Goal: Task Accomplishment & Management: Complete application form

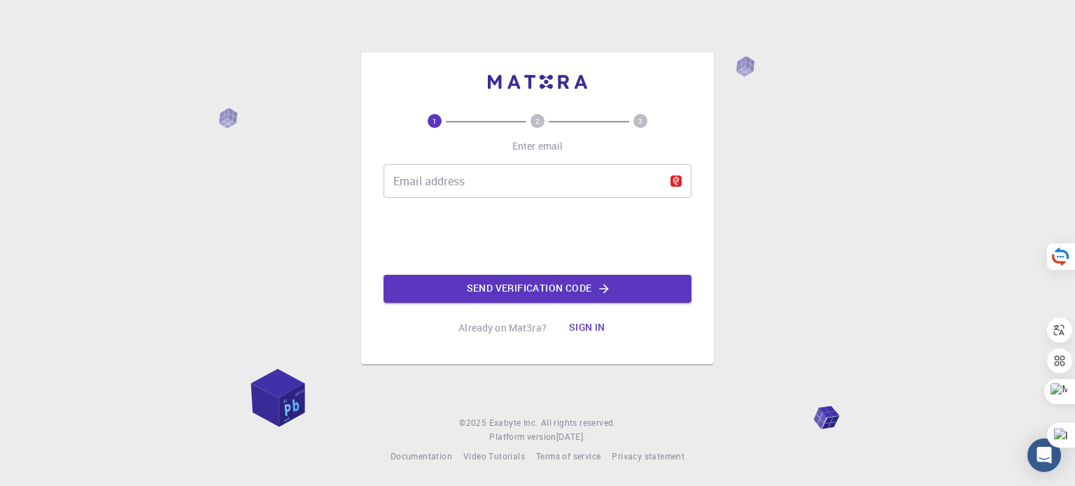
click at [502, 187] on input "Email address" at bounding box center [538, 181] width 308 height 34
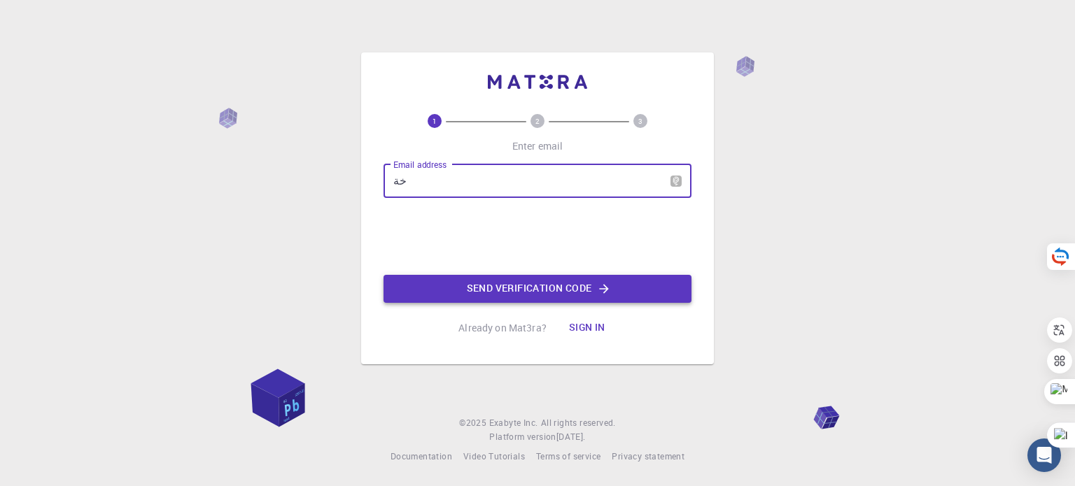
type input "خ"
type input "ة"
type input "خ"
type input "omniamohamed_pg@science.bsu.edu.eg"
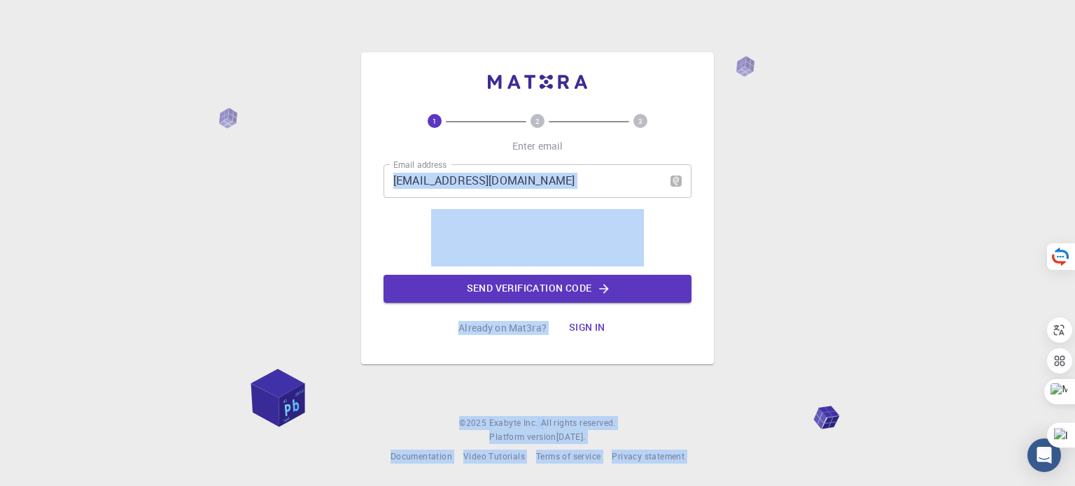
drag, startPoint x: 389, startPoint y: 232, endPoint x: 360, endPoint y: 205, distance: 39.6
click at [360, 205] on body "1 2 3 Enter email Email address omniamohamed_pg@science.bsu.edu.eg Email addres…" at bounding box center [537, 272] width 1075 height 545
click at [360, 205] on div "1 2 3 Enter email Email address omniamohamed_pg@science.bsu.edu.eg Email addres…" at bounding box center [537, 243] width 1075 height 486
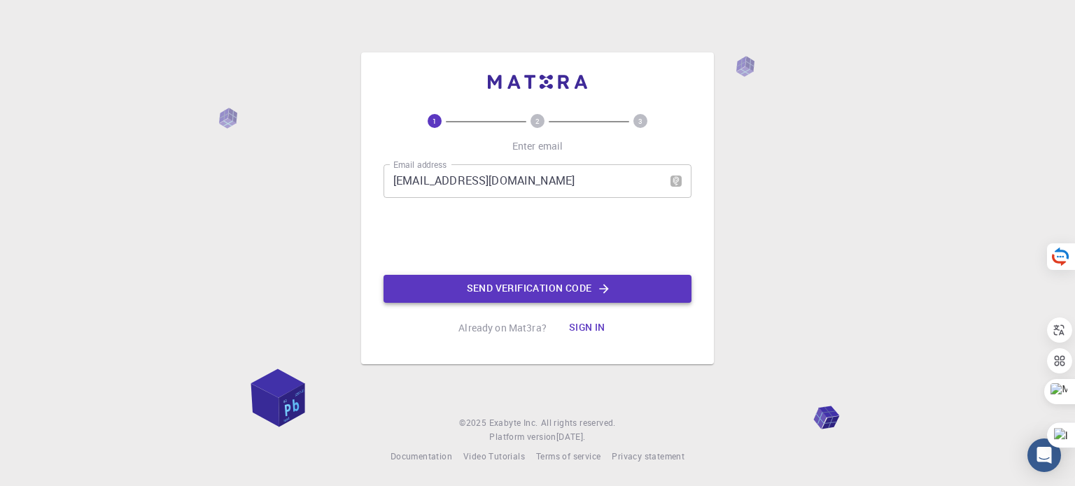
click at [470, 294] on button "Send verification code" at bounding box center [538, 289] width 308 height 28
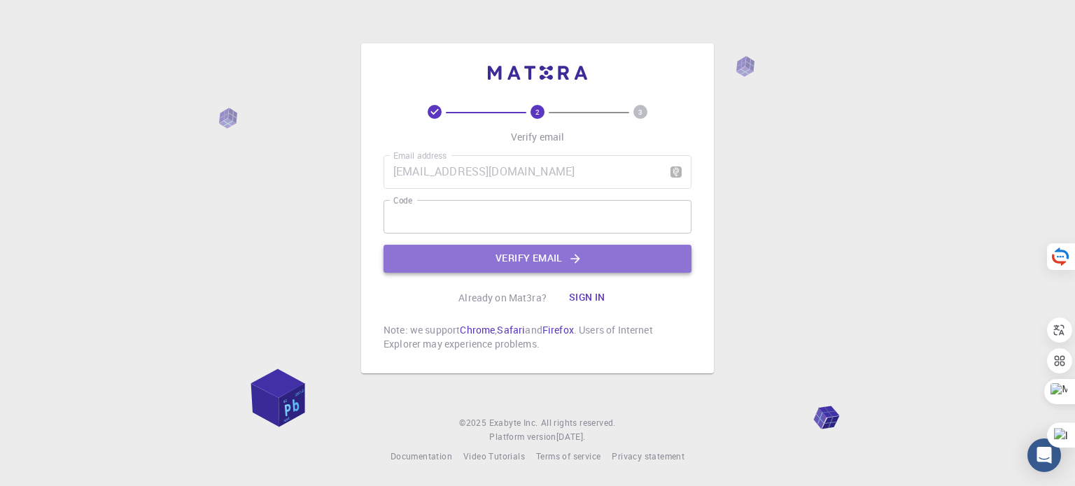
click at [563, 251] on button "Verify email" at bounding box center [538, 259] width 308 height 28
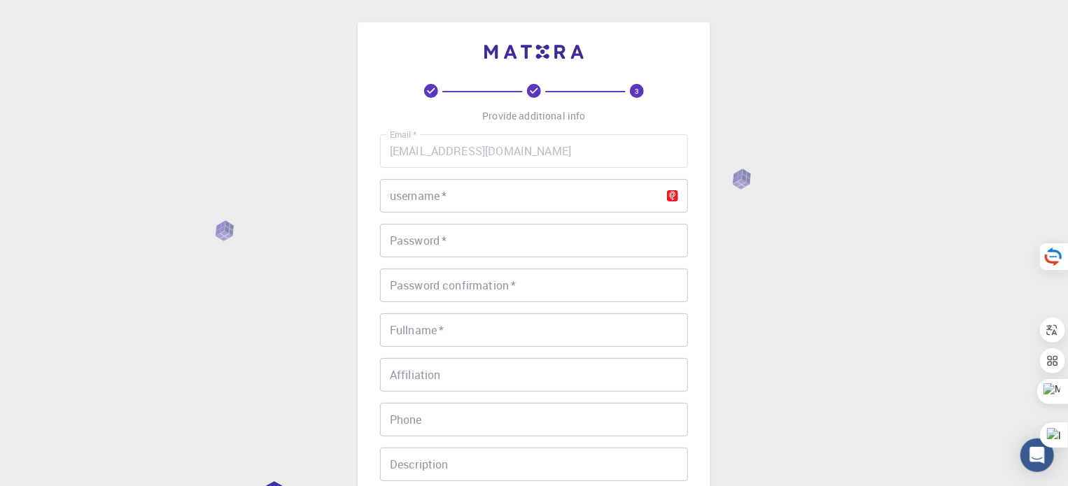
click at [448, 194] on input "username   *" at bounding box center [534, 196] width 308 height 34
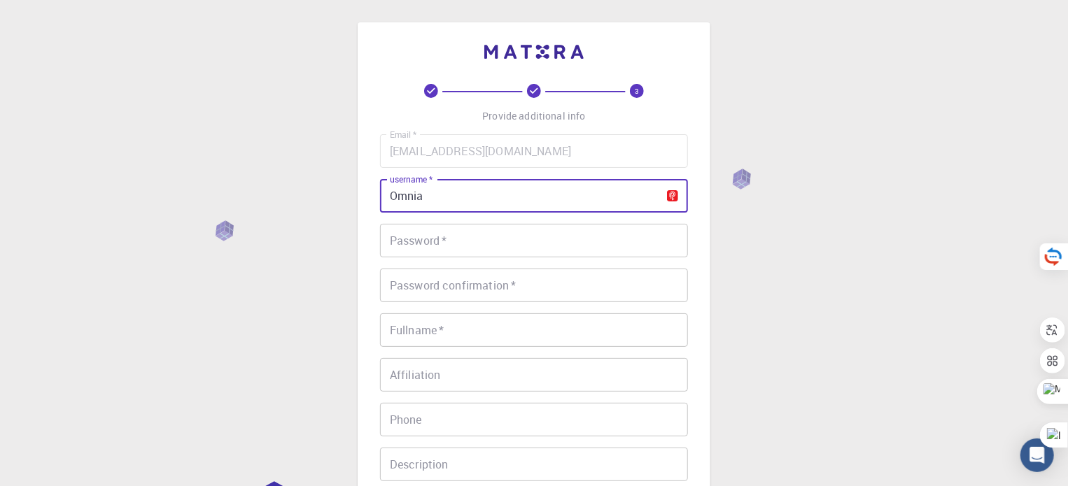
type input "Omnia"
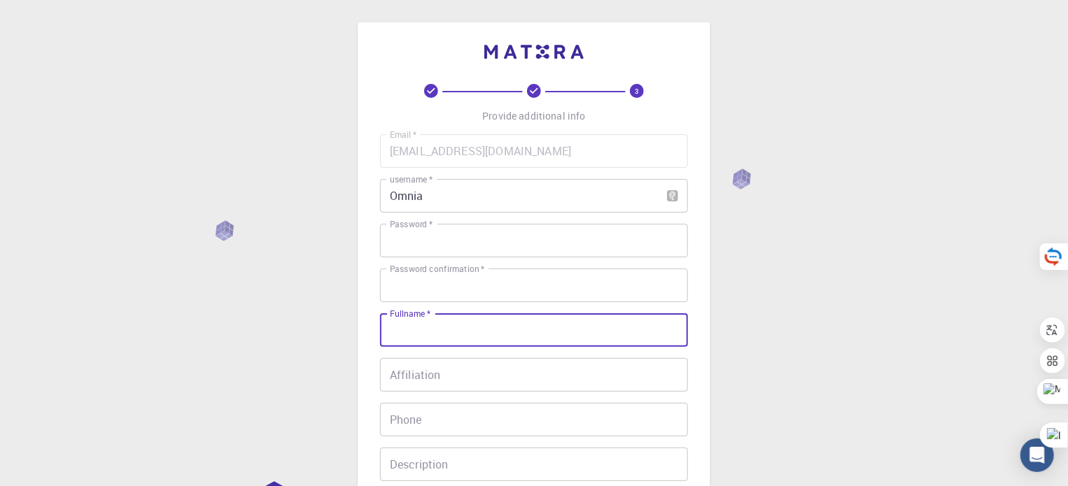
click at [604, 259] on div "Email   * omniamohamed_pg@science.bsu.edu.eg Email   * username   * Omnia usern…" at bounding box center [534, 326] width 308 height 385
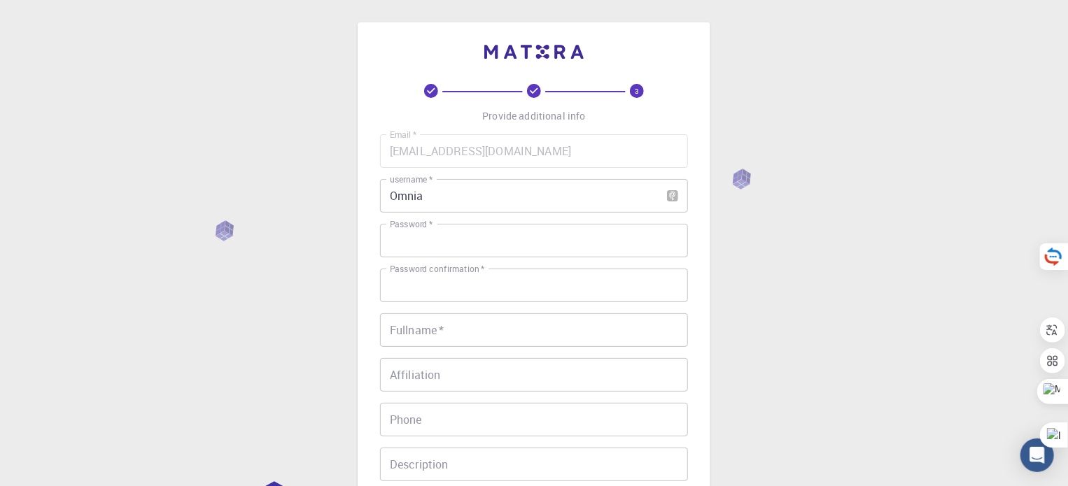
click at [523, 311] on div "Email   * omniamohamed_pg@science.bsu.edu.eg Email   * username   * Omnia usern…" at bounding box center [534, 326] width 308 height 385
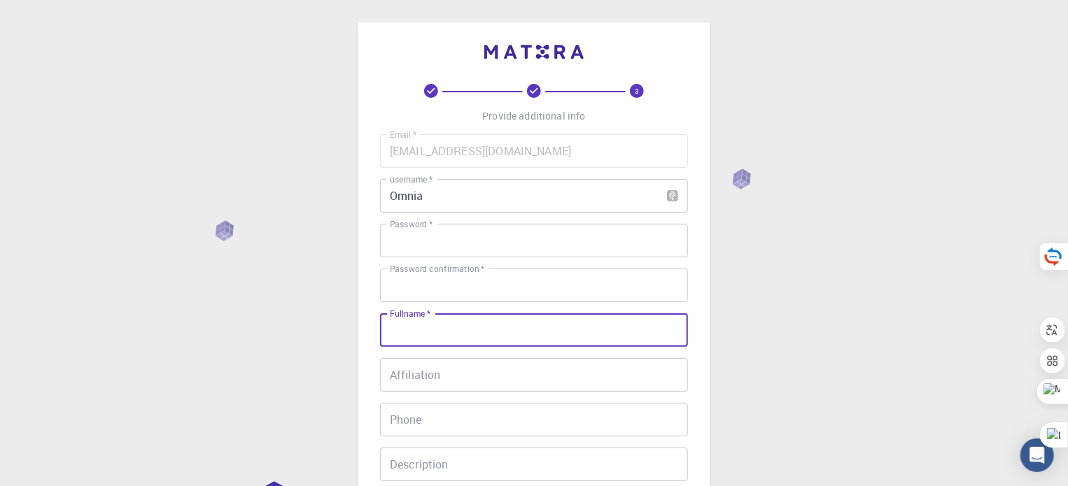
click at [470, 335] on input "Fullname   *" at bounding box center [534, 331] width 308 height 34
type input "[PERSON_NAME]"
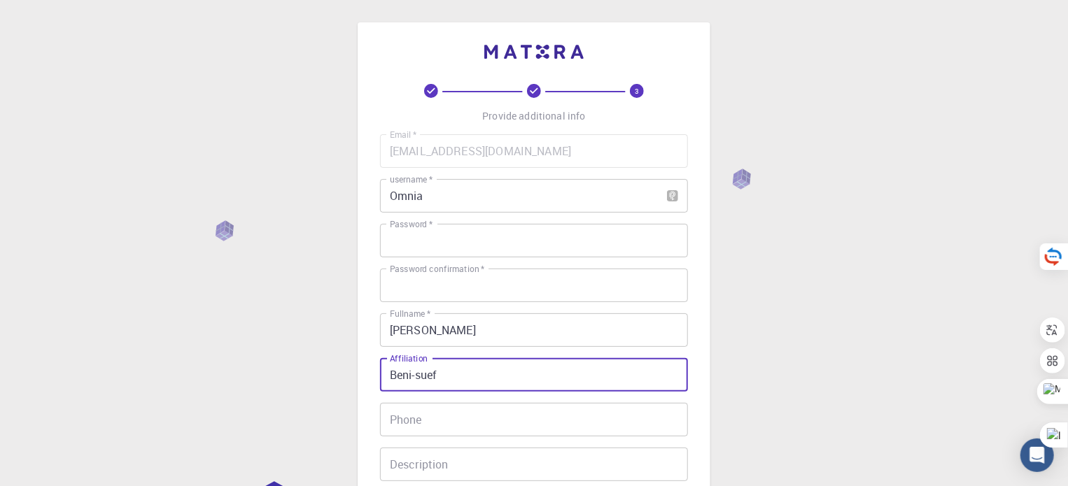
type input "Beni-suef"
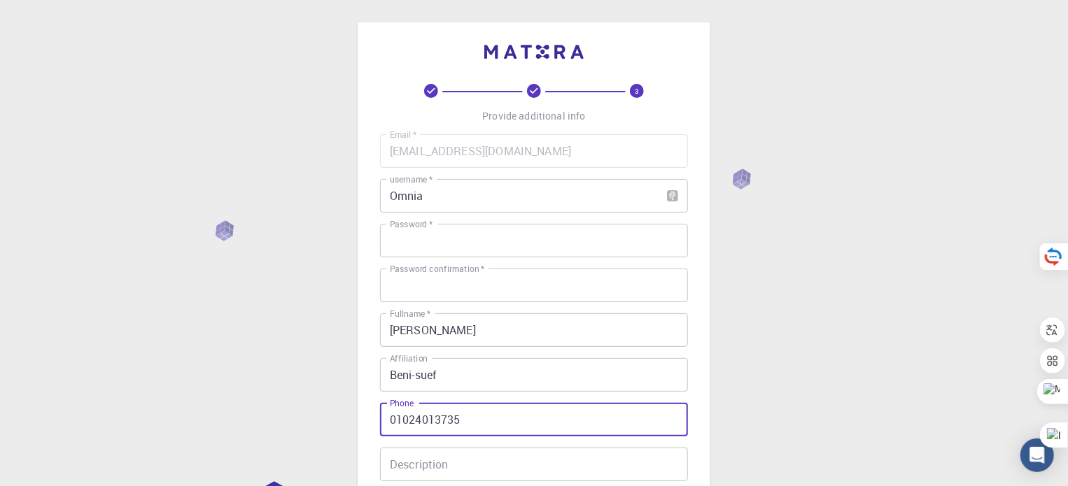
type input "01024013735"
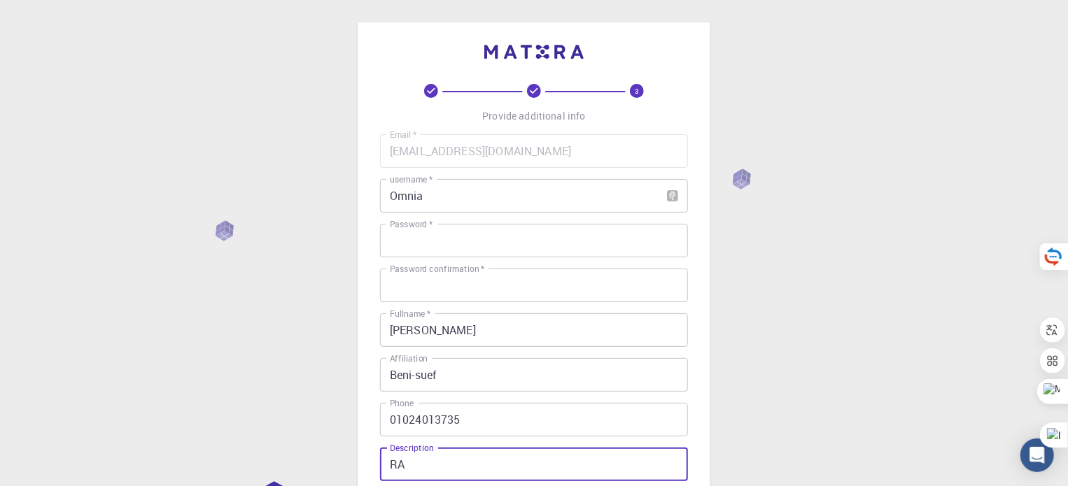
type input "RA"
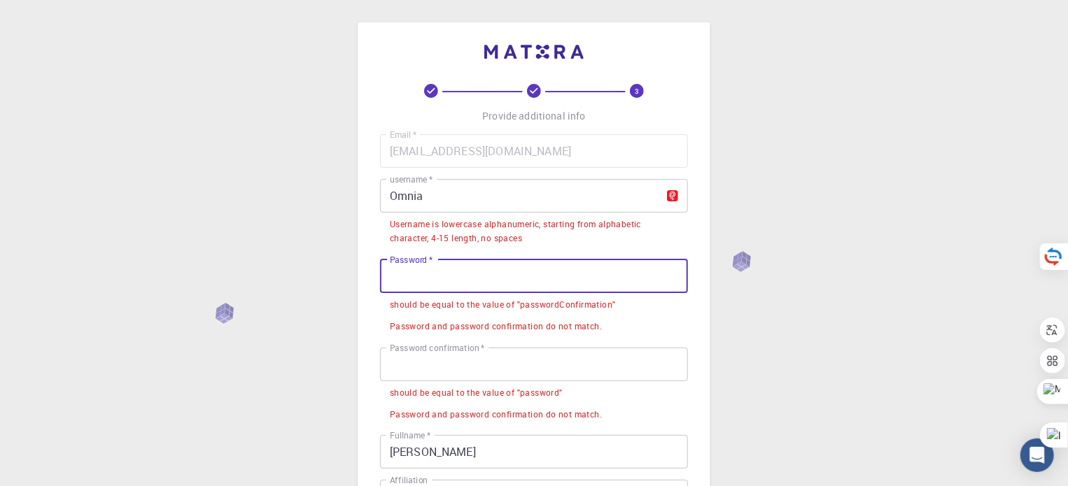
click at [446, 201] on input "Omnia" at bounding box center [534, 196] width 308 height 34
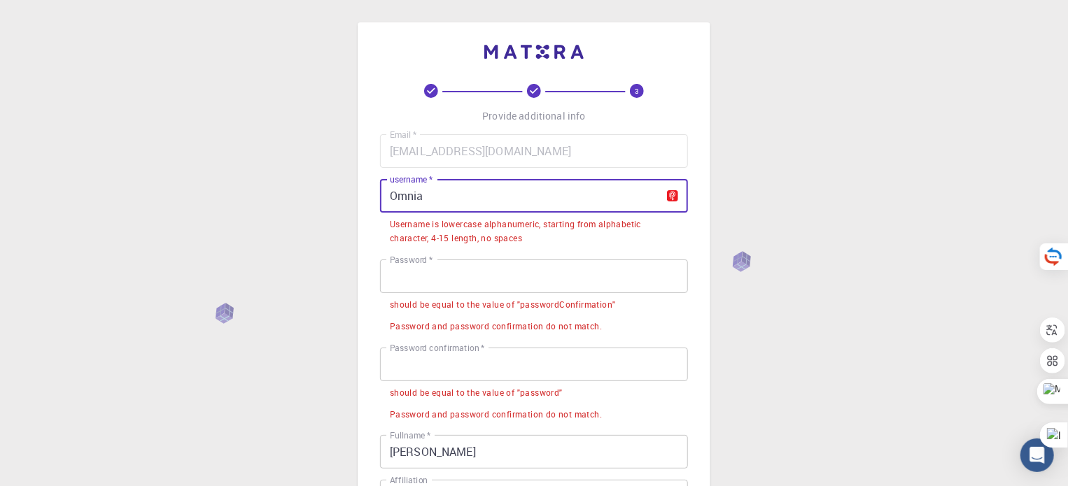
click at [446, 201] on input "Omnia" at bounding box center [534, 196] width 308 height 34
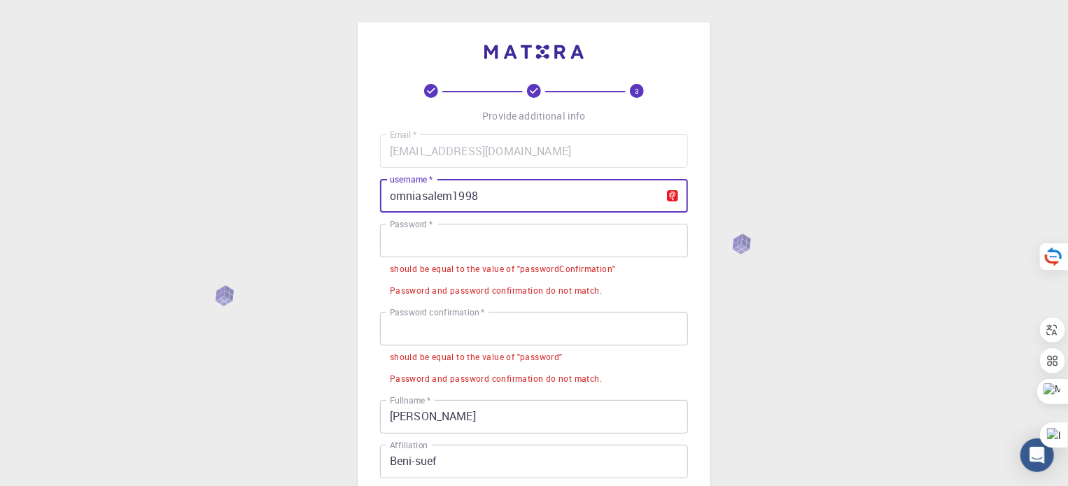
type input "omniasalem1998"
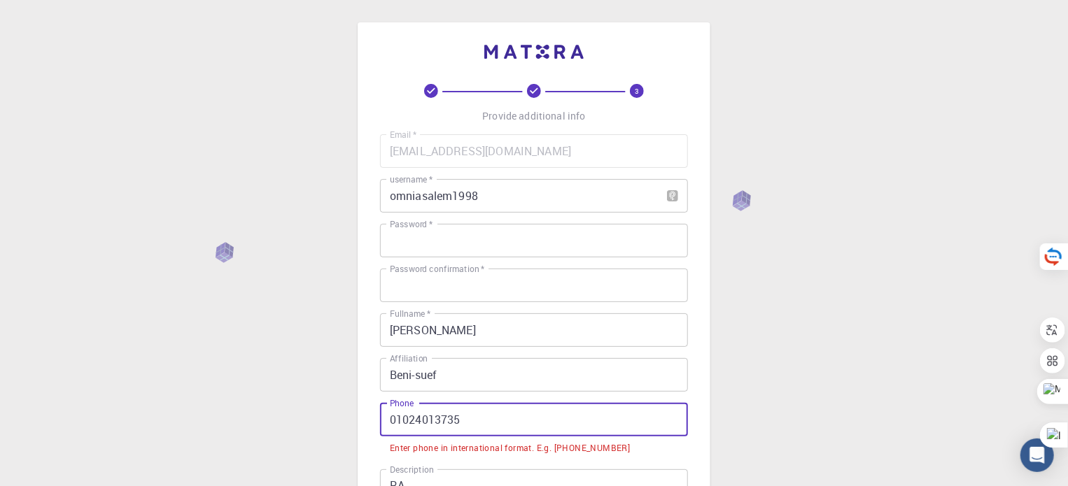
click at [395, 421] on input "01024013735" at bounding box center [534, 420] width 308 height 34
type input "+201024013735"
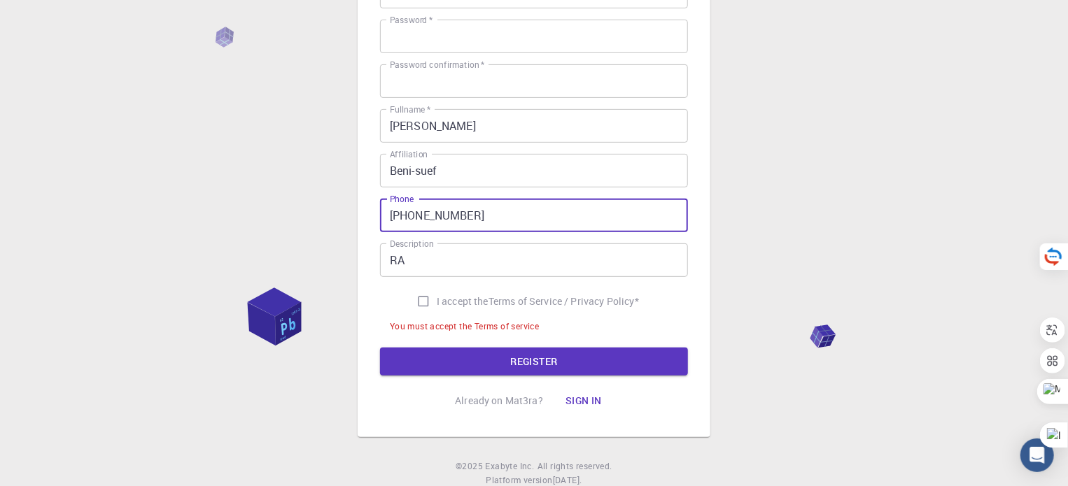
scroll to position [207, 0]
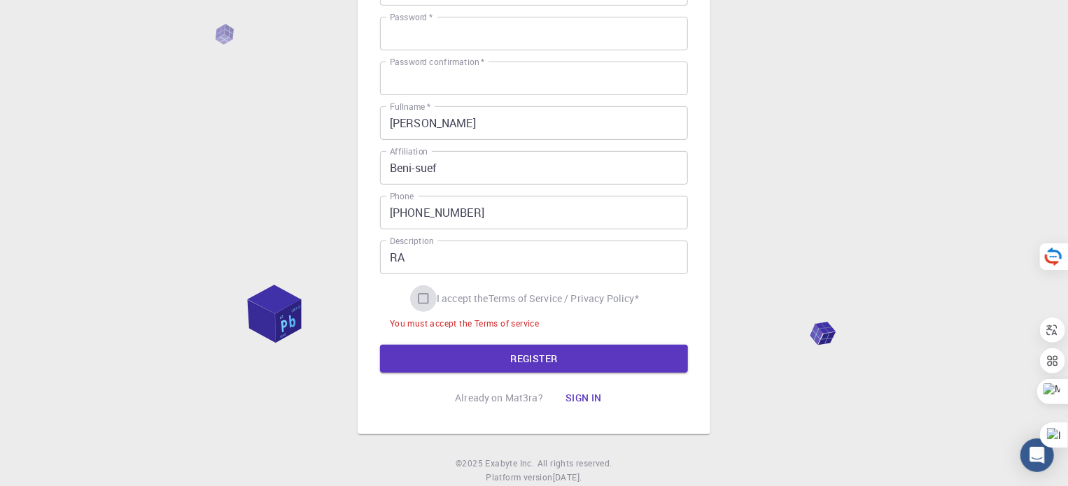
click at [421, 294] on input "I accept the Terms of Service / Privacy Policy *" at bounding box center [423, 299] width 27 height 27
checkbox input "true"
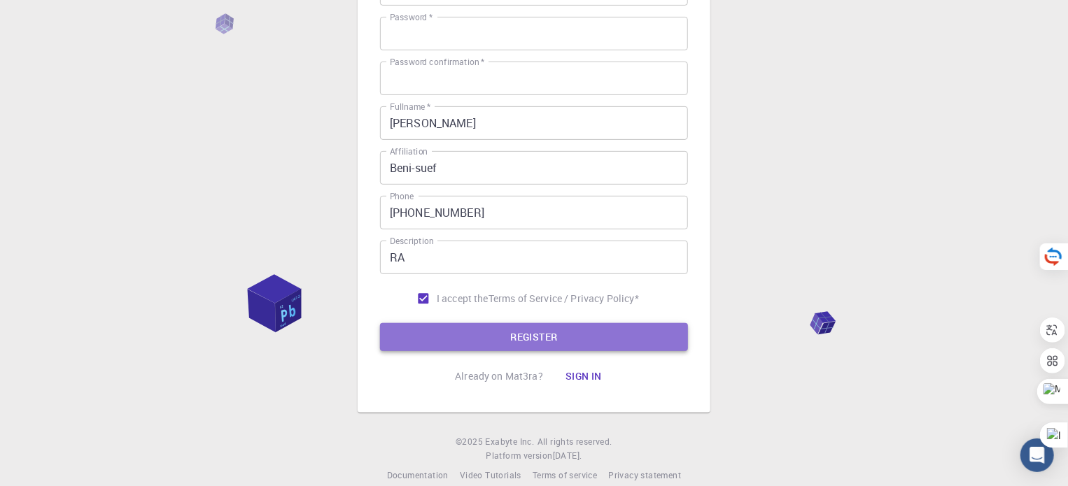
click at [457, 332] on button "REGISTER" at bounding box center [534, 337] width 308 height 28
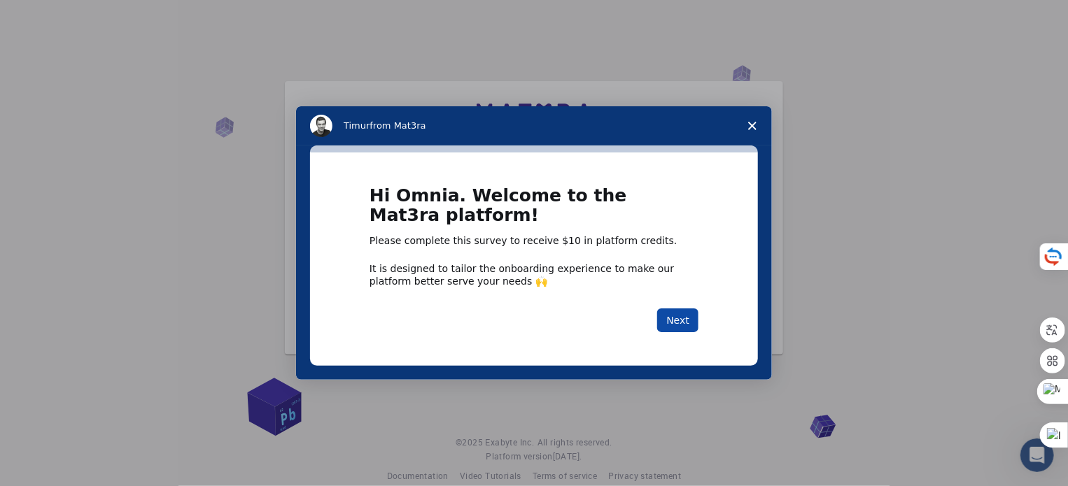
click at [694, 324] on button "Next" at bounding box center [677, 321] width 41 height 24
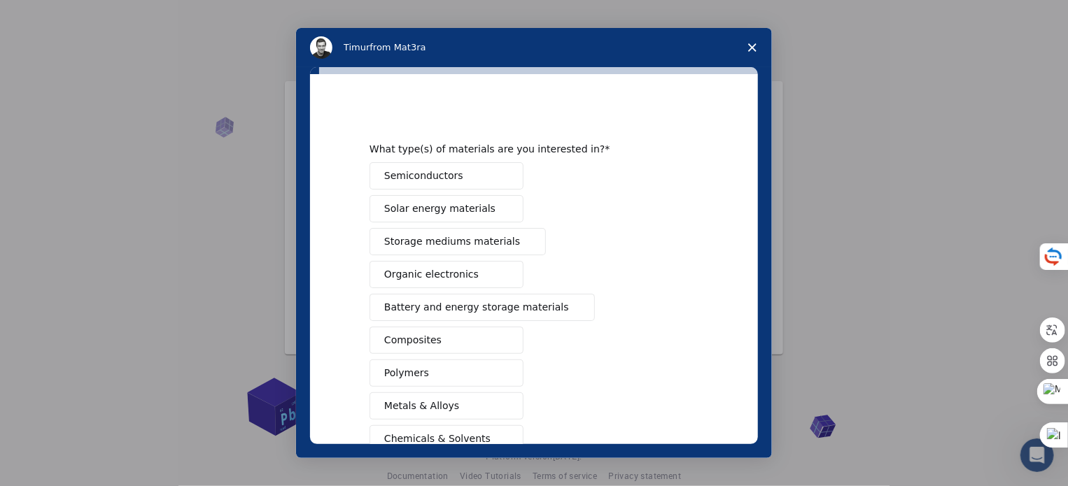
click at [473, 185] on button "Semiconductors" at bounding box center [447, 175] width 154 height 27
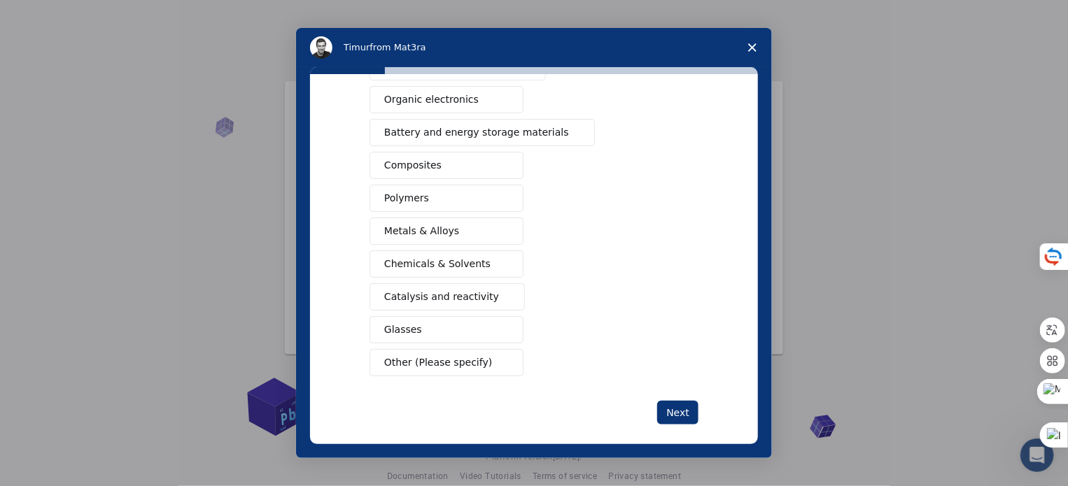
scroll to position [176, 0]
click at [474, 260] on button "Chemicals & Solvents" at bounding box center [447, 263] width 154 height 27
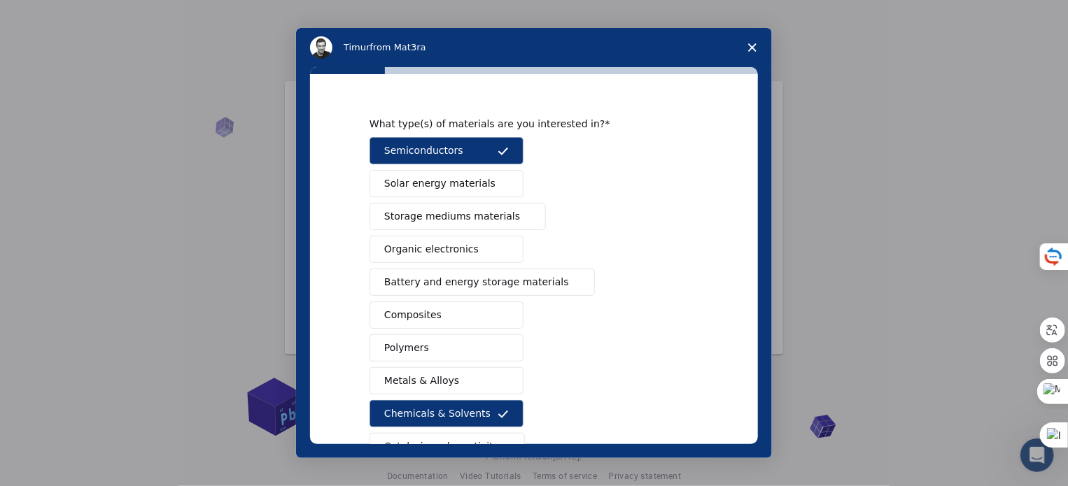
scroll to position [29, 0]
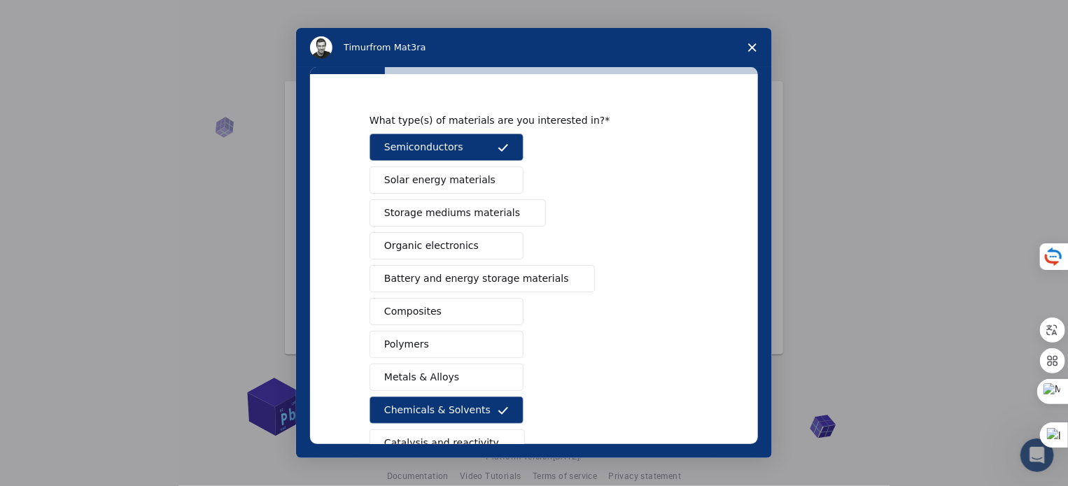
click at [434, 306] on button "Composites" at bounding box center [447, 311] width 154 height 27
click at [480, 381] on button "Metals & Alloys" at bounding box center [447, 377] width 154 height 27
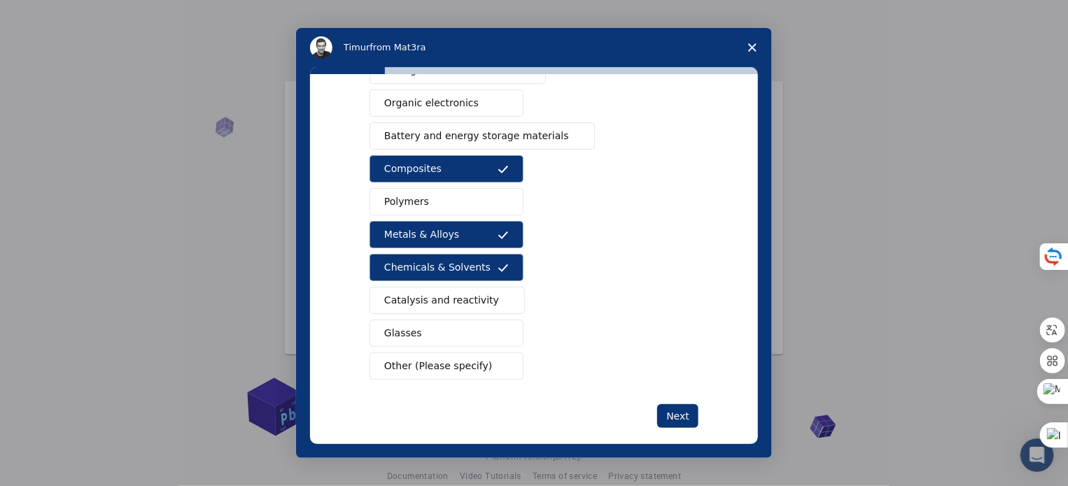
scroll to position [185, 0]
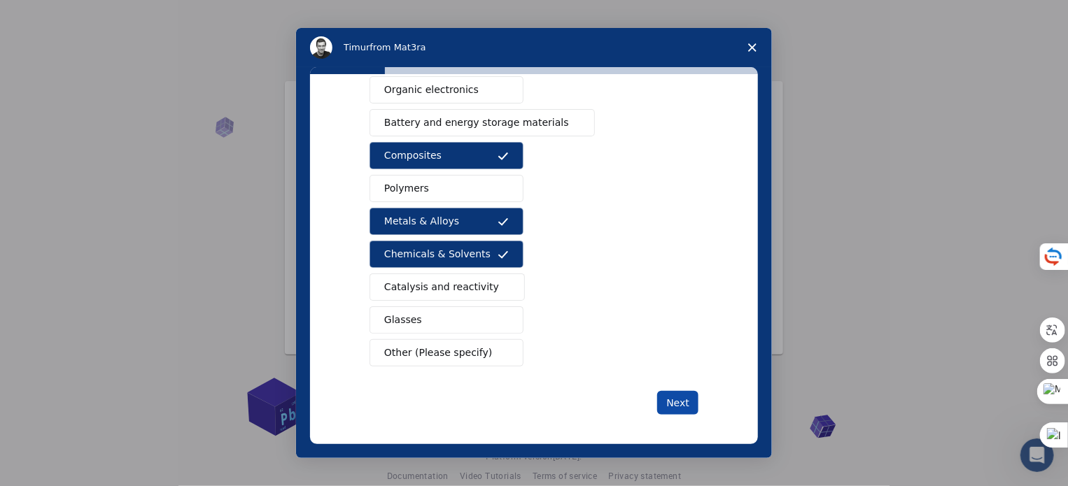
click at [676, 391] on button "Next" at bounding box center [677, 403] width 41 height 24
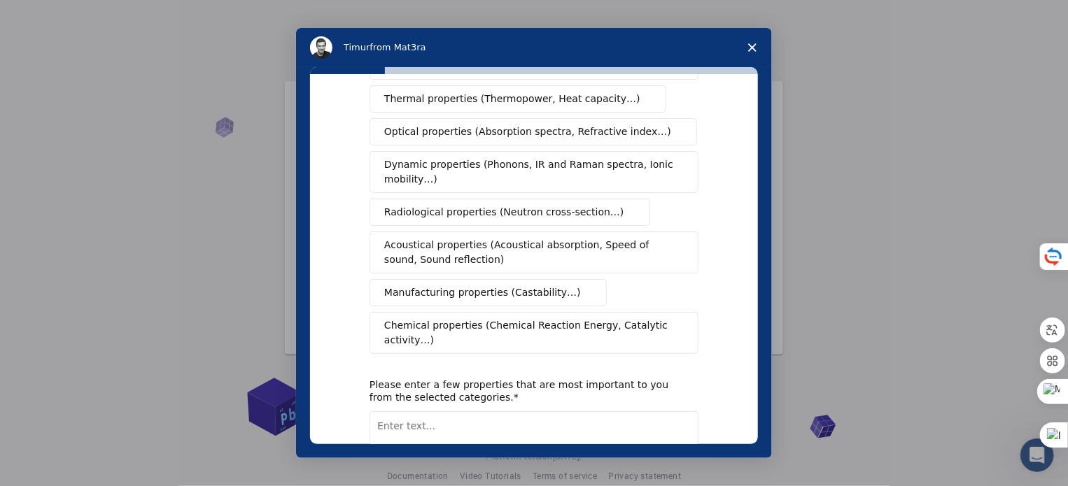
scroll to position [0, 0]
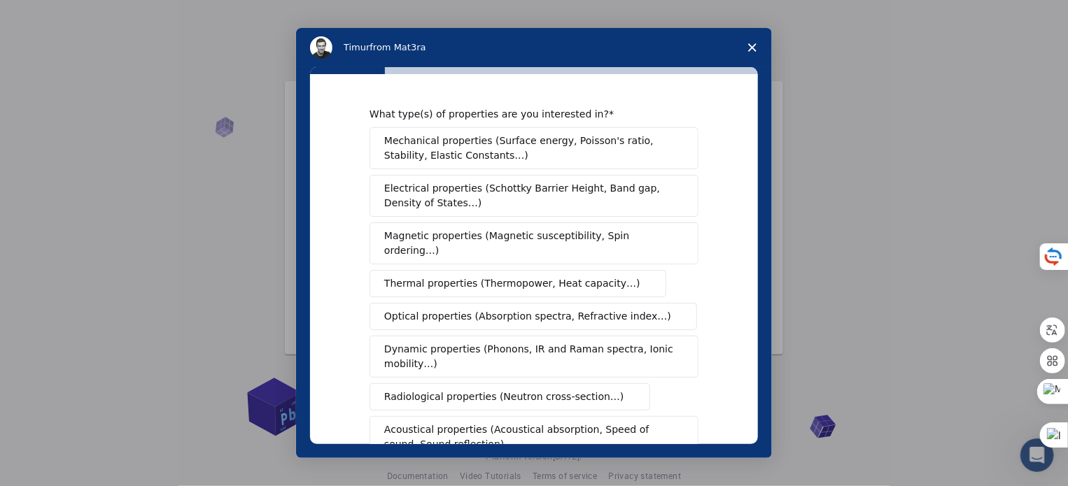
click at [644, 195] on span "Electrical properties (Schottky Barrier Height, Band gap, Density of States…)" at bounding box center [529, 195] width 291 height 29
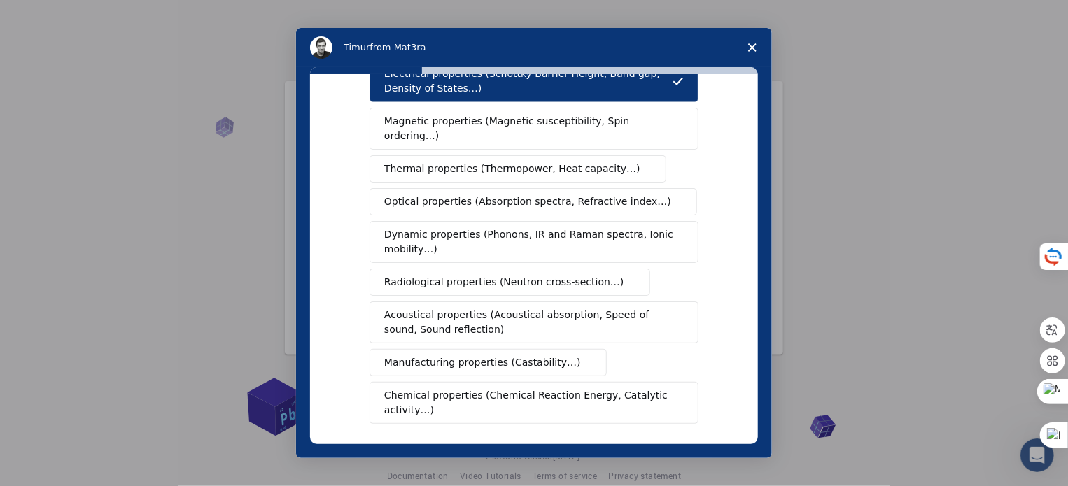
scroll to position [117, 0]
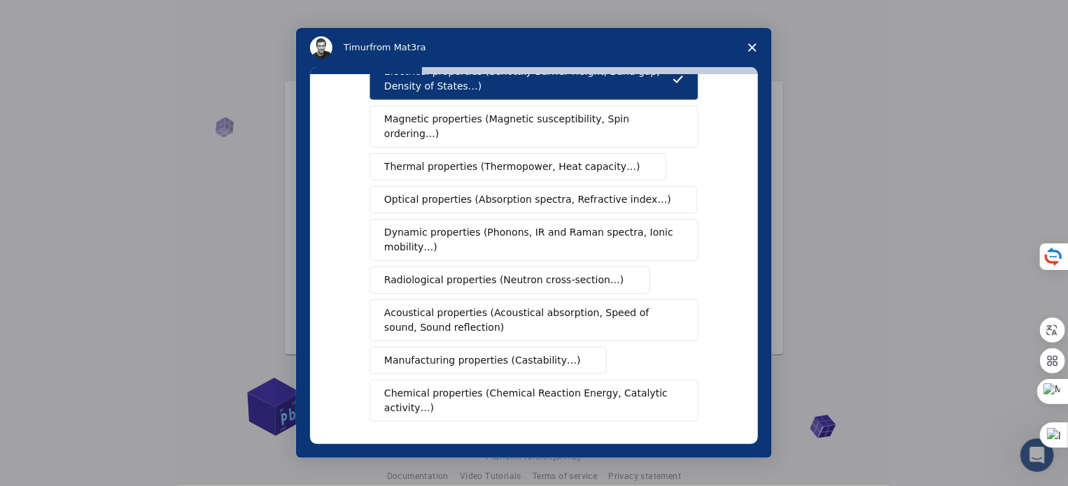
click at [539, 192] on span "Optical properties (Absorption spectra, Refractive index…)" at bounding box center [527, 199] width 287 height 15
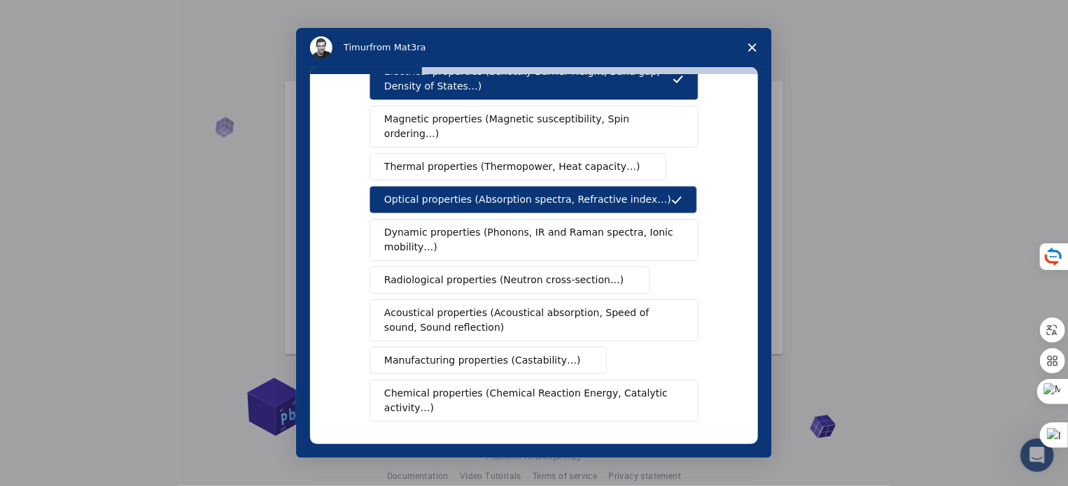
click at [549, 384] on button "Chemical properties (Chemical Reaction Energy, Catalytic activity…)" at bounding box center [534, 401] width 329 height 42
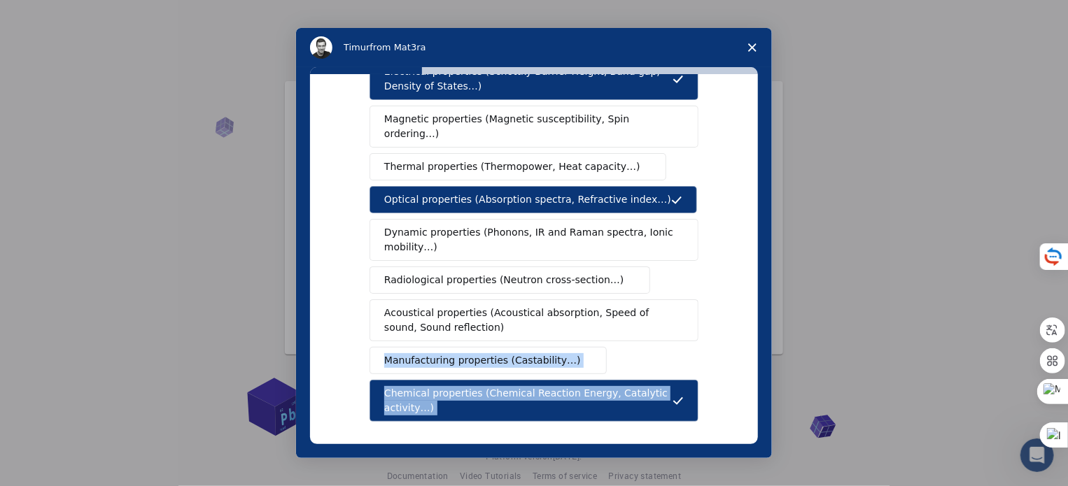
drag, startPoint x: 750, startPoint y: 341, endPoint x: 766, endPoint y: 414, distance: 75.4
click at [766, 414] on div "What type(s) of properties are you interested in? Mechanical properties (Surfac…" at bounding box center [534, 262] width 476 height 391
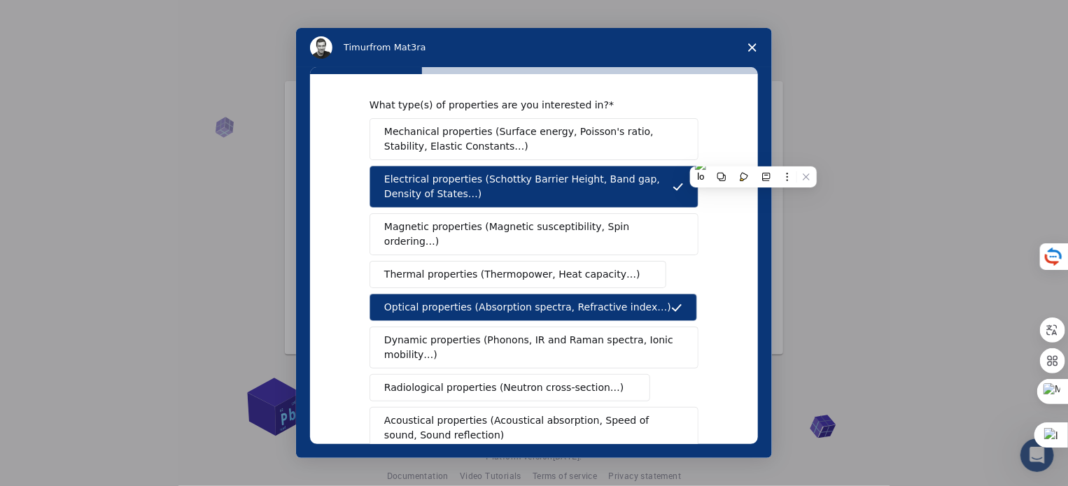
click at [589, 145] on span "Mechanical properties (Surface energy, Poisson's ratio, Stability, Elastic Cons…" at bounding box center [530, 139] width 292 height 29
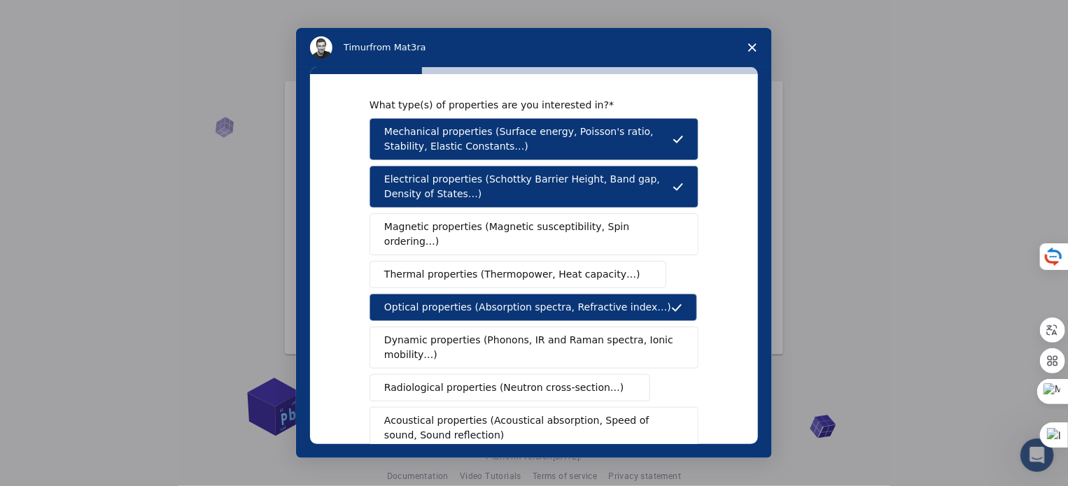
scroll to position [258, 0]
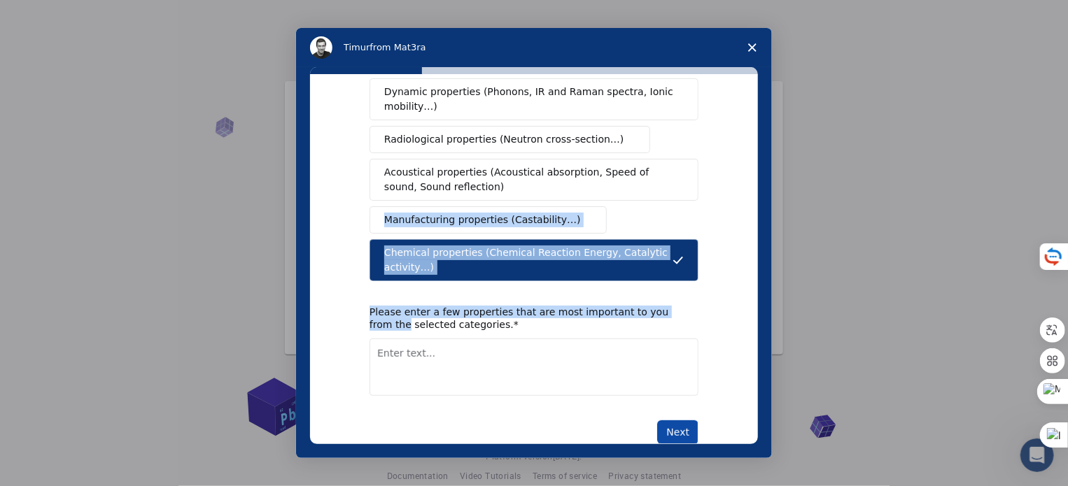
click at [690, 421] on button "Next" at bounding box center [677, 433] width 41 height 24
click at [615, 339] on textarea "Enter text..." at bounding box center [534, 367] width 329 height 57
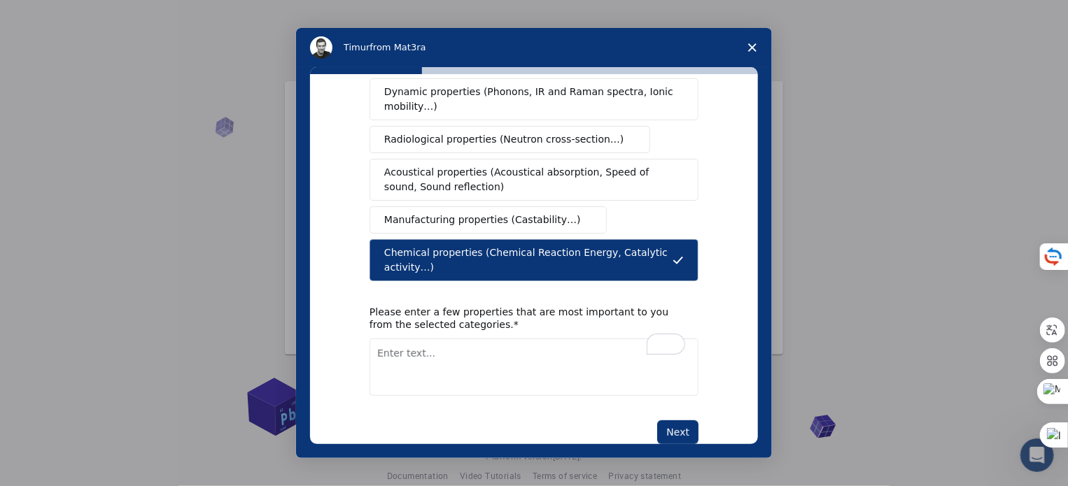
type textarea "S"
type textarea "F"
type textarea "DFT"
click at [675, 421] on button "Next" at bounding box center [677, 433] width 41 height 24
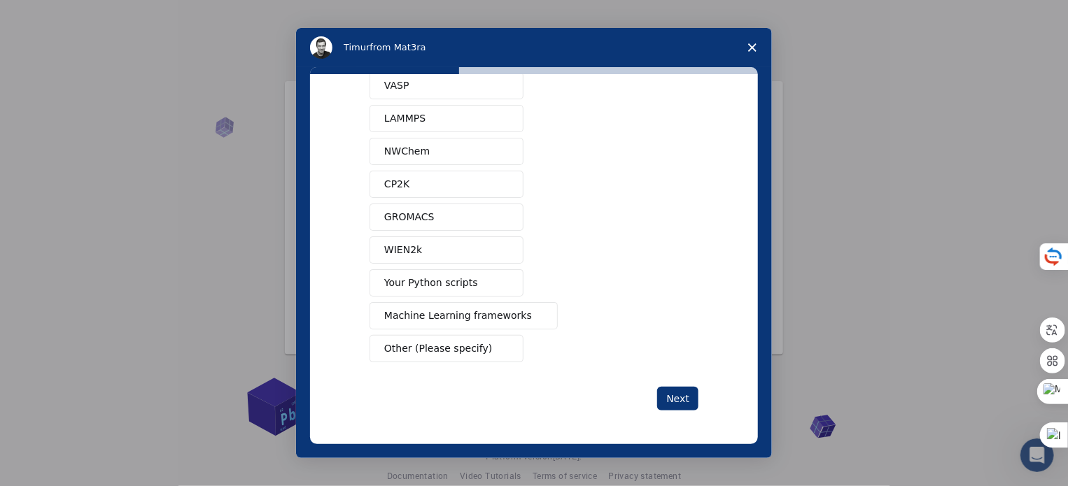
scroll to position [0, 0]
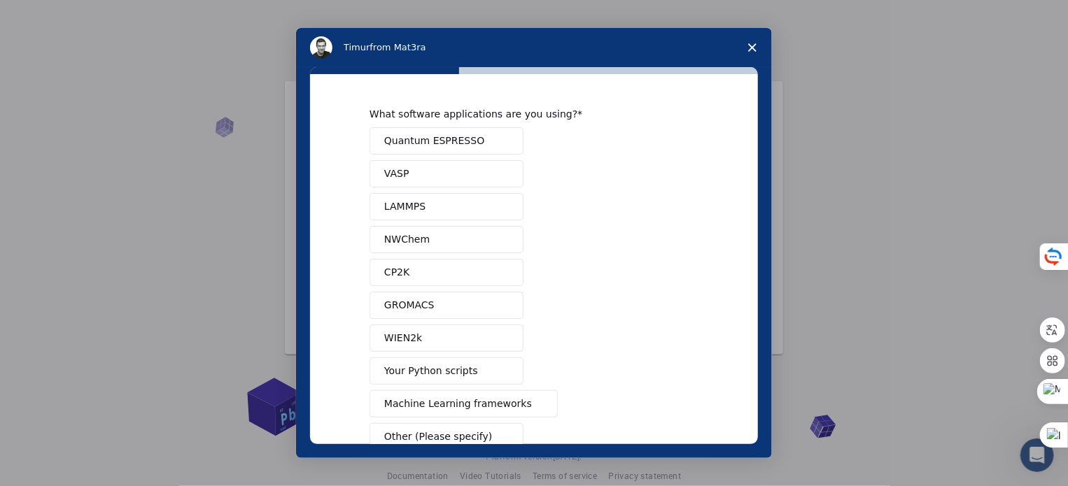
click at [487, 141] on button "Quantum ESPRESSO" at bounding box center [447, 140] width 154 height 27
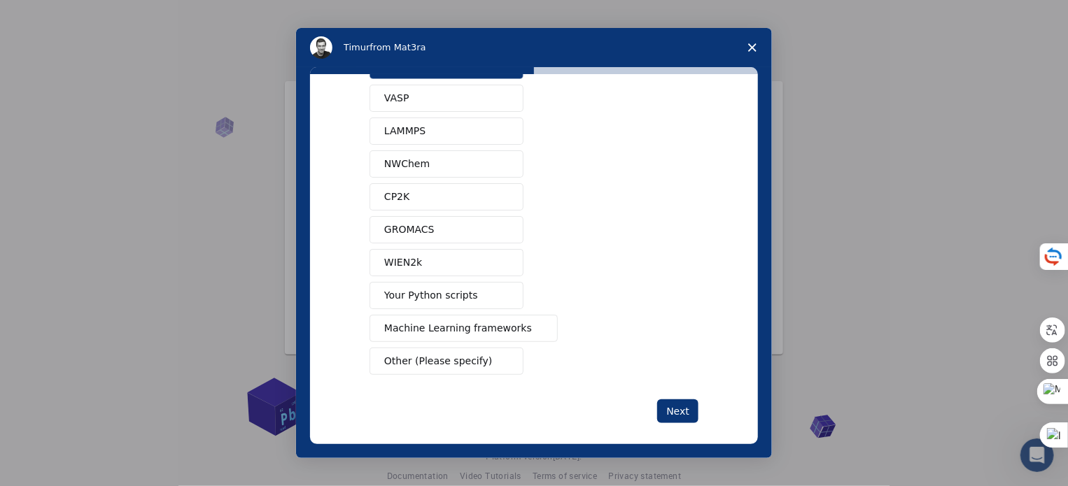
scroll to position [85, 0]
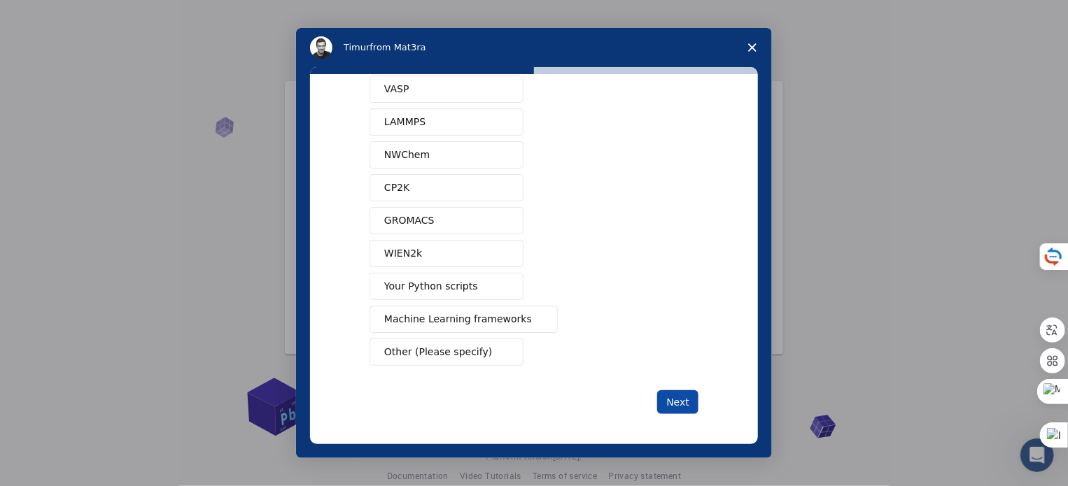
click at [666, 392] on button "Next" at bounding box center [677, 403] width 41 height 24
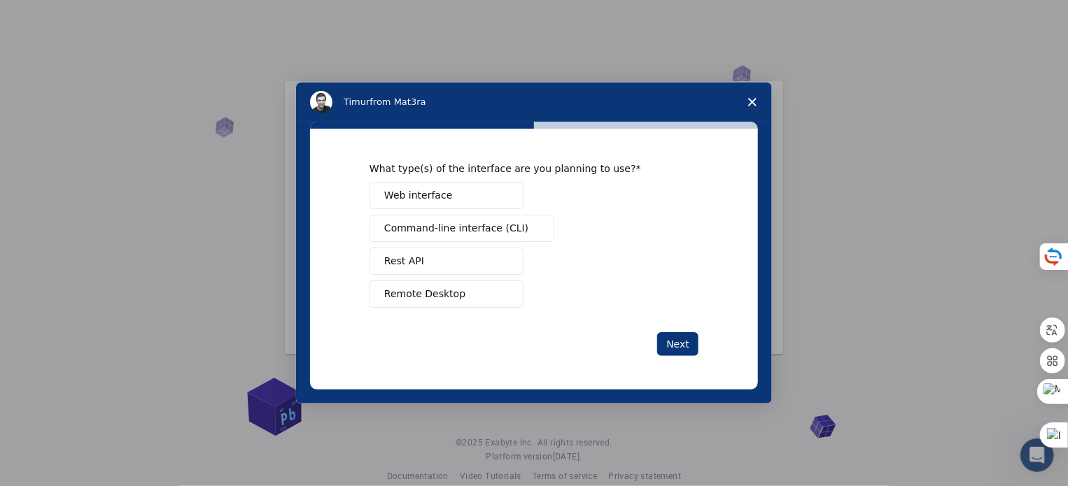
click at [471, 189] on button "Web interface" at bounding box center [447, 195] width 154 height 27
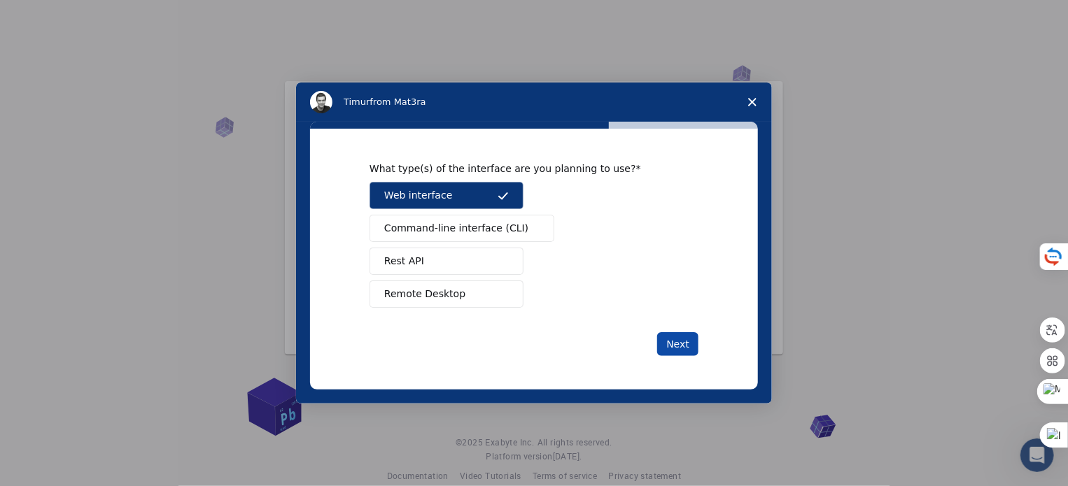
click at [693, 339] on button "Next" at bounding box center [677, 344] width 41 height 24
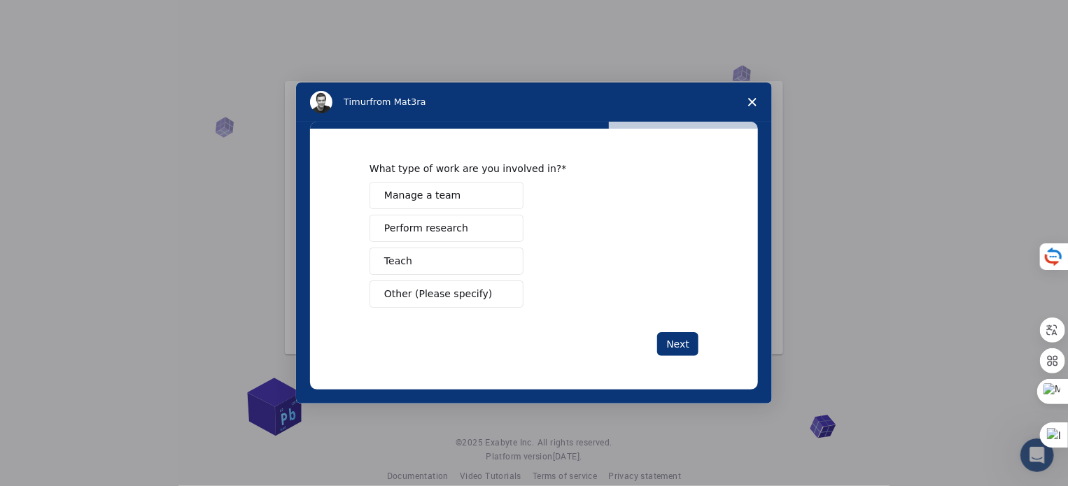
click at [467, 232] on button "Perform research" at bounding box center [447, 228] width 154 height 27
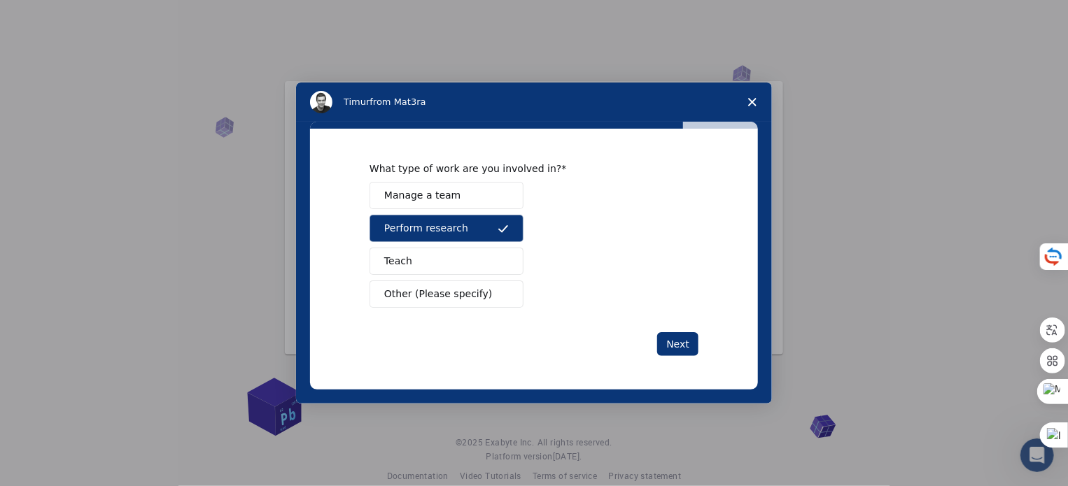
click at [689, 358] on div "What type of work are you involved in? Manage a team Perform research Teach Oth…" at bounding box center [534, 259] width 448 height 261
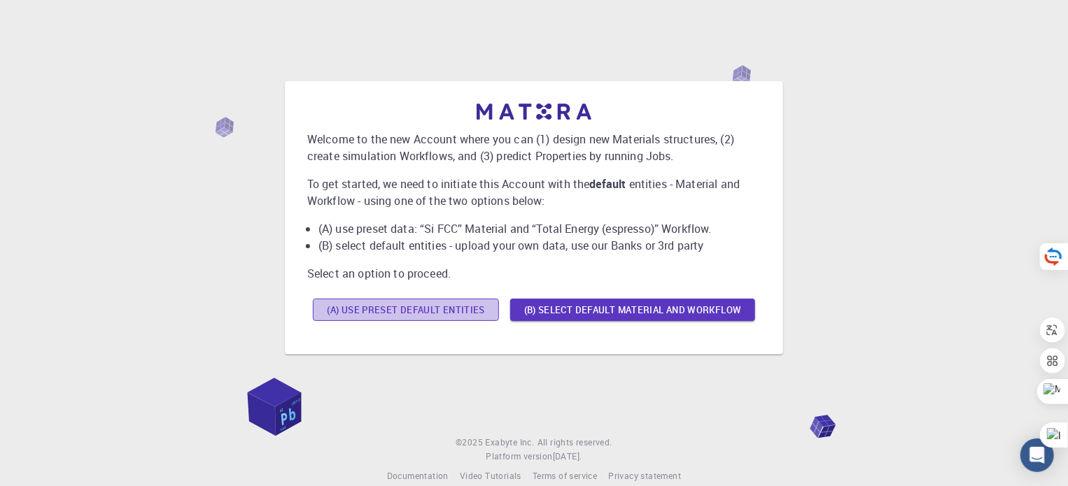
click at [447, 317] on button "(A) Use preset default entities" at bounding box center [406, 310] width 186 height 22
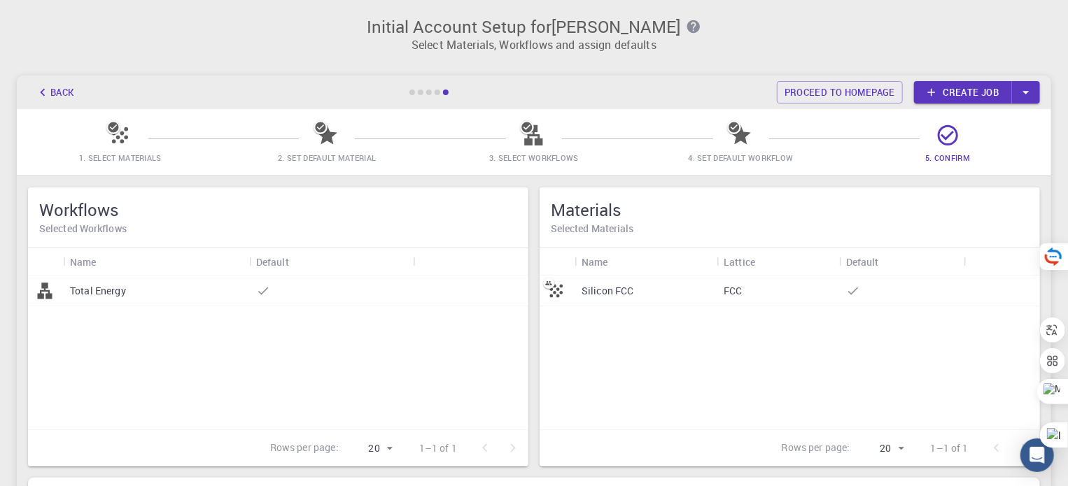
click at [50, 90] on button "Back" at bounding box center [54, 92] width 53 height 22
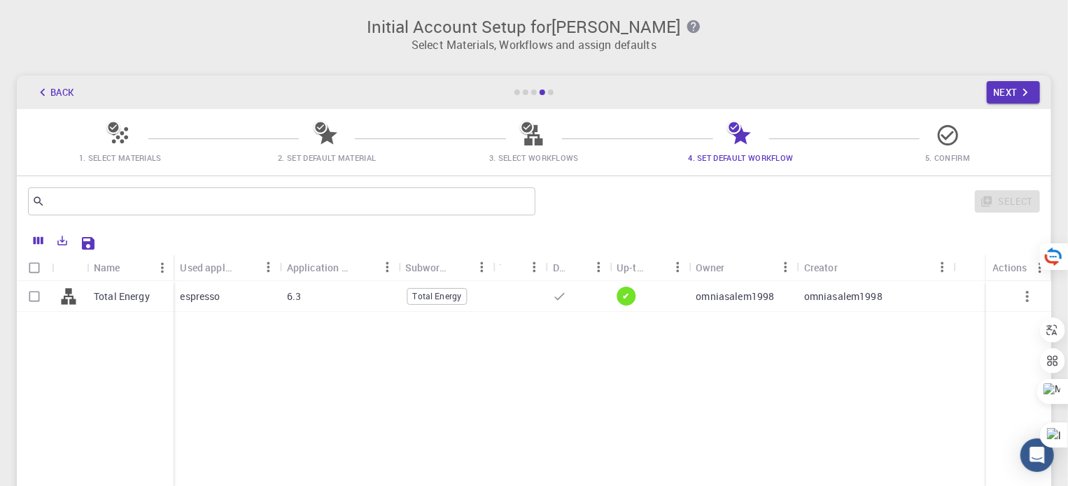
click at [48, 94] on icon "button" at bounding box center [42, 92] width 15 height 15
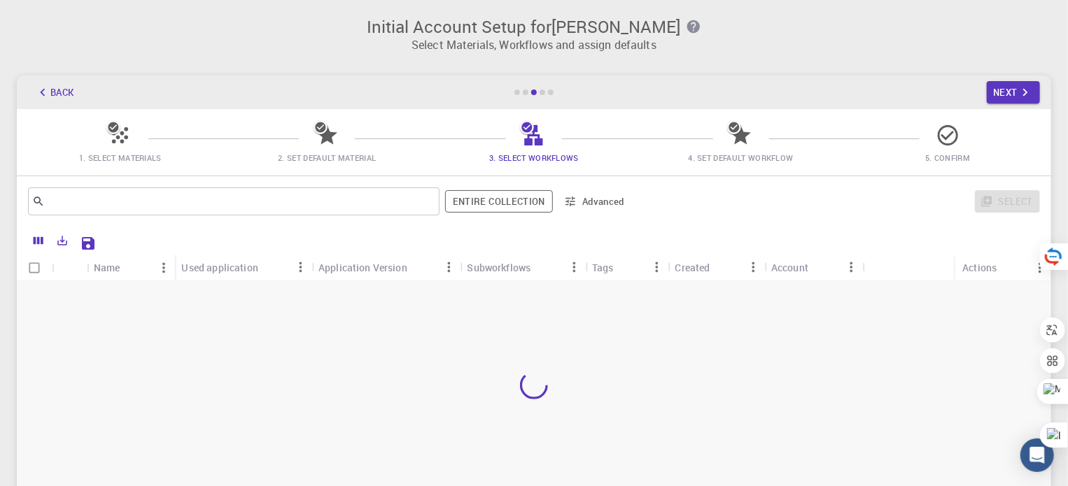
click at [48, 94] on icon "button" at bounding box center [42, 92] width 15 height 15
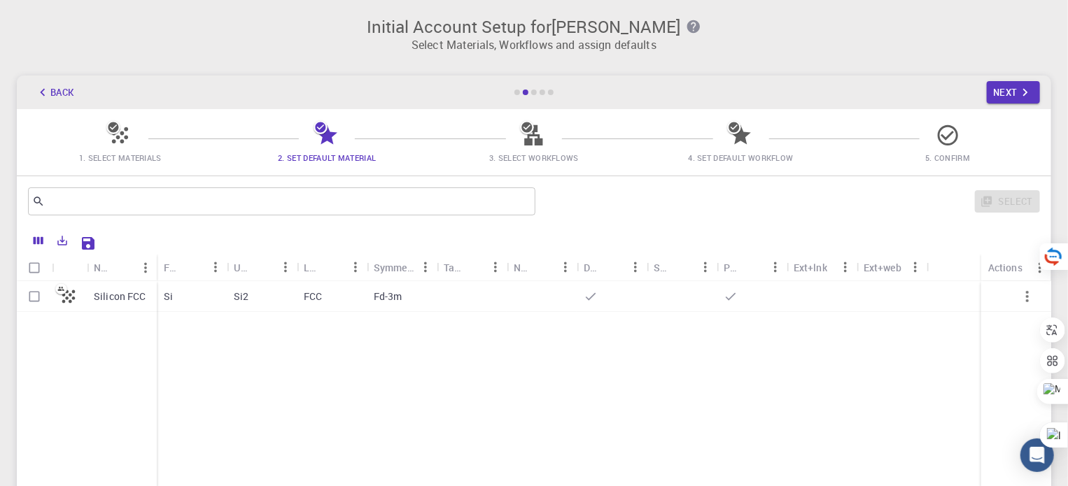
click at [120, 146] on icon at bounding box center [120, 135] width 24 height 24
click at [116, 140] on icon at bounding box center [120, 135] width 24 height 24
click at [62, 239] on icon "Export" at bounding box center [63, 242] width 10 height 10
click at [245, 220] on div "​ Select" at bounding box center [534, 201] width 1034 height 50
click at [274, 298] on div "Si2" at bounding box center [262, 296] width 70 height 31
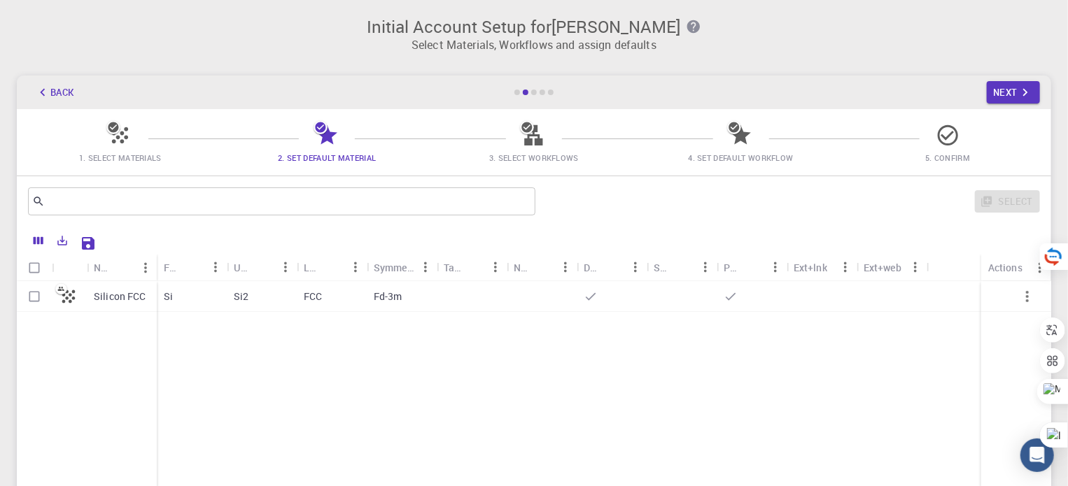
checkbox input "true"
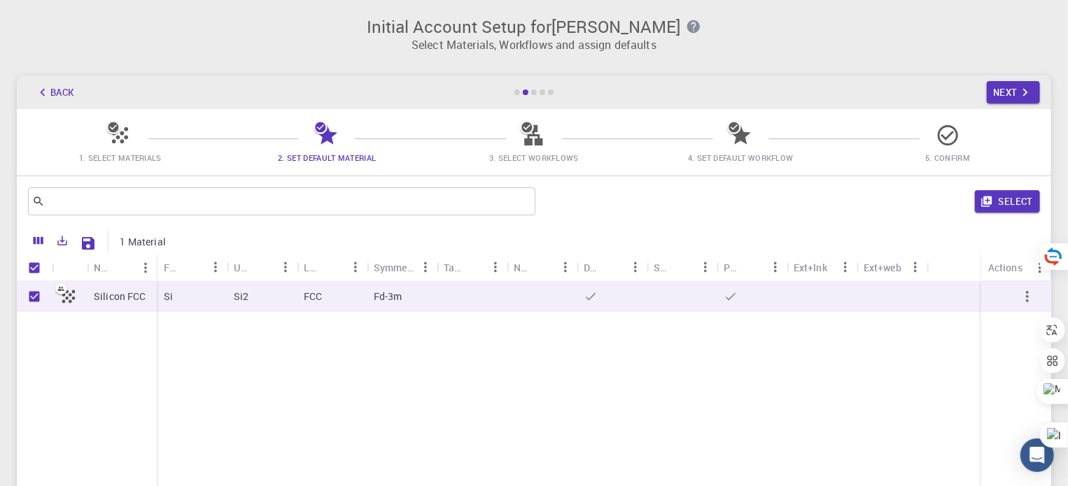
click at [1016, 293] on button "button" at bounding box center [1028, 297] width 34 height 34
click at [1032, 304] on icon "button" at bounding box center [1027, 296] width 17 height 17
click at [519, 87] on div "Back Next" at bounding box center [534, 93] width 1034 height 34
click at [520, 91] on div at bounding box center [517, 93] width 6 height 6
click at [63, 95] on button "Back" at bounding box center [54, 92] width 53 height 22
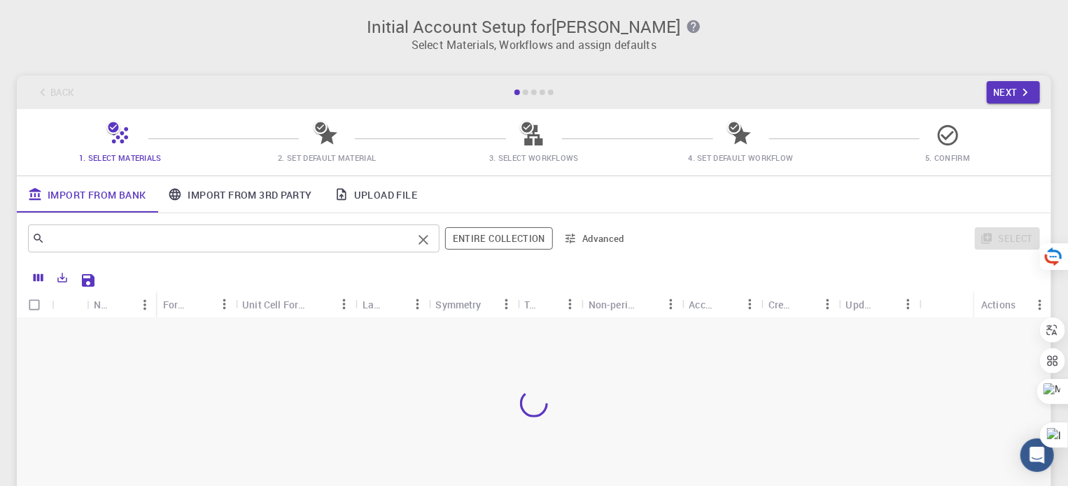
click at [349, 244] on input "text" at bounding box center [228, 239] width 367 height 20
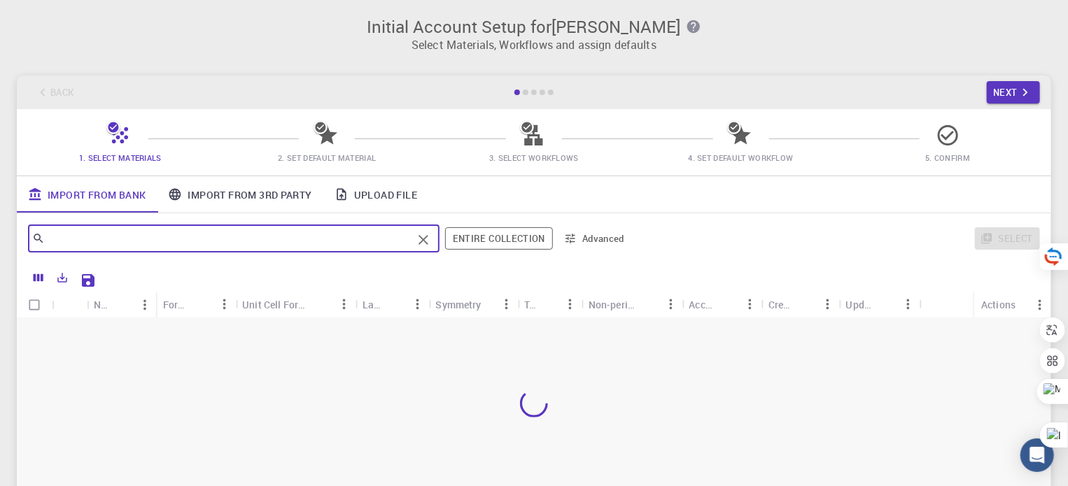
click at [360, 199] on link "Upload File" at bounding box center [375, 194] width 105 height 36
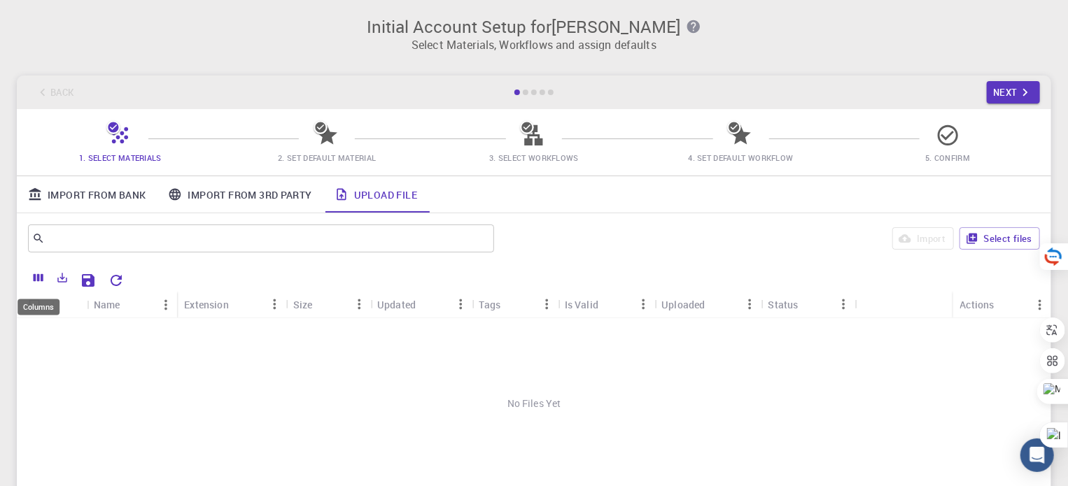
click at [38, 279] on icon "Columns" at bounding box center [39, 278] width 10 height 8
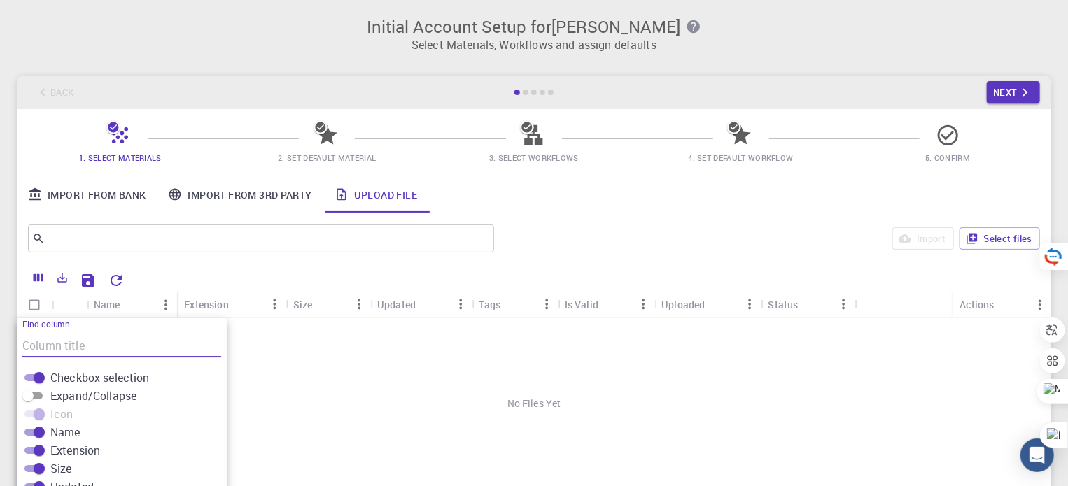
scroll to position [140, 0]
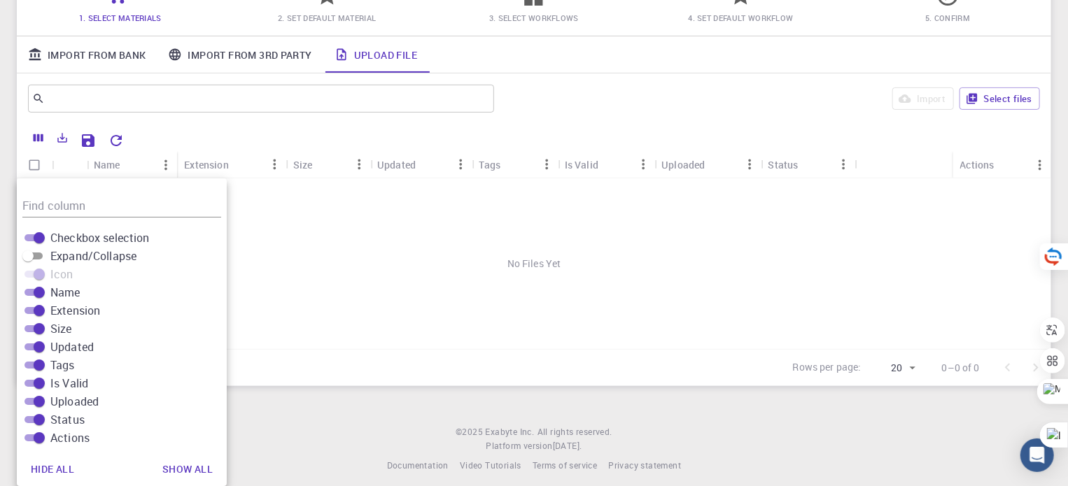
click at [288, 255] on div "No Files Yet" at bounding box center [534, 263] width 1034 height 171
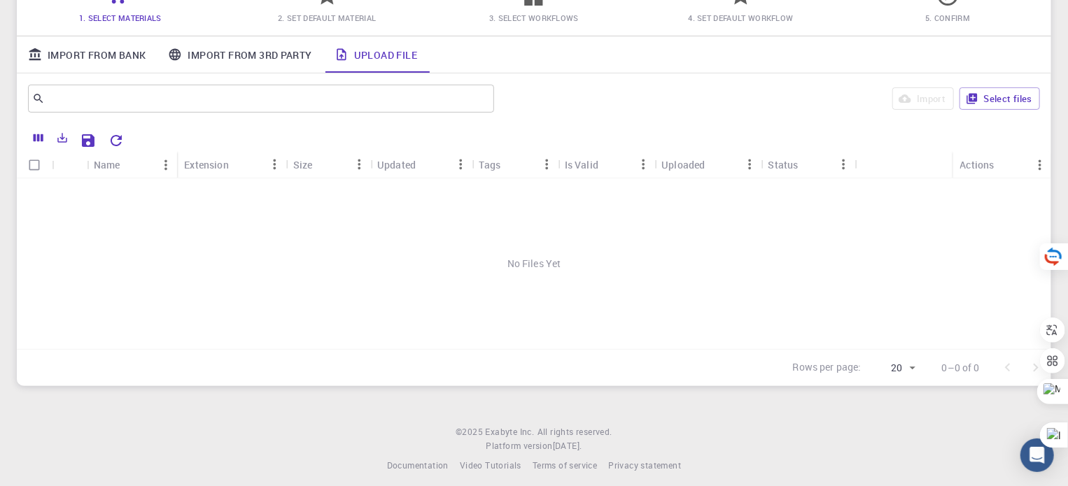
click at [105, 59] on link "Import From Bank" at bounding box center [87, 54] width 140 height 36
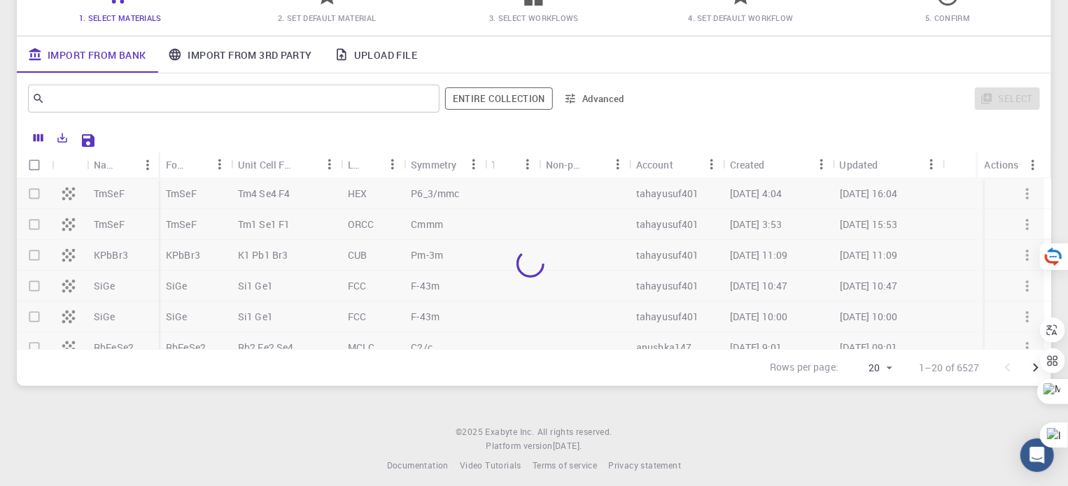
click at [256, 51] on link "Import From 3rd Party" at bounding box center [240, 54] width 166 height 36
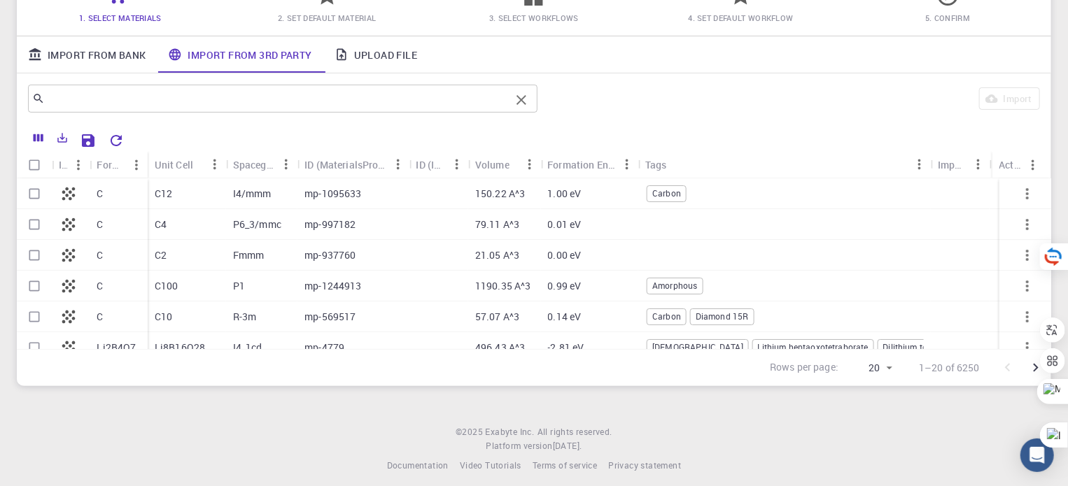
click at [135, 100] on input "text" at bounding box center [277, 99] width 465 height 20
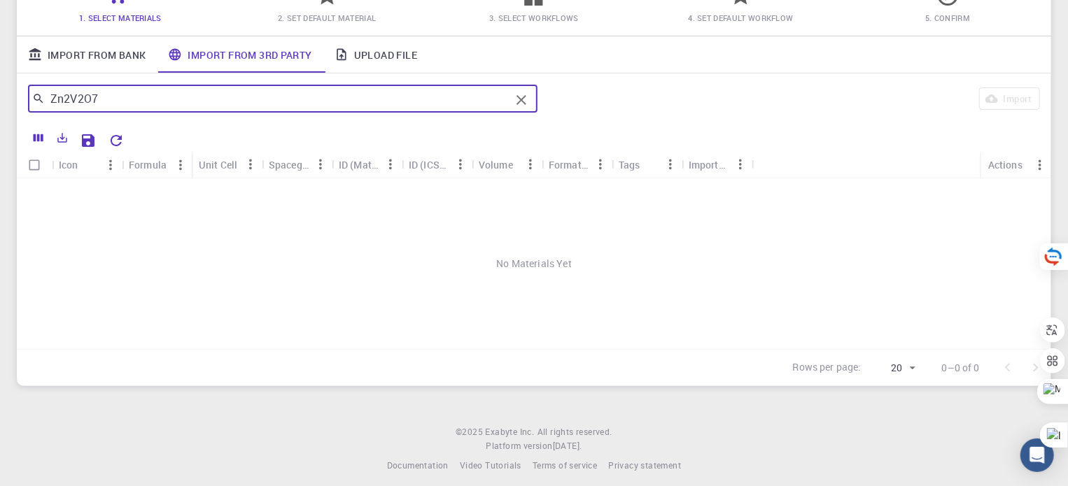
click at [132, 94] on input "Zn2V2O7" at bounding box center [277, 99] width 465 height 20
type input "Zn2V2O7"
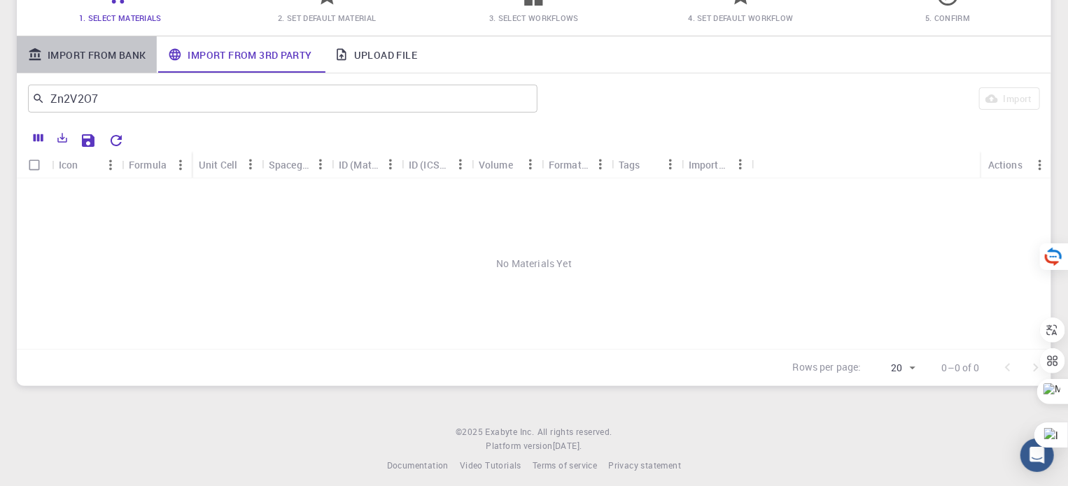
click at [109, 38] on link "Import From Bank" at bounding box center [87, 54] width 140 height 36
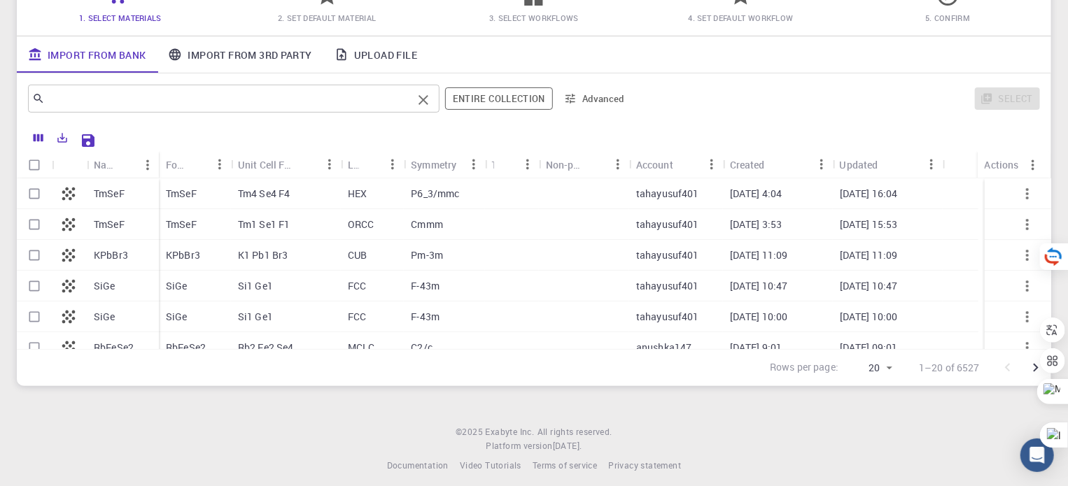
click at [363, 103] on input "text" at bounding box center [228, 99] width 367 height 20
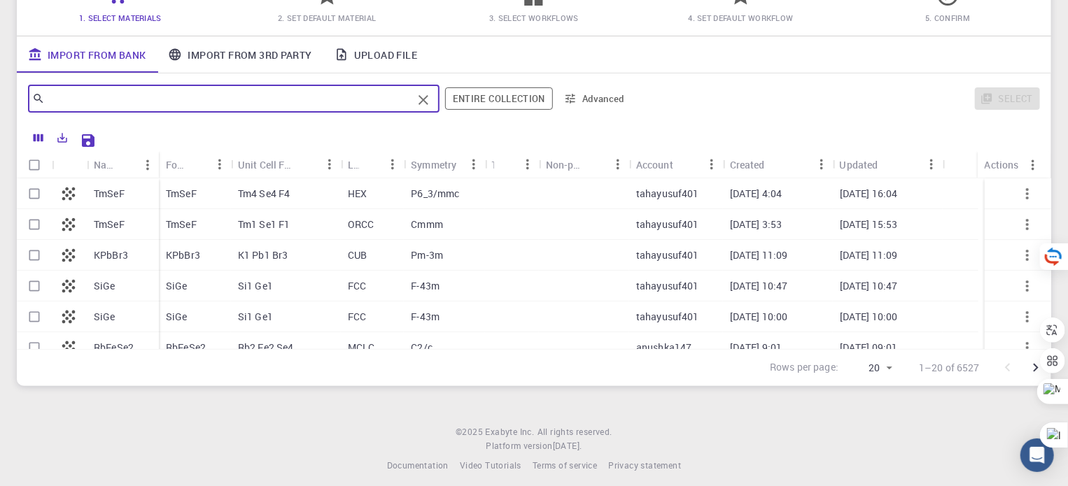
paste input "Zn2V2O7"
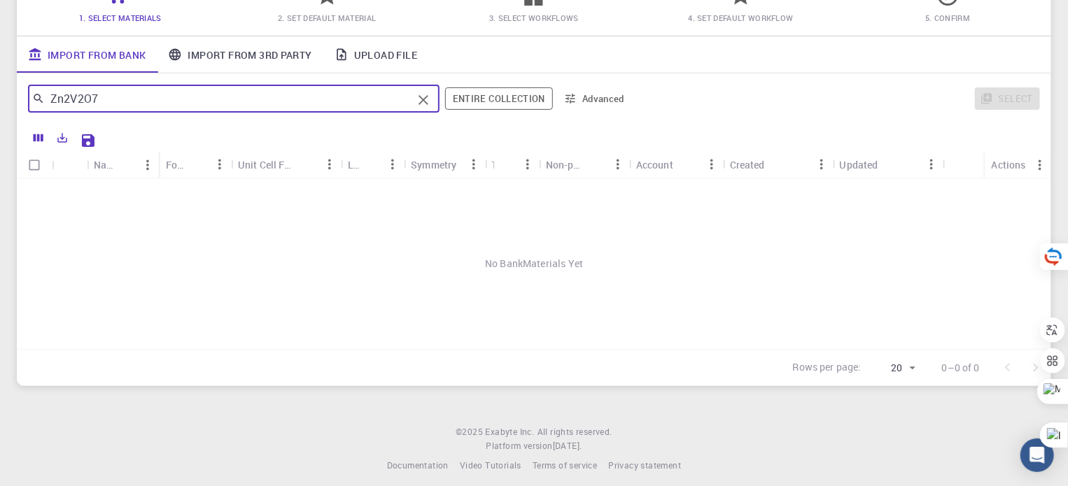
type input "Zn2V2O7"
click at [368, 65] on link "Upload File" at bounding box center [375, 54] width 105 height 36
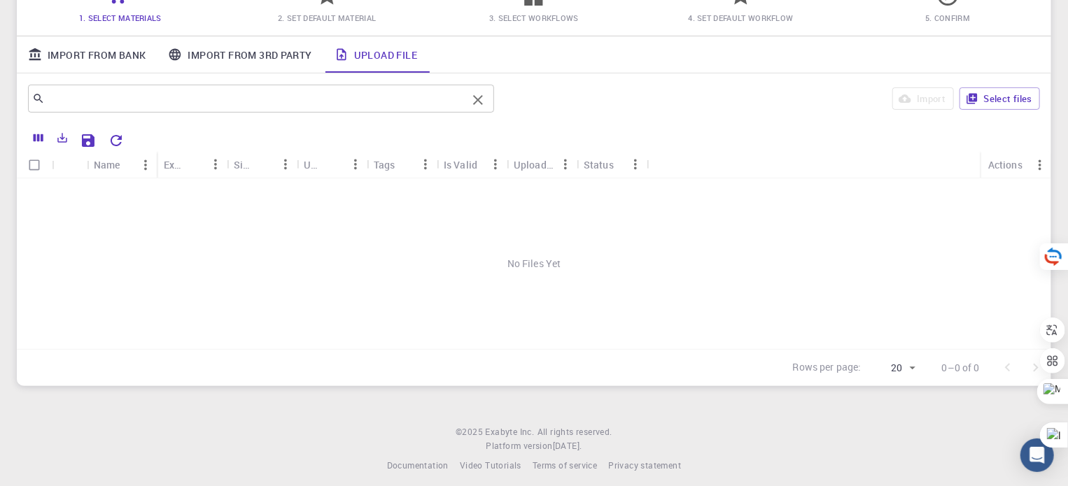
click at [190, 97] on input "text" at bounding box center [256, 99] width 422 height 20
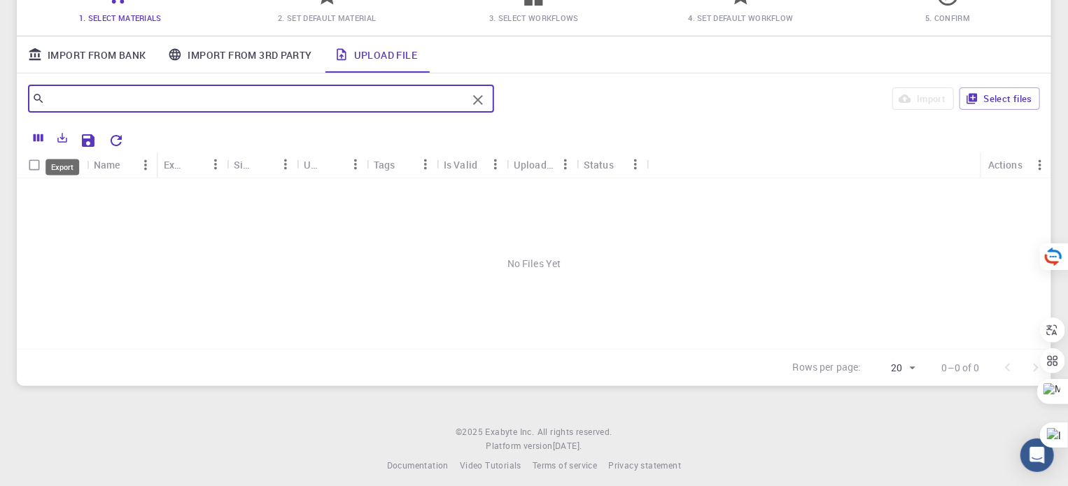
click at [62, 136] on icon "Export" at bounding box center [63, 139] width 10 height 10
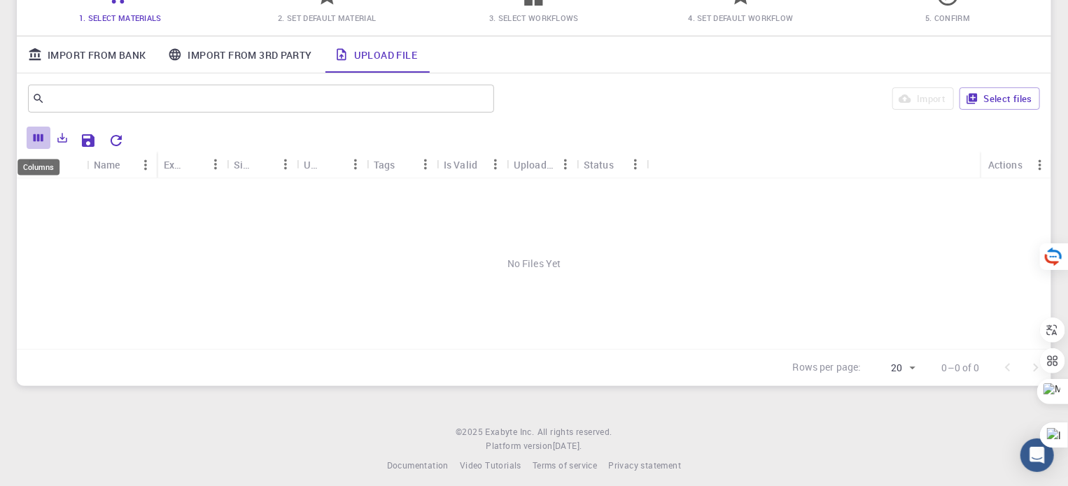
click at [42, 141] on icon "Columns" at bounding box center [39, 138] width 10 height 8
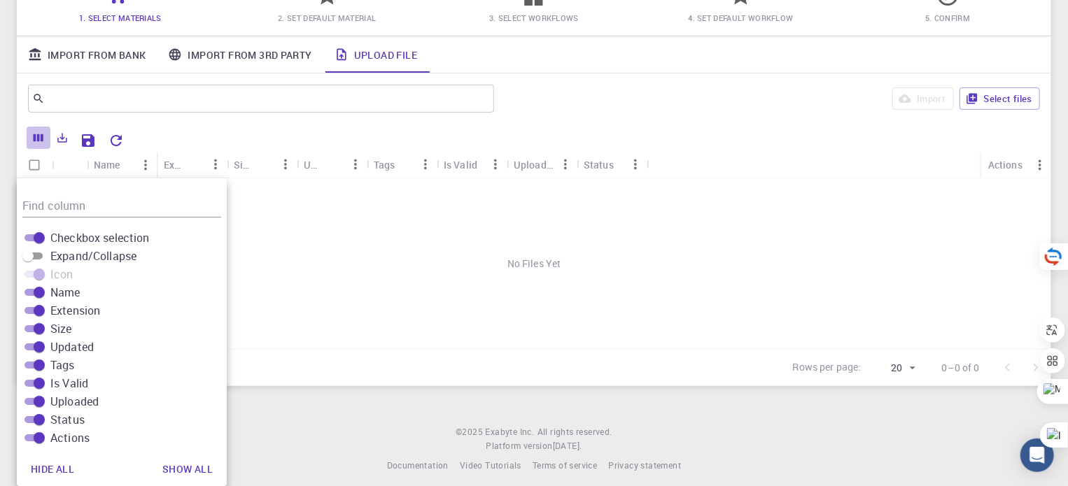
click at [42, 141] on icon "Columns" at bounding box center [39, 138] width 10 height 8
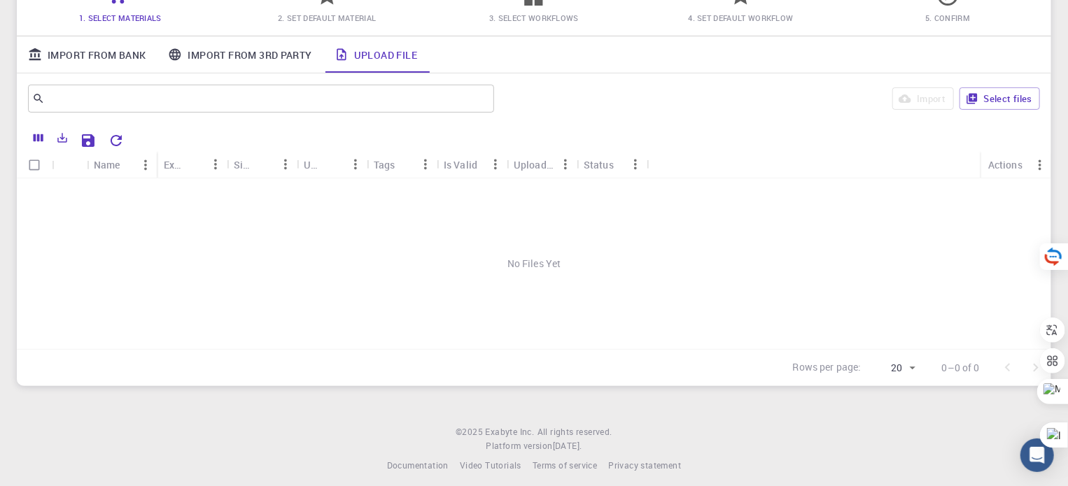
click at [928, 94] on div "Import Select files" at bounding box center [770, 99] width 540 height 34
click at [454, 86] on div "​" at bounding box center [261, 99] width 466 height 28
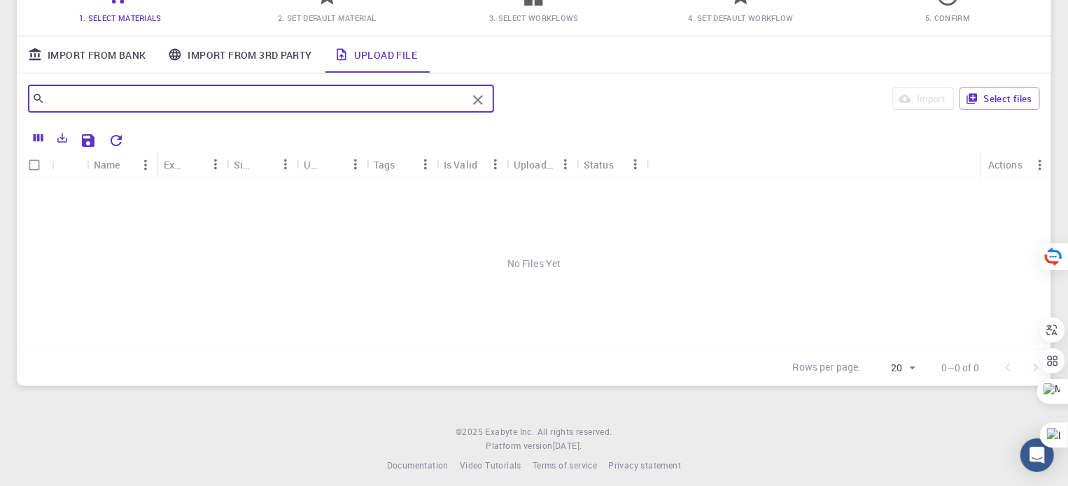
scroll to position [0, 0]
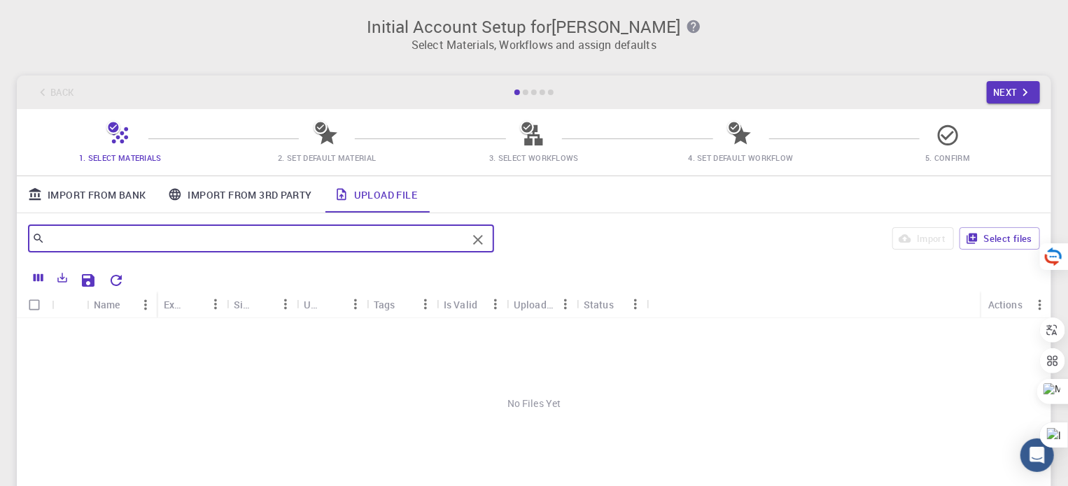
click at [991, 260] on div "​ Import Select files" at bounding box center [534, 238] width 1034 height 50
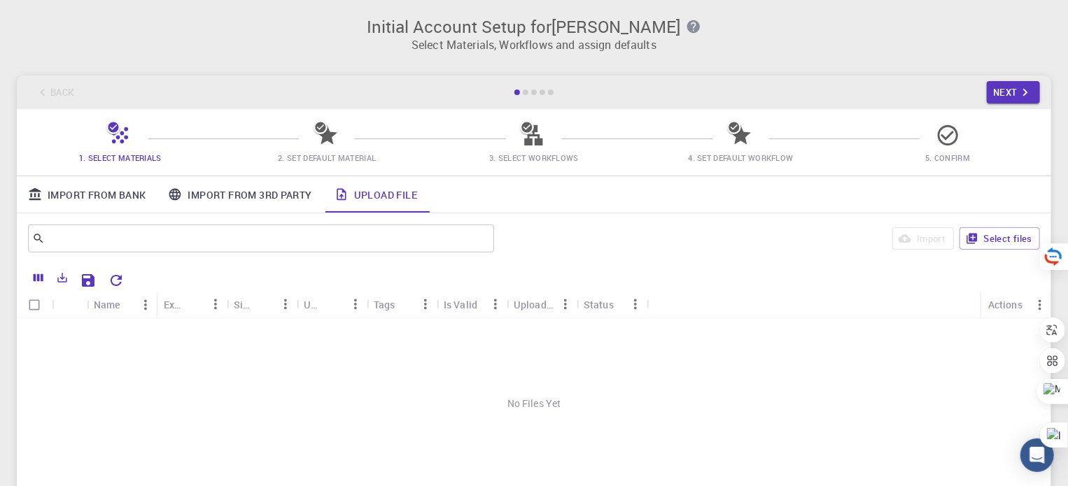
click at [993, 253] on div "Import Select files" at bounding box center [770, 239] width 540 height 34
click at [71, 192] on link "Import From Bank" at bounding box center [87, 194] width 140 height 36
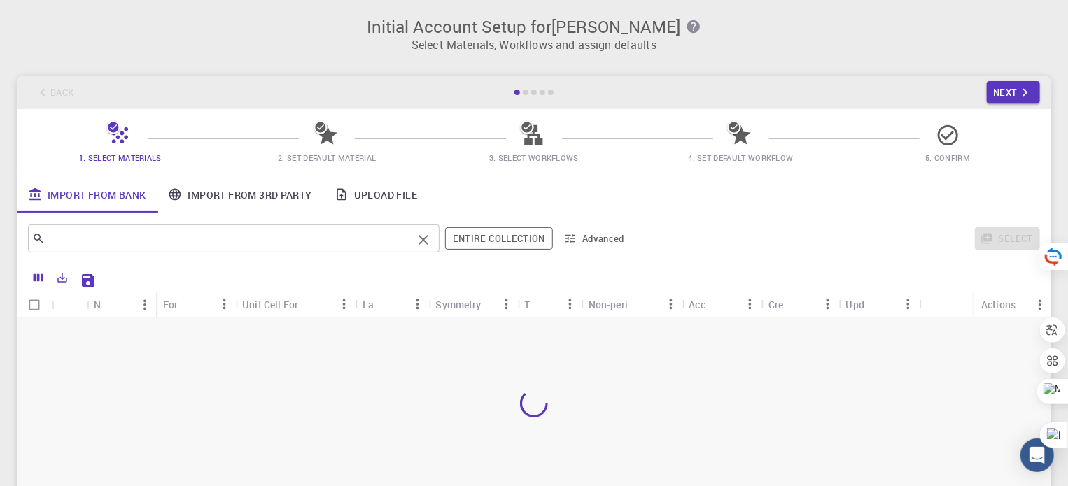
click at [132, 232] on input "text" at bounding box center [228, 239] width 367 height 20
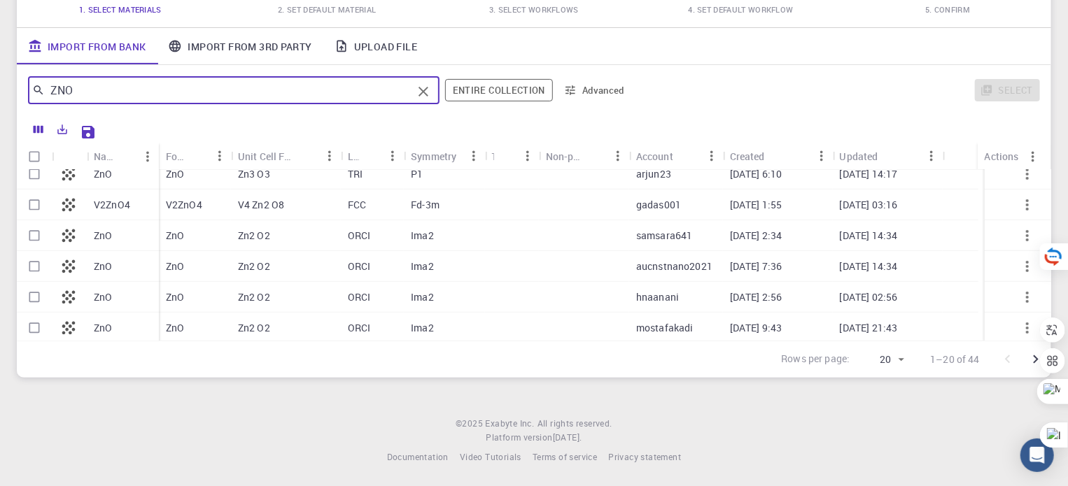
scroll to position [444, 0]
type input "ZNO"
click at [146, 201] on div "V2ZnO4" at bounding box center [123, 203] width 72 height 31
checkbox input "true"
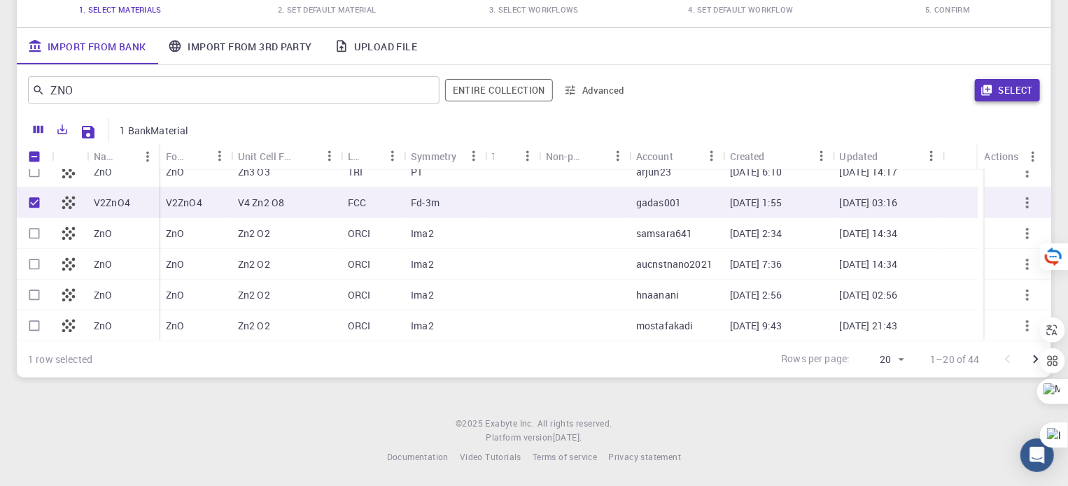
click at [1009, 79] on button "Select" at bounding box center [1007, 90] width 65 height 22
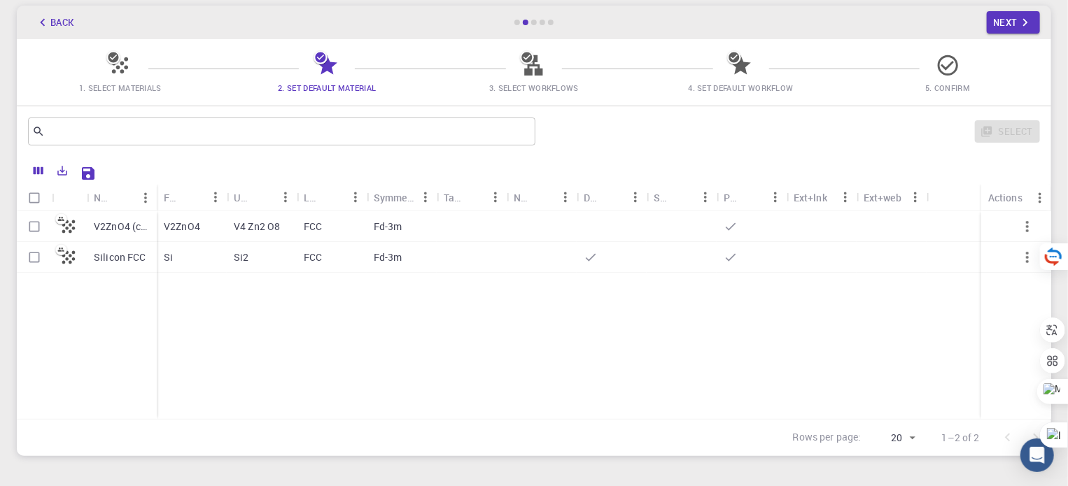
scroll to position [71, 0]
click at [39, 254] on input "Select row" at bounding box center [34, 256] width 27 height 27
checkbox input "true"
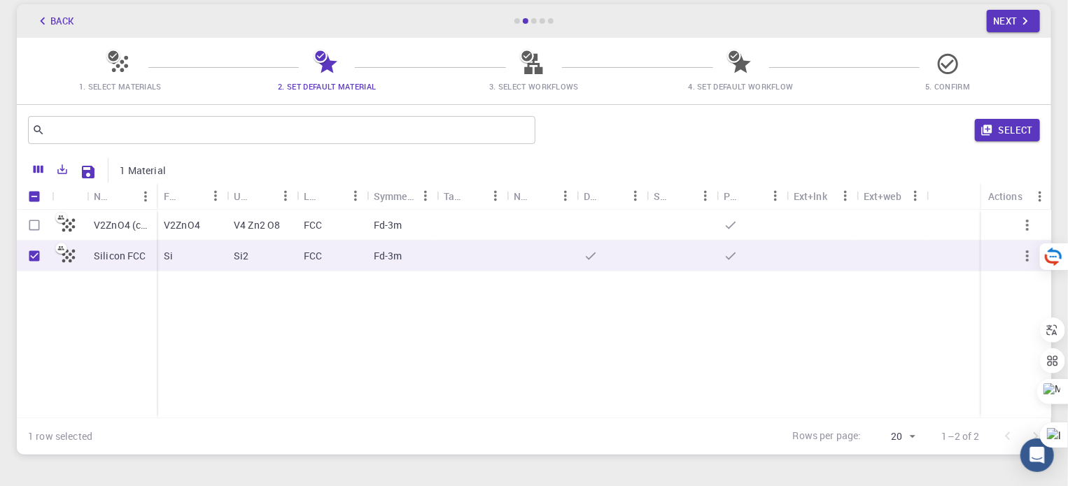
click at [1030, 253] on icon "button" at bounding box center [1027, 256] width 17 height 17
click at [1031, 249] on icon "button" at bounding box center [1027, 256] width 17 height 17
click at [1025, 269] on button "button" at bounding box center [1028, 256] width 34 height 34
click at [1029, 219] on icon "button" at bounding box center [1027, 225] width 17 height 17
click at [888, 351] on div "V2ZnO4 (clone) Silicon FCC V2ZnO4 V4 Zn2 O8 FCC Fd-3m Si Si2 FCC Fd-3m" at bounding box center [534, 314] width 1034 height 208
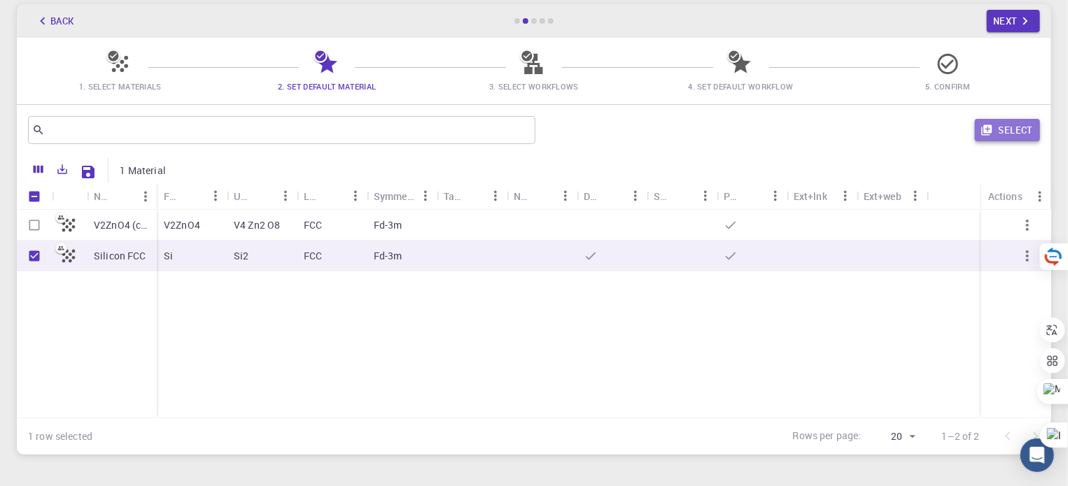
click at [1009, 120] on button "Select" at bounding box center [1007, 130] width 65 height 22
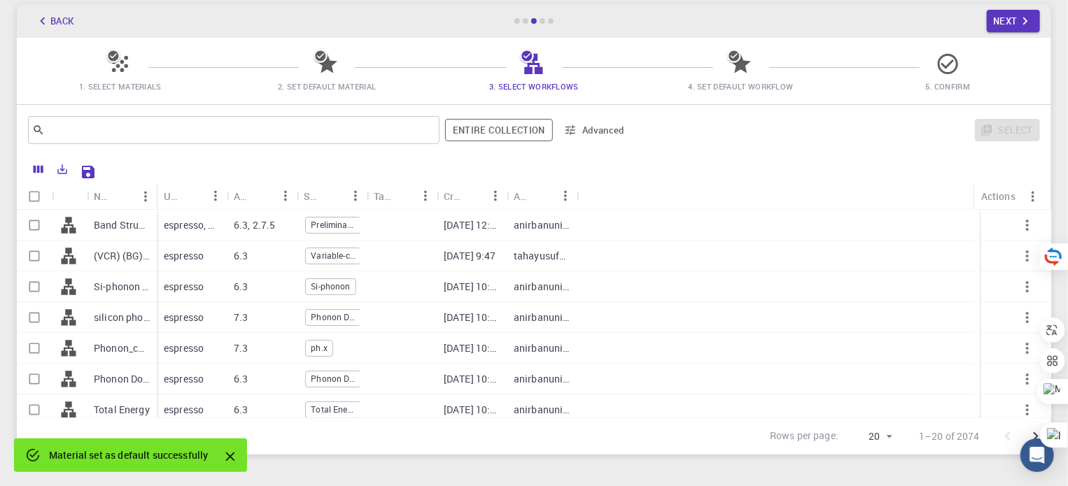
click at [336, 72] on icon at bounding box center [327, 64] width 24 height 24
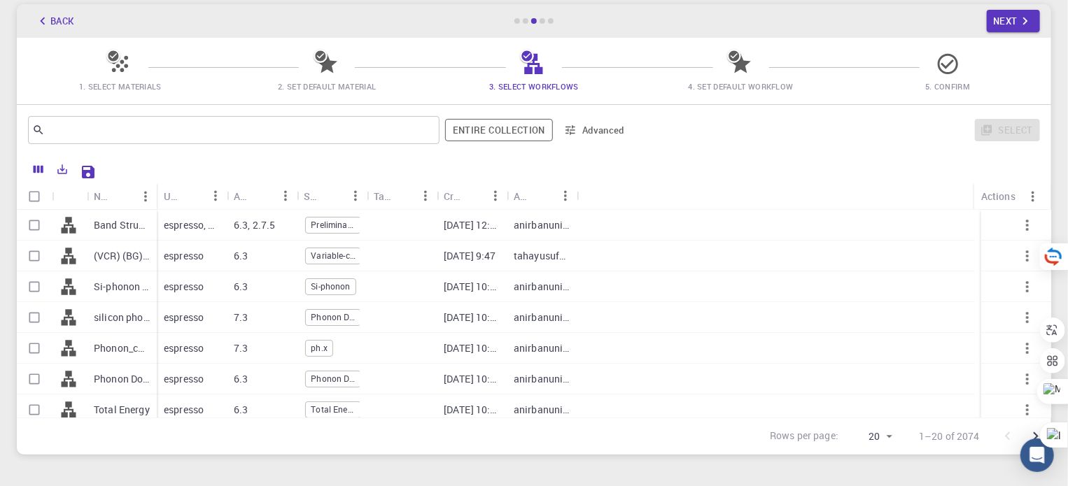
click at [61, 26] on button "Back" at bounding box center [54, 21] width 53 height 22
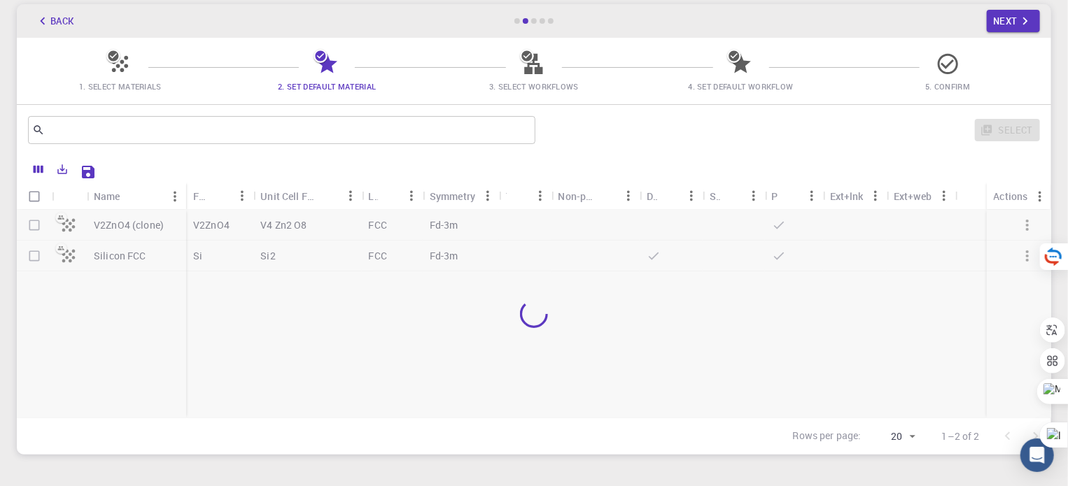
click at [22, 246] on div at bounding box center [534, 314] width 1034 height 208
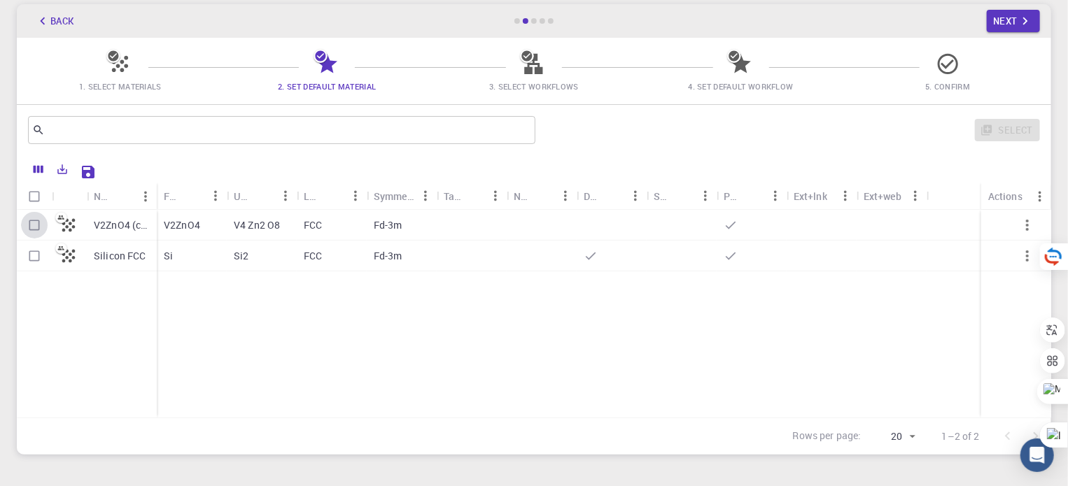
click at [34, 233] on input "Select row" at bounding box center [34, 225] width 27 height 27
checkbox input "true"
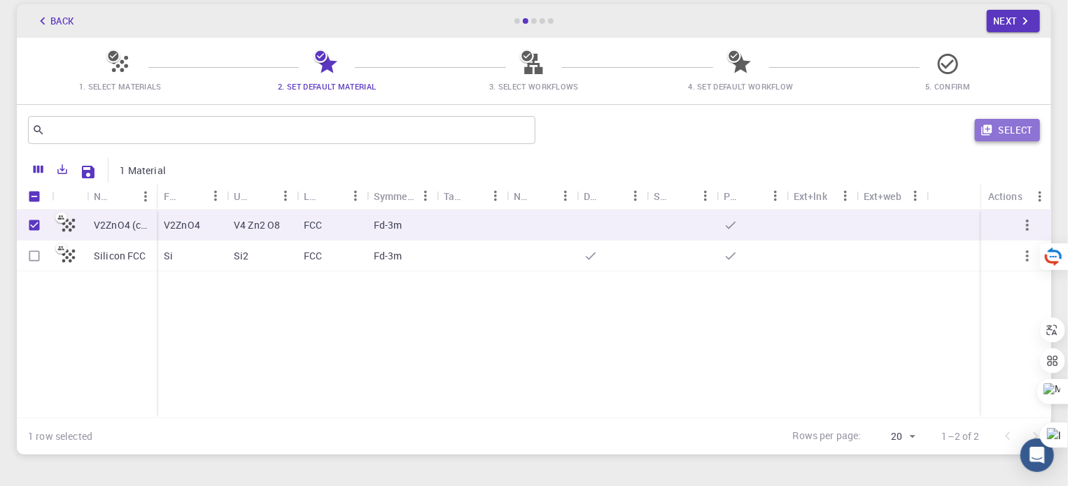
click at [1002, 133] on button "Select" at bounding box center [1007, 130] width 65 height 22
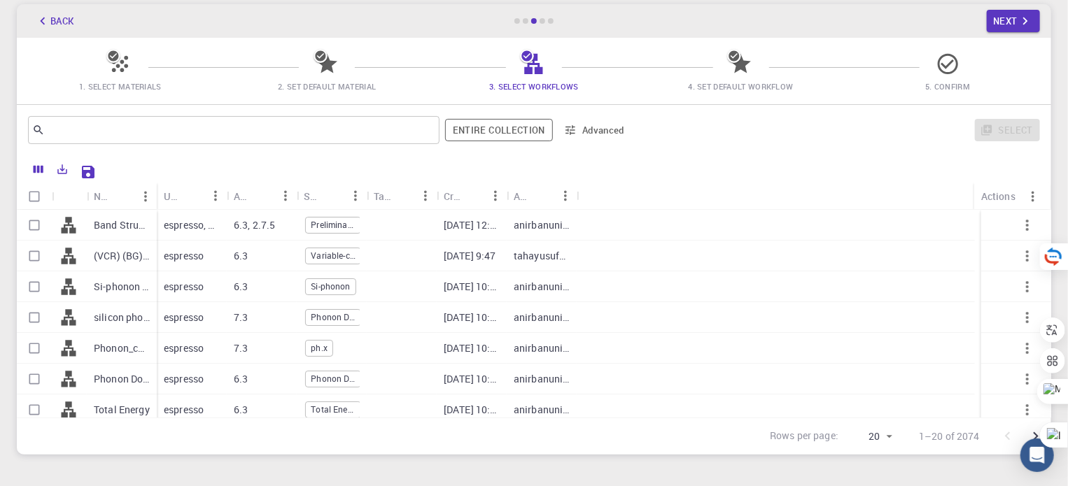
click at [31, 228] on input "Select row" at bounding box center [34, 225] width 27 height 27
checkbox input "true"
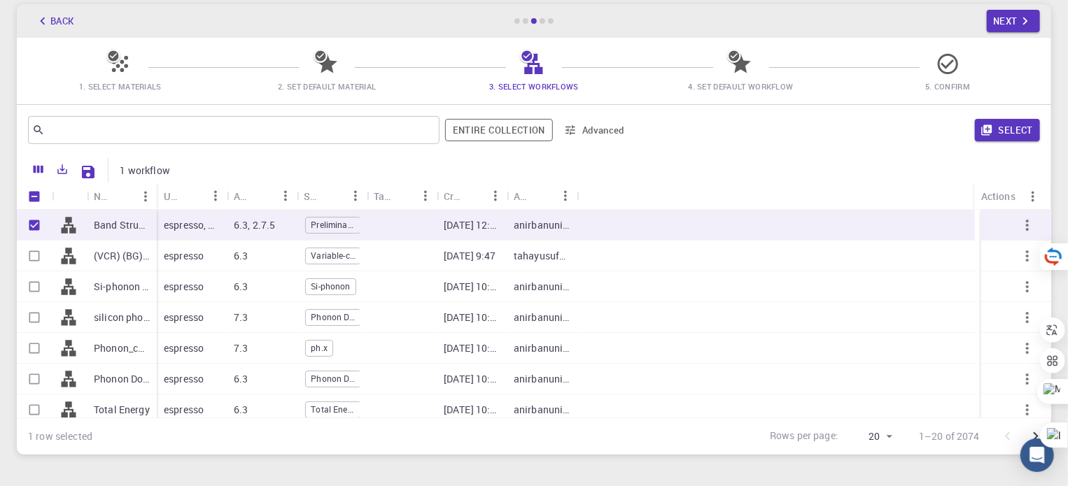
drag, startPoint x: 157, startPoint y: 188, endPoint x: 272, endPoint y: 172, distance: 115.8
click at [272, 172] on div "1 workflow Name Used application Application Version Subworkflows Tags Created …" at bounding box center [534, 305] width 1034 height 300
drag, startPoint x: 156, startPoint y: 198, endPoint x: 267, endPoint y: 185, distance: 112.1
click at [267, 185] on div "Name" at bounding box center [269, 196] width 14 height 27
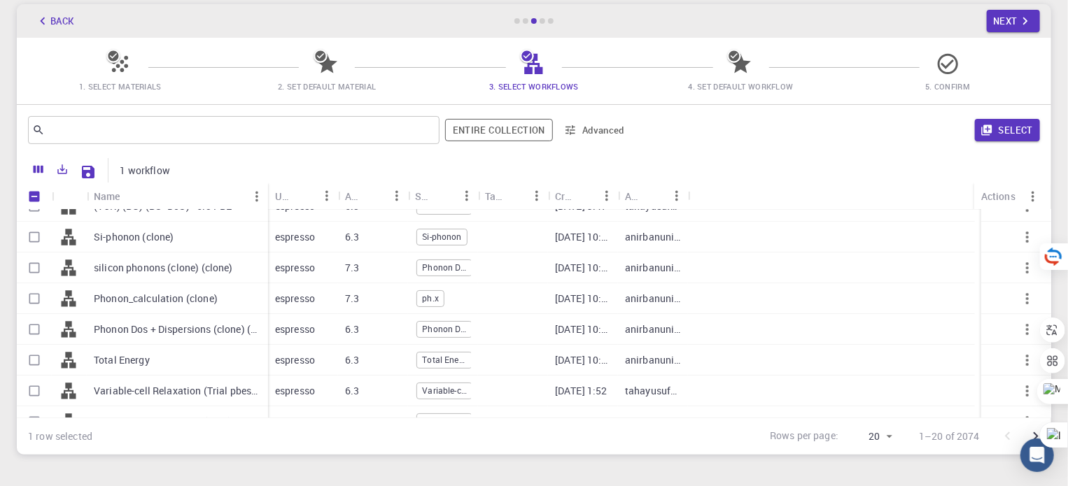
scroll to position [63, 0]
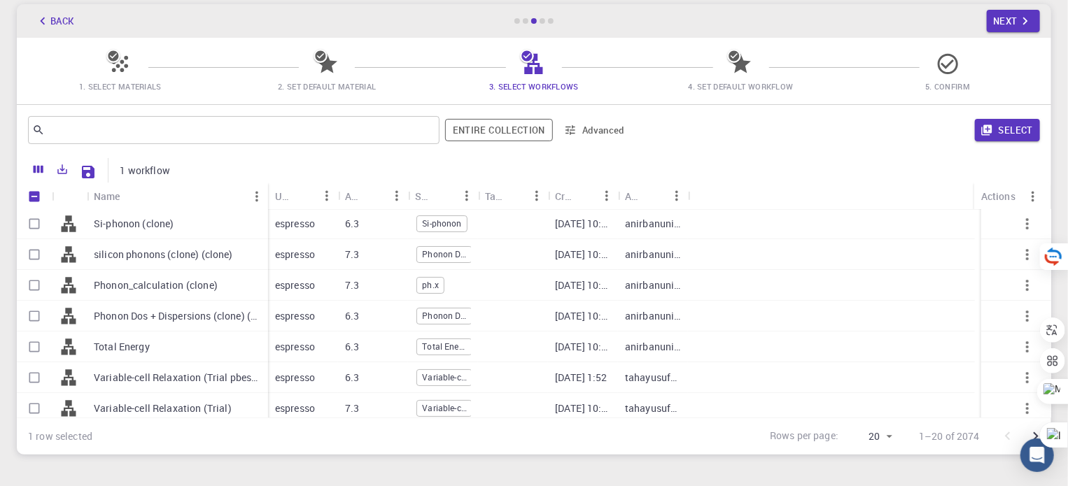
click at [196, 355] on div "Total Energy" at bounding box center [177, 347] width 181 height 31
checkbox input "true"
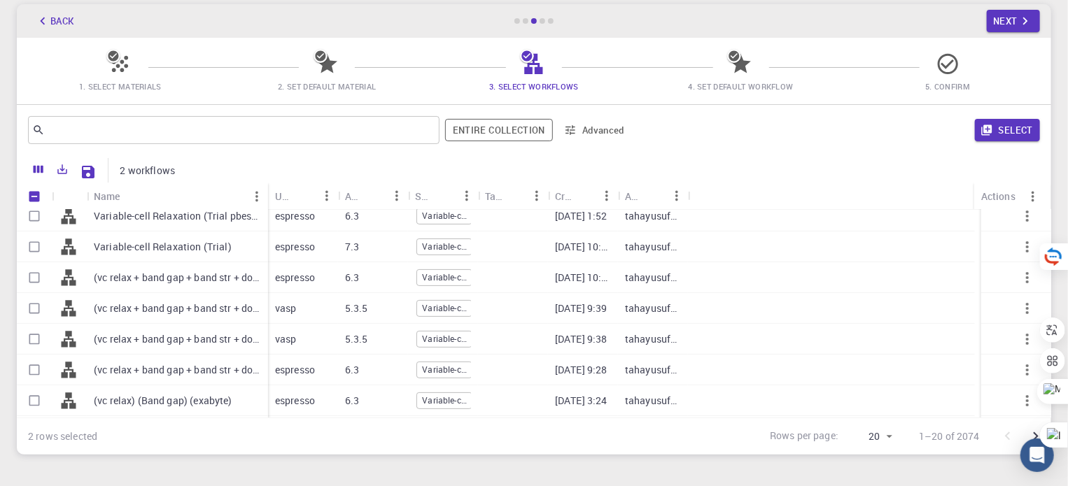
click at [192, 275] on p "(vc relax + band gap + band str + dos) (Q. ESP LDA)" at bounding box center [177, 278] width 167 height 14
checkbox input "true"
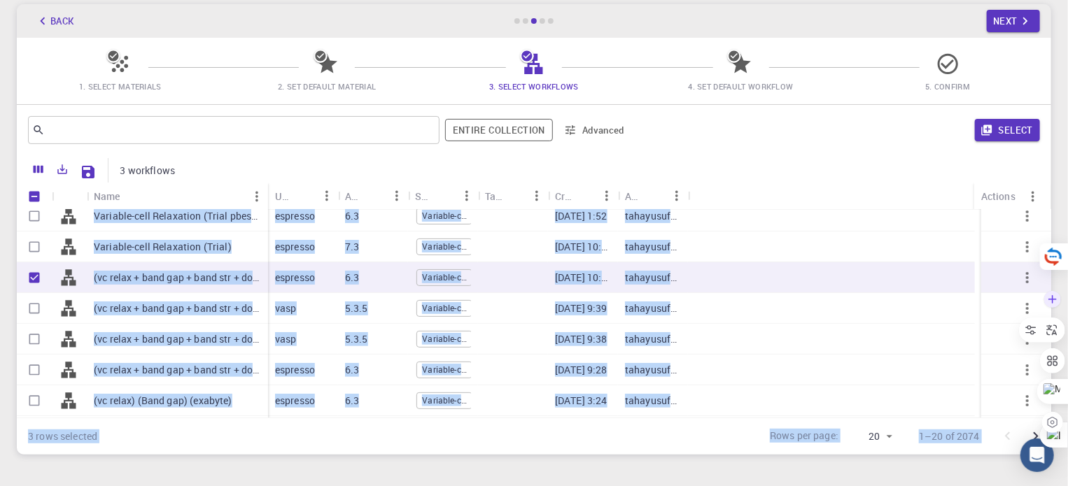
drag, startPoint x: 1051, startPoint y: 292, endPoint x: 1047, endPoint y: 346, distance: 54.1
click at [1047, 346] on body "Initial Account Setup for Omnia Muhammed Select Materials, Workflows and assign…" at bounding box center [534, 246] width 1068 height 635
click at [700, 460] on div "Initial Account Setup for Omnia Muhammed Select Materials, Workflows and assign…" at bounding box center [534, 200] width 1068 height 543
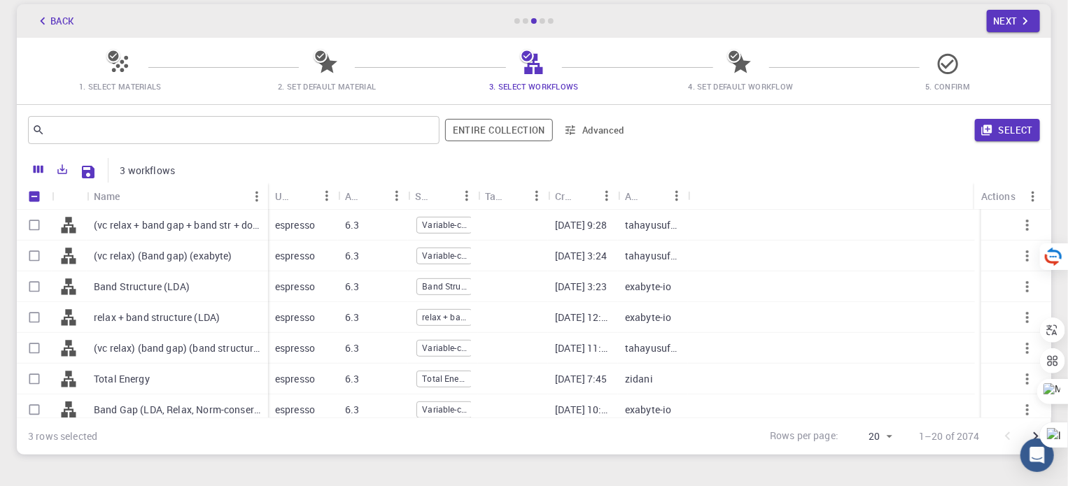
scroll to position [407, 0]
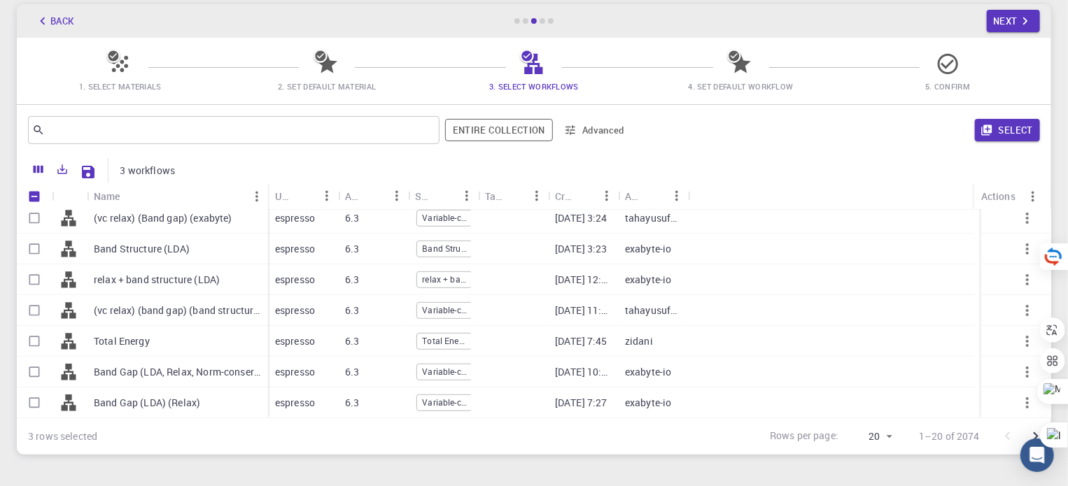
click at [45, 345] on input "Select row" at bounding box center [34, 341] width 27 height 27
checkbox input "true"
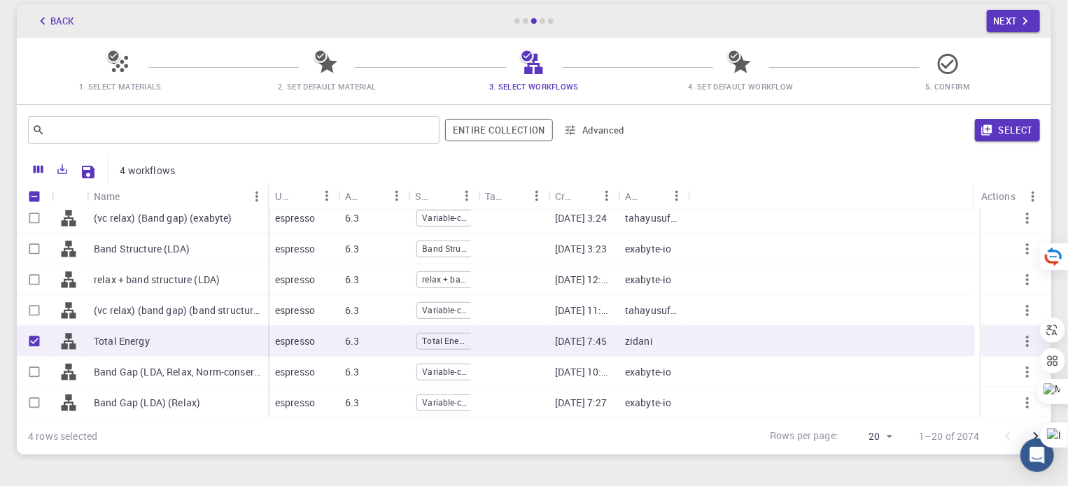
click at [42, 367] on input "Select row" at bounding box center [34, 372] width 27 height 27
checkbox input "true"
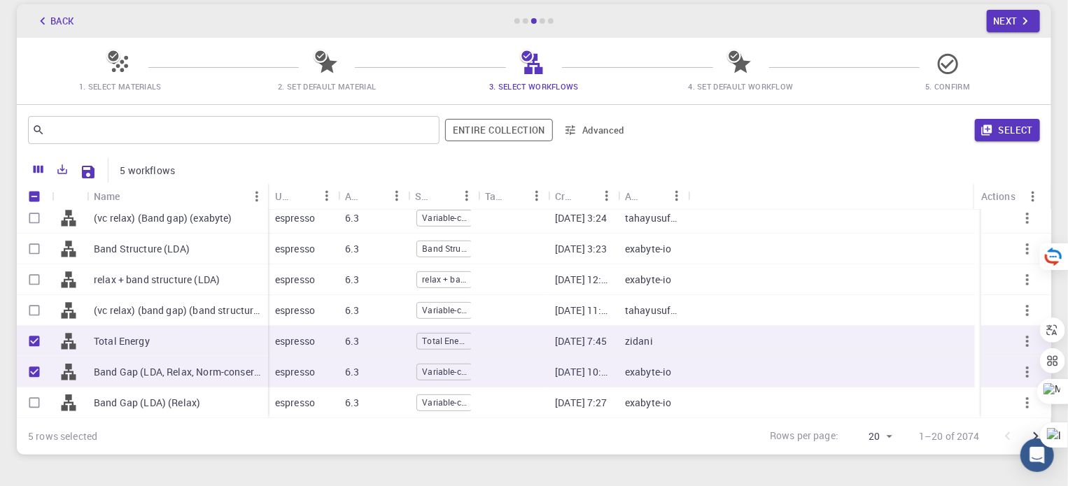
click at [42, 406] on input "Select row" at bounding box center [34, 403] width 27 height 27
checkbox input "true"
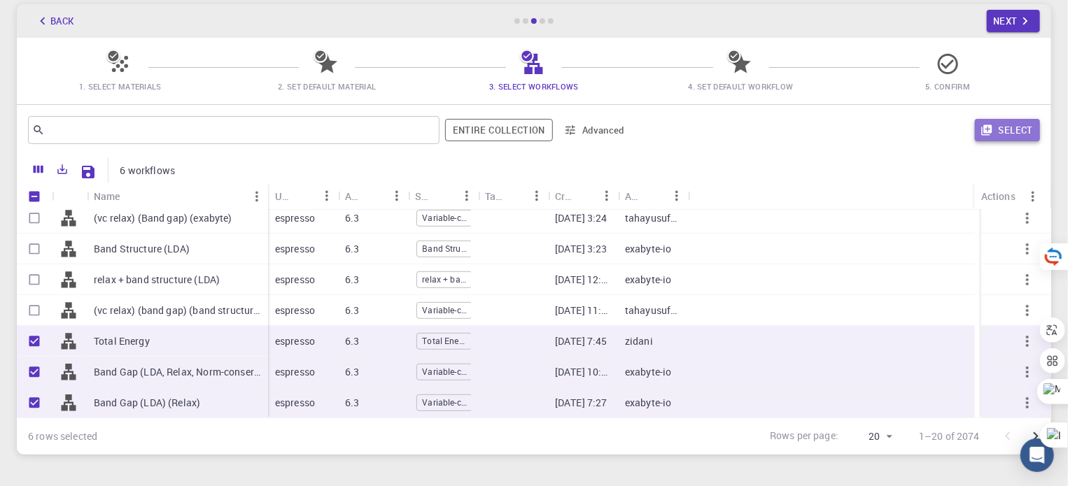
click at [1022, 122] on button "Select" at bounding box center [1007, 130] width 65 height 22
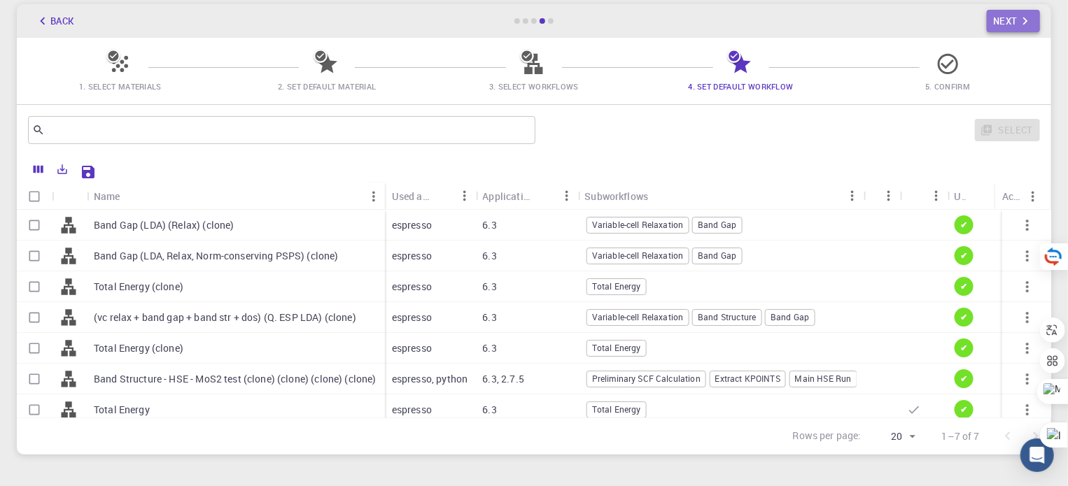
click at [1025, 24] on icon "button" at bounding box center [1025, 21] width 5 height 8
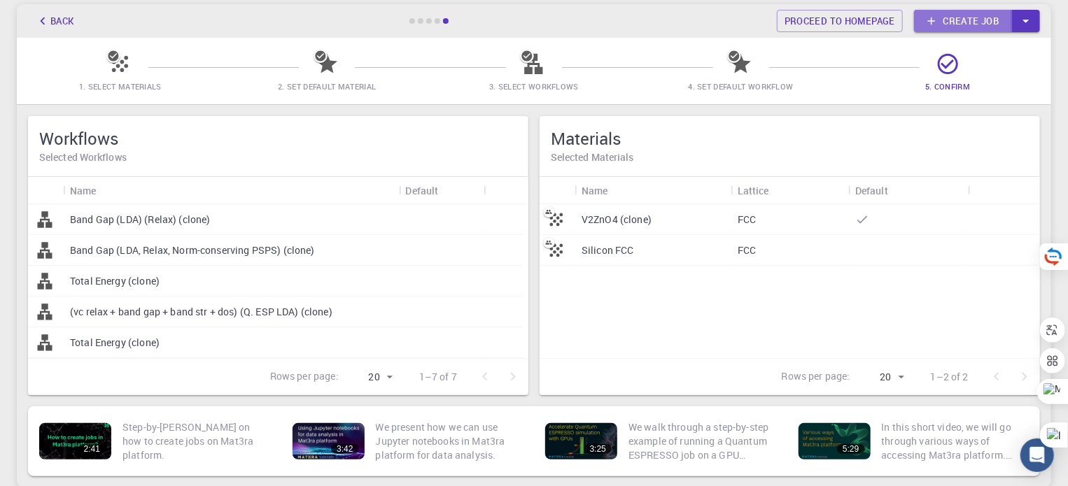
click at [984, 27] on link "Create job" at bounding box center [963, 21] width 98 height 22
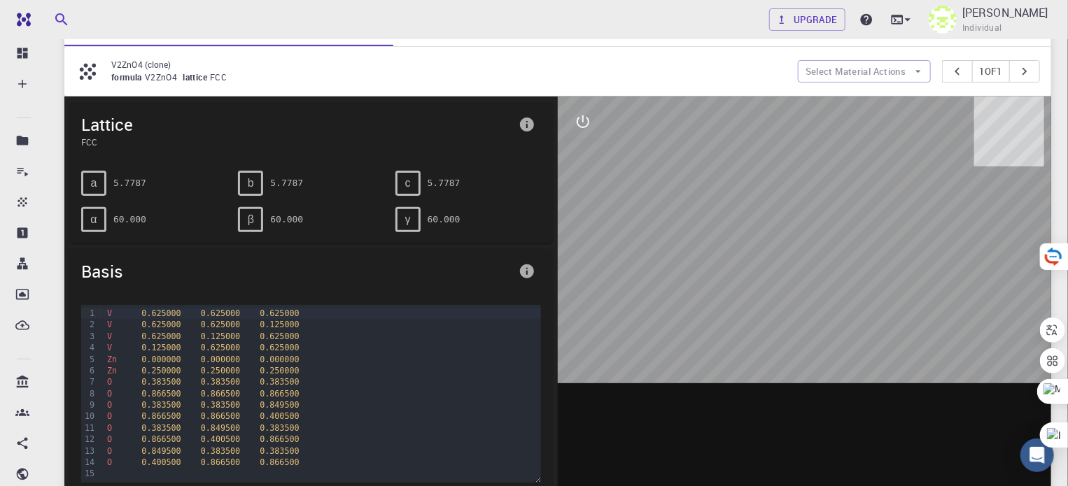
scroll to position [176, 0]
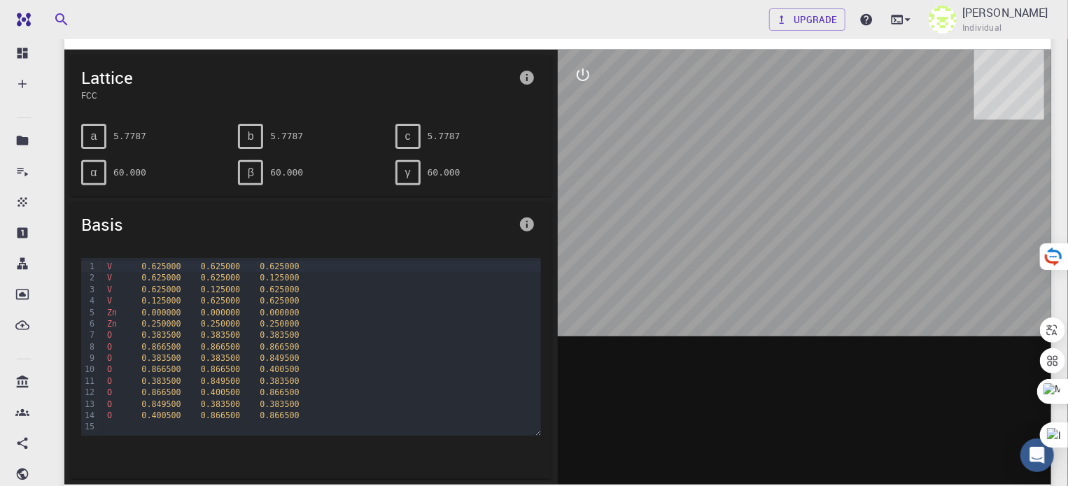
drag, startPoint x: 770, startPoint y: 209, endPoint x: 792, endPoint y: 148, distance: 64.6
click at [792, 148] on div at bounding box center [804, 267] width 493 height 435
drag, startPoint x: 811, startPoint y: 153, endPoint x: 850, endPoint y: 216, distance: 73.2
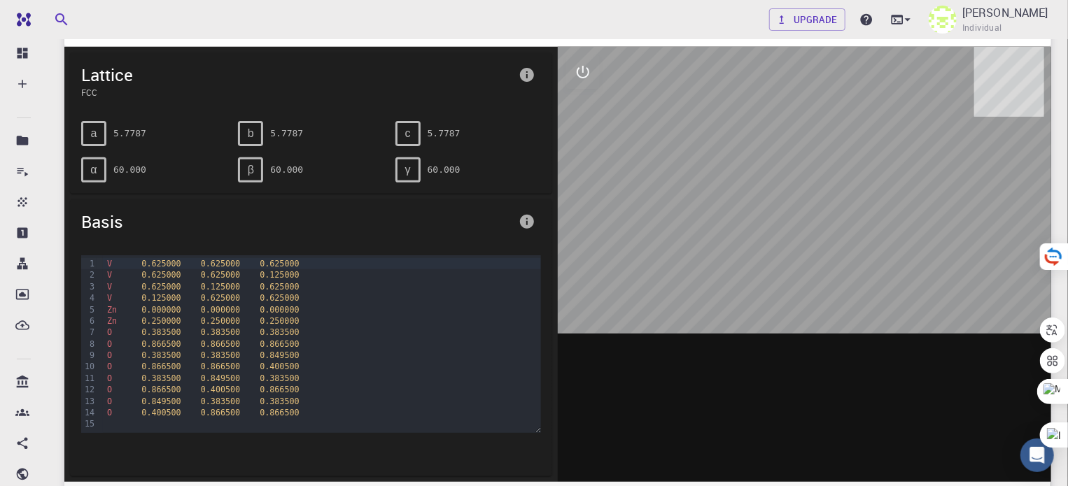
scroll to position [165, 0]
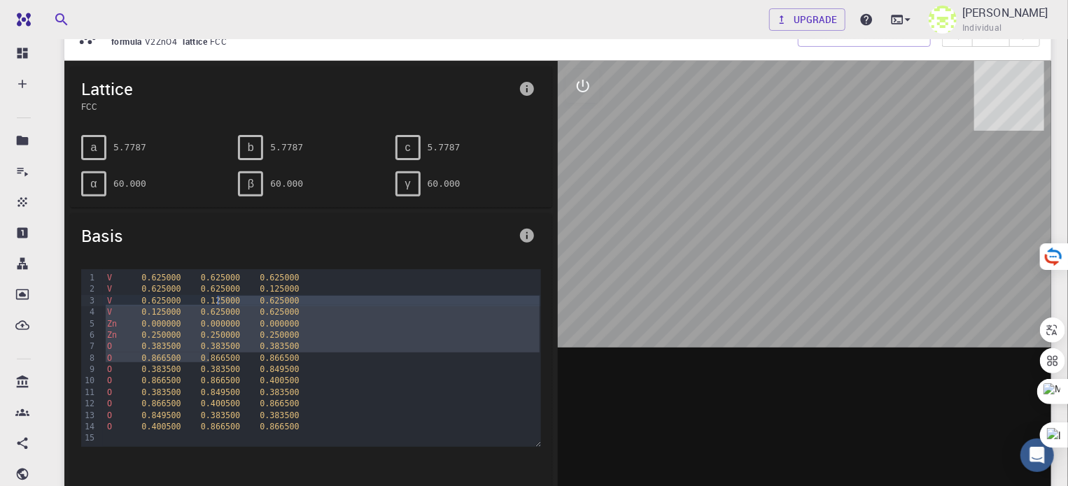
drag, startPoint x: 209, startPoint y: 352, endPoint x: 220, endPoint y: 294, distance: 59.3
click at [220, 294] on div "V 0.625000 0.625000 0.625000 V 0.625000 0.625000 0.125000 V 0.625000 0.125000 0…" at bounding box center [322, 358] width 438 height 178
click at [220, 296] on span "0.125000" at bounding box center [220, 301] width 39 height 10
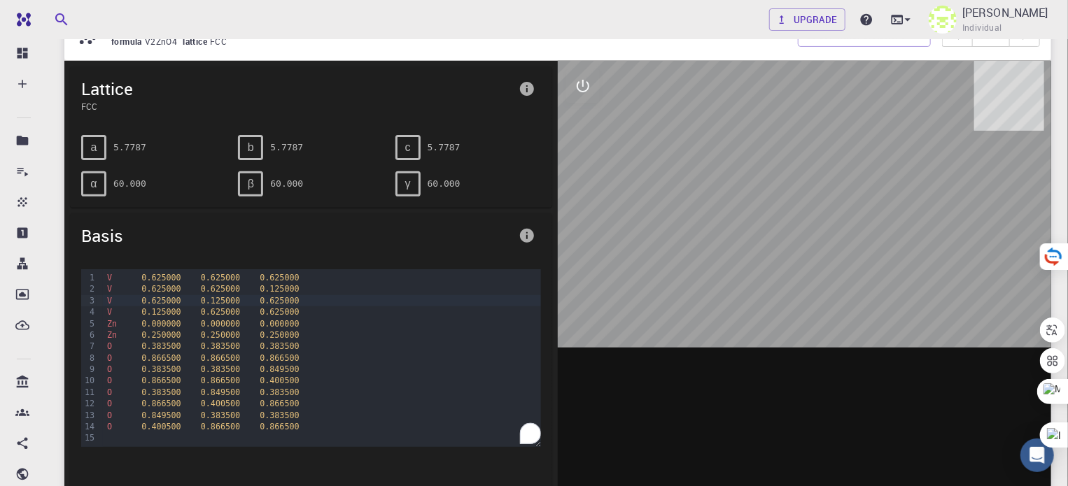
click at [98, 160] on div "α 60.000" at bounding box center [148, 178] width 157 height 36
click at [93, 142] on span "a" at bounding box center [94, 147] width 6 height 13
drag, startPoint x: 90, startPoint y: 104, endPoint x: 199, endPoint y: 116, distance: 109.1
click at [199, 116] on div "Lattice FCC" at bounding box center [311, 94] width 482 height 57
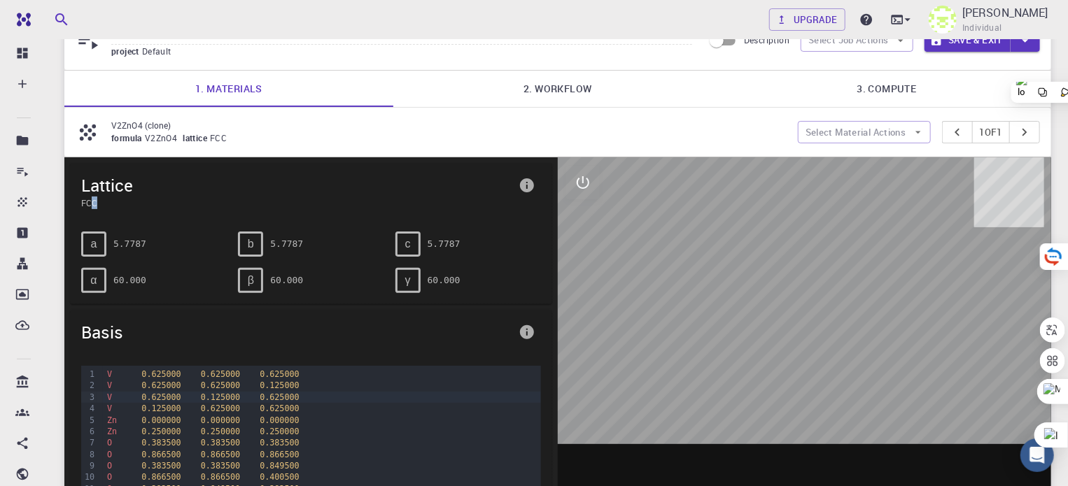
scroll to position [0, 0]
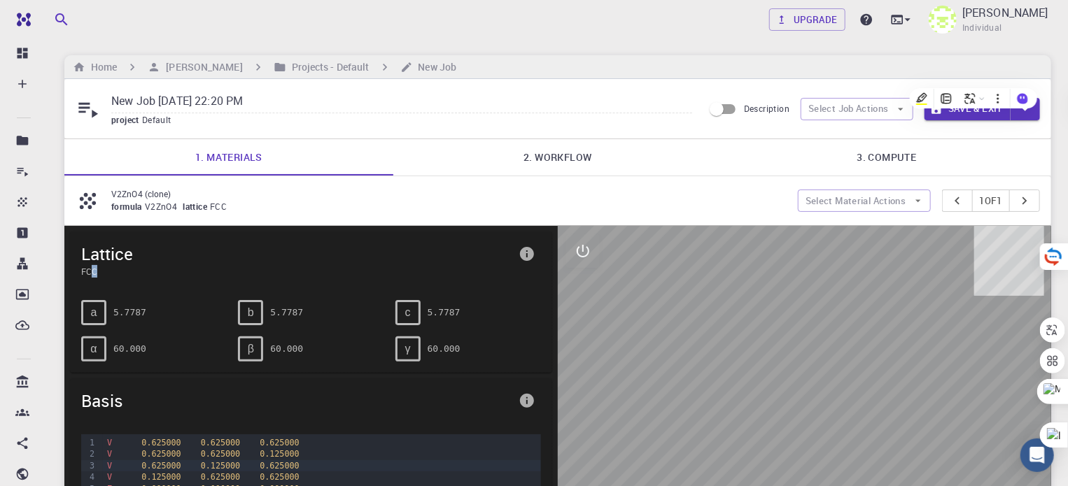
click at [520, 162] on link "2. Workflow" at bounding box center [557, 157] width 329 height 36
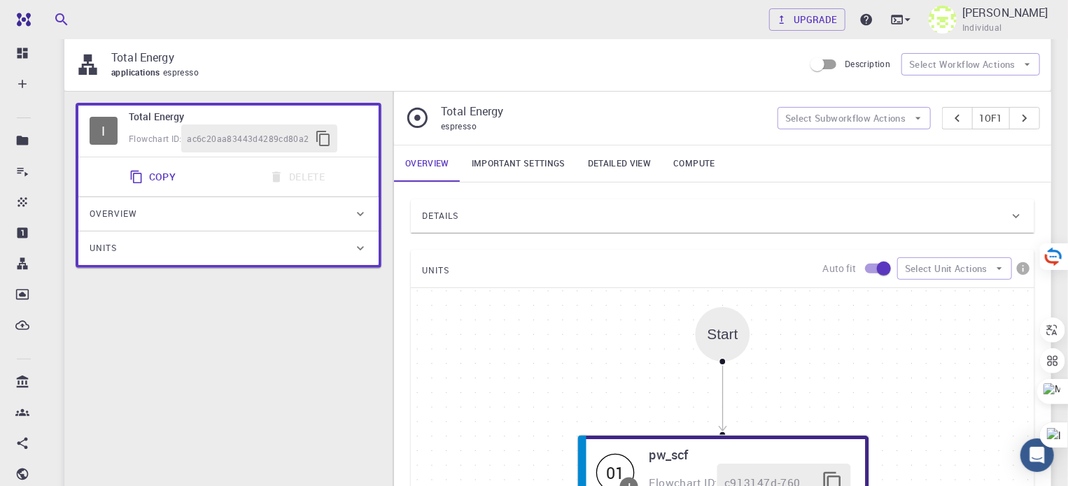
scroll to position [137, 0]
click at [139, 114] on h6 "Total Energy" at bounding box center [248, 118] width 239 height 15
click at [516, 170] on link "Important settings" at bounding box center [518, 165] width 116 height 36
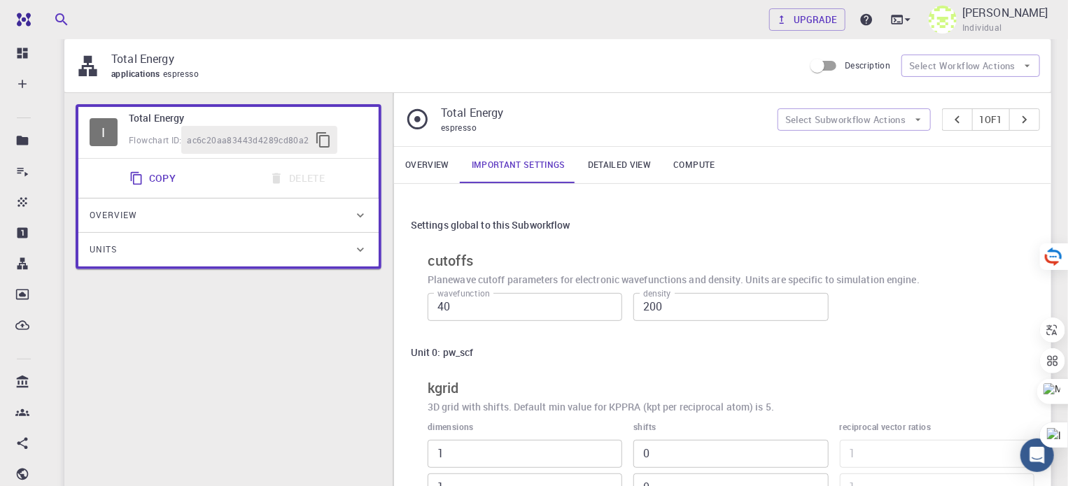
click at [432, 164] on link "Overview" at bounding box center [427, 165] width 66 height 36
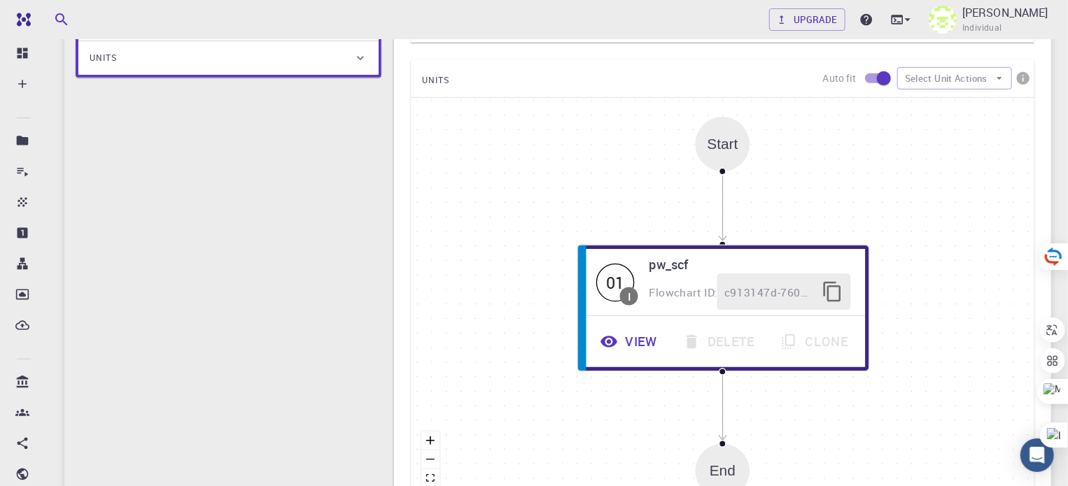
scroll to position [330, 0]
click at [716, 153] on div "Start" at bounding box center [723, 142] width 55 height 55
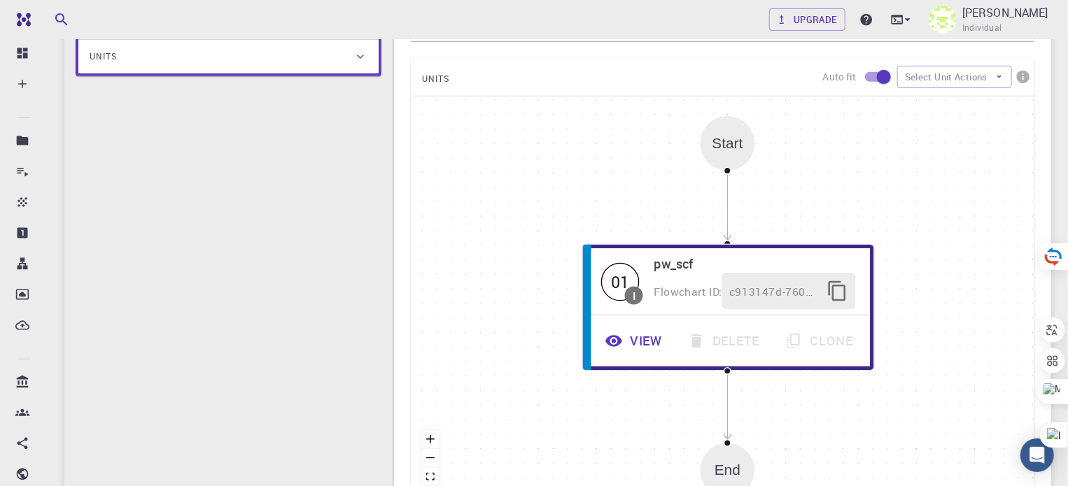
click at [721, 153] on div "Start" at bounding box center [728, 143] width 55 height 55
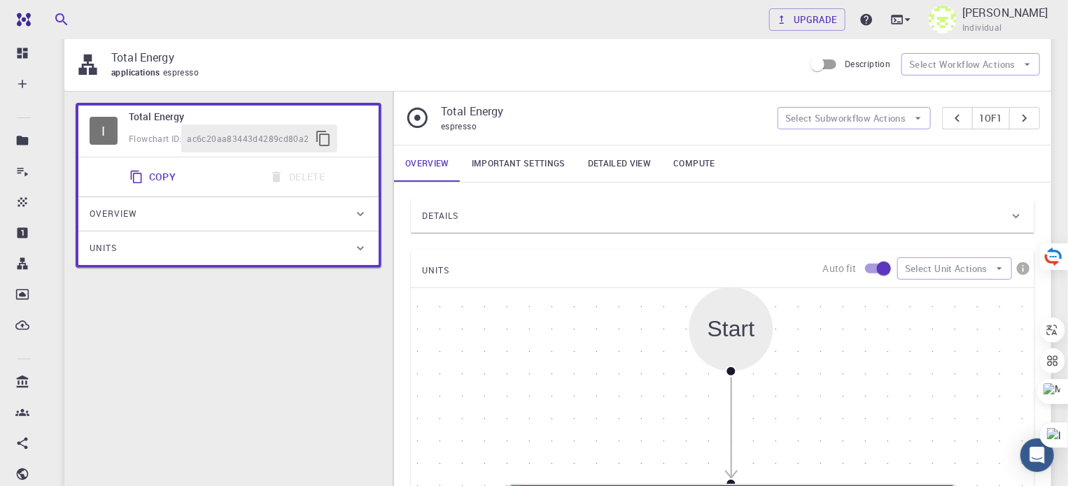
scroll to position [140, 0]
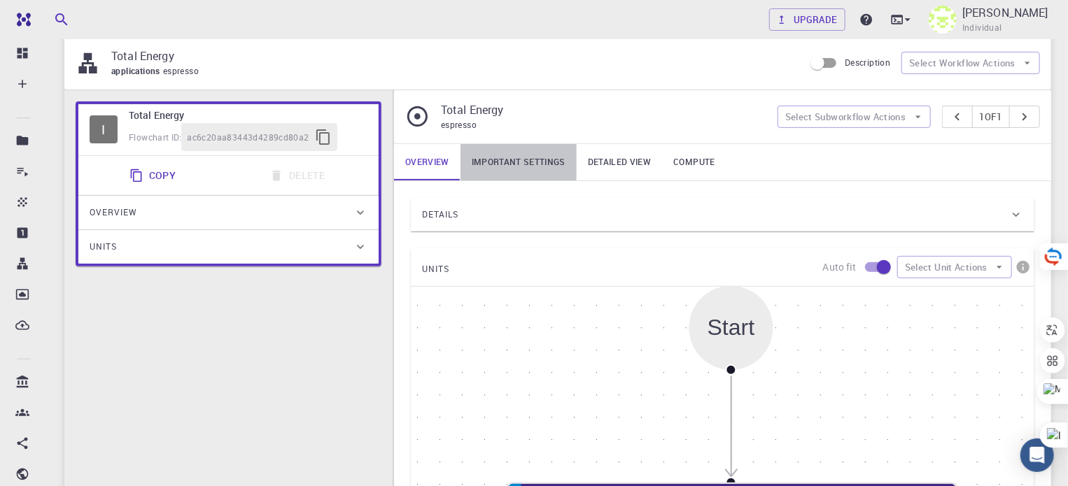
click at [506, 159] on link "Important settings" at bounding box center [518, 162] width 116 height 36
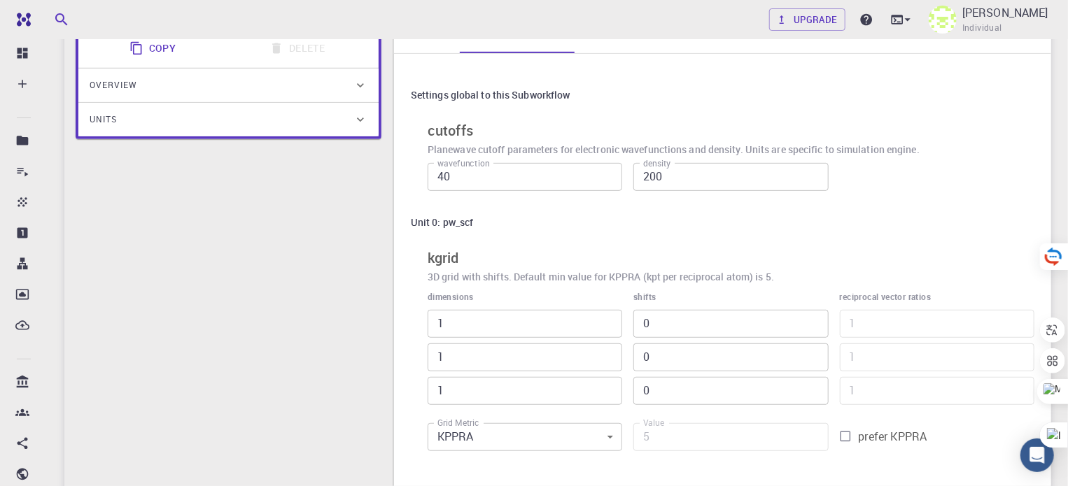
scroll to position [75, 0]
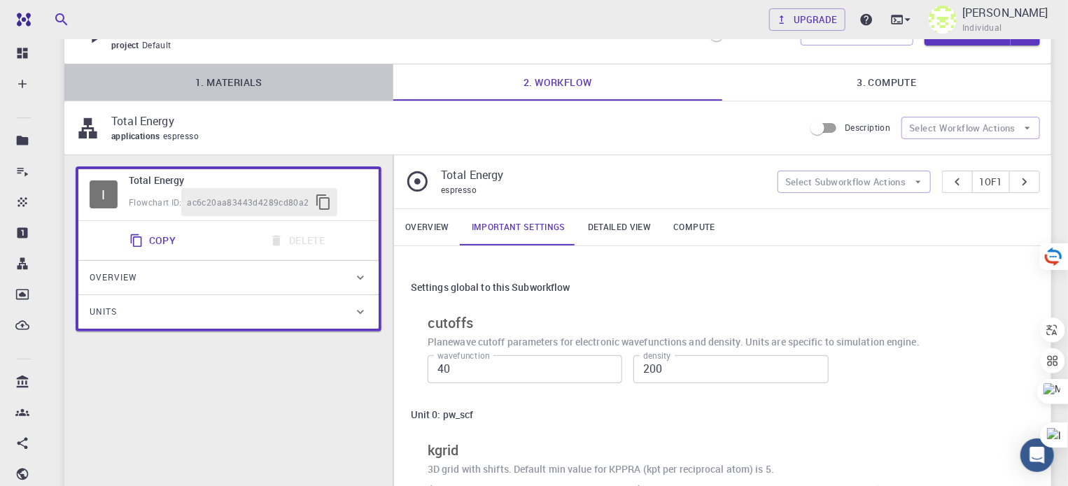
click at [242, 80] on link "1. Materials" at bounding box center [228, 82] width 329 height 36
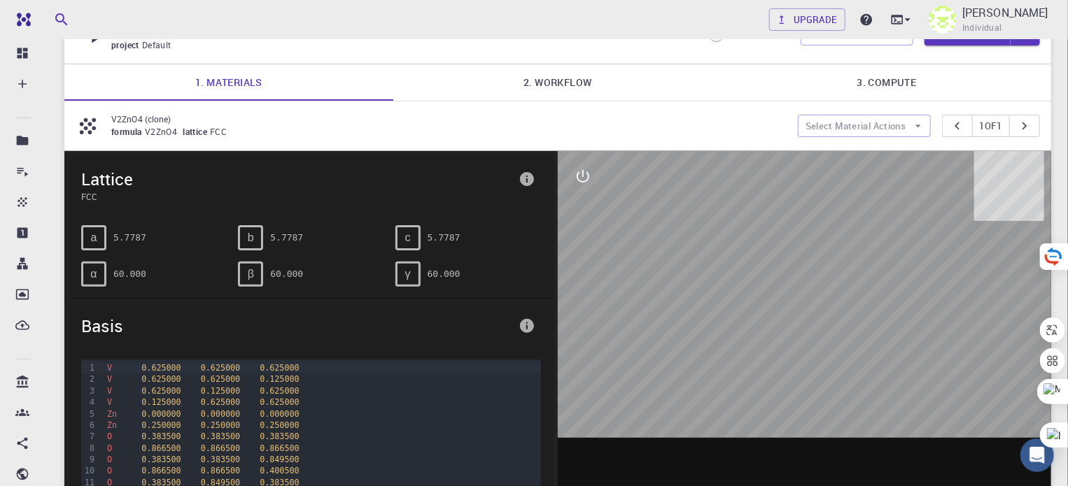
scroll to position [0, 0]
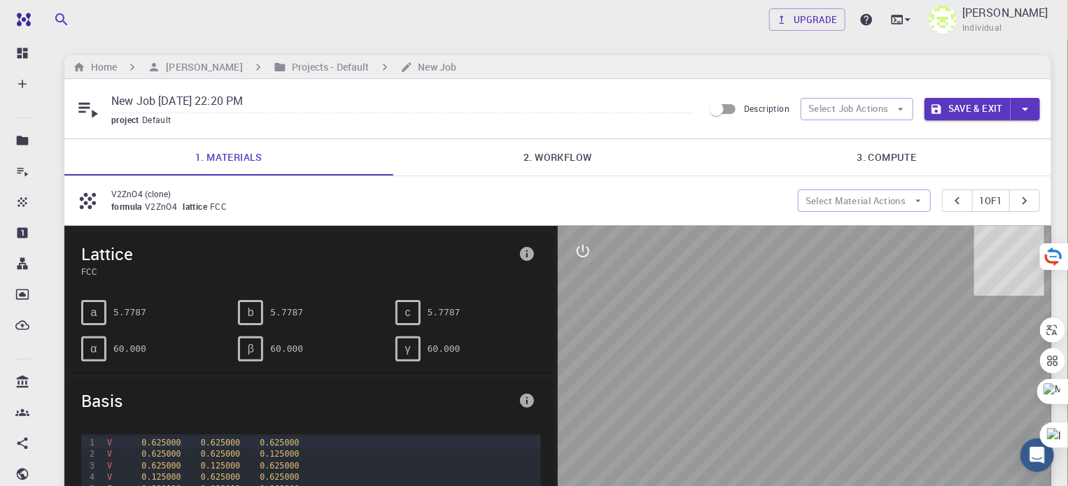
click at [966, 109] on button "Save & Exit" at bounding box center [967, 109] width 86 height 22
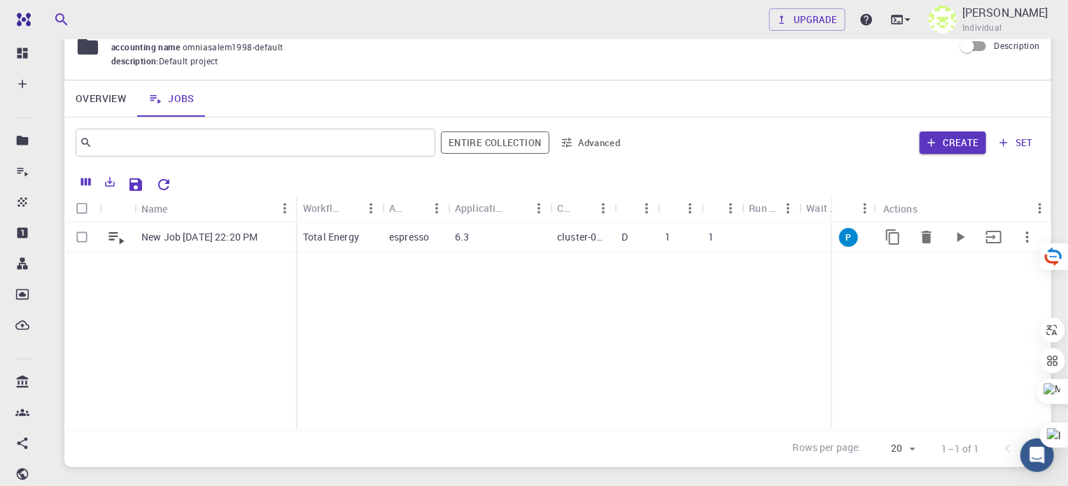
click at [782, 239] on div at bounding box center [771, 238] width 57 height 31
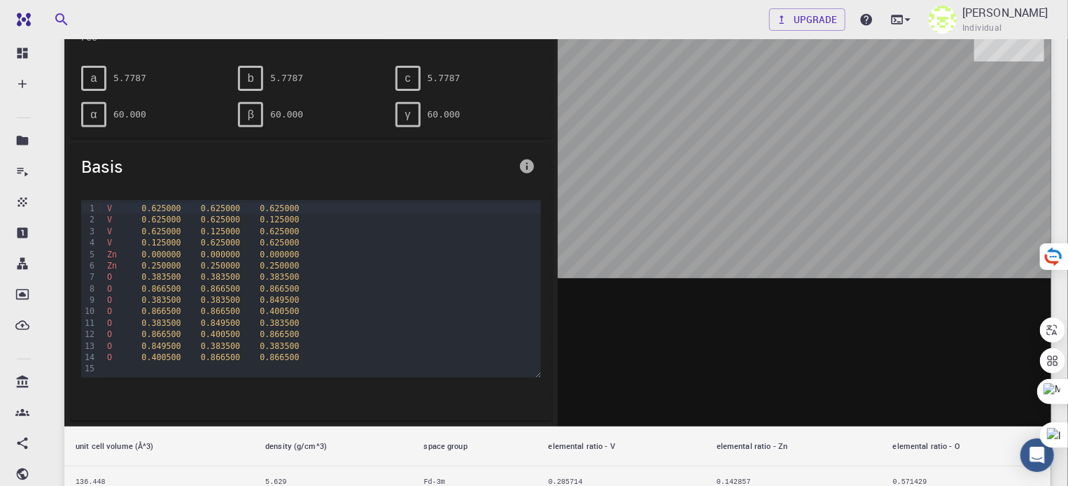
scroll to position [388, 0]
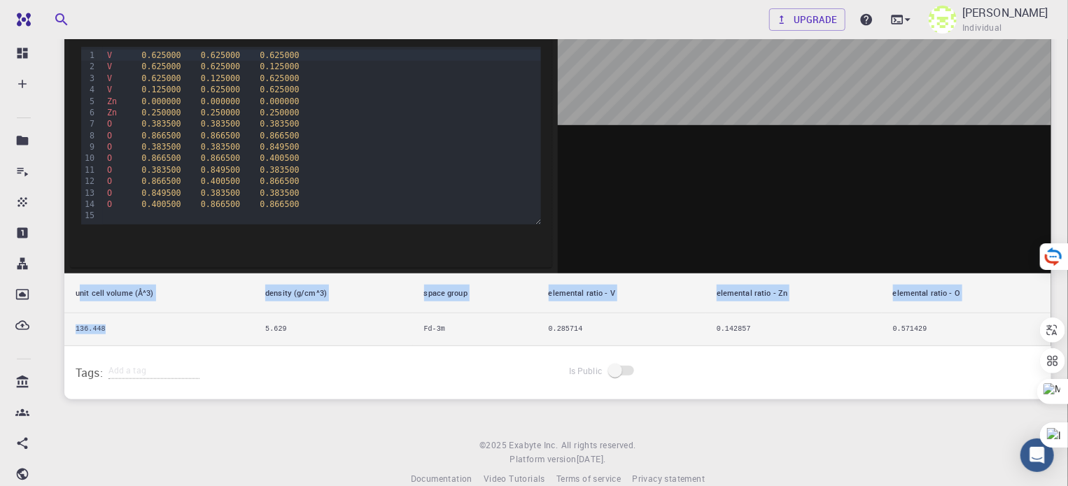
drag, startPoint x: 78, startPoint y: 288, endPoint x: 130, endPoint y: 321, distance: 62.3
click at [130, 321] on table "unit cell volume (Å^3) density (g/cm^3) space group elemental ratio - V element…" at bounding box center [557, 310] width 987 height 73
click at [244, 314] on td "136.448" at bounding box center [159, 330] width 190 height 33
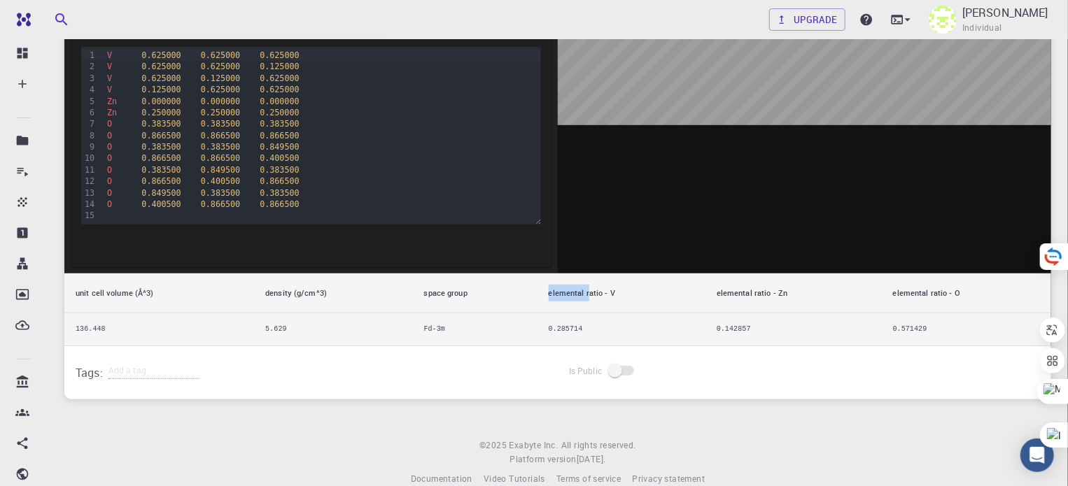
drag, startPoint x: 549, startPoint y: 295, endPoint x: 591, endPoint y: 307, distance: 43.6
click at [591, 307] on th "elemental ratio - V" at bounding box center [621, 294] width 168 height 40
click at [770, 307] on th "elemental ratio - Zn" at bounding box center [793, 294] width 176 height 40
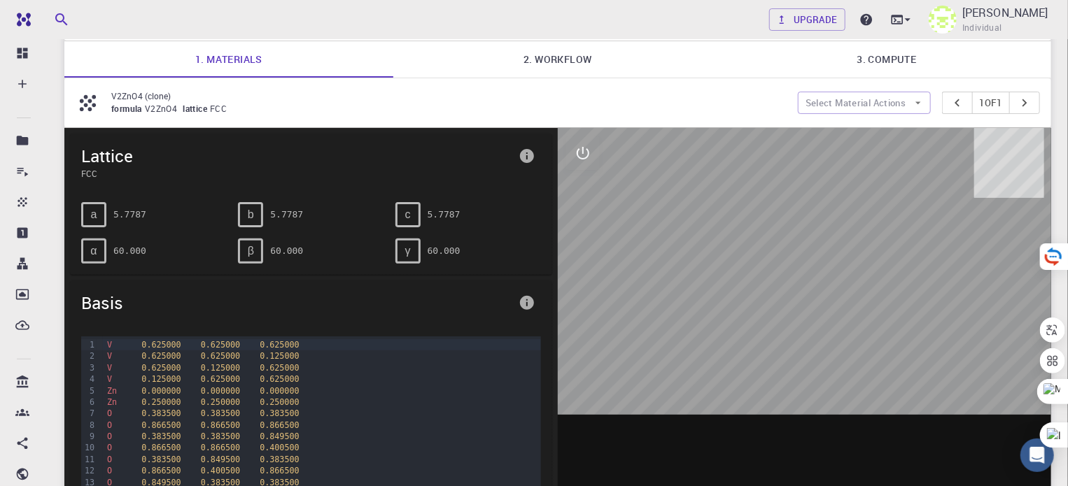
scroll to position [94, 0]
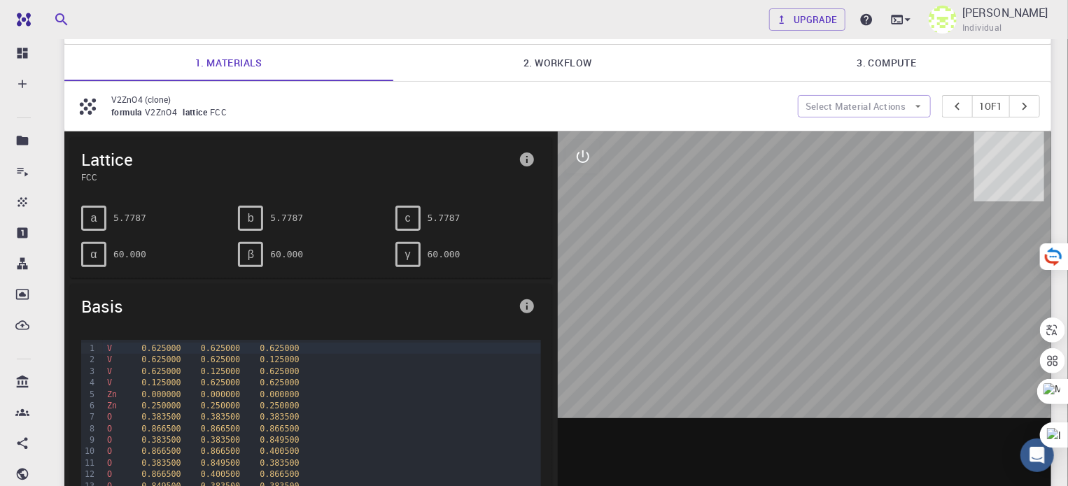
click at [596, 142] on button "interactive" at bounding box center [583, 157] width 34 height 34
click at [584, 192] on icon "view" at bounding box center [583, 190] width 17 height 17
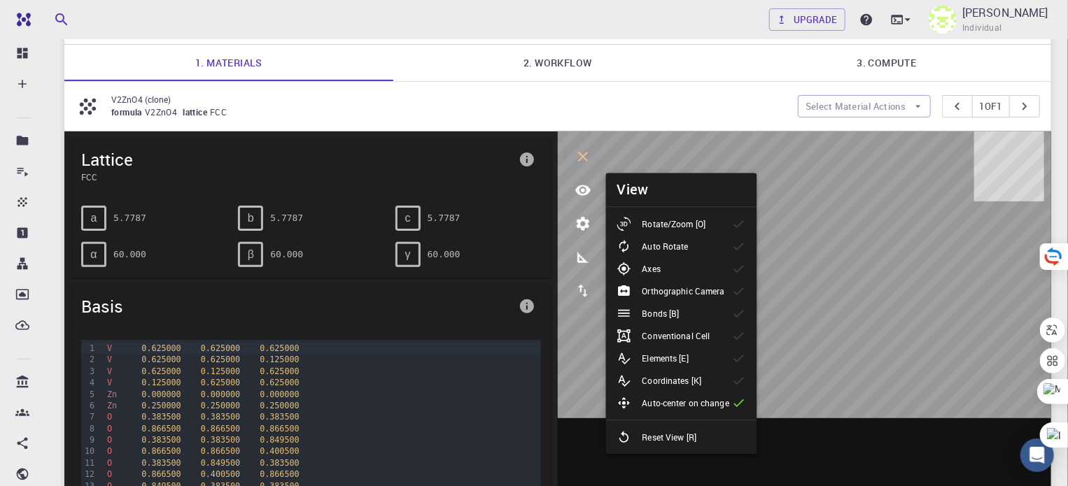
drag, startPoint x: 689, startPoint y: 299, endPoint x: 684, endPoint y: 309, distance: 11.6
click at [684, 309] on ul "Rotate/Zoom [O] Auto Rotate Axes Orthographic Camera Bonds [B] Conventional Cel…" at bounding box center [681, 330] width 151 height 247
click at [684, 309] on div "Bonds [B]" at bounding box center [653, 314] width 73 height 14
click at [669, 335] on p "Conventional Cell" at bounding box center [676, 336] width 68 height 13
click at [686, 362] on p "Elements [E]" at bounding box center [665, 358] width 46 height 13
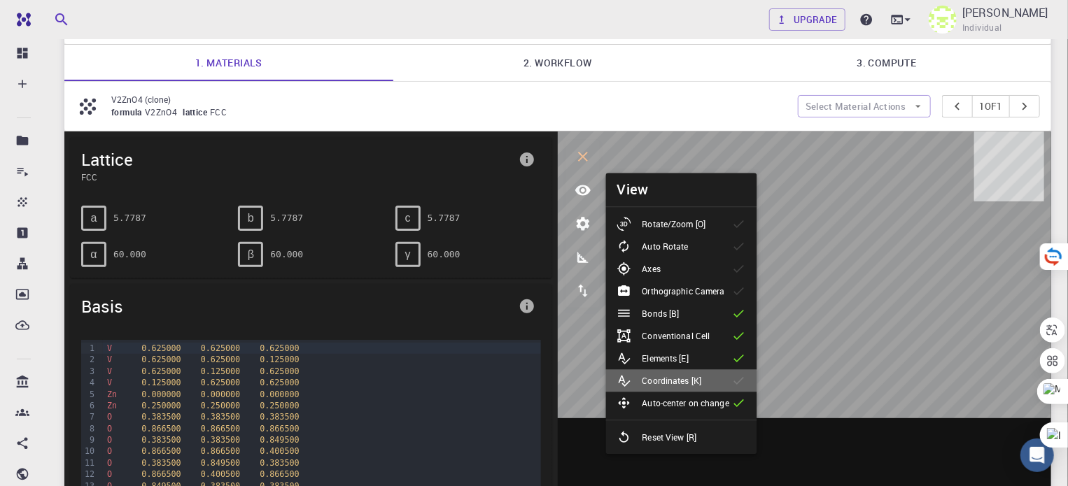
click at [684, 381] on p "Coordinates [K]" at bounding box center [671, 380] width 59 height 13
click at [680, 235] on li "Auto Rotate" at bounding box center [681, 246] width 151 height 22
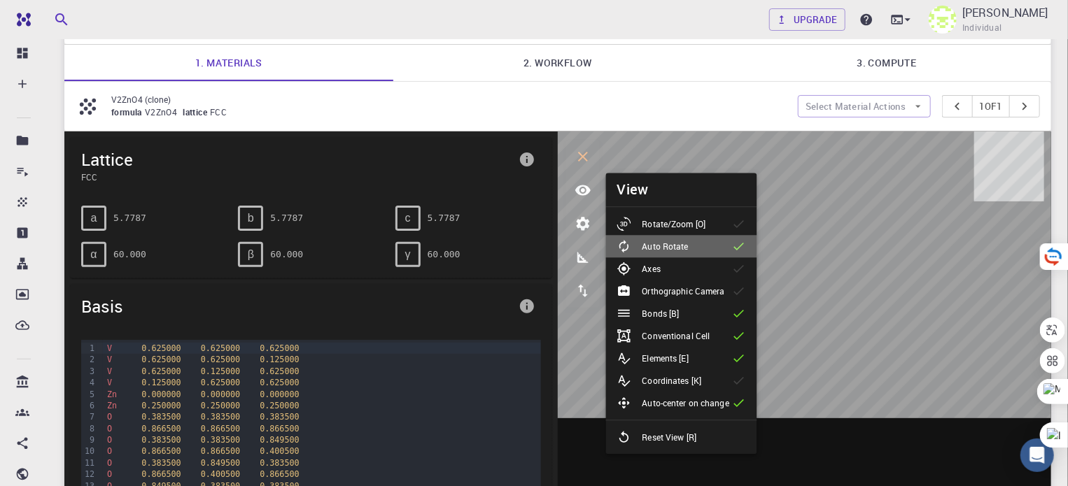
click at [680, 235] on li "Auto Rotate" at bounding box center [681, 246] width 151 height 22
click at [585, 230] on icon "parameters" at bounding box center [583, 224] width 17 height 17
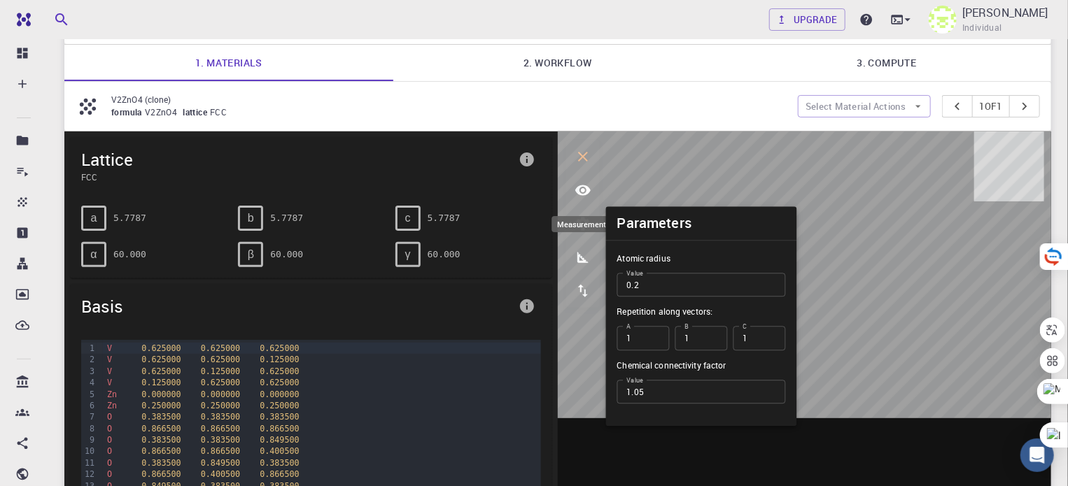
click at [584, 261] on icon "measurements" at bounding box center [582, 257] width 11 height 11
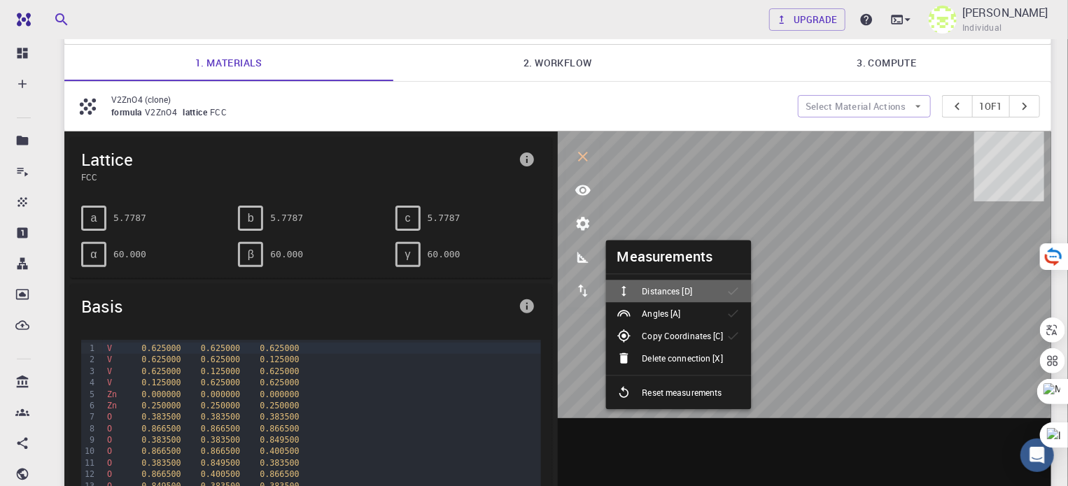
click at [696, 299] on li "Distances [D]" at bounding box center [679, 291] width 146 height 22
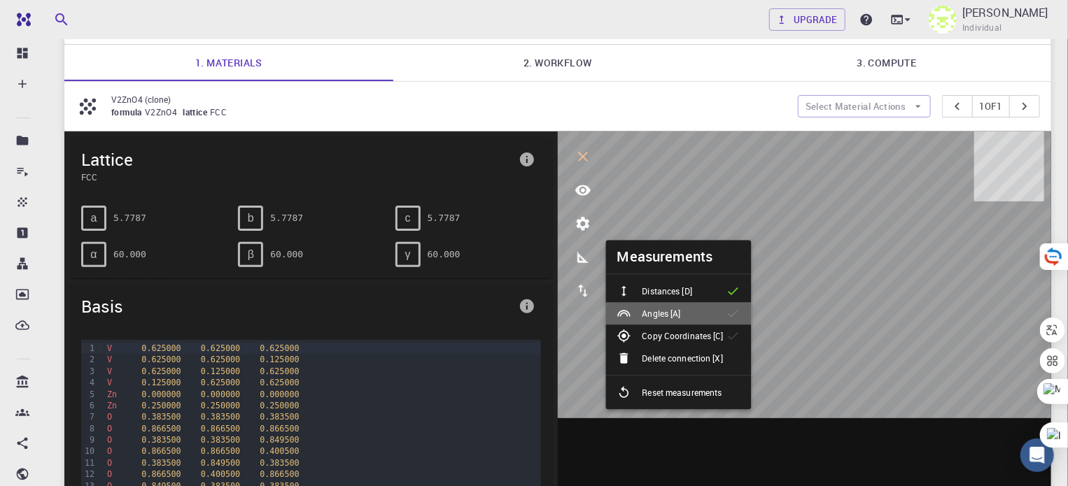
click at [693, 313] on li "Angles [A]" at bounding box center [679, 313] width 146 height 22
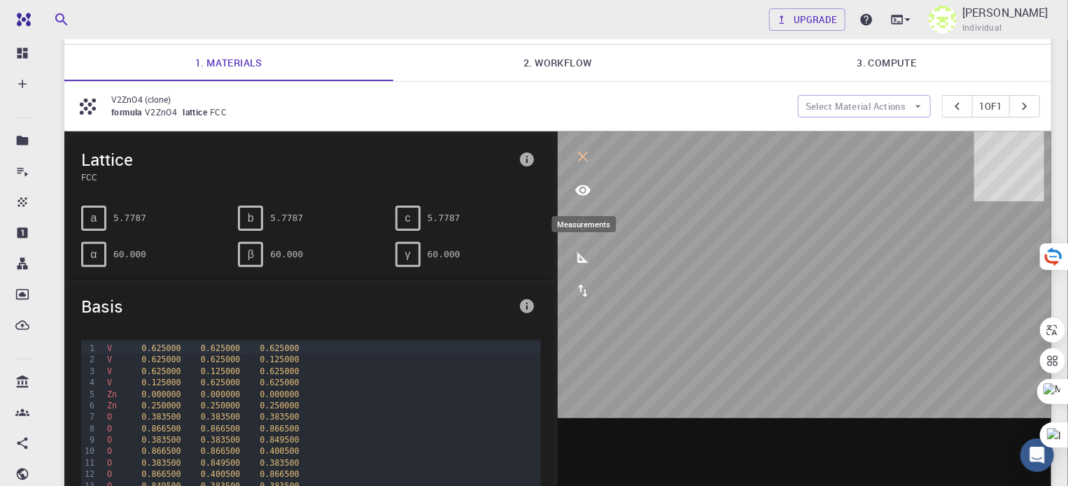
click at [588, 258] on icon "measurements" at bounding box center [583, 257] width 17 height 17
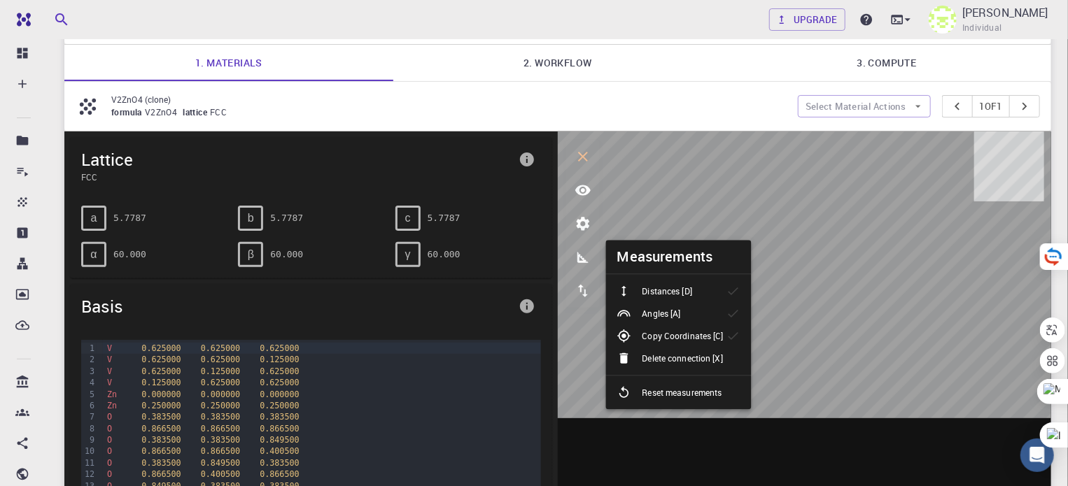
click at [683, 296] on p "Distances [D]" at bounding box center [667, 291] width 50 height 13
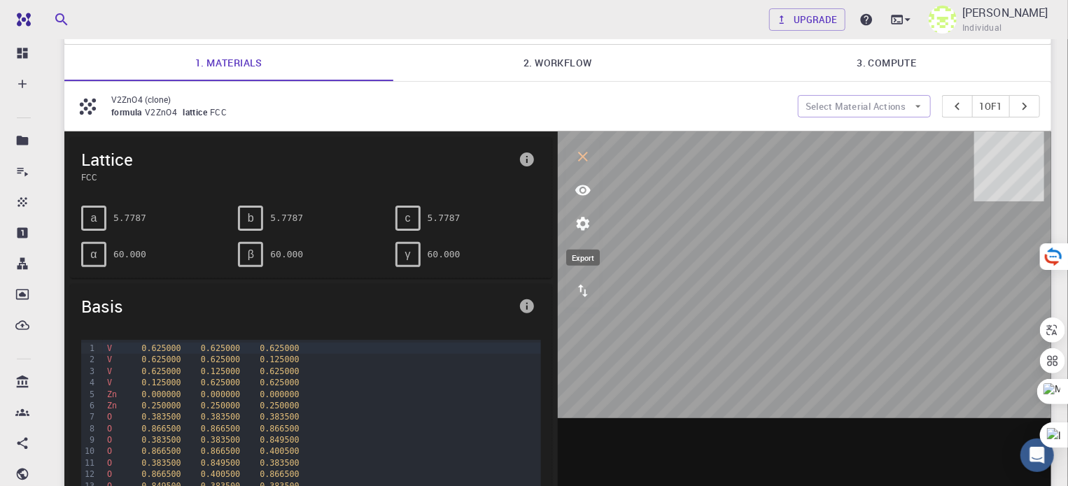
click at [596, 300] on button "export" at bounding box center [583, 291] width 34 height 34
click at [580, 189] on icon "view" at bounding box center [583, 190] width 17 height 17
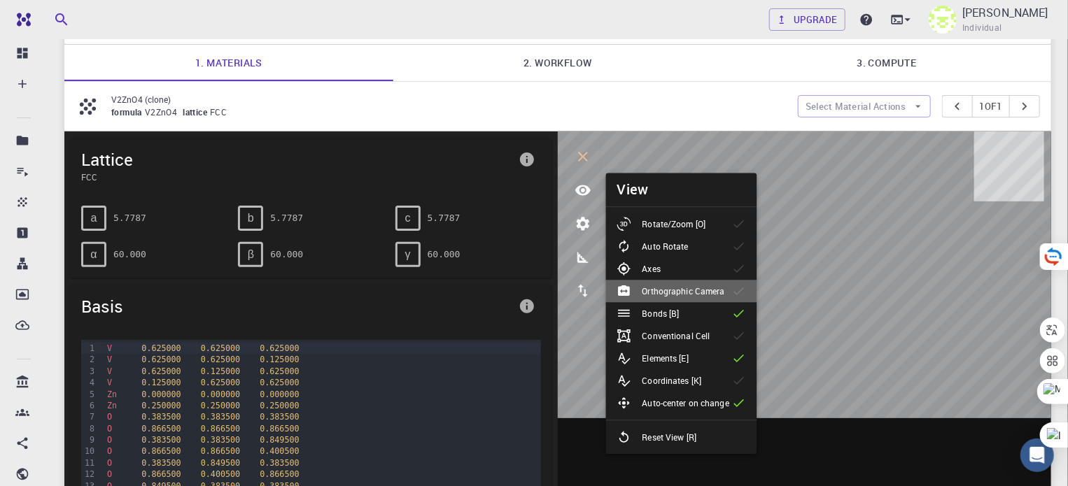
click at [699, 295] on p "Orthographic Camera" at bounding box center [683, 291] width 83 height 13
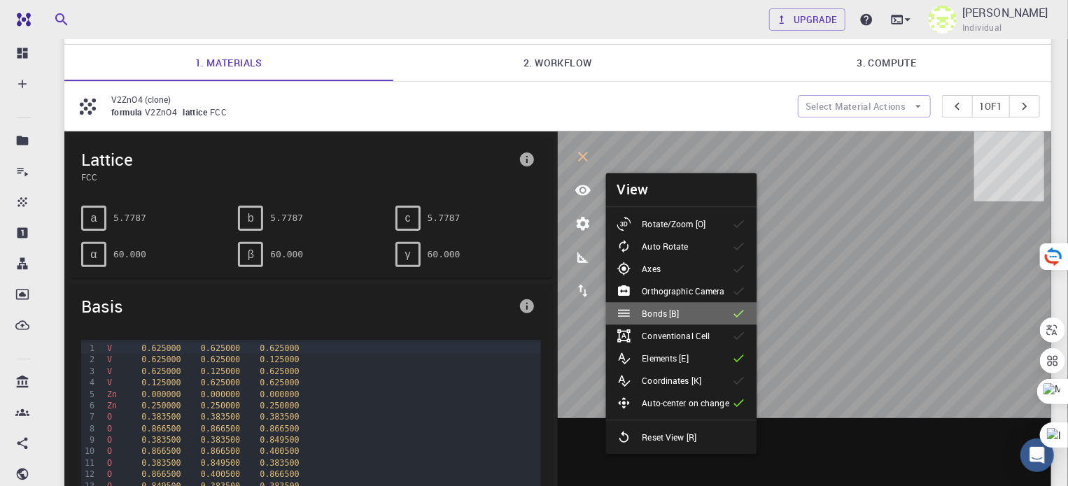
click at [687, 321] on li "Bonds [B]" at bounding box center [681, 313] width 151 height 22
click at [686, 339] on p "Conventional Cell" at bounding box center [676, 336] width 68 height 13
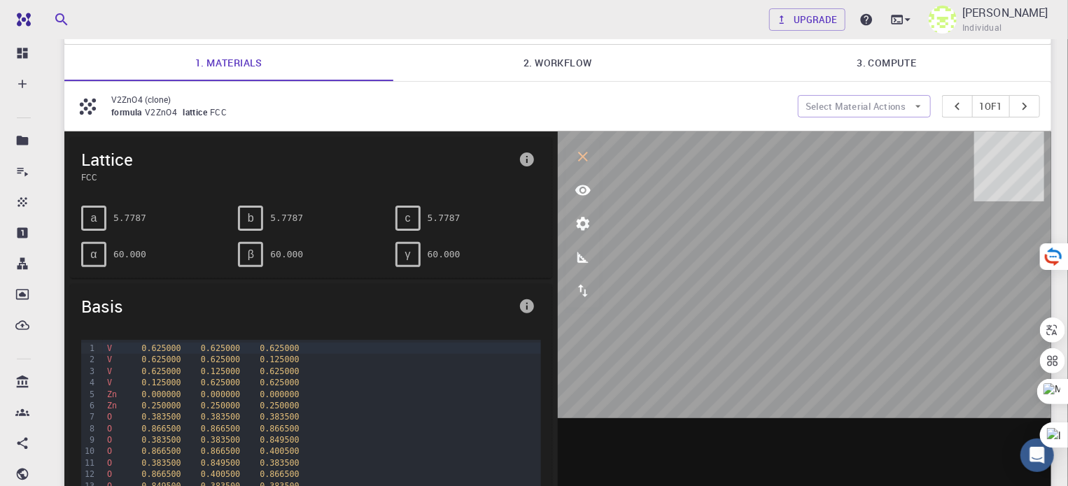
scroll to position [163, 0]
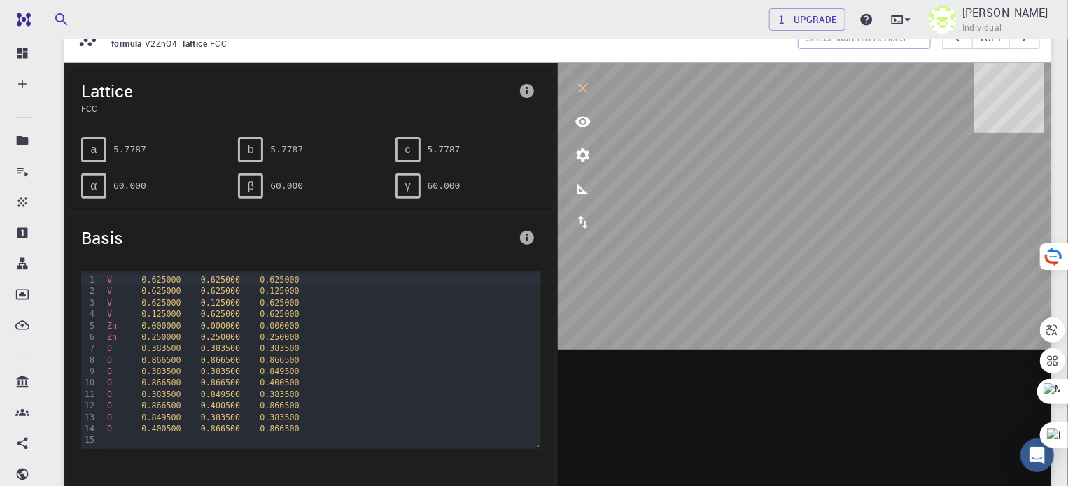
click at [239, 325] on div "Zn 0.000000 0.000000 0.000000" at bounding box center [322, 326] width 438 height 11
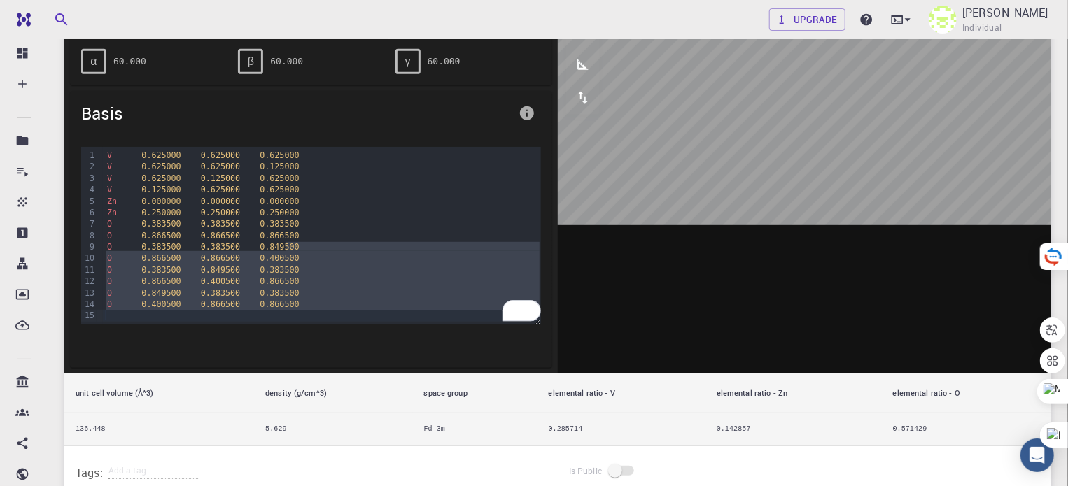
scroll to position [308, 0]
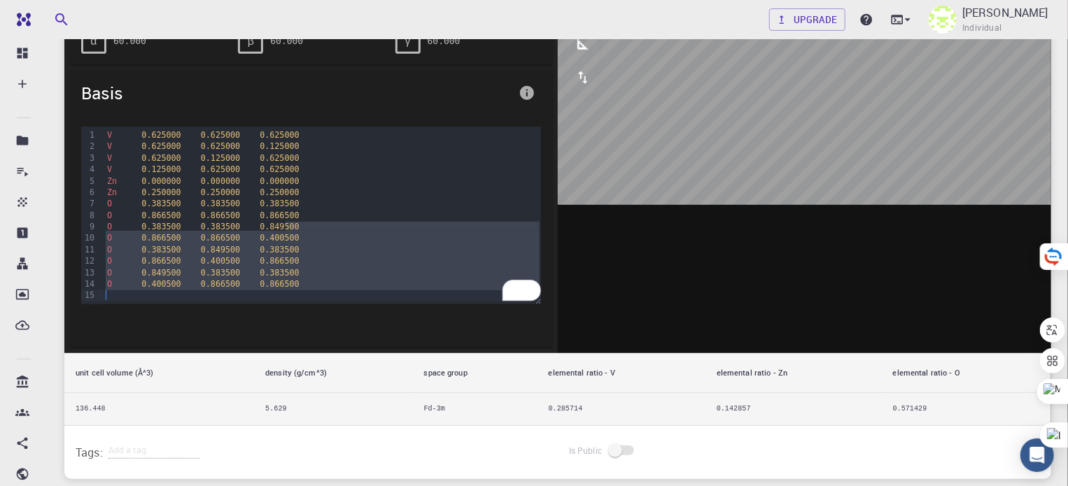
drag, startPoint x: 357, startPoint y: 365, endPoint x: 327, endPoint y: 397, distance: 43.6
click at [327, 397] on div "Lattice FCC a 5.7787 b 5.7787 c 5.7787 α 60.000 β 60.000 γ 60.000 Basis 99 1 2 …" at bounding box center [557, 172] width 987 height 508
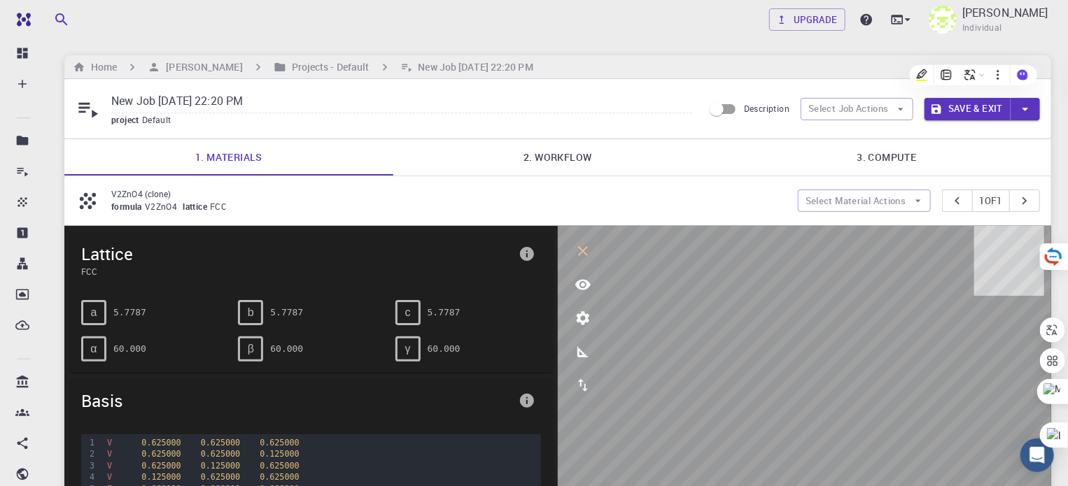
click at [931, 150] on link "3. Compute" at bounding box center [886, 157] width 329 height 36
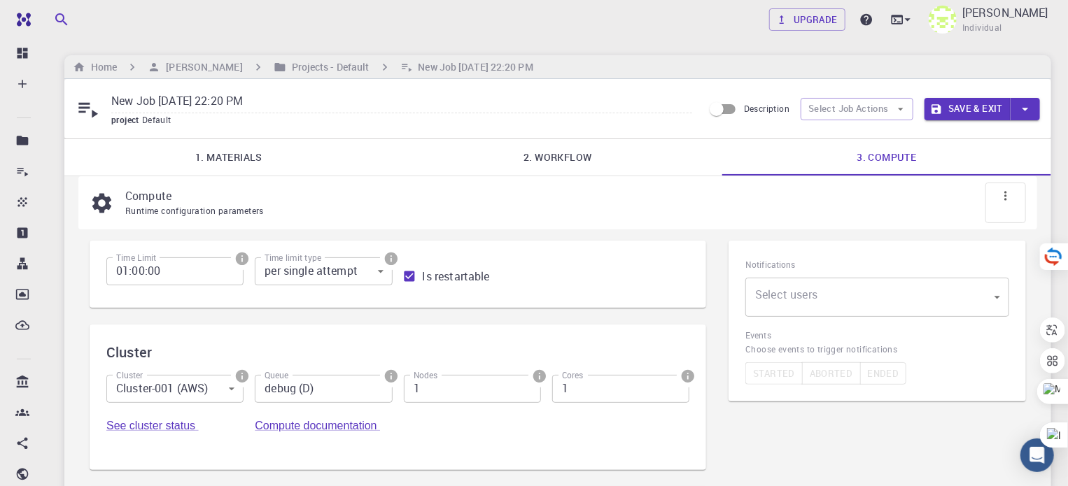
click at [176, 273] on input "01:00:00" at bounding box center [174, 272] width 137 height 28
click at [311, 227] on div "Compute Runtime configuration parameters" at bounding box center [557, 202] width 959 height 53
click at [87, 114] on icon at bounding box center [88, 109] width 24 height 24
click at [98, 114] on icon at bounding box center [88, 109] width 24 height 24
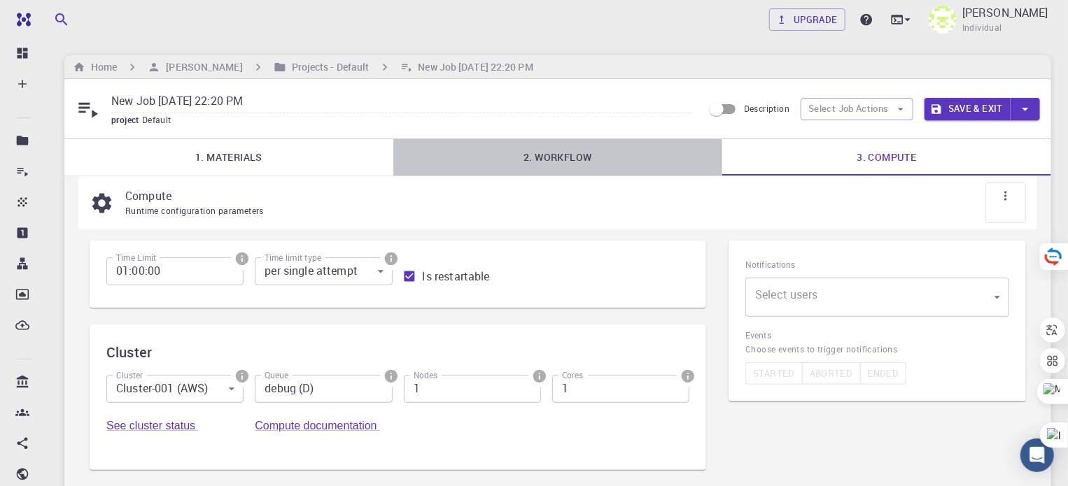
click at [534, 159] on link "2. Workflow" at bounding box center [557, 157] width 329 height 36
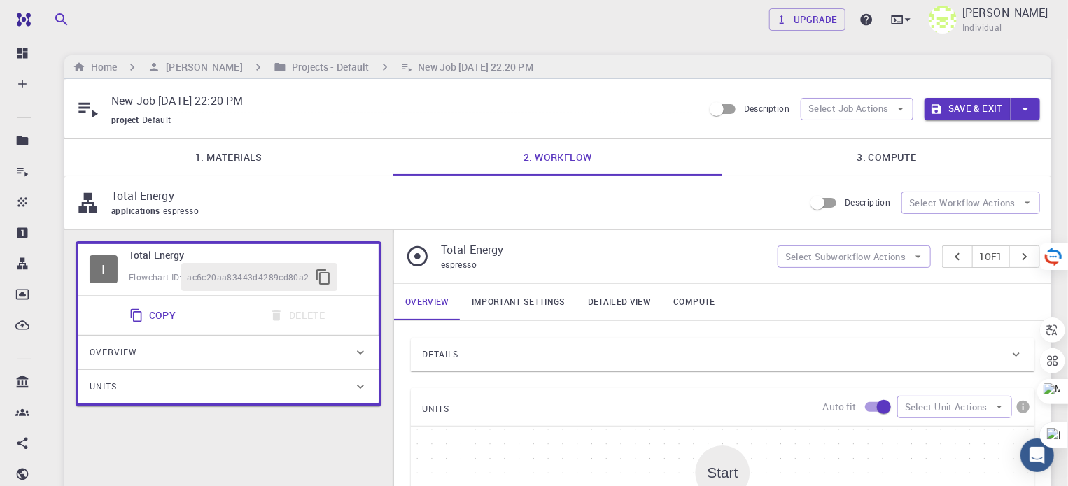
click at [174, 150] on link "1. Materials" at bounding box center [228, 157] width 329 height 36
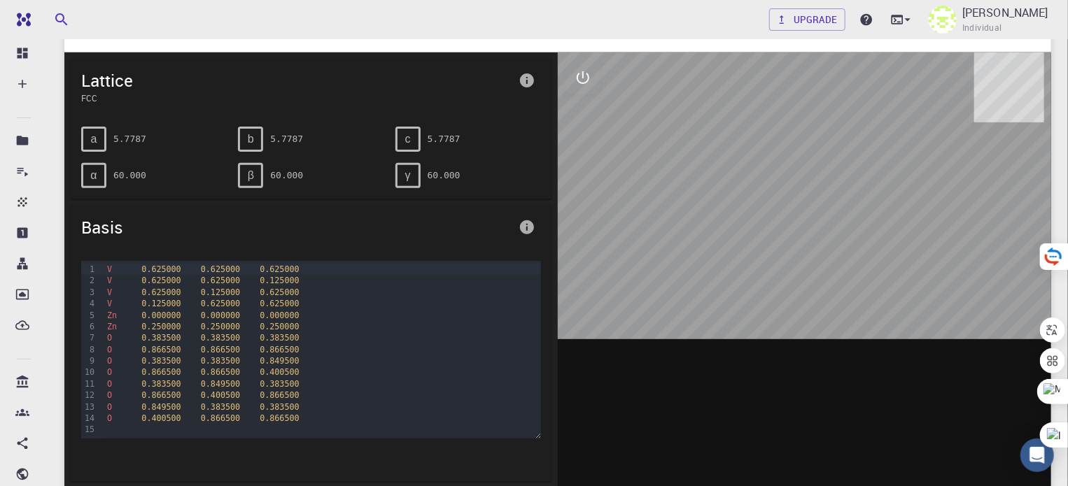
scroll to position [163, 0]
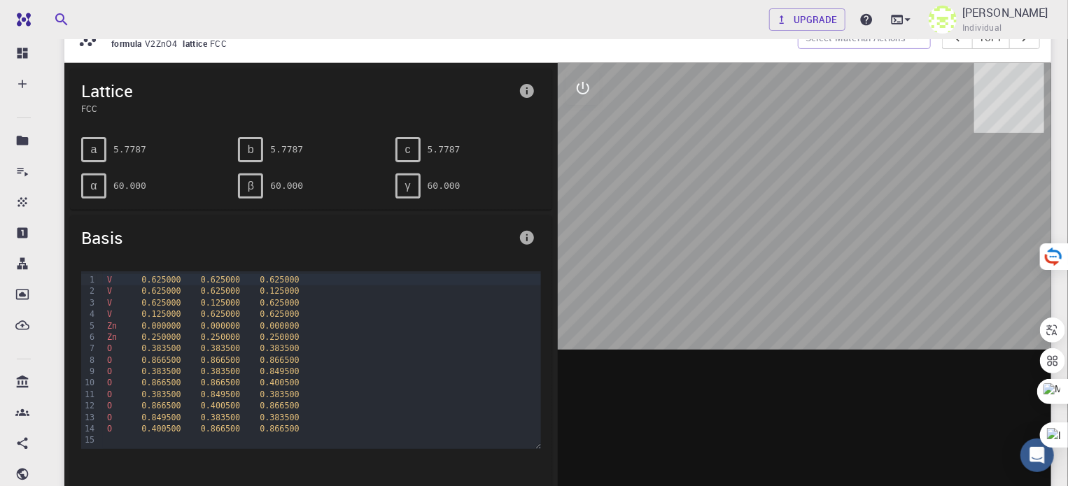
drag, startPoint x: 857, startPoint y: 136, endPoint x: 571, endPoint y: 101, distance: 287.8
click at [571, 101] on button "interactive" at bounding box center [583, 88] width 34 height 34
drag, startPoint x: 582, startPoint y: 89, endPoint x: 584, endPoint y: 124, distance: 35.1
click at [584, 124] on div at bounding box center [583, 155] width 34 height 168
click at [584, 124] on icon "view" at bounding box center [582, 121] width 15 height 10
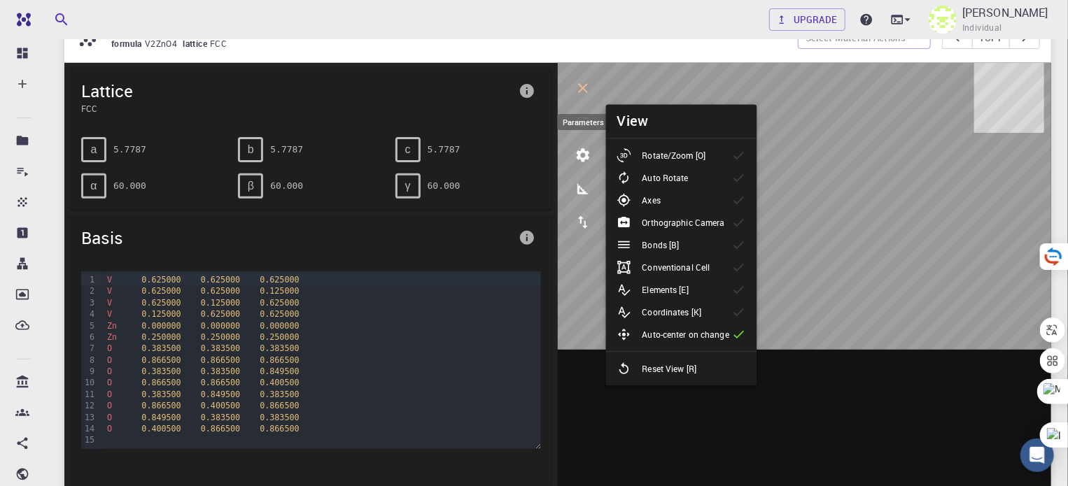
click at [575, 155] on icon "parameters" at bounding box center [583, 155] width 17 height 17
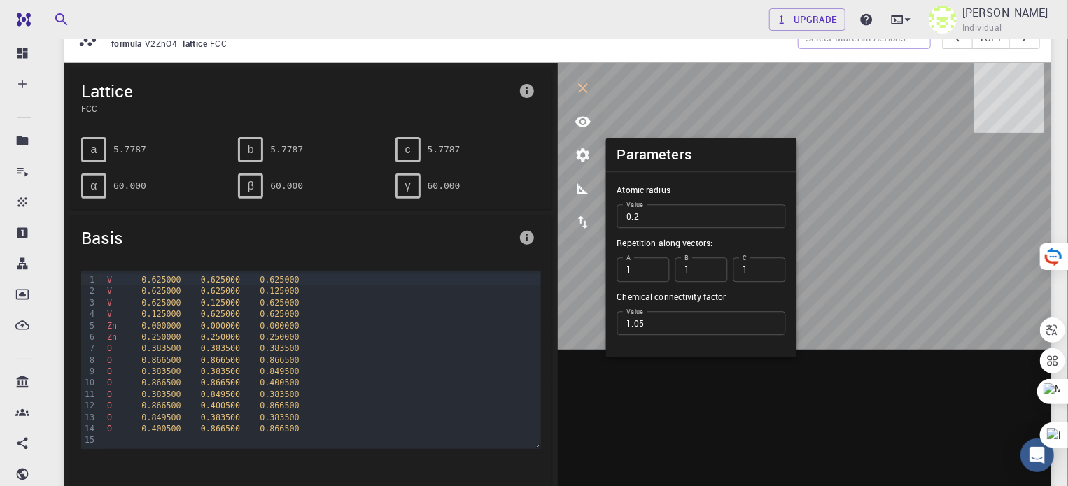
click at [575, 191] on icon "measurements" at bounding box center [583, 189] width 17 height 17
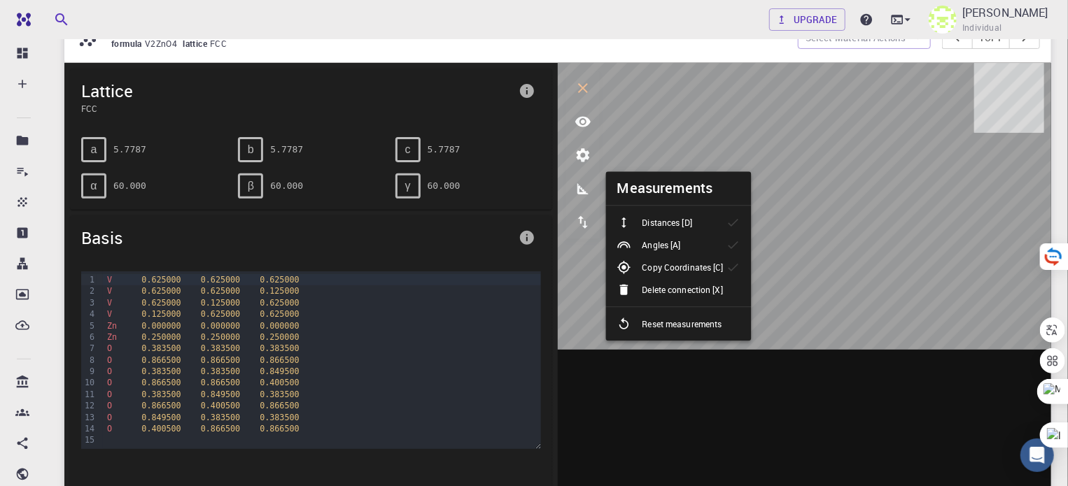
click at [686, 227] on p "Distances [D]" at bounding box center [667, 222] width 50 height 13
click at [645, 250] on p "Angles [A]" at bounding box center [661, 245] width 38 height 13
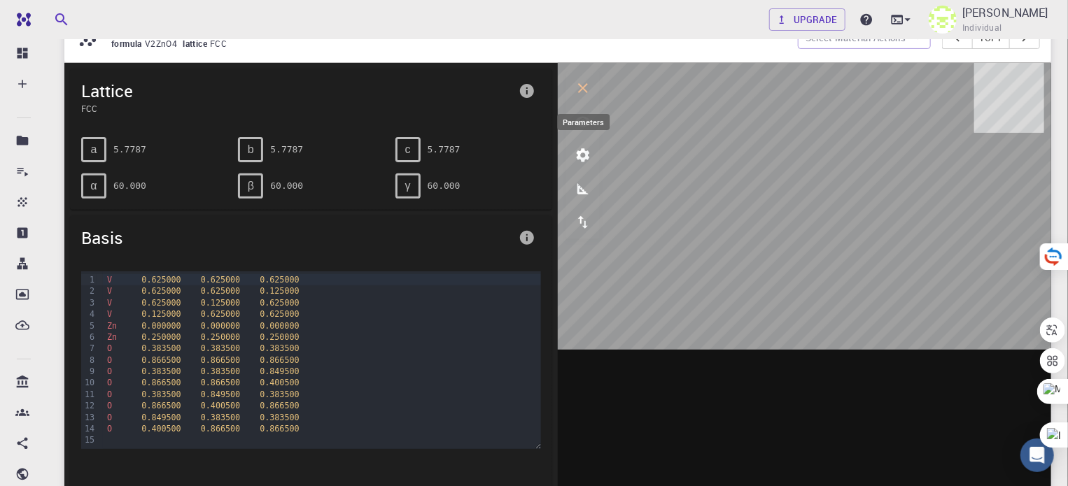
click at [585, 150] on icon "parameters" at bounding box center [583, 154] width 13 height 13
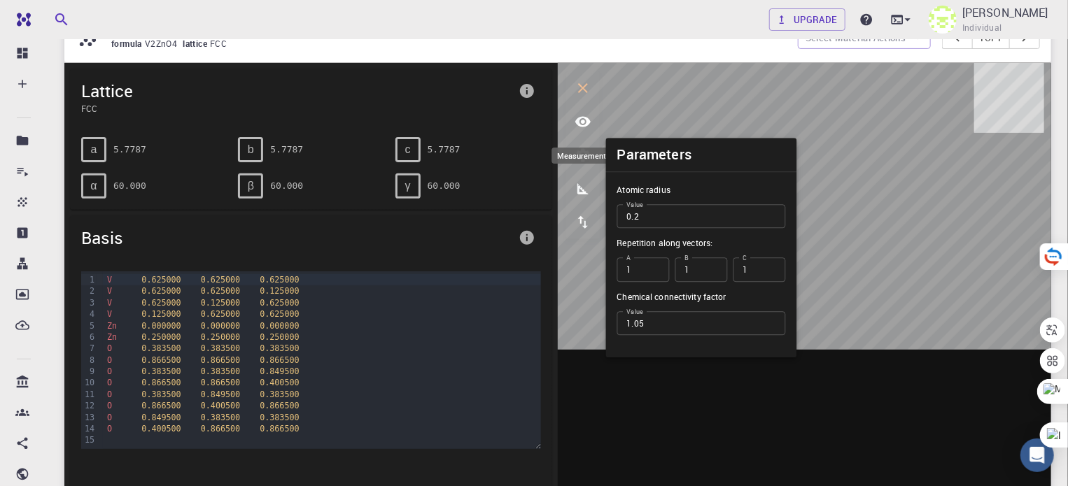
click at [586, 198] on button "measurements" at bounding box center [583, 189] width 34 height 34
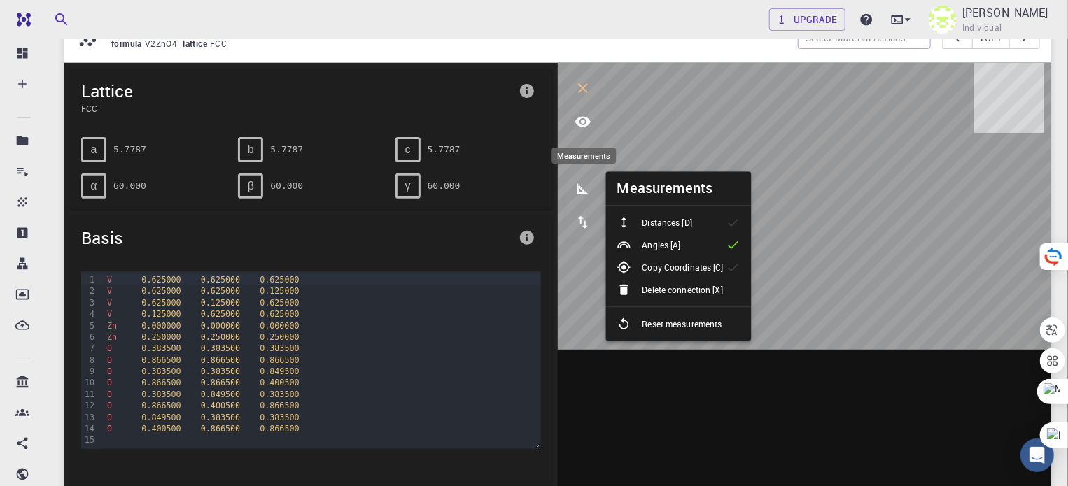
click at [655, 206] on ul "Distances [D] Angles [A] Copy Coordinates [C] Delete connection [X] Reset measu…" at bounding box center [679, 273] width 146 height 135
click at [670, 219] on p "Distances [D]" at bounding box center [667, 222] width 50 height 13
click at [587, 211] on button "export" at bounding box center [583, 223] width 34 height 34
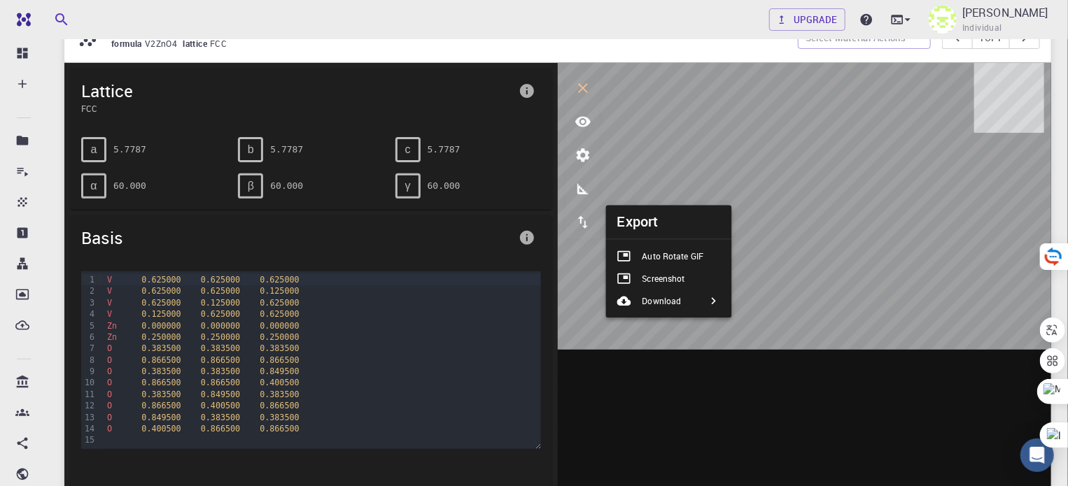
click at [430, 178] on pre "60.000" at bounding box center [444, 186] width 33 height 24
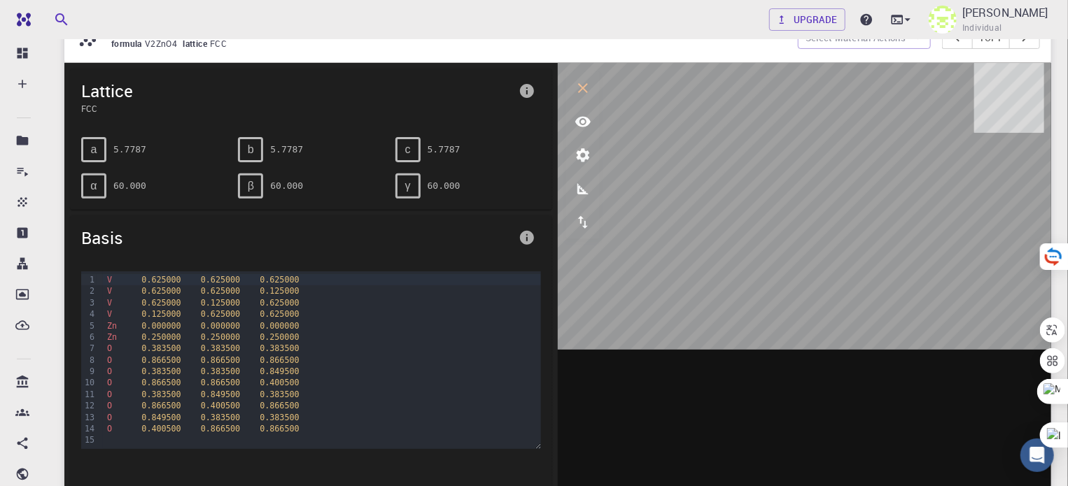
click at [523, 85] on icon "info" at bounding box center [527, 91] width 14 height 14
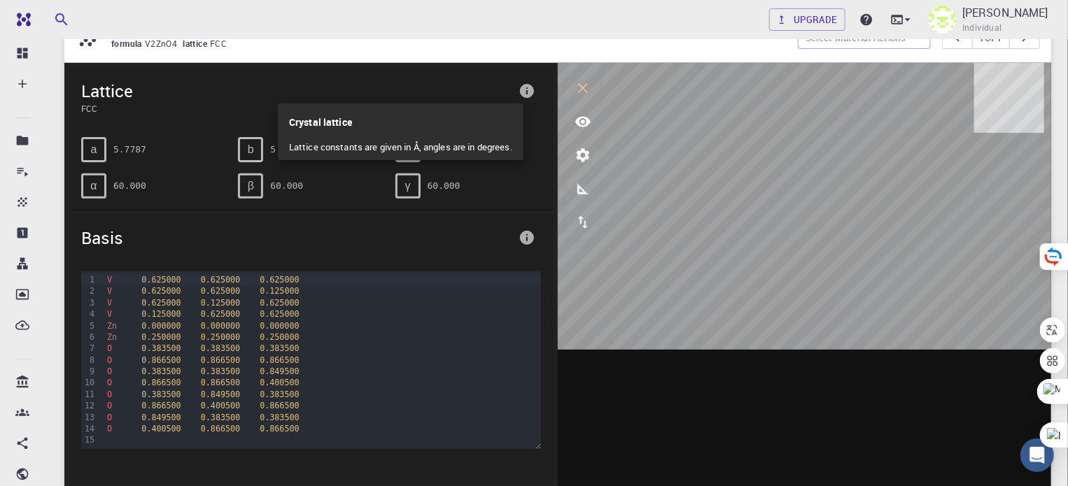
click at [526, 246] on div at bounding box center [534, 243] width 1068 height 486
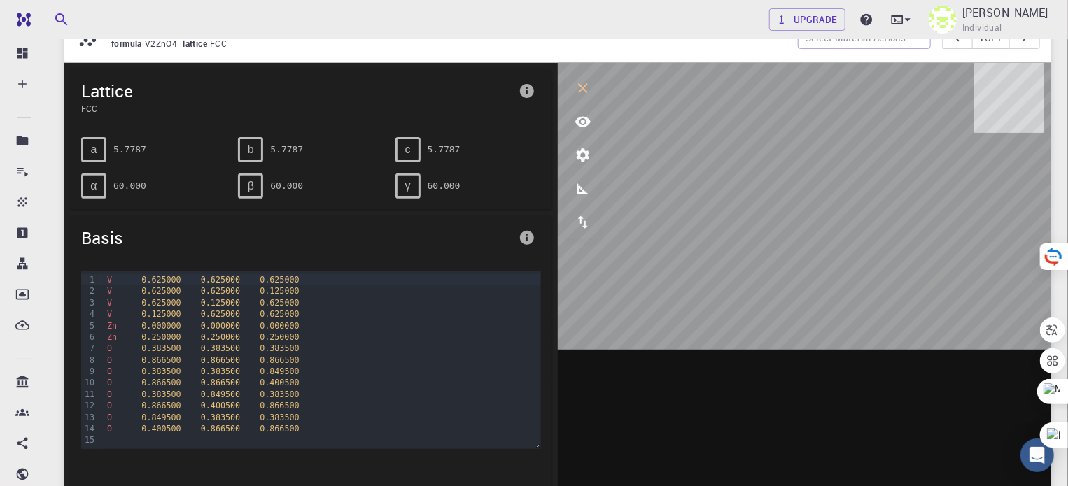
click at [529, 226] on button "info" at bounding box center [527, 238] width 28 height 28
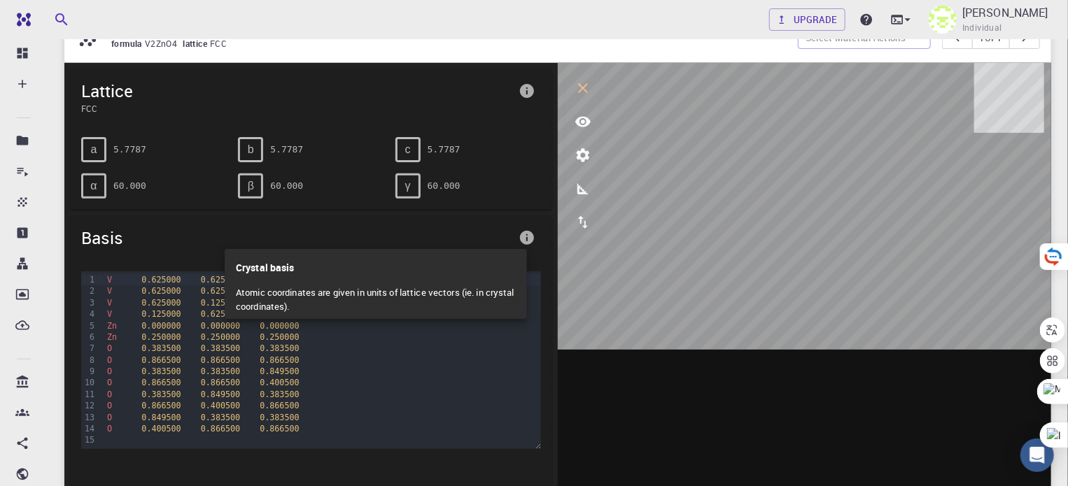
click at [523, 241] on div at bounding box center [534, 243] width 1068 height 486
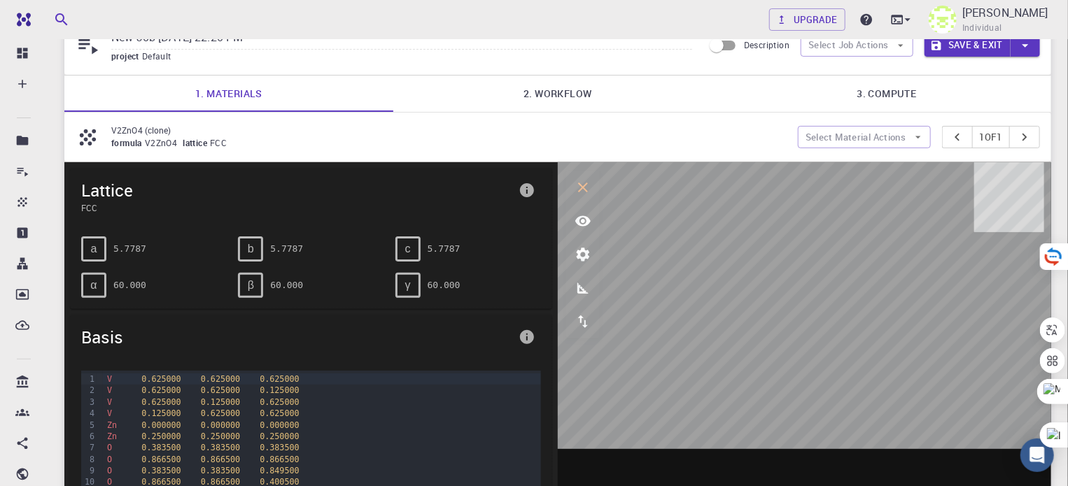
scroll to position [44, 0]
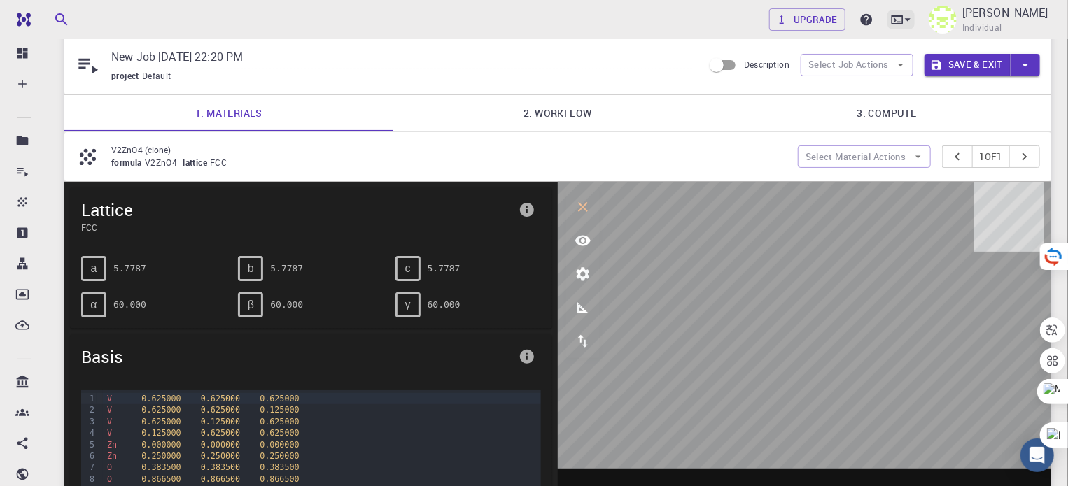
click at [901, 22] on icon at bounding box center [908, 20] width 14 height 14
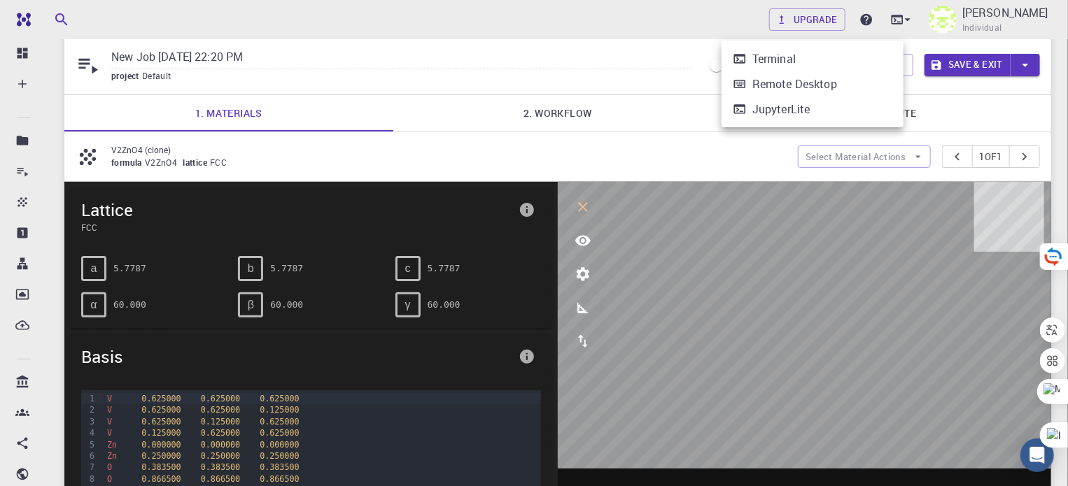
click at [828, 20] on div at bounding box center [534, 243] width 1068 height 486
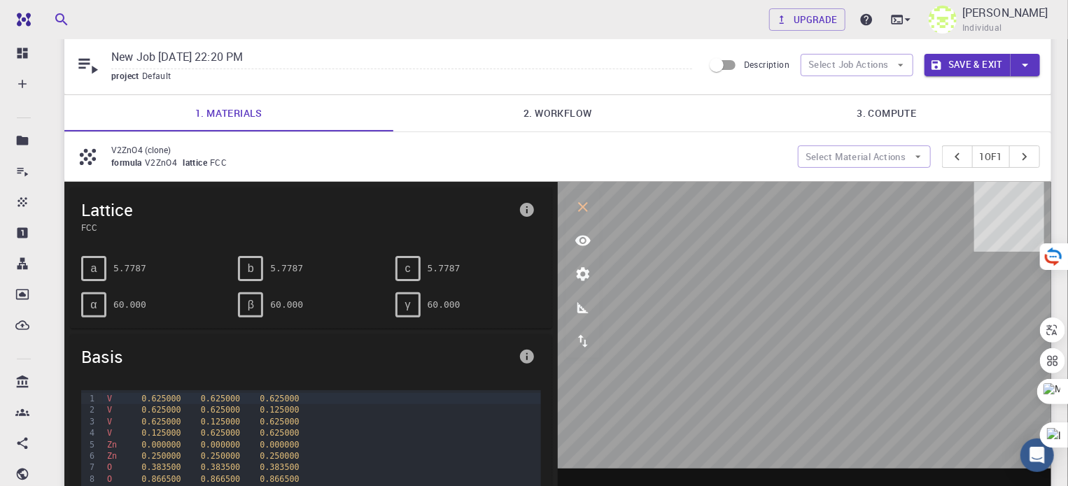
click at [844, 19] on div "Upgrade [PERSON_NAME] Individual" at bounding box center [910, 19] width 282 height 36
click at [825, 23] on link "Upgrade" at bounding box center [807, 19] width 76 height 22
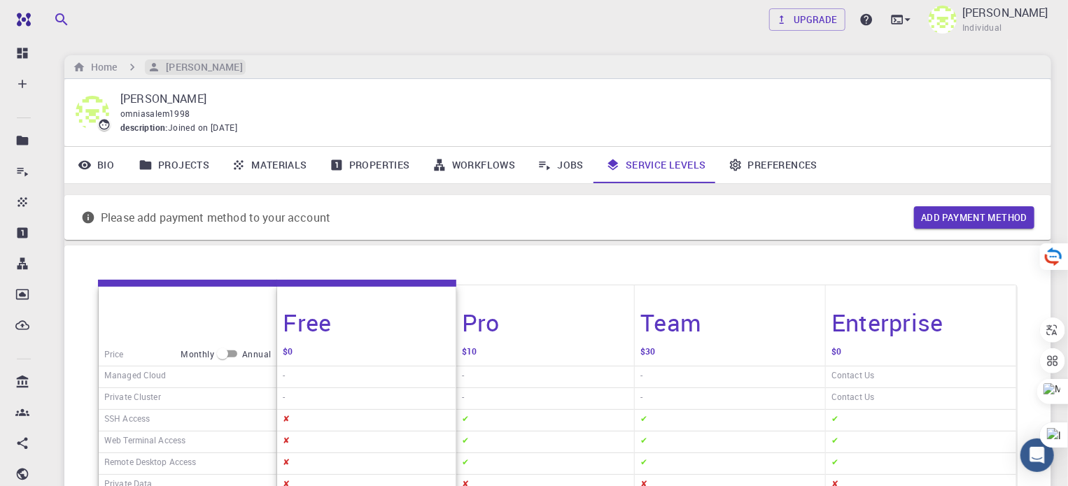
click at [199, 71] on h6 "[PERSON_NAME]" at bounding box center [201, 66] width 82 height 15
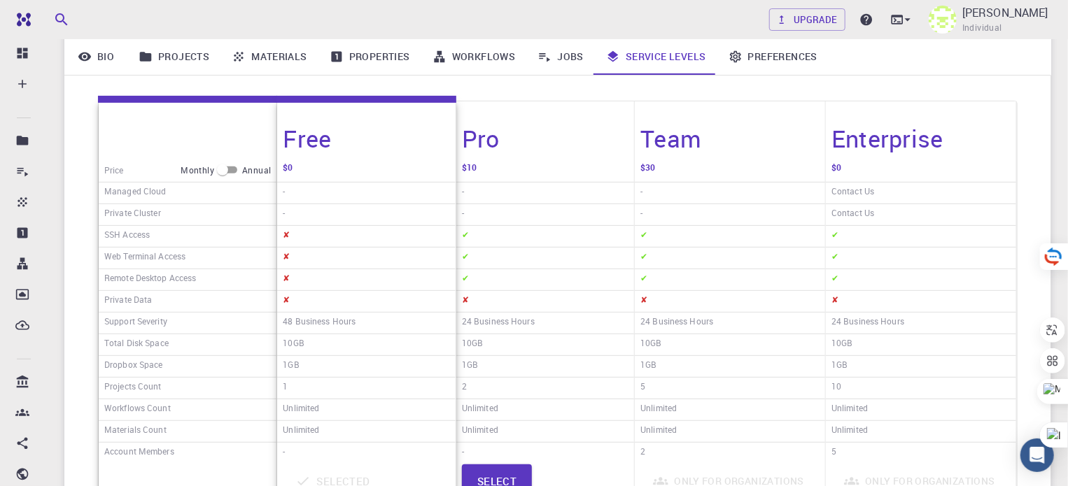
click at [106, 57] on link "Bio" at bounding box center [95, 56] width 63 height 36
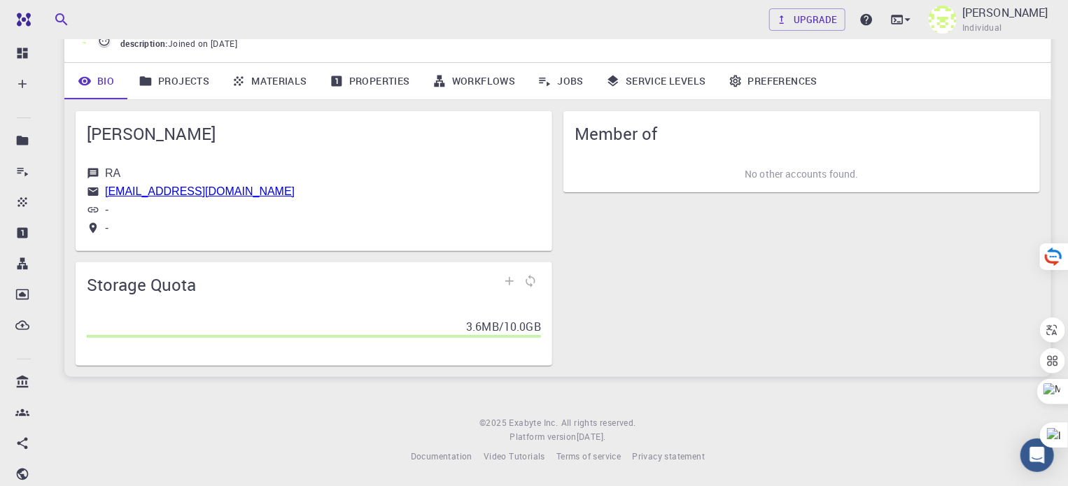
click at [170, 80] on link "Projects" at bounding box center [173, 81] width 93 height 36
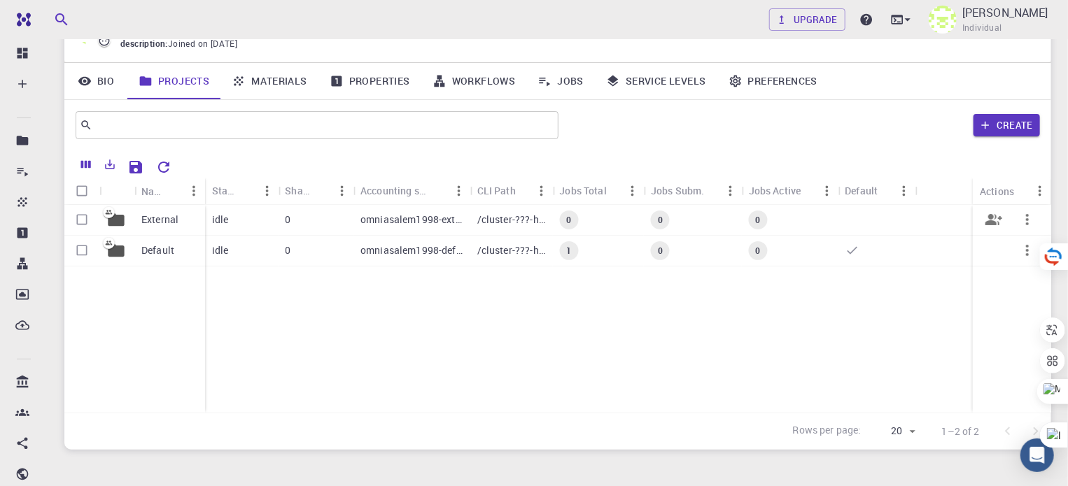
click at [87, 219] on input "Select row" at bounding box center [82, 219] width 27 height 27
checkbox input "true"
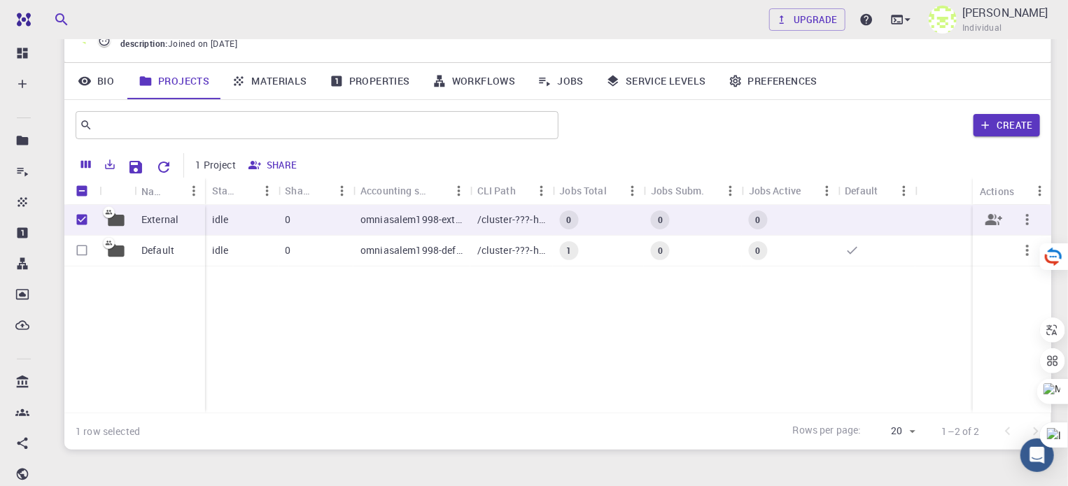
click at [87, 234] on div at bounding box center [81, 220] width 35 height 31
click at [86, 246] on input "Select row" at bounding box center [82, 250] width 27 height 27
checkbox input "true"
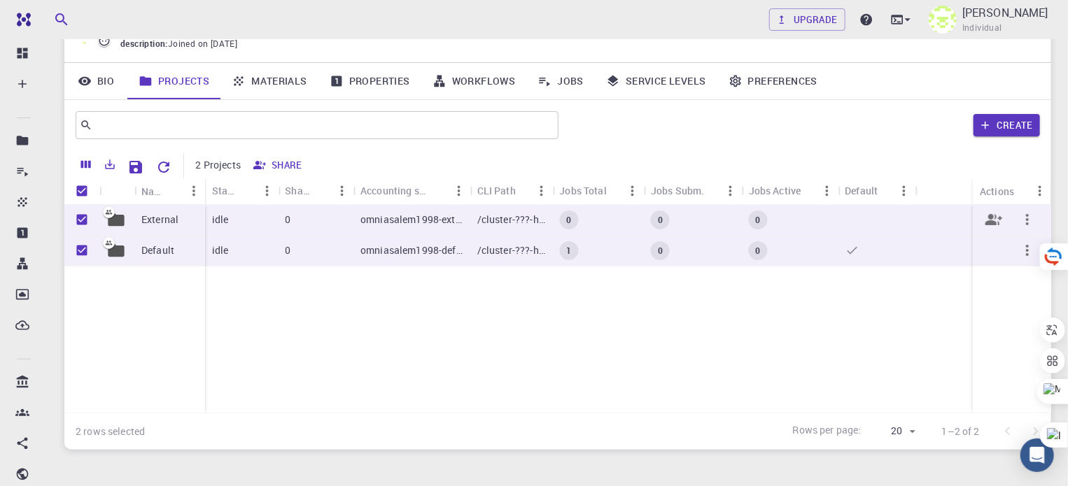
click at [1027, 225] on icon "button" at bounding box center [1027, 219] width 17 height 17
click at [445, 285] on div at bounding box center [534, 243] width 1068 height 486
click at [422, 232] on div "omniasalem1998-external" at bounding box center [411, 220] width 117 height 31
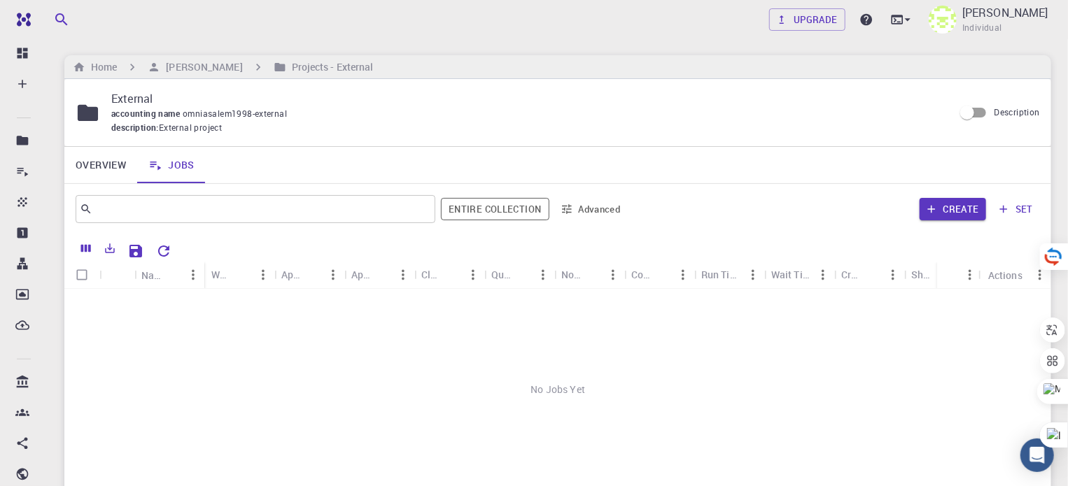
click at [100, 55] on div "Home [PERSON_NAME] Projects - External" at bounding box center [557, 67] width 987 height 24
click at [95, 63] on h6 "Home" at bounding box center [100, 66] width 31 height 15
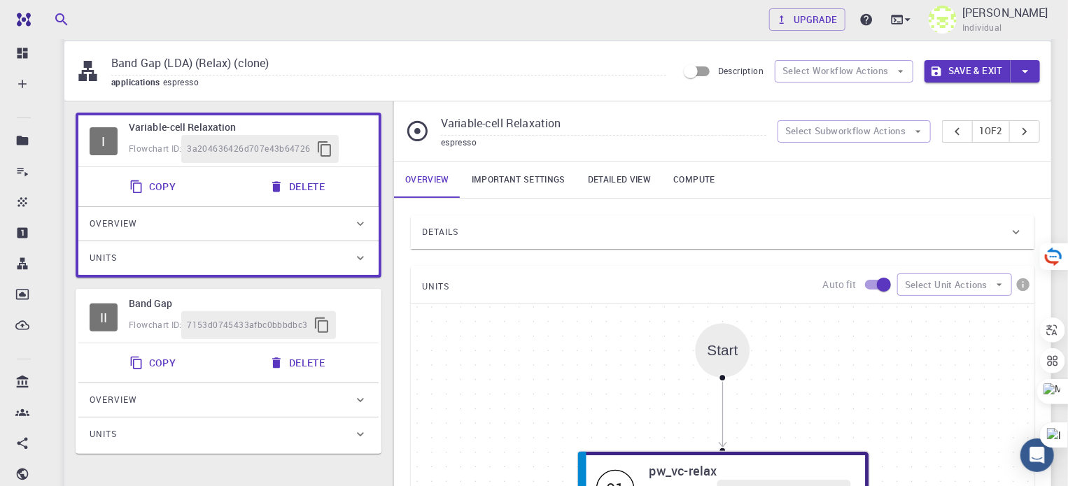
scroll to position [39, 0]
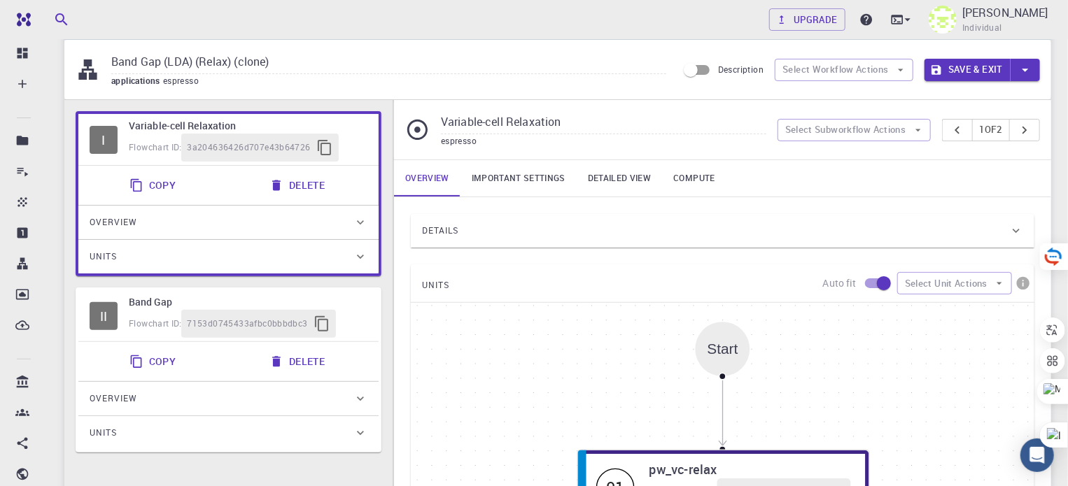
click at [363, 244] on div "Units" at bounding box center [228, 257] width 300 height 34
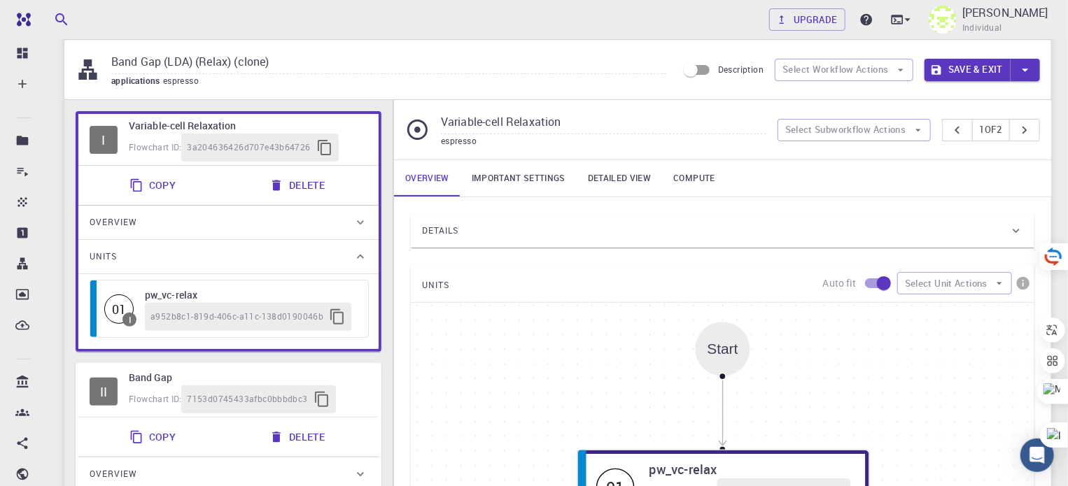
click at [358, 230] on div "Overview" at bounding box center [228, 223] width 300 height 34
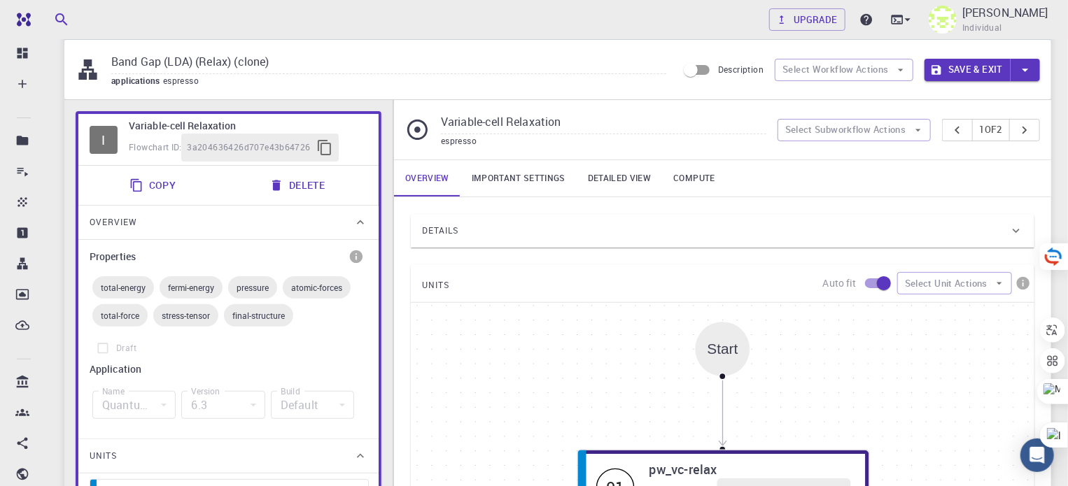
click at [358, 230] on div "Overview" at bounding box center [228, 223] width 300 height 34
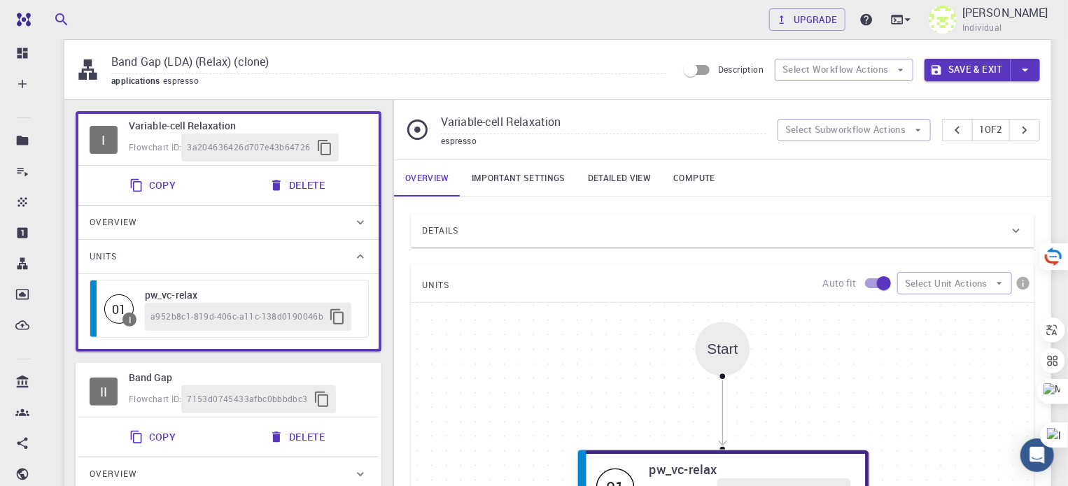
click at [332, 318] on icon "button" at bounding box center [337, 317] width 17 height 17
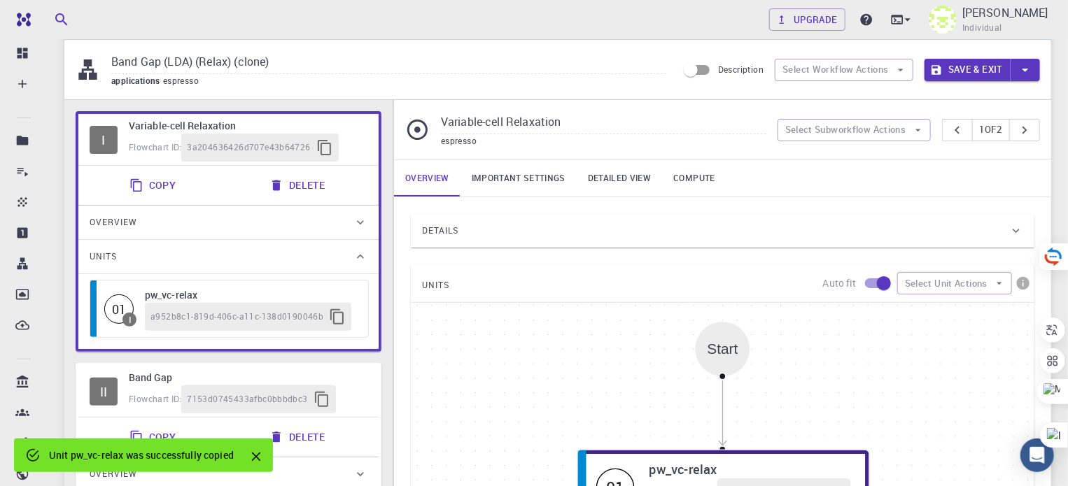
click at [272, 323] on div "a952b8c1-819d-406c-a11c-138d0190046b" at bounding box center [248, 317] width 206 height 28
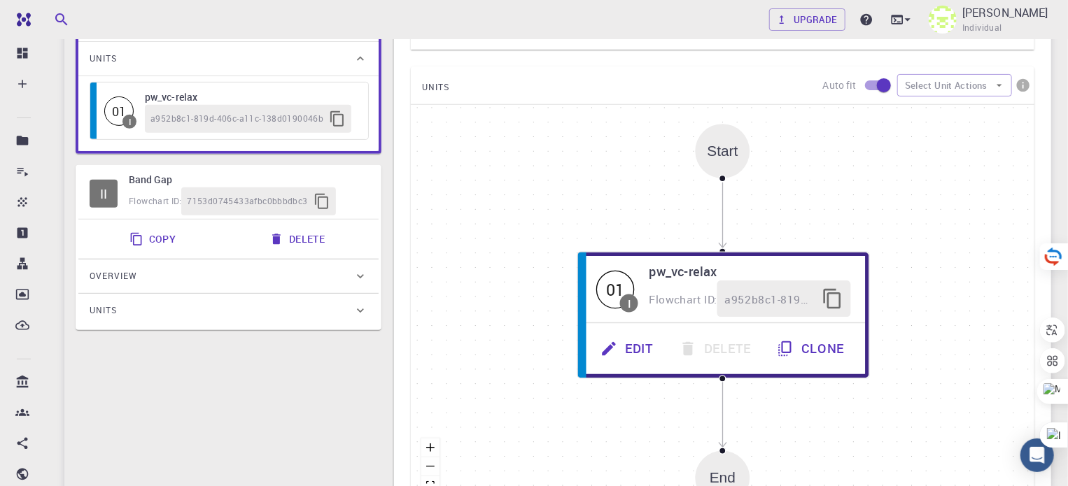
scroll to position [0, 0]
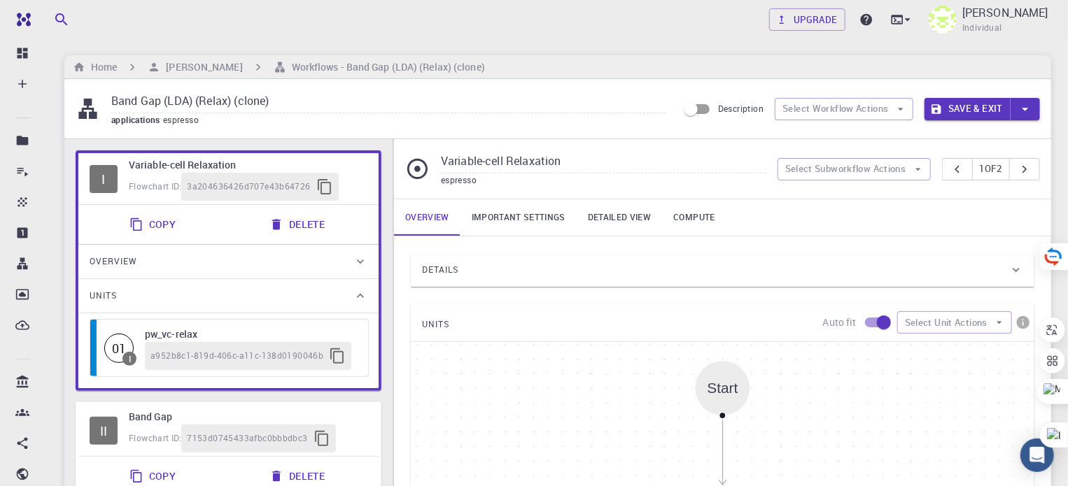
click at [104, 57] on div "Home Omnia Muhammed Workflows - Band Gap (LDA) (Relax) (clone)" at bounding box center [557, 67] width 987 height 24
click at [93, 73] on h6 "Home" at bounding box center [100, 66] width 31 height 15
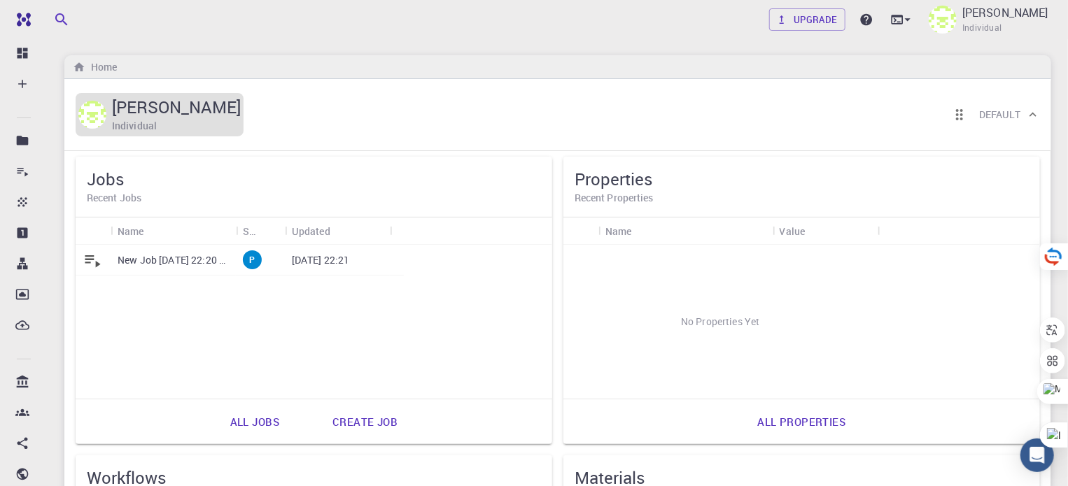
click at [151, 120] on h6 "Individual" at bounding box center [134, 125] width 45 height 15
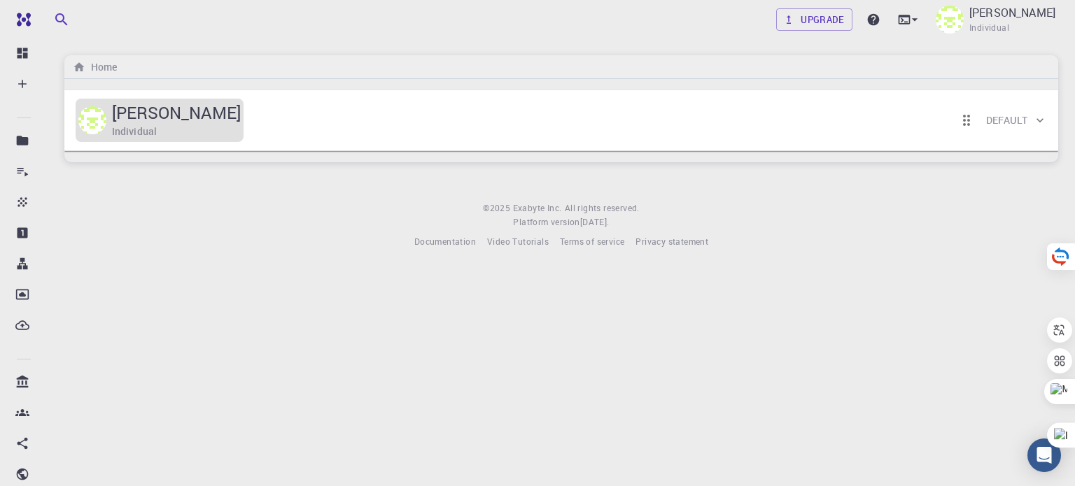
click at [151, 120] on h5 "[PERSON_NAME]" at bounding box center [176, 112] width 129 height 22
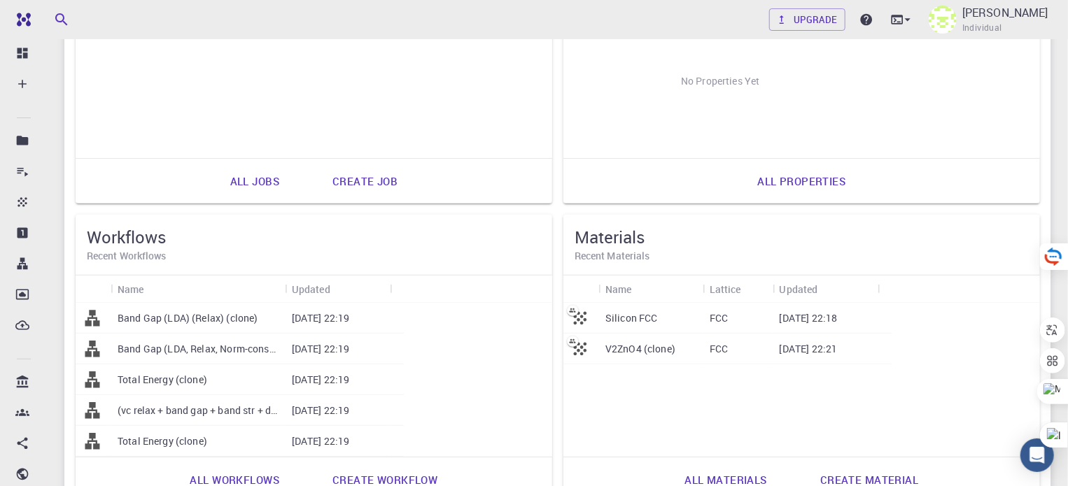
scroll to position [325, 0]
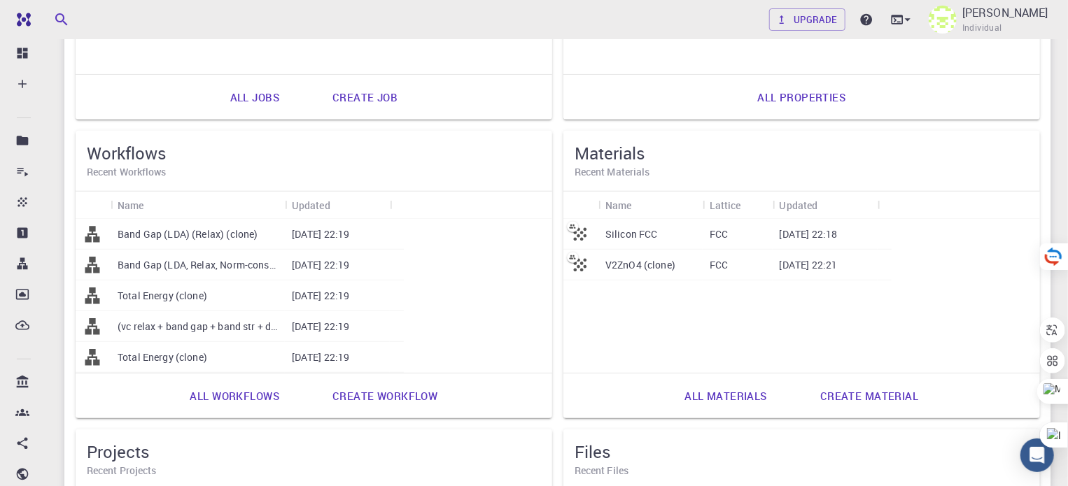
click at [805, 391] on link "Create material" at bounding box center [869, 396] width 129 height 34
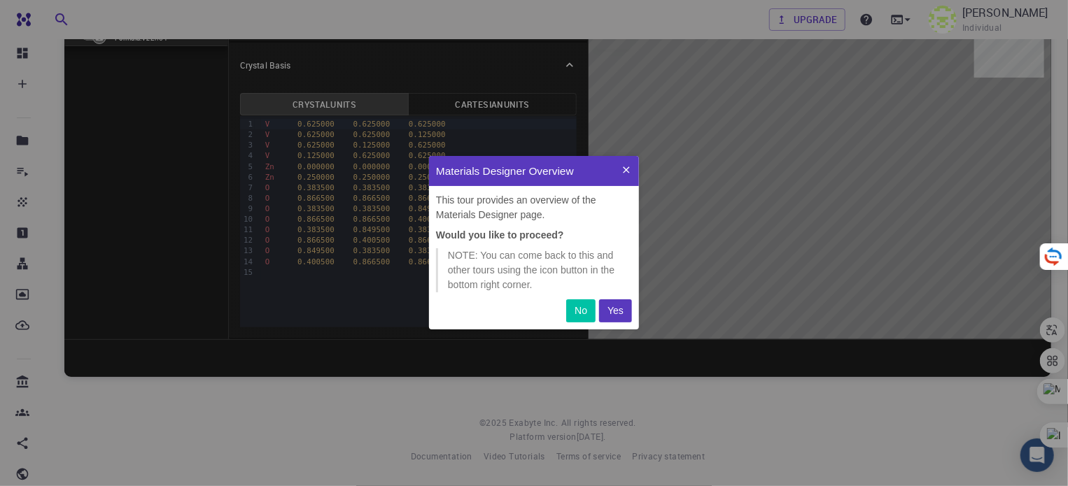
scroll to position [162, 199]
click at [610, 307] on p "Yes" at bounding box center [615, 311] width 16 height 15
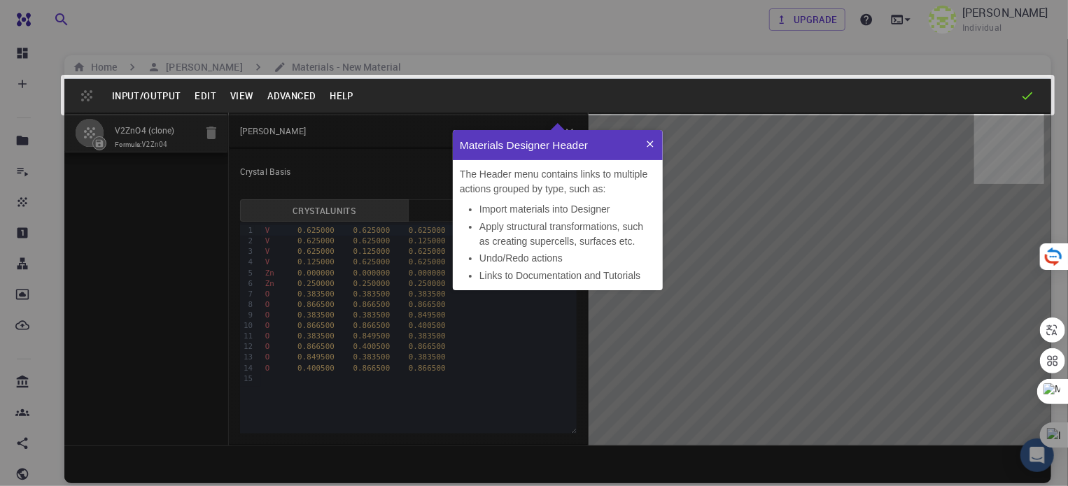
scroll to position [149, 199]
click at [589, 211] on li "Import materials into Designer" at bounding box center [567, 209] width 176 height 15
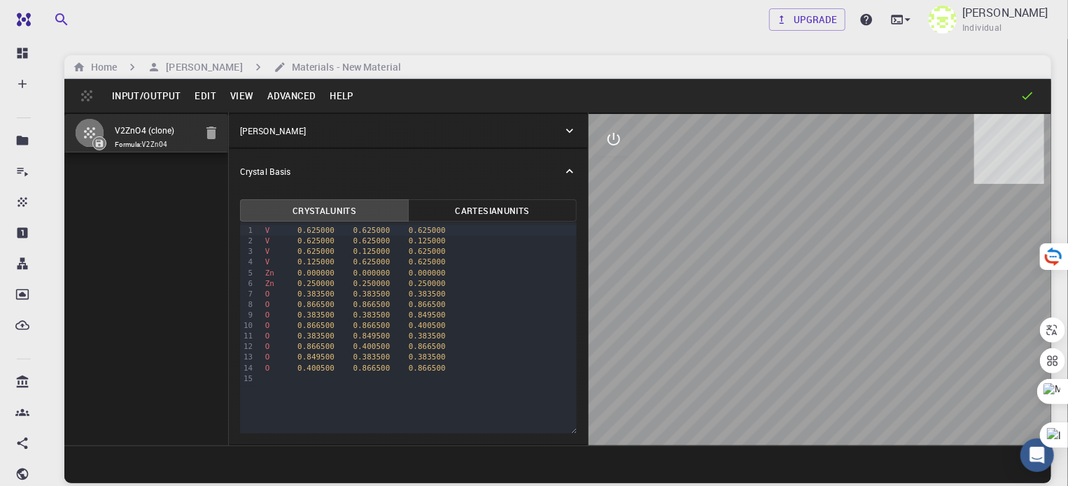
click at [206, 139] on icon "button" at bounding box center [211, 133] width 10 height 13
click at [274, 242] on div "V 0.625000 0.625000 0.625000 V 0.625000 0.625000 0.125000 V 0.625000 0.125000 0…" at bounding box center [419, 305] width 316 height 164
click at [408, 218] on button "Cartesian Units" at bounding box center [492, 210] width 169 height 22
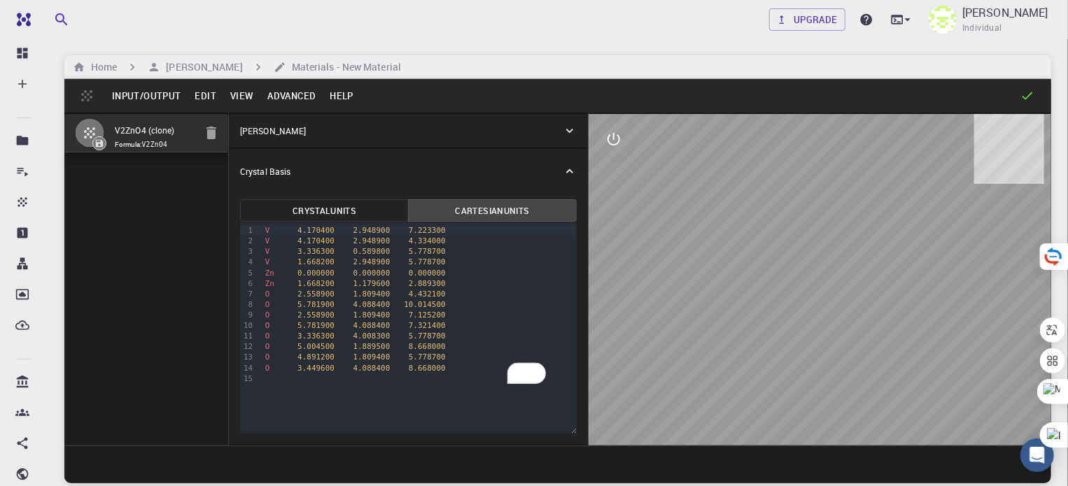
click at [281, 216] on button "Crystal Units" at bounding box center [324, 210] width 169 height 22
click at [408, 216] on button "Cartesian Units" at bounding box center [492, 210] width 169 height 22
click at [298, 233] on div "V 4.170400 2.948900 7.223300" at bounding box center [419, 230] width 316 height 10
click at [283, 224] on div "V 4.170400 2.948900 7.223300 V 4.170400 2.948900 4.334000 V 3.336300 0.589800 5…" at bounding box center [419, 305] width 316 height 164
click at [281, 218] on button "Crystal Units" at bounding box center [324, 210] width 169 height 22
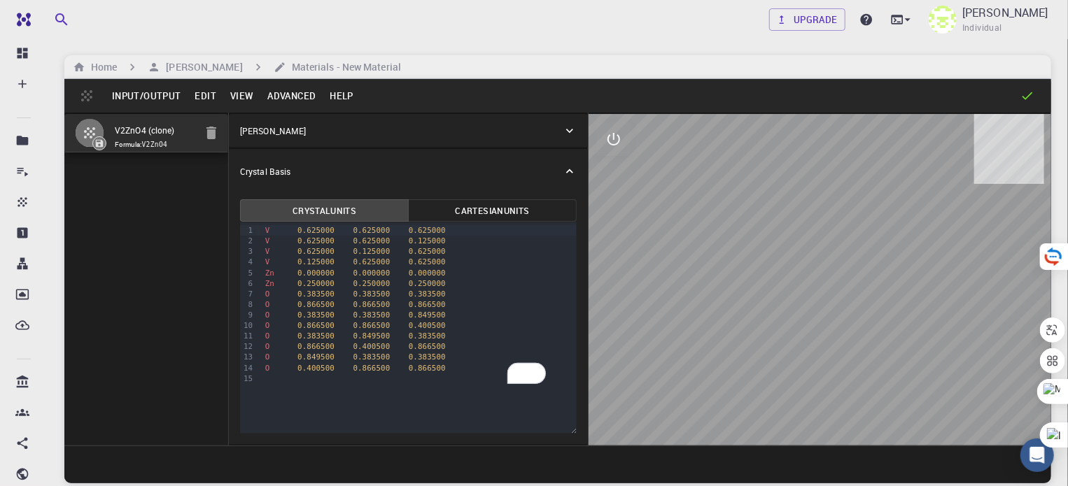
click at [276, 94] on button "Advanced" at bounding box center [291, 96] width 62 height 22
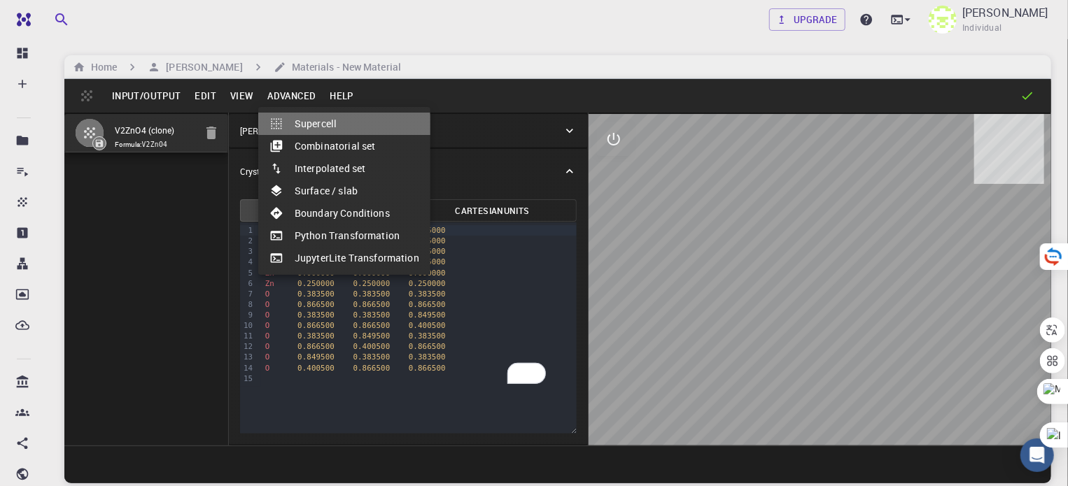
click at [344, 126] on li "Supercell" at bounding box center [344, 124] width 172 height 22
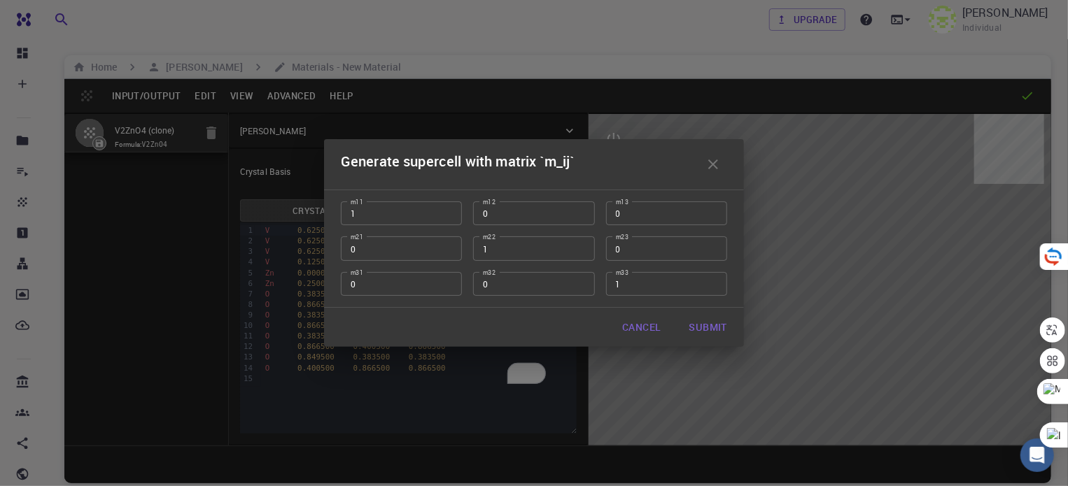
click at [706, 153] on button "button" at bounding box center [713, 164] width 28 height 28
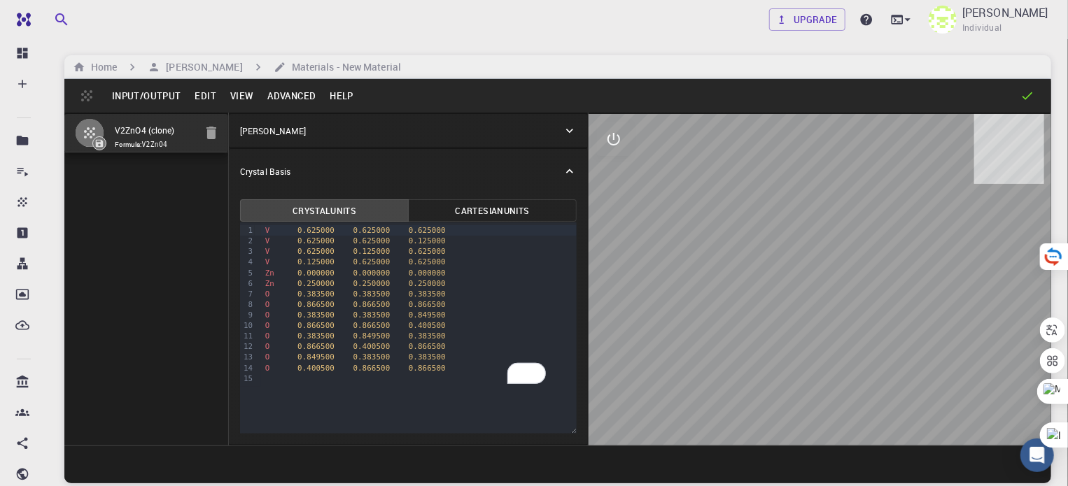
click at [236, 89] on button "View" at bounding box center [242, 96] width 38 height 22
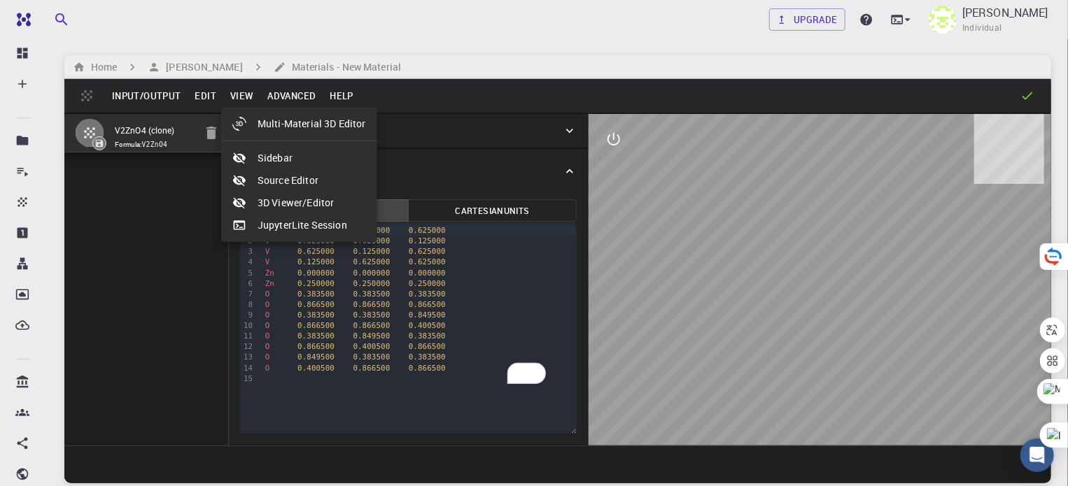
click at [209, 101] on div at bounding box center [534, 243] width 1068 height 486
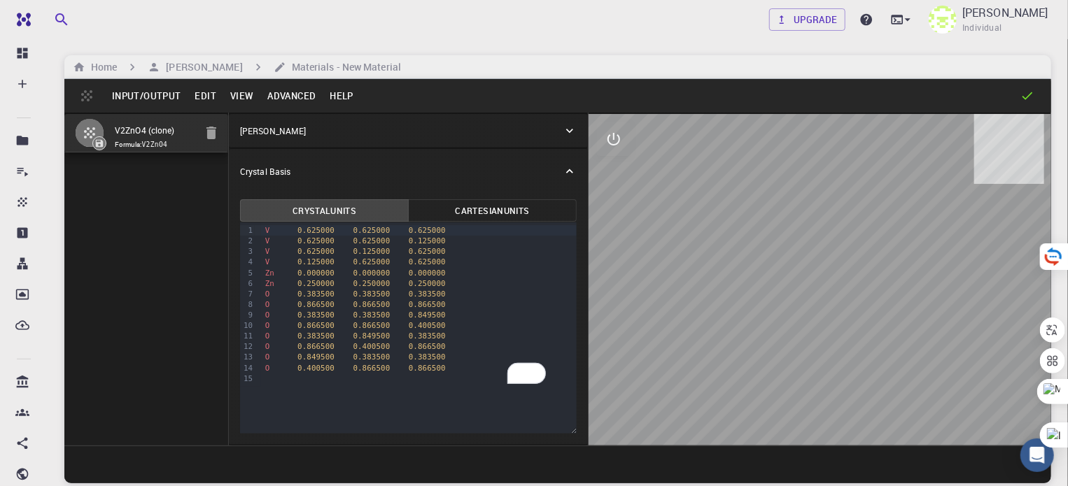
click at [154, 101] on button "Input/Output" at bounding box center [146, 96] width 83 height 22
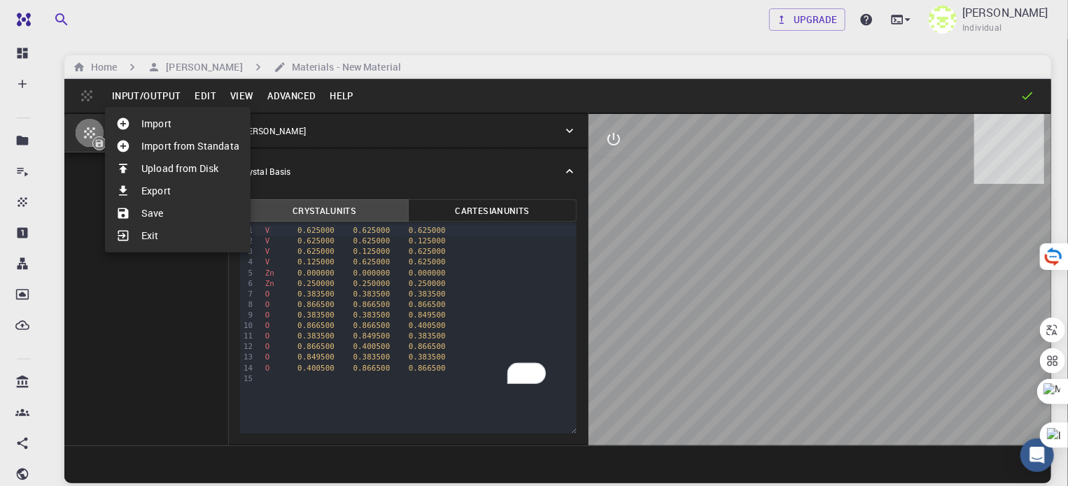
click at [301, 100] on div at bounding box center [534, 243] width 1068 height 486
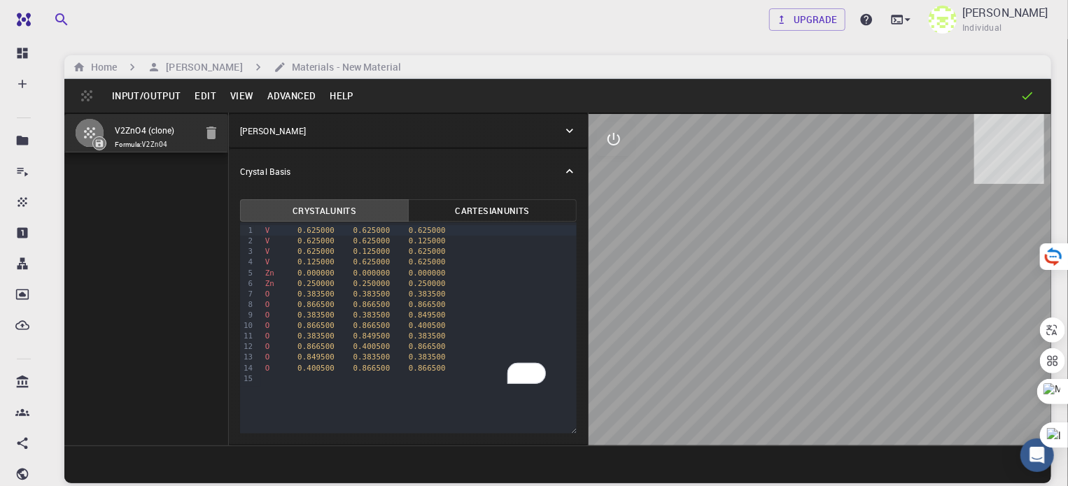
click at [283, 86] on button "Advanced" at bounding box center [291, 96] width 62 height 22
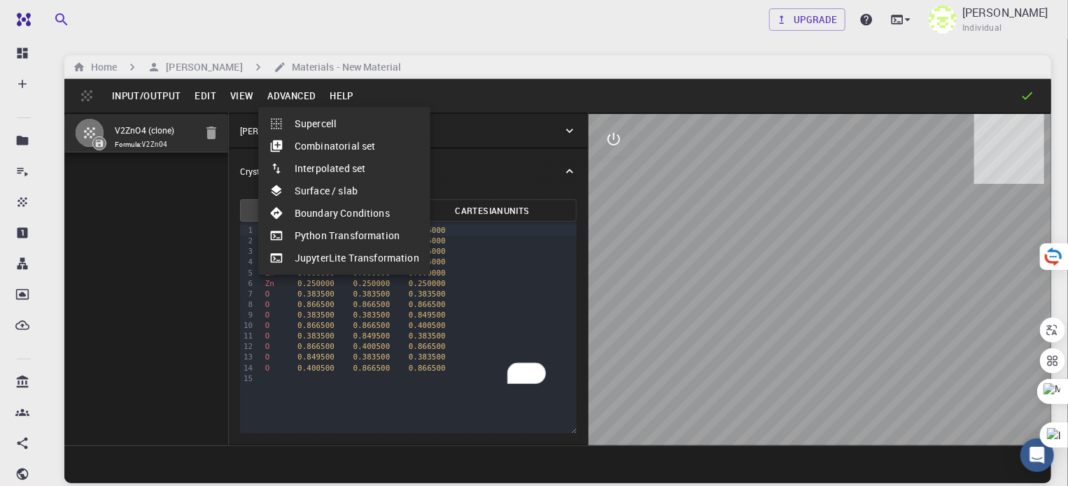
click at [353, 188] on li "Surface / slab" at bounding box center [344, 191] width 172 height 22
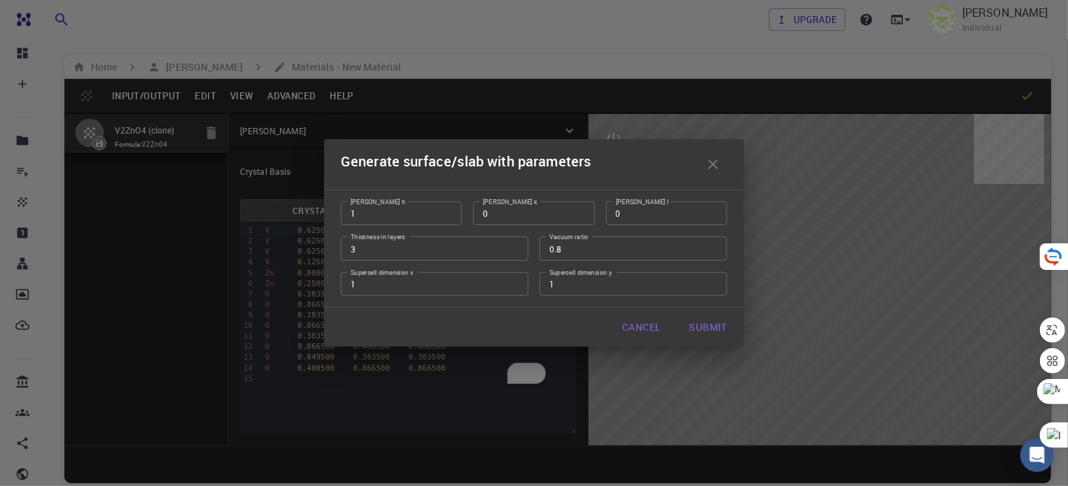
click at [712, 326] on button "Submit" at bounding box center [708, 328] width 60 height 28
type input "TRI"
type input "5.77867413339773"
type input "5.778693677640303"
type input "86.68"
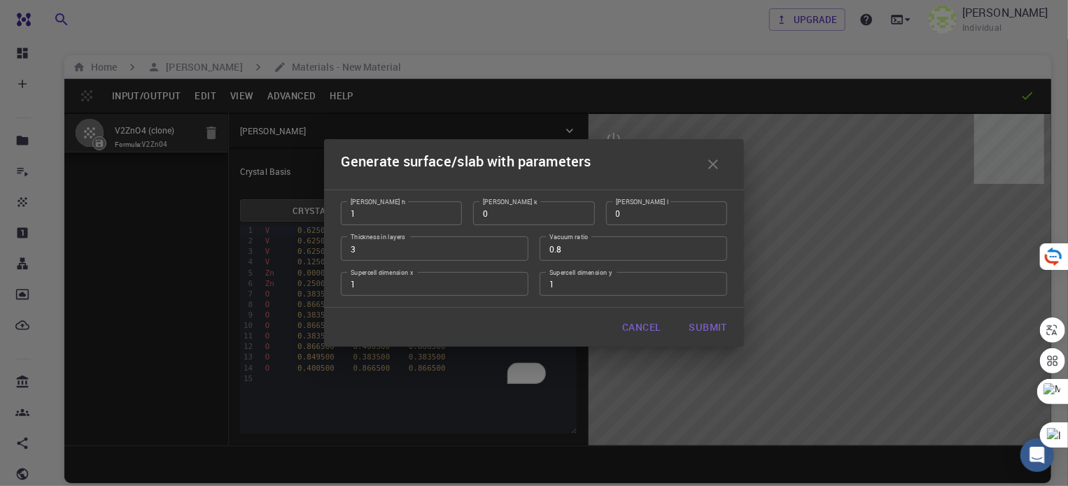
type input "60.000536249747384"
type input "60.00042437205441"
type input "60.000064290589044"
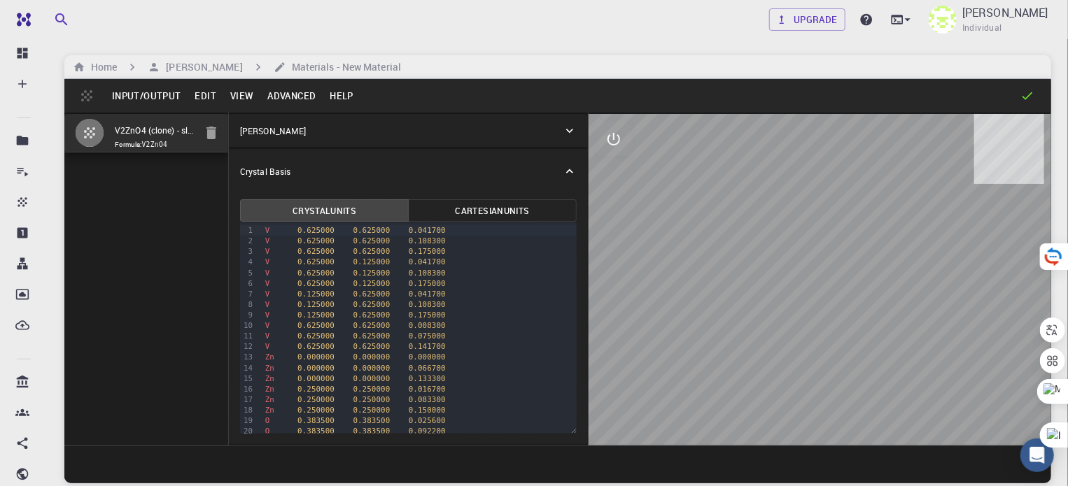
click at [291, 100] on button "Advanced" at bounding box center [291, 96] width 62 height 22
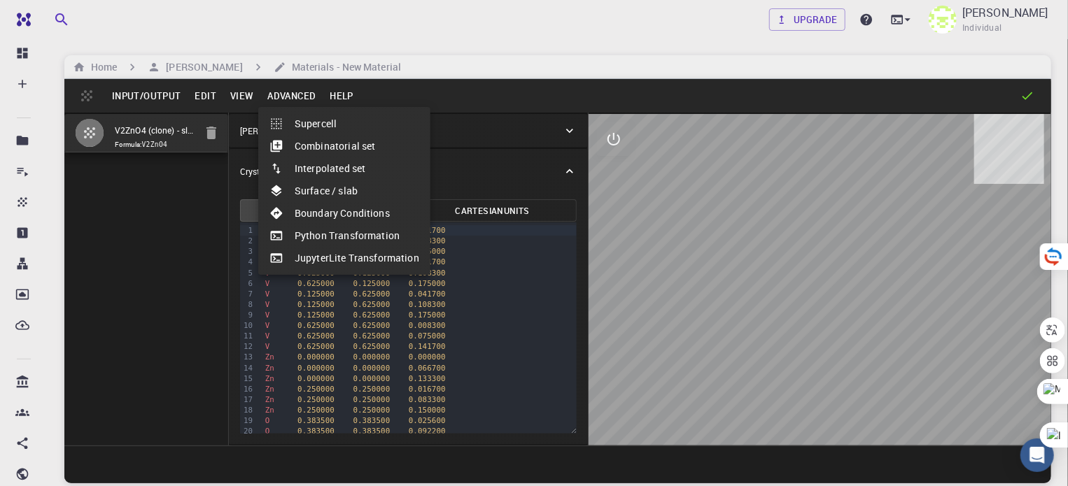
click at [376, 215] on li "Boundary Conditions" at bounding box center [344, 213] width 172 height 22
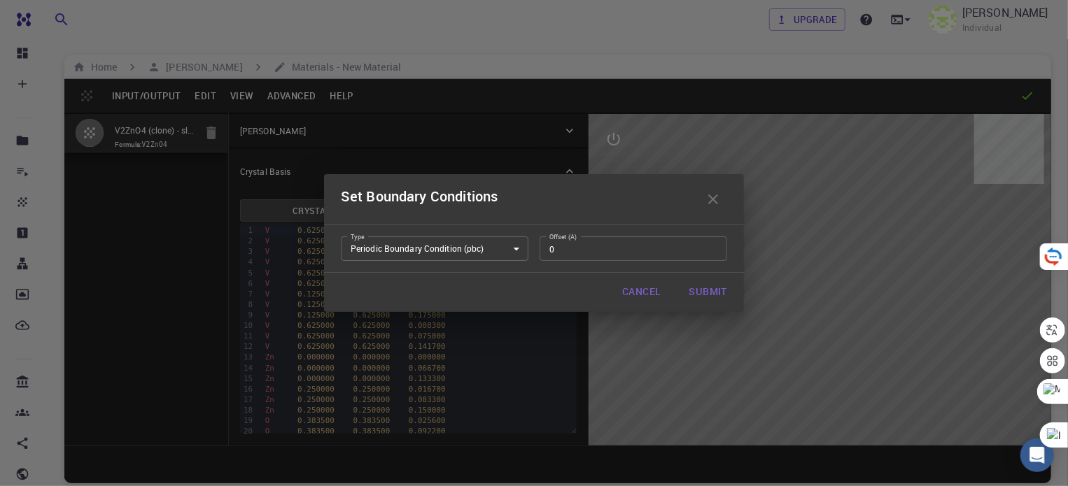
click at [476, 243] on body "Free Dashboard Create New Job New Material Create Material Upload File Import f…" at bounding box center [534, 296] width 1068 height 593
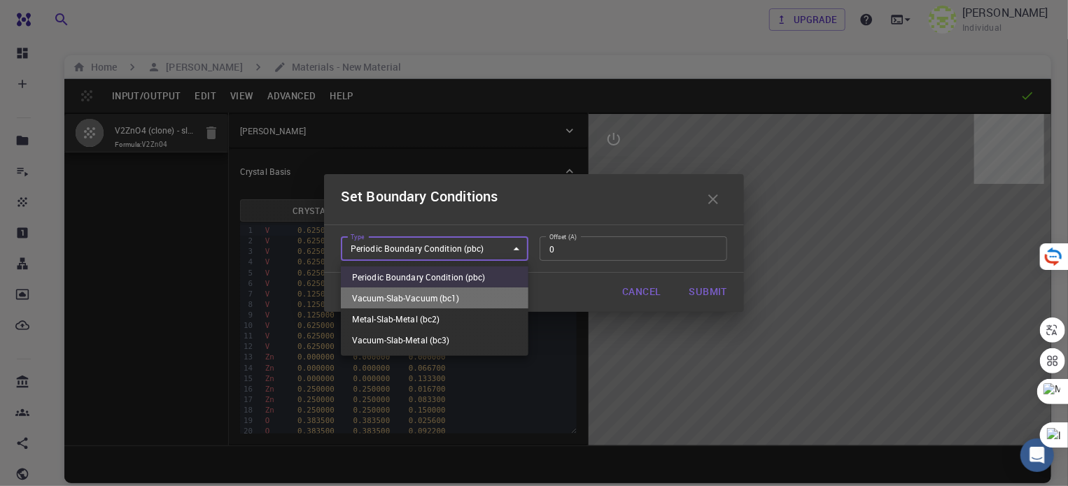
click at [473, 297] on li "Vacuum-Slab-Vacuum (bc1)" at bounding box center [435, 298] width 188 height 21
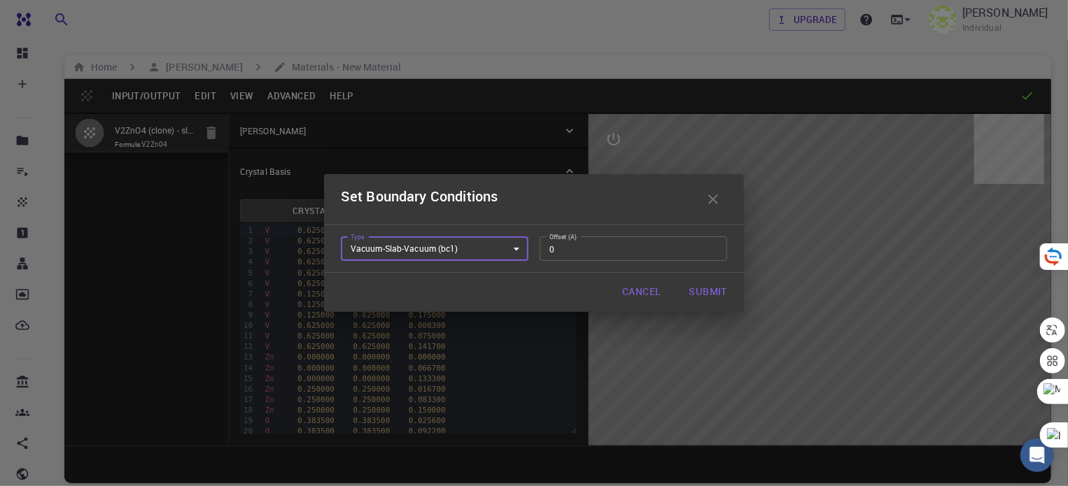
click at [700, 282] on button "Submit" at bounding box center [708, 293] width 60 height 28
type input "pbc"
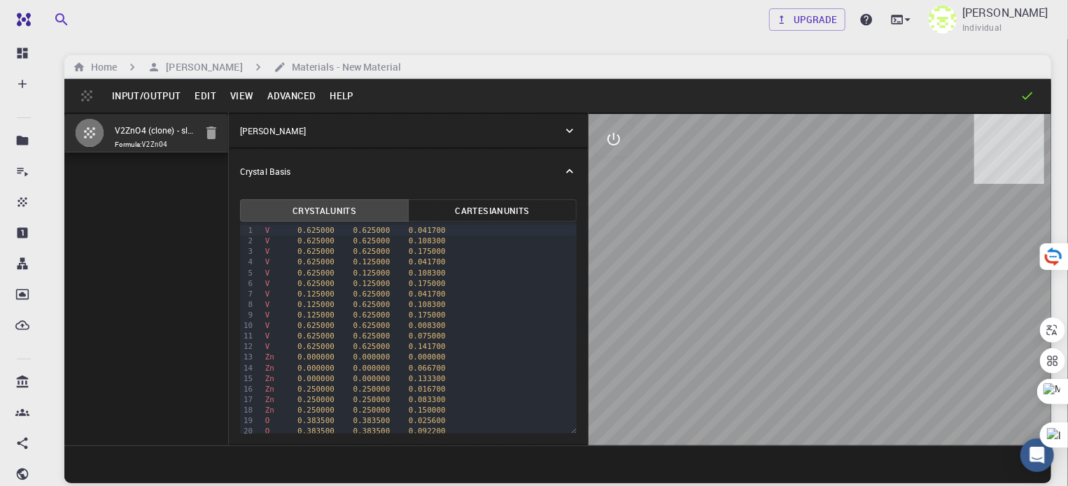
click at [228, 93] on button "View" at bounding box center [242, 96] width 38 height 22
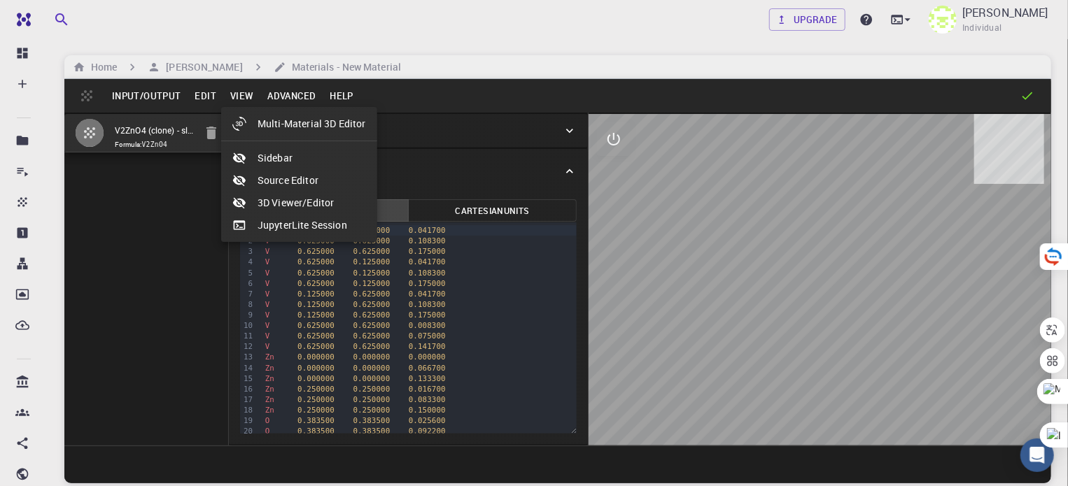
click at [285, 203] on li "3D Viewer/Editor" at bounding box center [299, 203] width 156 height 22
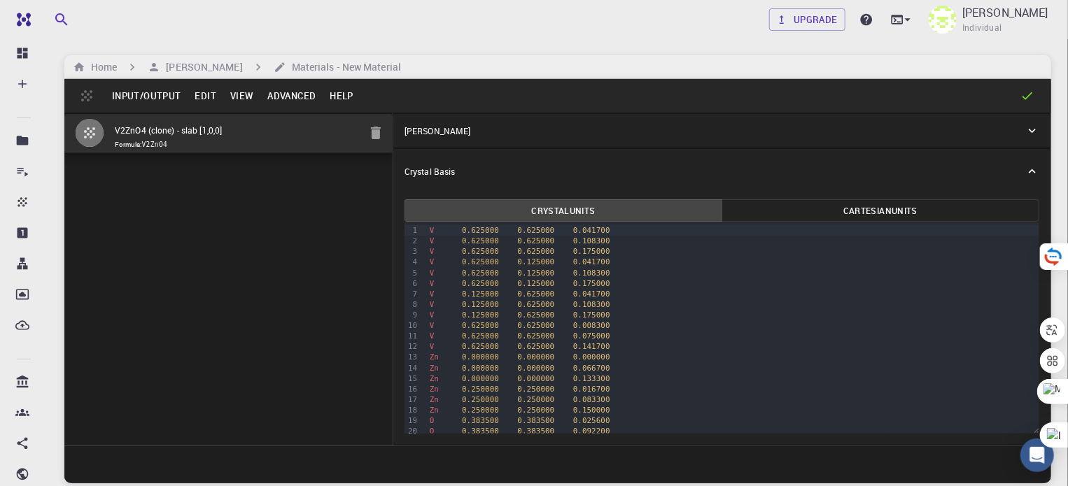
click at [260, 85] on button "Advanced" at bounding box center [291, 96] width 62 height 22
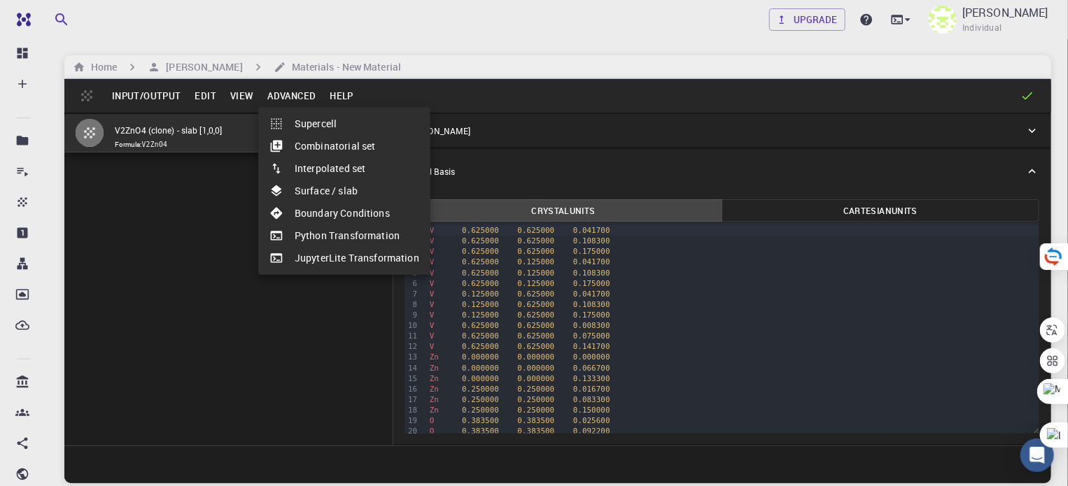
click at [227, 94] on div at bounding box center [534, 243] width 1068 height 486
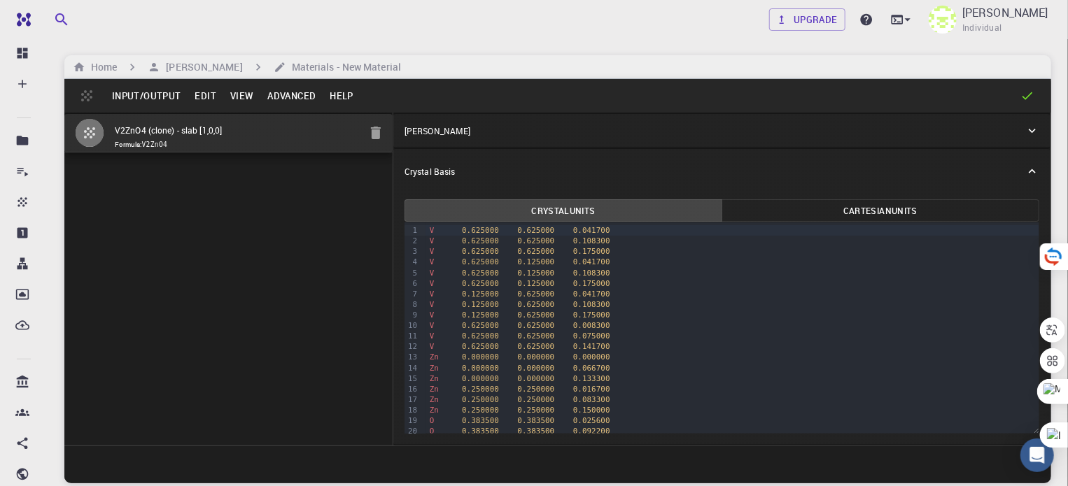
click at [232, 94] on button "View" at bounding box center [242, 96] width 38 height 22
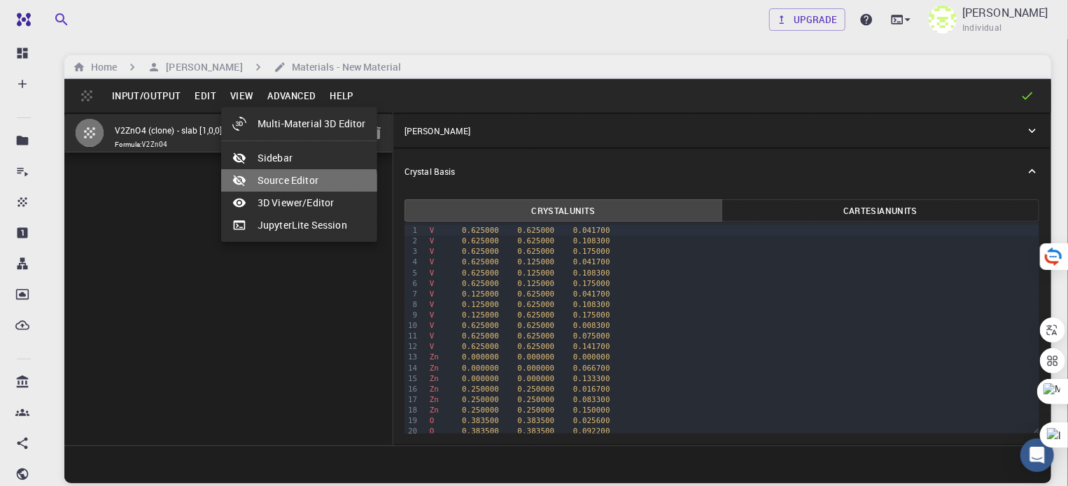
click at [286, 185] on li "Source Editor" at bounding box center [299, 180] width 156 height 22
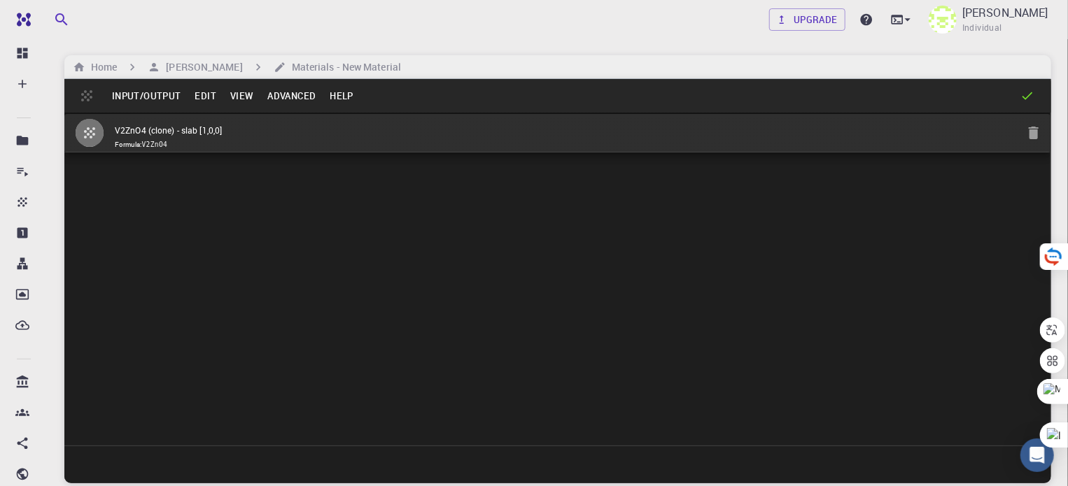
click at [254, 97] on button "View" at bounding box center [242, 96] width 38 height 22
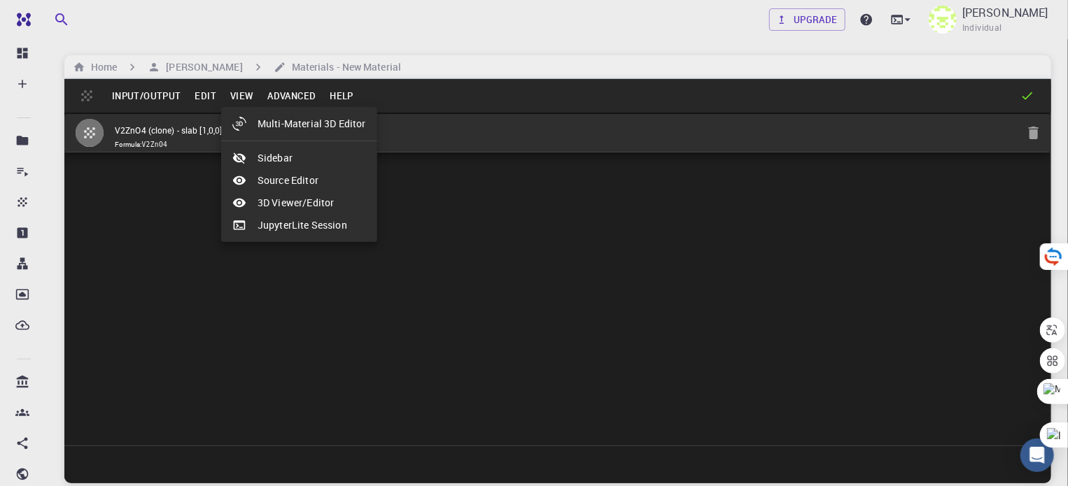
click at [296, 207] on li "3D Viewer/Editor" at bounding box center [299, 203] width 156 height 22
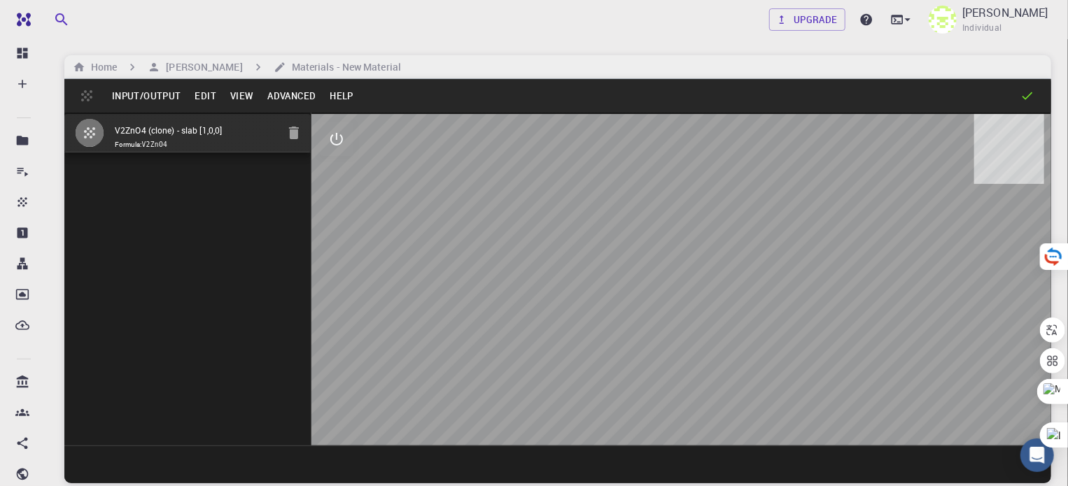
click at [246, 97] on button "View" at bounding box center [242, 96] width 38 height 22
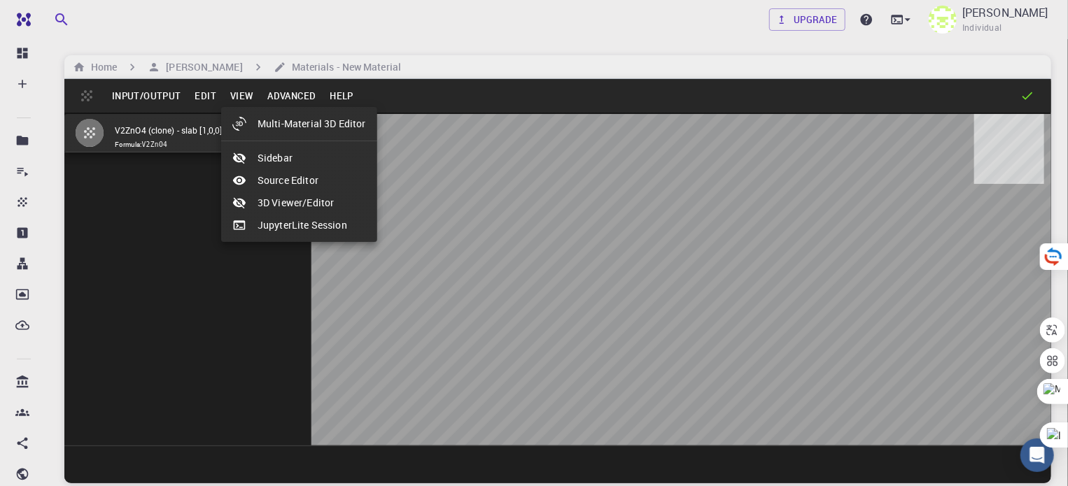
click at [267, 148] on li "Sidebar" at bounding box center [299, 158] width 156 height 22
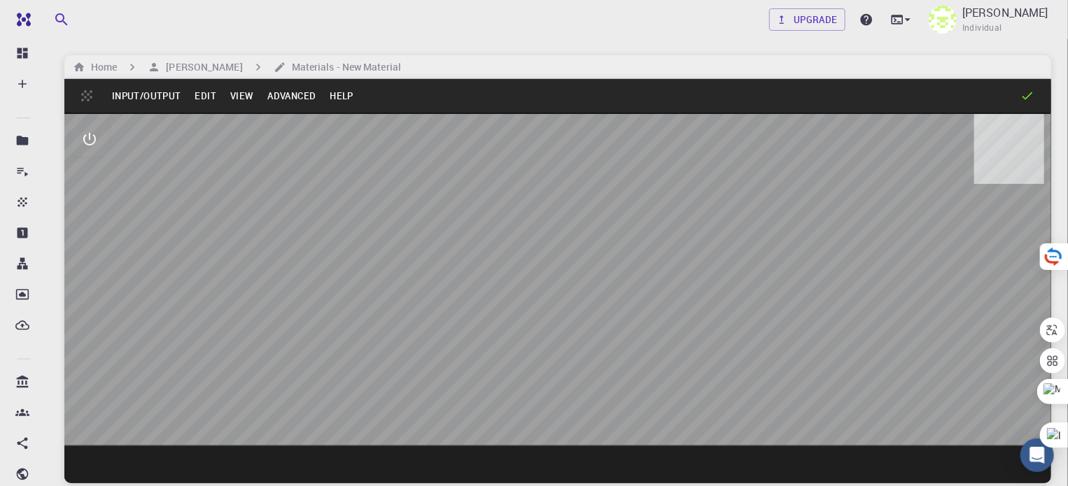
click at [235, 83] on div "Input/Output Edit View Advanced Help" at bounding box center [557, 96] width 987 height 34
click at [235, 87] on button "View" at bounding box center [242, 96] width 38 height 22
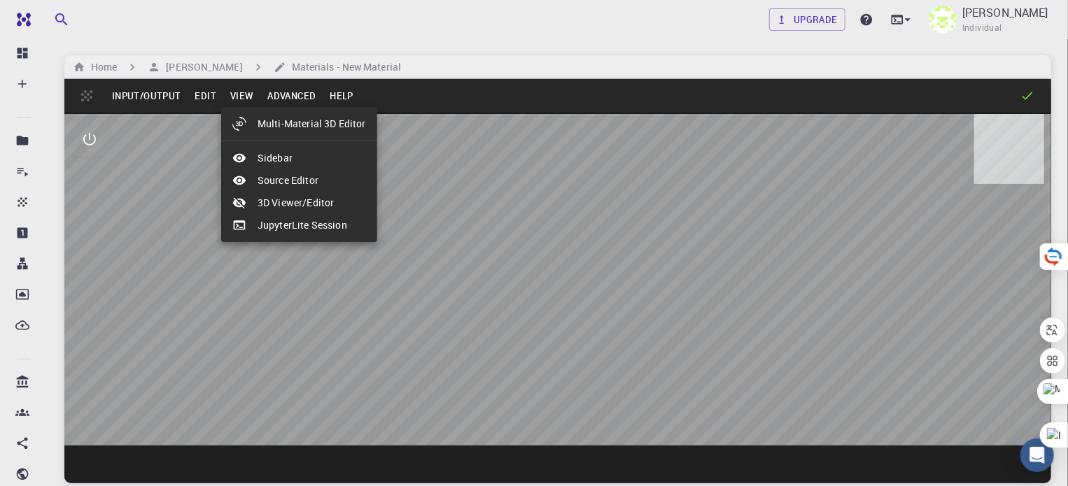
click at [258, 148] on li "Sidebar" at bounding box center [299, 158] width 156 height 22
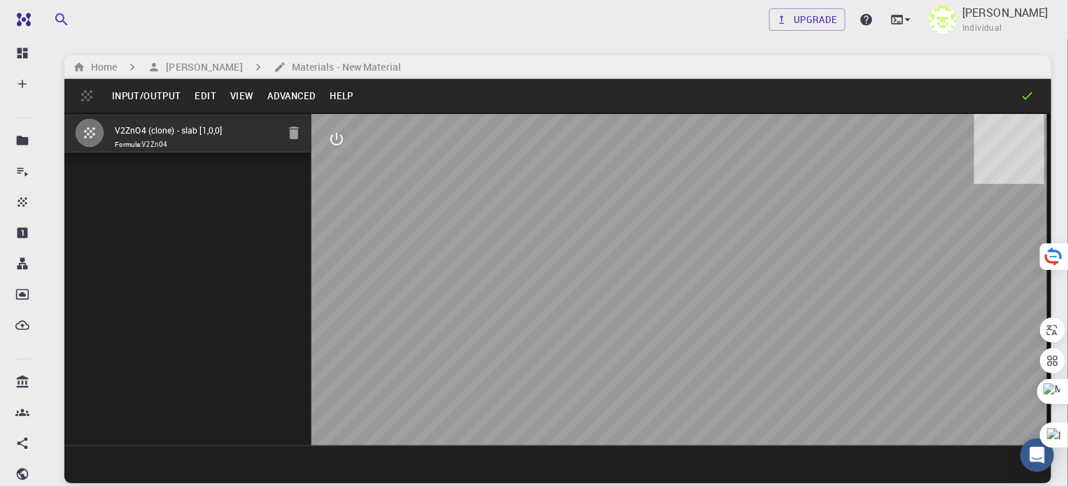
click at [245, 108] on div "Input/Output Edit View Advanced Help" at bounding box center [557, 96] width 987 height 34
click at [241, 103] on button "View" at bounding box center [242, 96] width 38 height 22
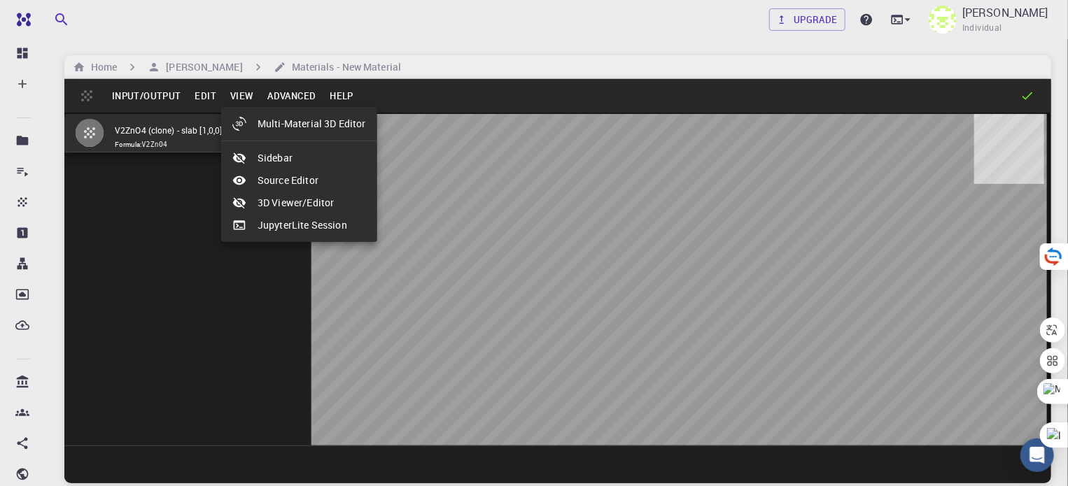
click at [265, 183] on li "Source Editor" at bounding box center [299, 180] width 156 height 22
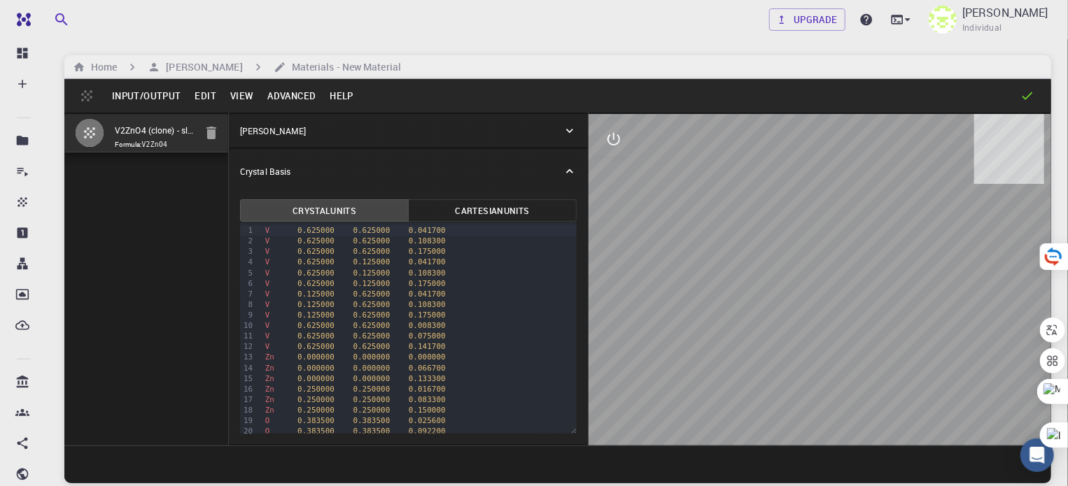
click at [244, 99] on button "View" at bounding box center [242, 96] width 38 height 22
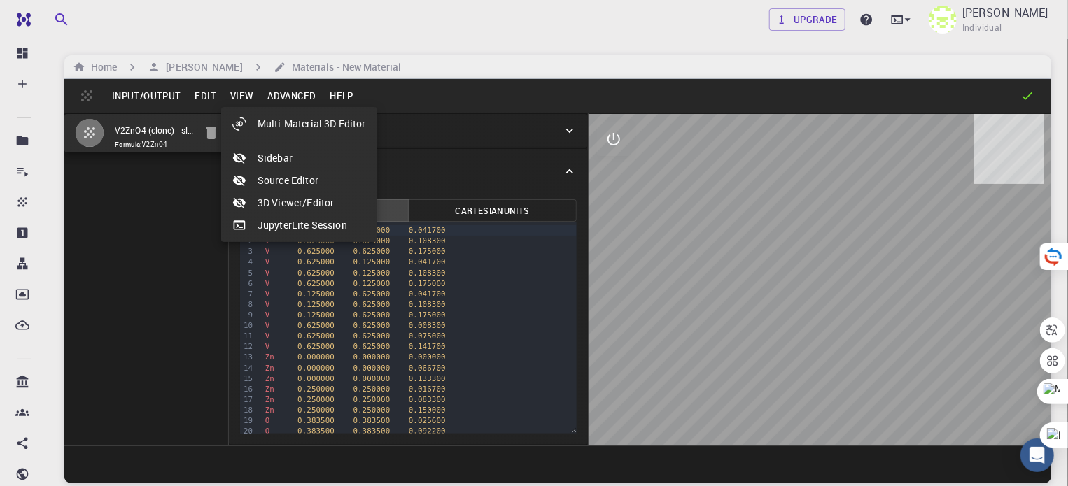
click at [207, 99] on div at bounding box center [534, 243] width 1068 height 486
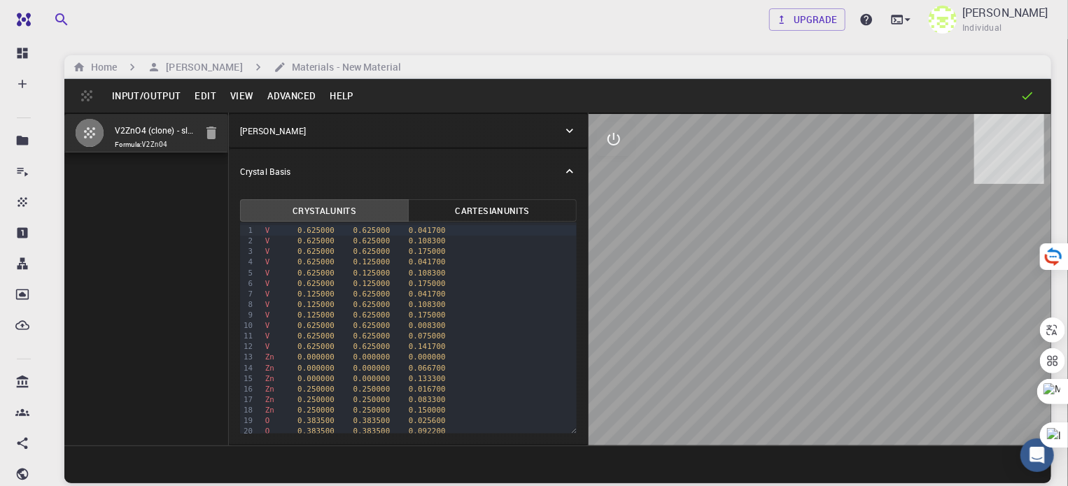
click at [207, 99] on button "Edit" at bounding box center [206, 96] width 36 height 22
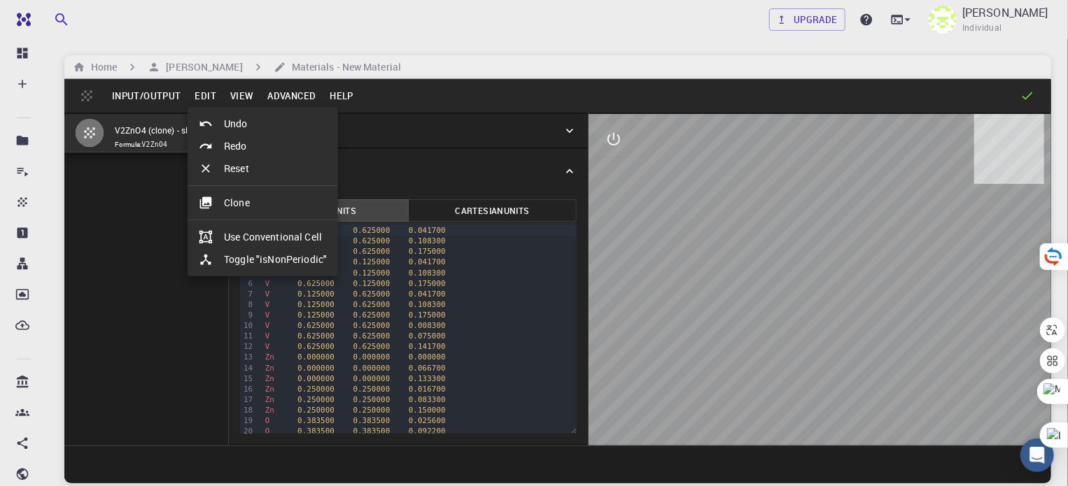
click at [164, 92] on div at bounding box center [534, 243] width 1068 height 486
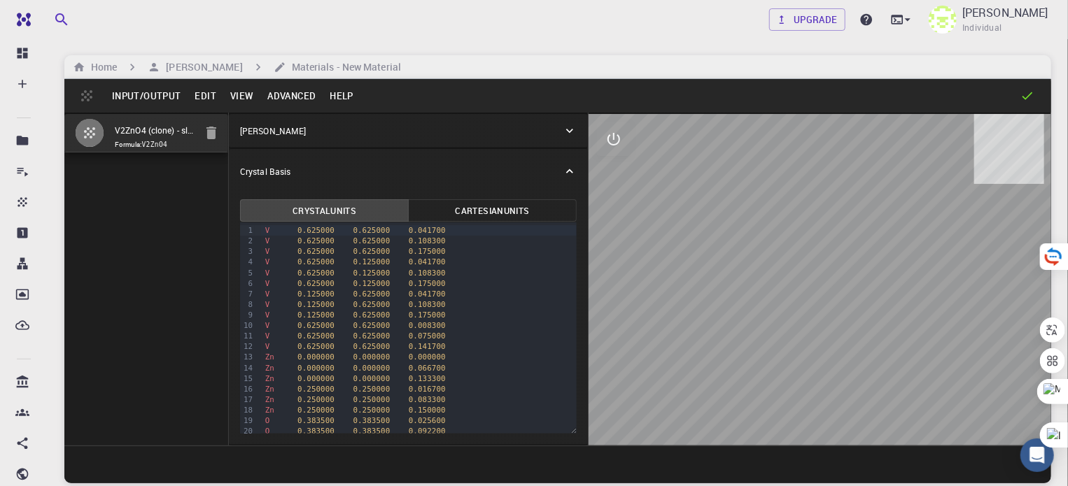
click at [76, 92] on div "Input/Output Edit View Advanced Help" at bounding box center [557, 96] width 987 height 34
click at [87, 94] on div "Input/Output Edit View Advanced Help" at bounding box center [557, 96] width 987 height 34
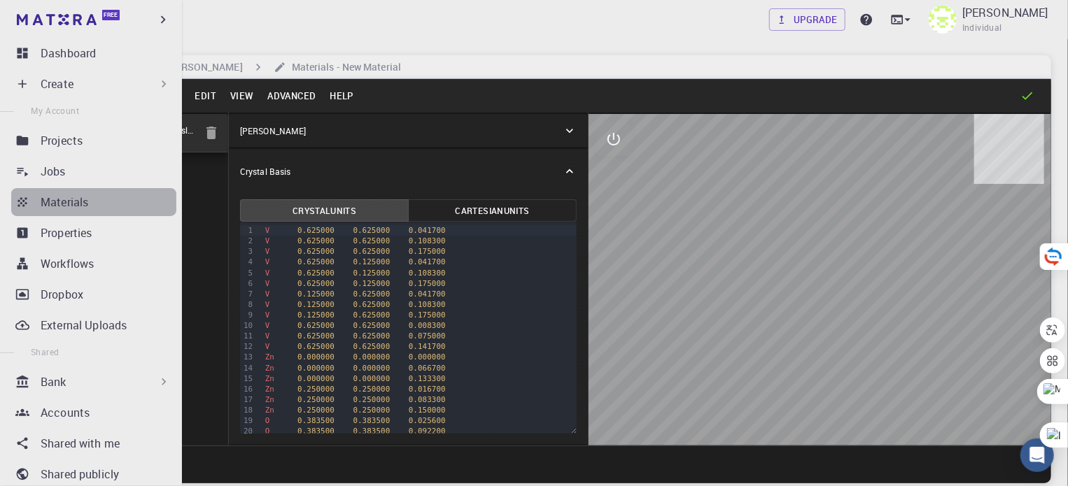
click at [93, 213] on link "Materials" at bounding box center [93, 202] width 165 height 28
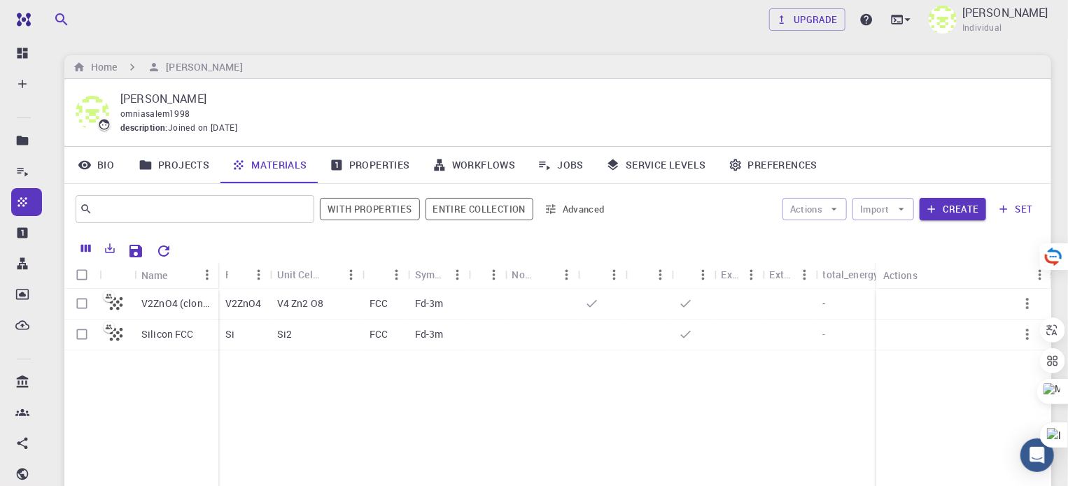
click at [118, 143] on div "[PERSON_NAME][DEMOGRAPHIC_DATA] omniasalem1998 description : Joined on [DATE]" at bounding box center [557, 112] width 987 height 67
click at [868, 212] on button "Import" at bounding box center [882, 209] width 61 height 22
click at [896, 235] on span "Upload File" at bounding box center [935, 237] width 89 height 14
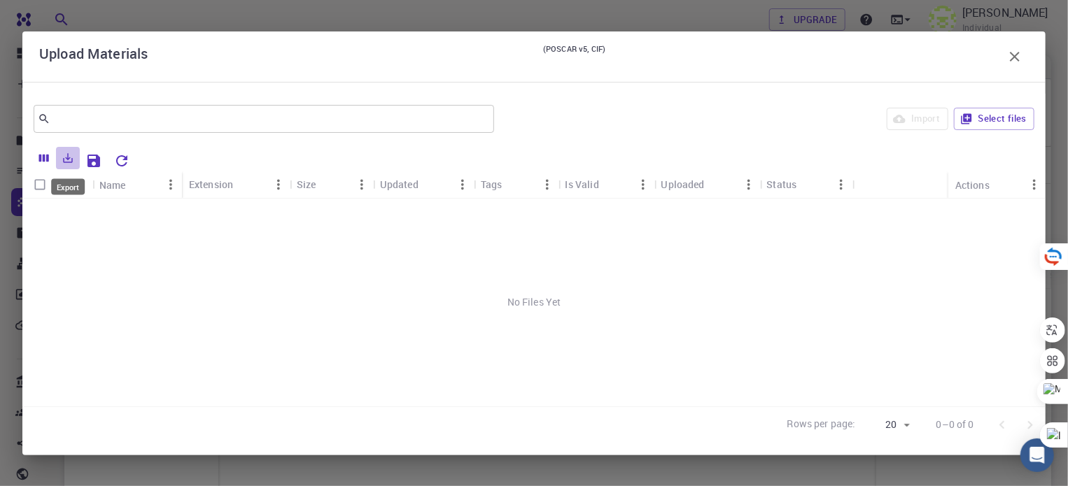
click at [64, 162] on icon "Export" at bounding box center [69, 158] width 10 height 10
click at [98, 162] on icon "Save Explorer Settings" at bounding box center [93, 161] width 13 height 13
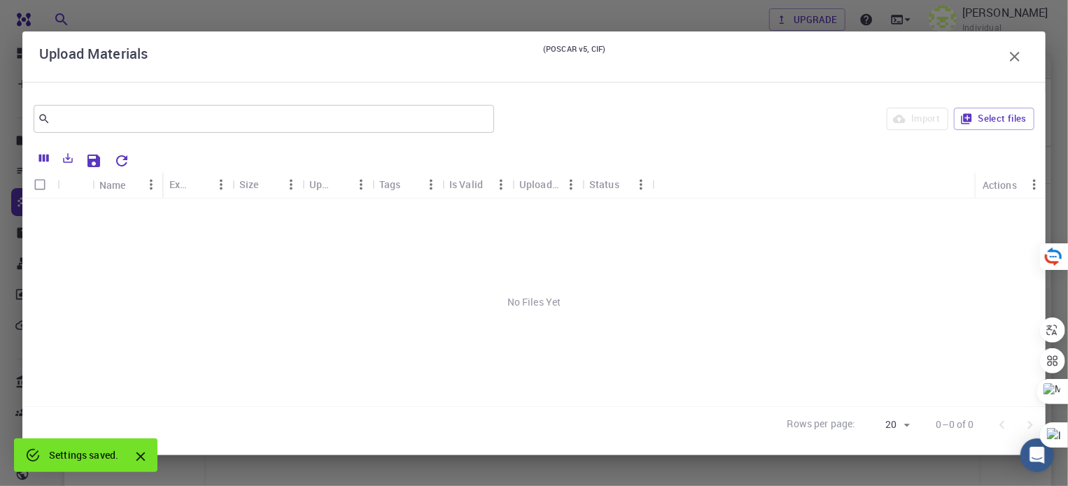
click at [893, 413] on div "Rows per page: 20 20 0–0 of 0" at bounding box center [908, 425] width 275 height 36
click at [1013, 54] on icon "button" at bounding box center [1014, 56] width 17 height 17
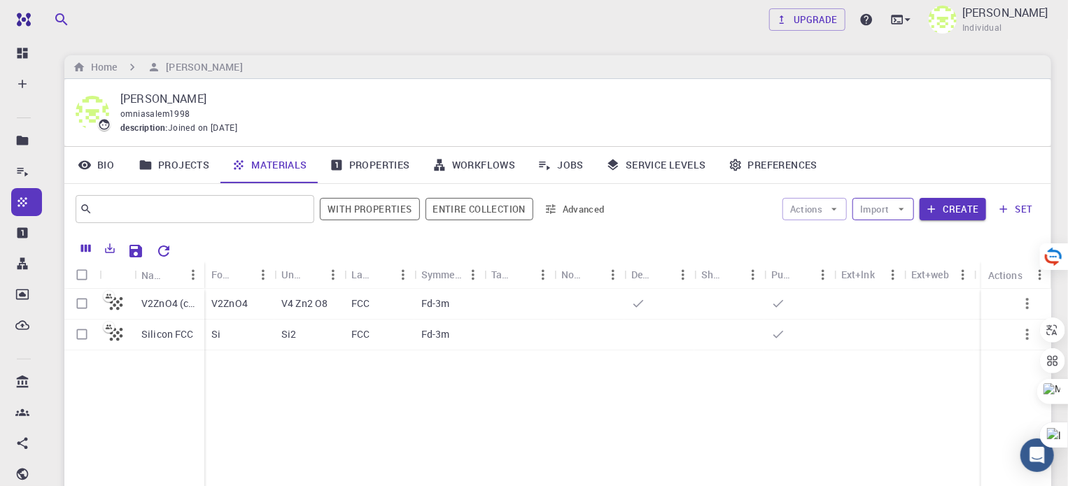
click at [907, 205] on icon "button" at bounding box center [901, 209] width 13 height 13
click at [837, 218] on button "Actions" at bounding box center [814, 209] width 65 height 22
click at [883, 204] on button "Import" at bounding box center [882, 209] width 61 height 22
click at [899, 220] on ul "Upload File Import From Bank Import From 3rd Party" at bounding box center [923, 259] width 136 height 78
click at [900, 232] on span "Upload File" at bounding box center [935, 237] width 89 height 14
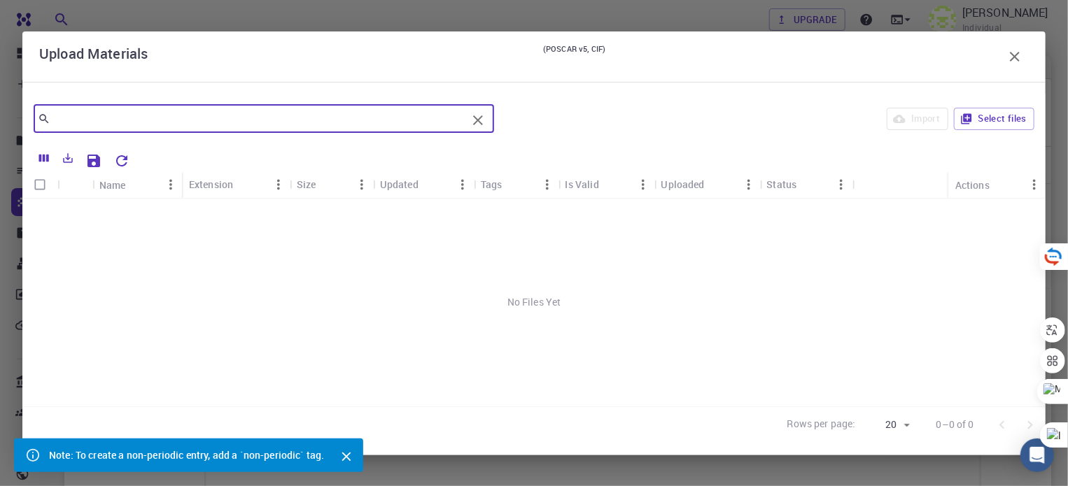
click at [183, 127] on input "text" at bounding box center [258, 119] width 416 height 20
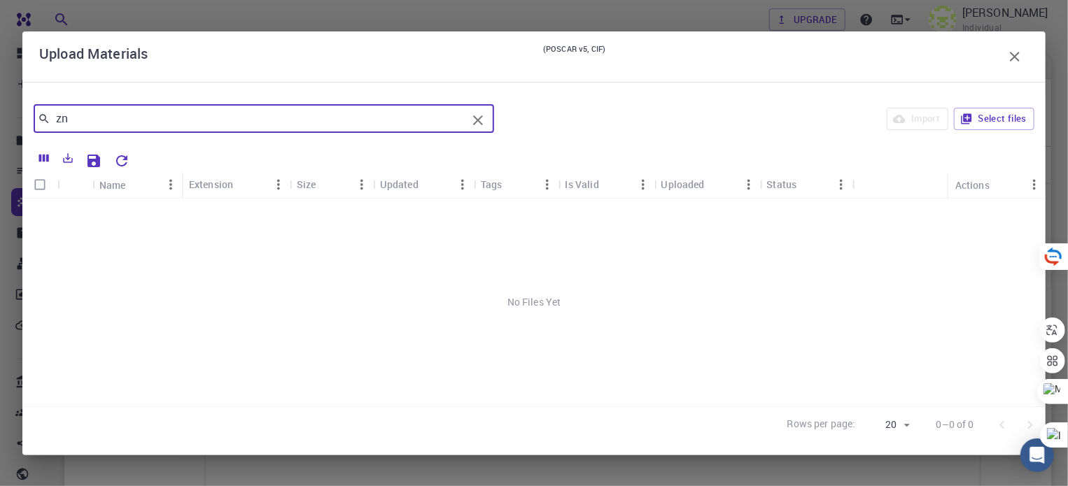
type input "zn"
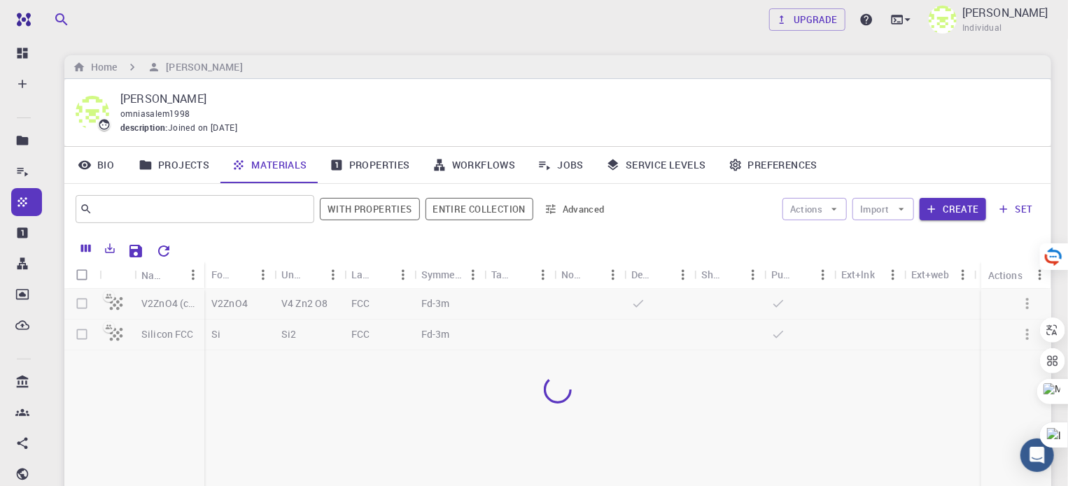
click at [1008, 66] on div "Home [PERSON_NAME]" at bounding box center [557, 67] width 987 height 24
click at [861, 220] on div "Actions Import Create set" at bounding box center [828, 209] width 423 height 34
click at [893, 199] on button "Import" at bounding box center [882, 209] width 61 height 22
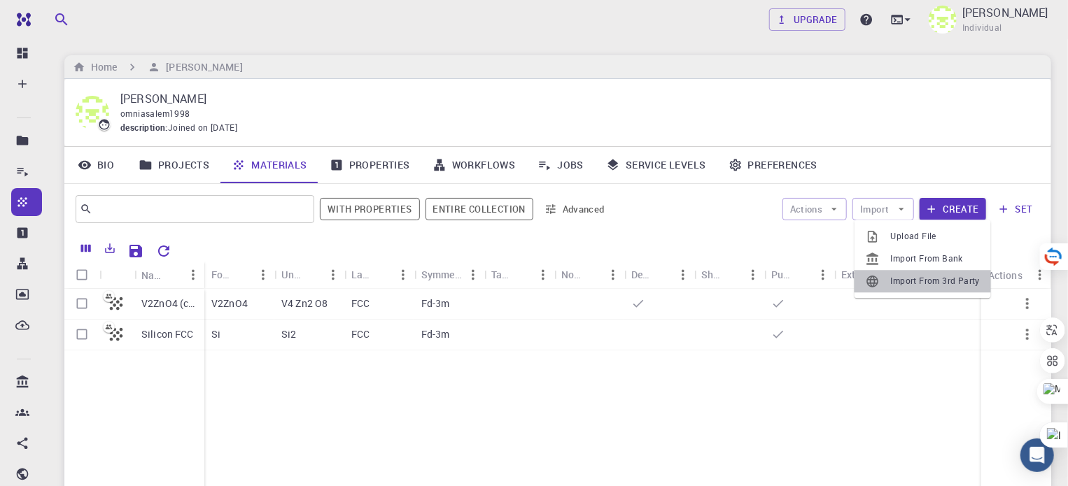
click at [913, 293] on li "Import From 3rd Party" at bounding box center [923, 281] width 136 height 22
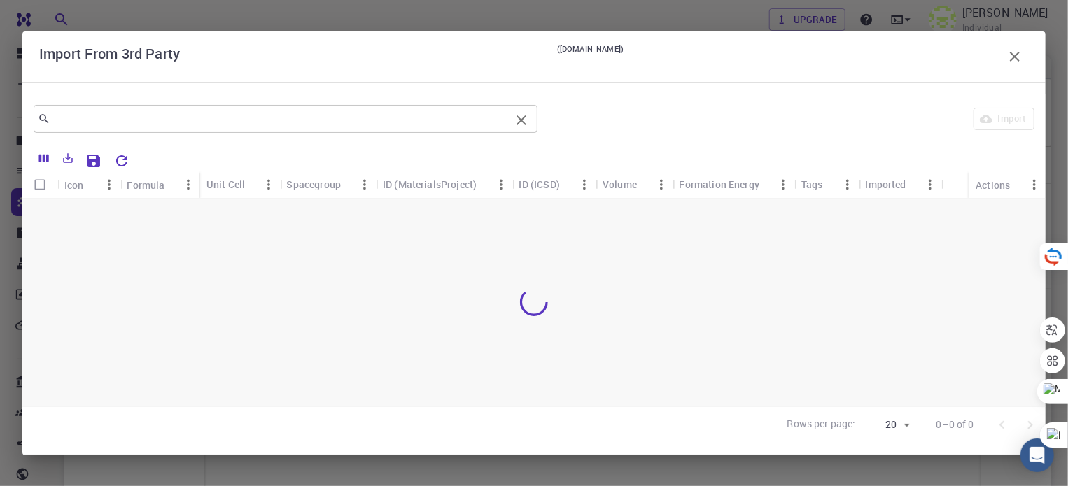
click at [423, 131] on div "​" at bounding box center [286, 119] width 504 height 28
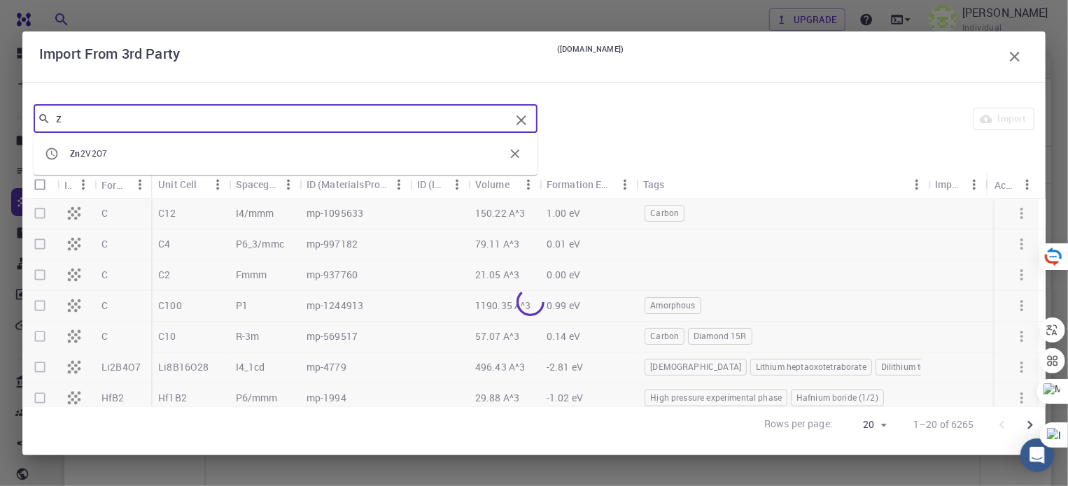
type input "zn"
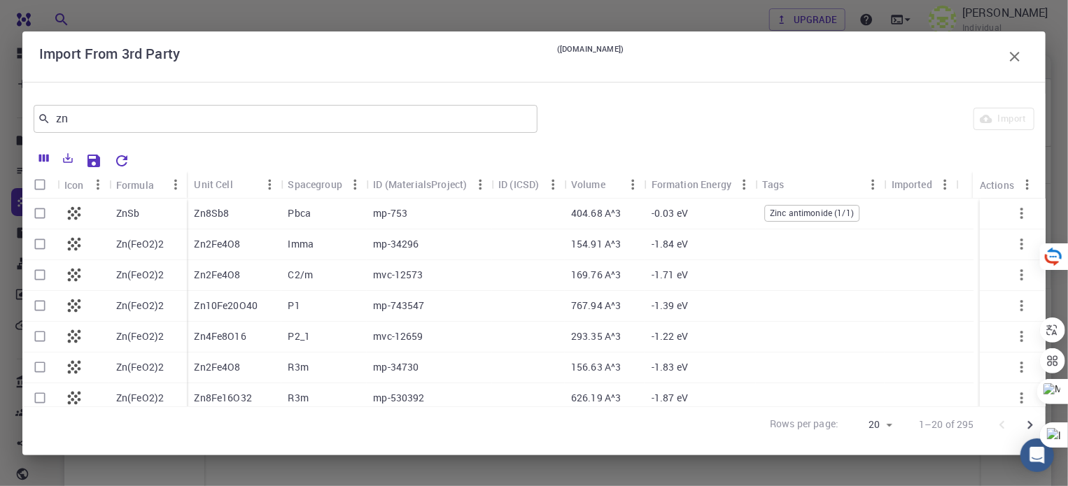
click at [339, 100] on div "zn ​ Import" at bounding box center [533, 119] width 1023 height 50
click at [314, 105] on div "zn ​" at bounding box center [286, 119] width 504 height 28
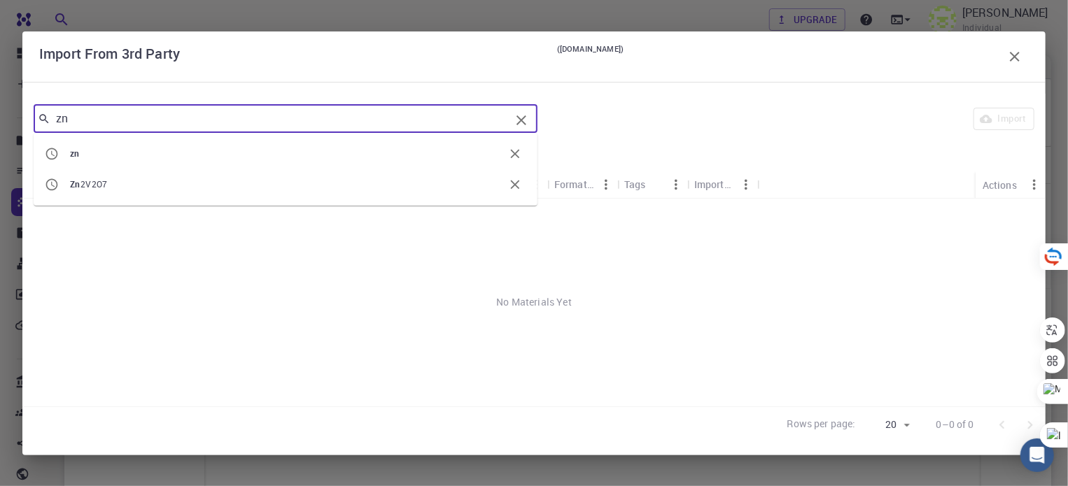
type input "z"
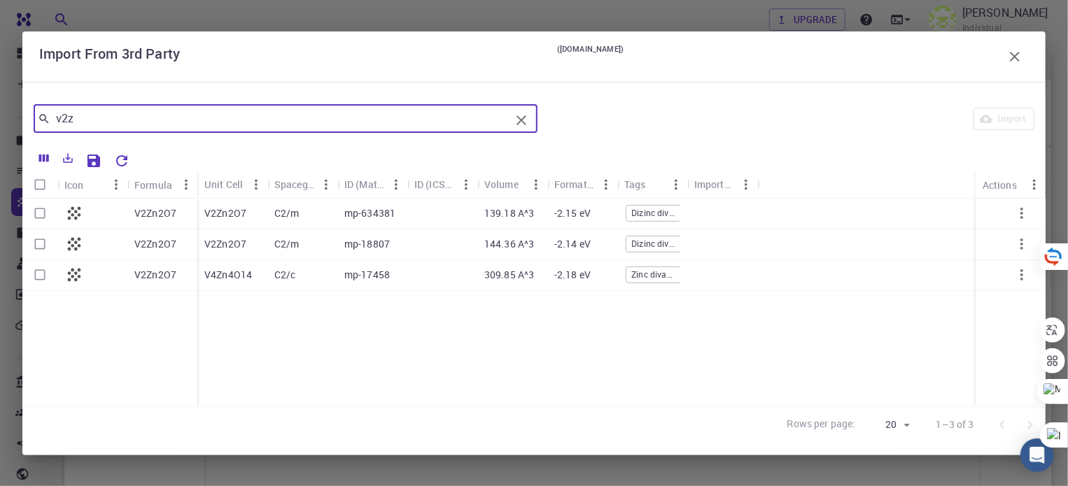
type input "v2z"
click at [162, 219] on p "V2Zn2O7" at bounding box center [155, 213] width 42 height 14
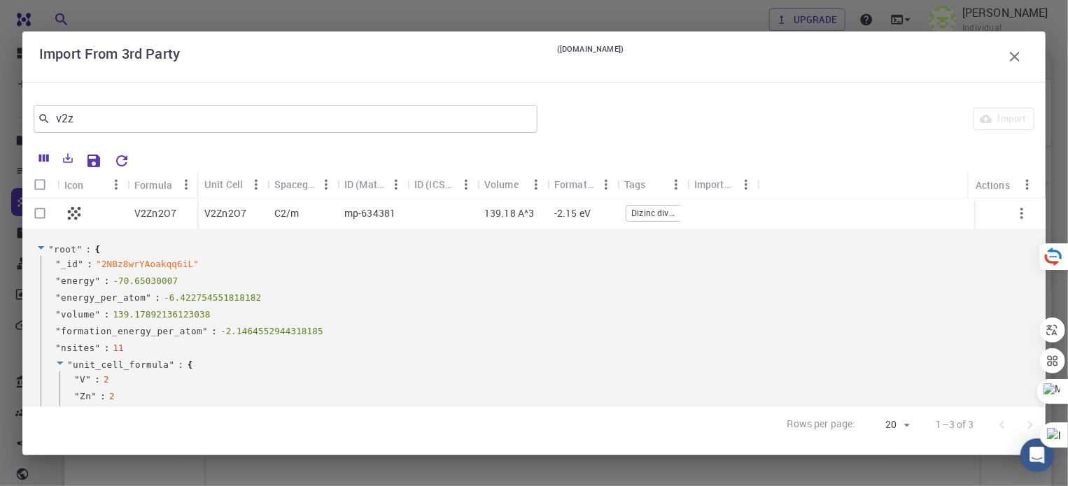
click at [41, 213] on input "Select row" at bounding box center [40, 213] width 27 height 27
checkbox input "true"
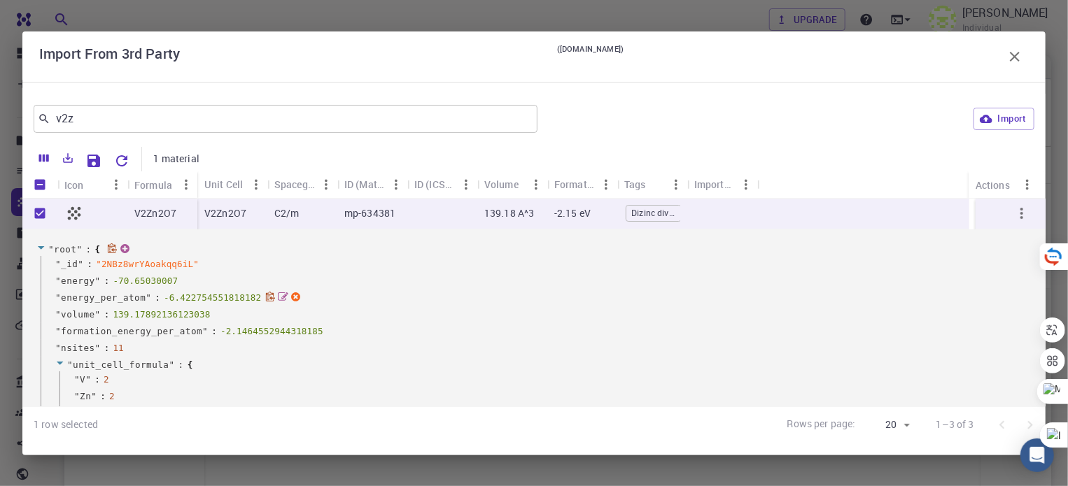
checkbox input "true"
click at [998, 128] on button "Import" at bounding box center [1003, 119] width 61 height 22
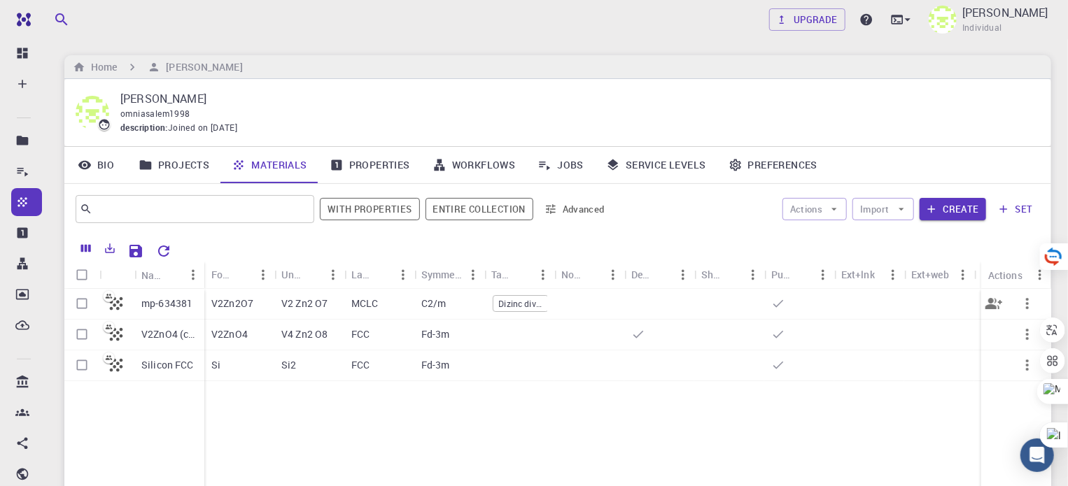
click at [304, 309] on p "V2 Zn2 O7" at bounding box center [304, 304] width 46 height 14
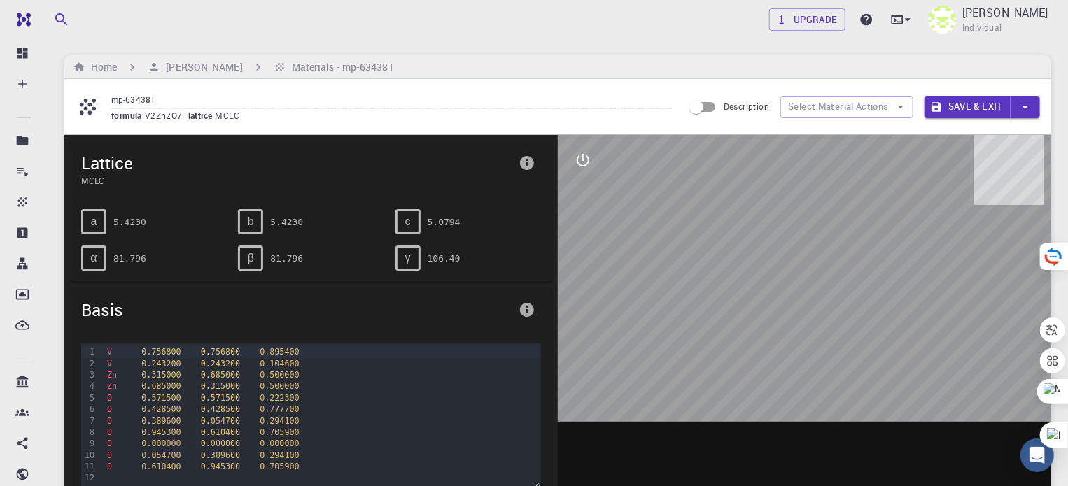
drag, startPoint x: 841, startPoint y: 330, endPoint x: 820, endPoint y: 284, distance: 50.7
drag, startPoint x: 820, startPoint y: 284, endPoint x: 535, endPoint y: 139, distance: 319.6
click at [535, 139] on div "Lattice MCLC a 5.4230 b 5.4230 c 5.0794 α 81.796 β 81.796 γ 106.40 Basis 99 1 2…" at bounding box center [310, 352] width 493 height 435
click at [588, 156] on icon "interactive" at bounding box center [583, 160] width 13 height 13
click at [587, 192] on icon "view" at bounding box center [582, 194] width 15 height 10
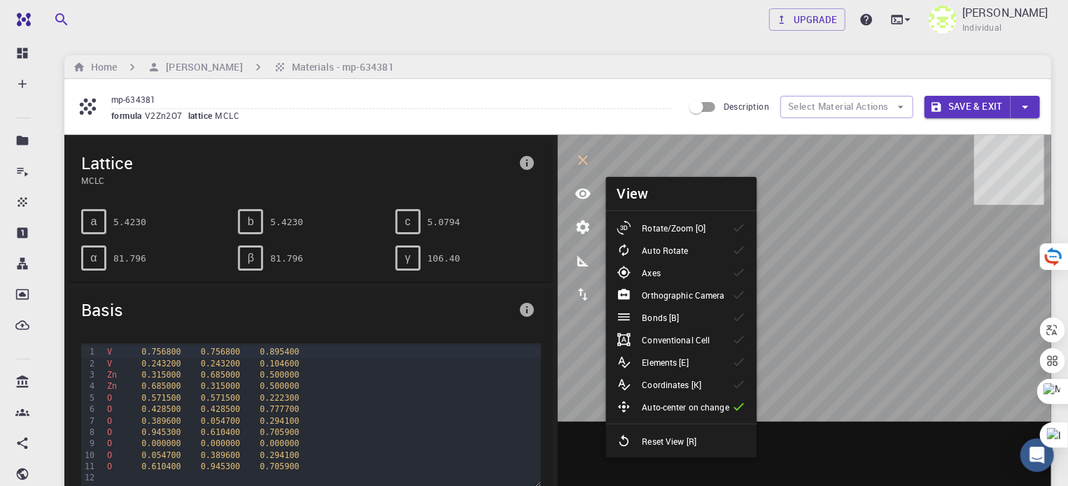
click at [677, 279] on li "Axes" at bounding box center [681, 273] width 151 height 22
click at [676, 286] on li "Orthographic Camera" at bounding box center [681, 295] width 151 height 22
click at [672, 311] on div "Bonds [B]" at bounding box center [653, 318] width 73 height 14
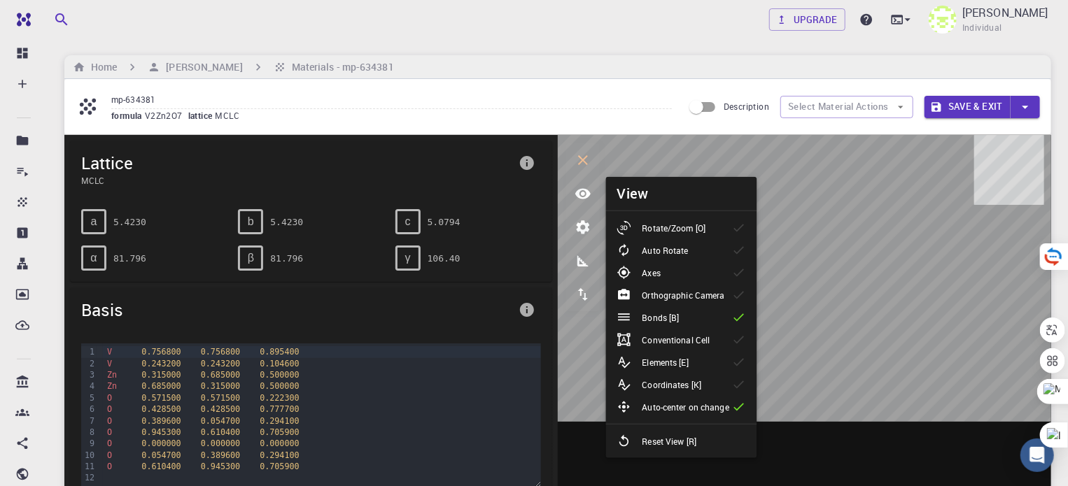
click at [680, 342] on p "Conventional Cell" at bounding box center [676, 340] width 68 height 13
click at [716, 365] on li "Elements [E]" at bounding box center [681, 362] width 151 height 22
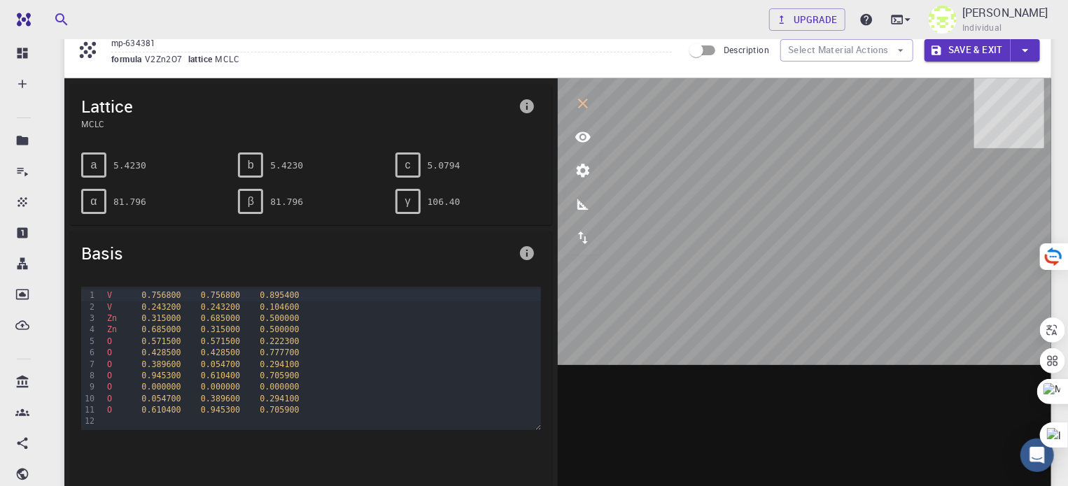
scroll to position [46, 0]
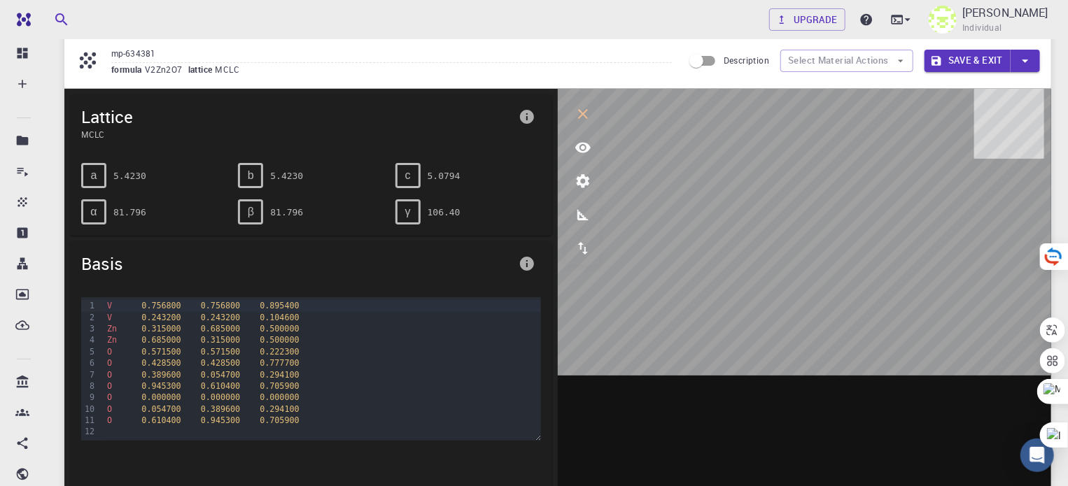
click at [142, 79] on div "mp-634381 formula V2Zn2O7 lattice MCLC Description Select Material Actions Save…" at bounding box center [557, 60] width 987 height 55
click at [111, 62] on input "mp-634381" at bounding box center [391, 53] width 561 height 19
click at [86, 64] on icon at bounding box center [88, 60] width 16 height 16
click at [983, 68] on button "Save & Exit" at bounding box center [967, 61] width 86 height 22
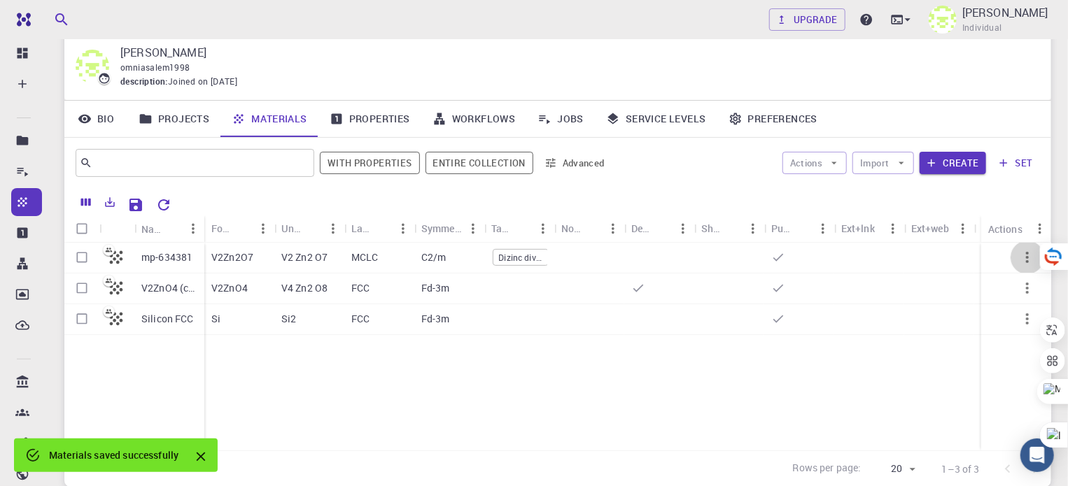
click at [1021, 260] on icon "button" at bounding box center [1027, 257] width 17 height 17
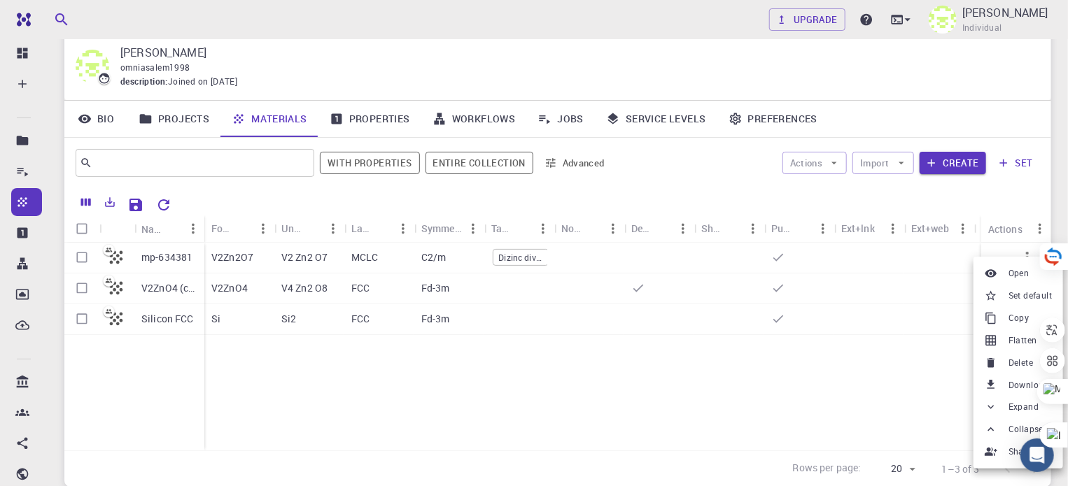
click at [908, 375] on div at bounding box center [534, 243] width 1068 height 486
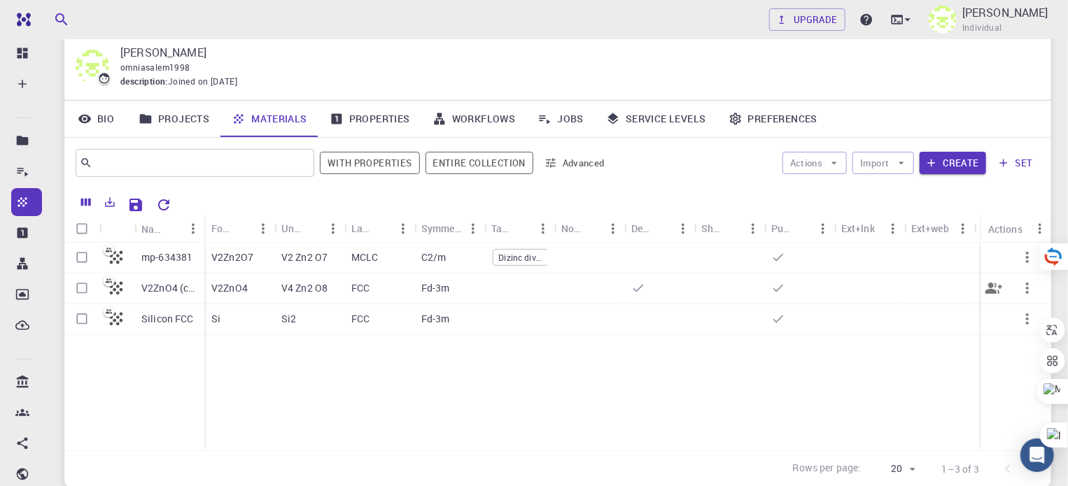
click at [1027, 288] on icon "button" at bounding box center [1027, 288] width 3 height 11
click at [997, 377] on li "Delete" at bounding box center [1018, 369] width 90 height 22
click at [1026, 315] on icon "button" at bounding box center [1027, 319] width 17 height 17
click at [870, 407] on div at bounding box center [534, 243] width 1068 height 486
click at [1020, 265] on icon "button" at bounding box center [1027, 257] width 17 height 17
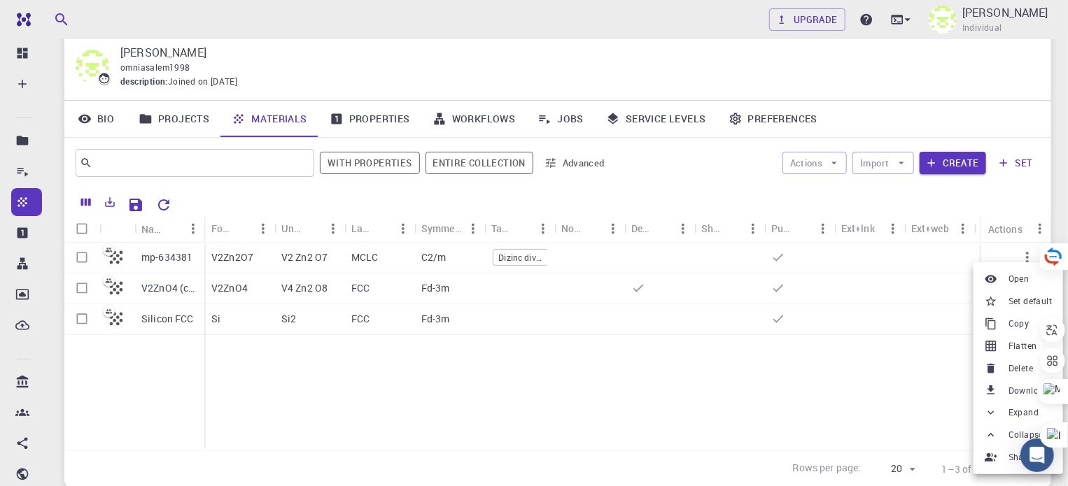
click at [16, 61] on div at bounding box center [534, 243] width 1068 height 486
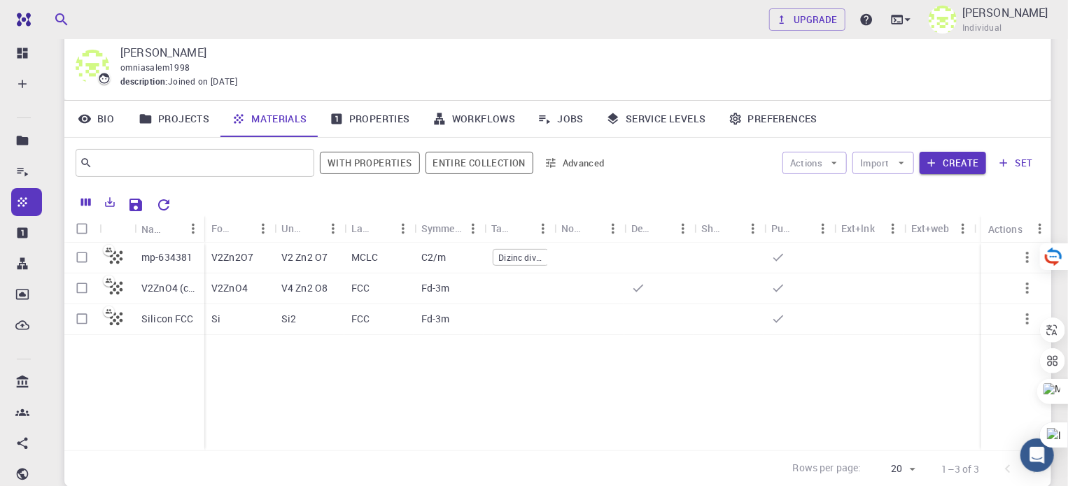
click at [3, 68] on ul "Dashboard Create New Job New Material Create Material Upload File Import from B…" at bounding box center [24, 368] width 48 height 658
click at [10, 64] on li "Dashboard" at bounding box center [24, 53] width 48 height 28
click at [21, 57] on icon at bounding box center [22, 53] width 10 height 10
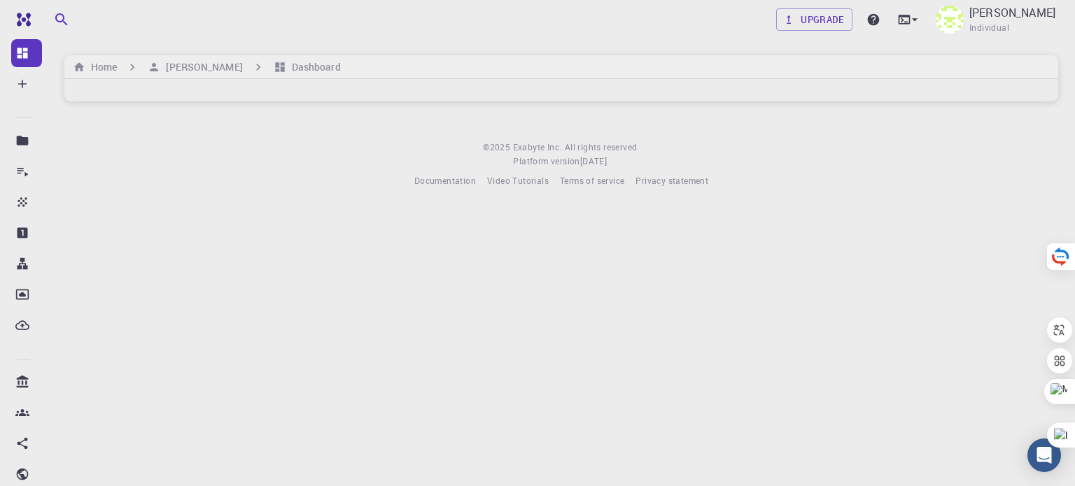
click at [24, 76] on div "Create" at bounding box center [26, 84] width 31 height 28
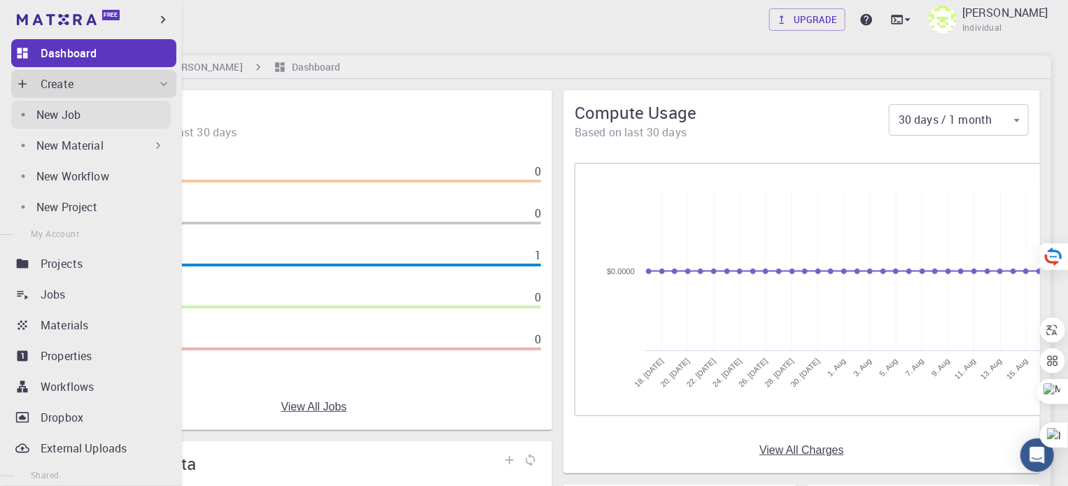
click at [84, 115] on div "New Job" at bounding box center [103, 114] width 134 height 17
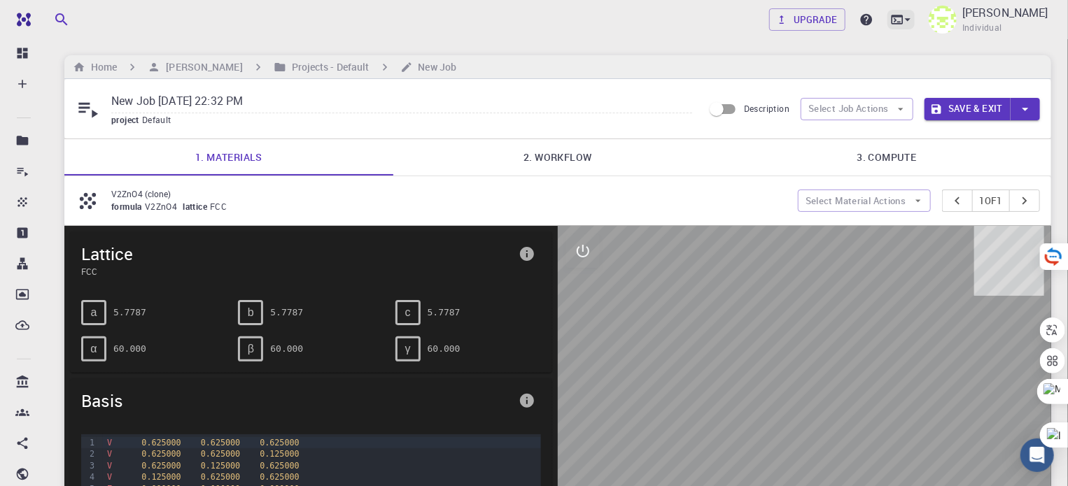
click at [901, 22] on icon at bounding box center [908, 20] width 14 height 14
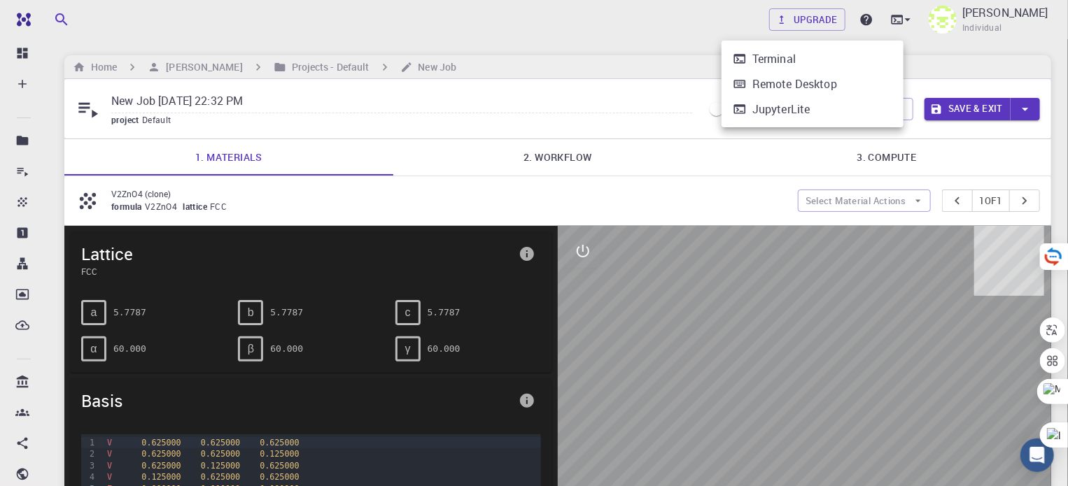
click at [834, 57] on li "Terminal" at bounding box center [813, 58] width 182 height 25
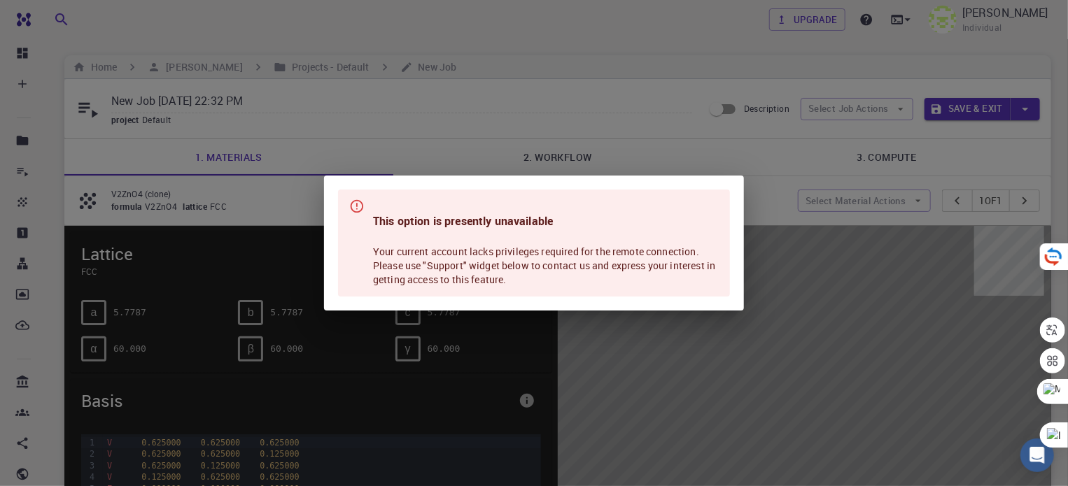
click at [790, 212] on div "This option is presently unavailable Your current account lacks privileges requ…" at bounding box center [534, 243] width 1068 height 486
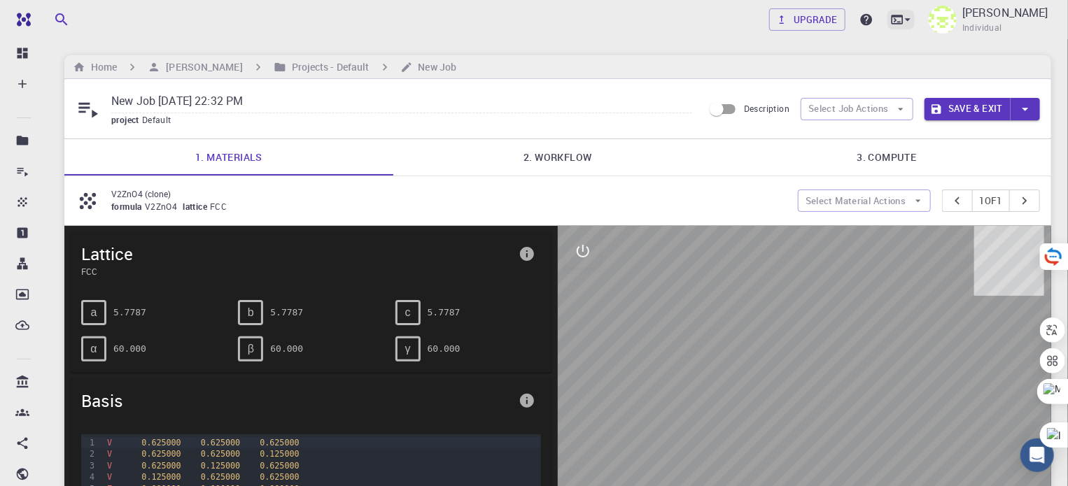
click at [887, 27] on div at bounding box center [900, 20] width 27 height 20
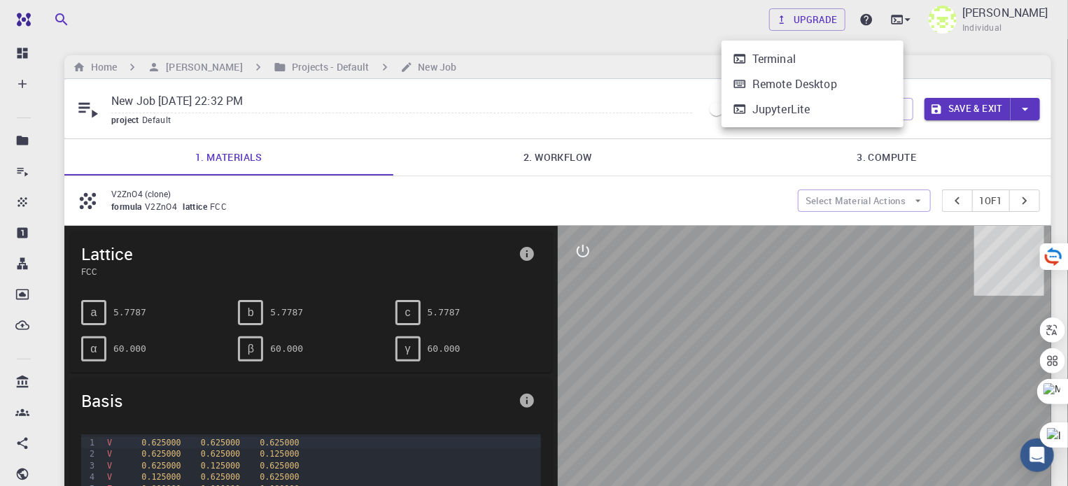
click at [29, 76] on div at bounding box center [534, 243] width 1068 height 486
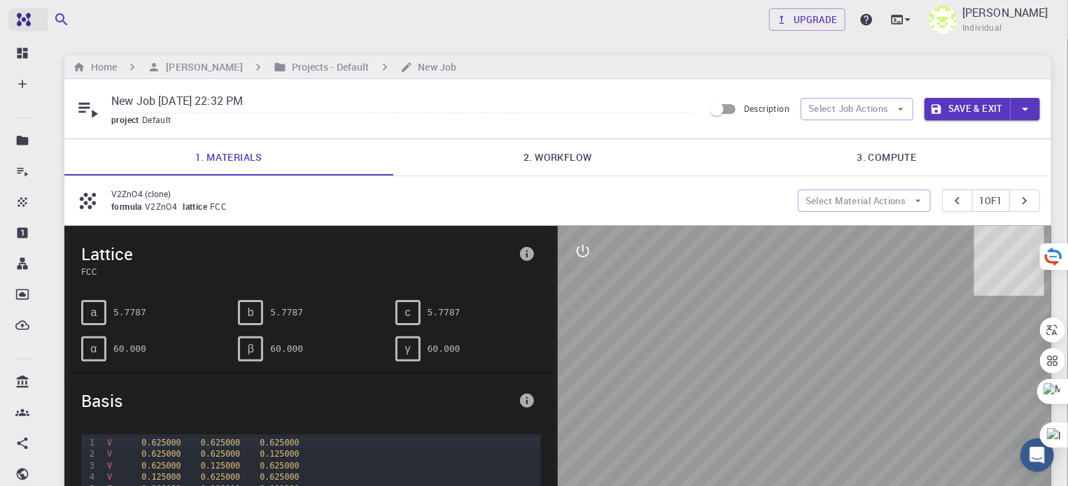
click at [25, 10] on link "Free" at bounding box center [63, 19] width 111 height 22
click at [22, 41] on link "Dashboard" at bounding box center [26, 53] width 31 height 28
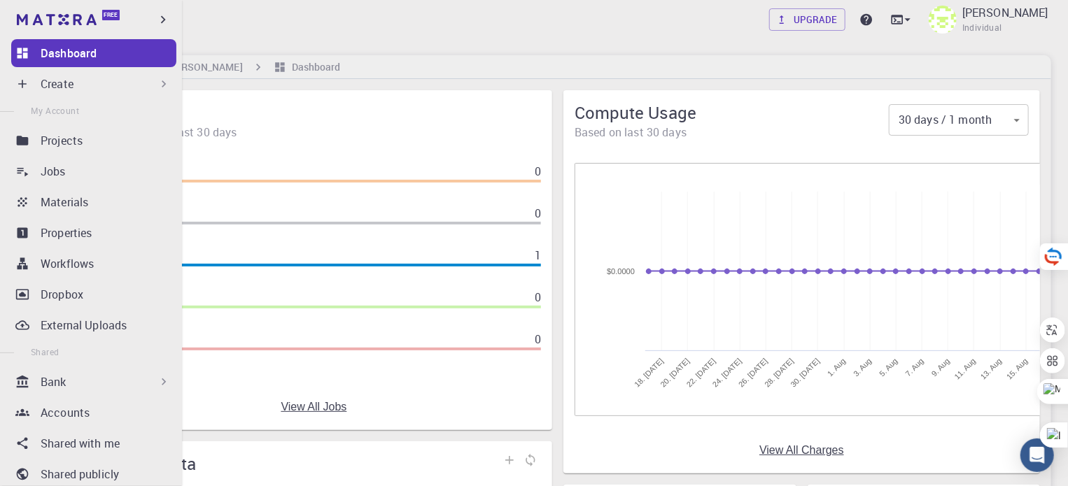
click at [174, 346] on li "Shared" at bounding box center [91, 352] width 182 height 26
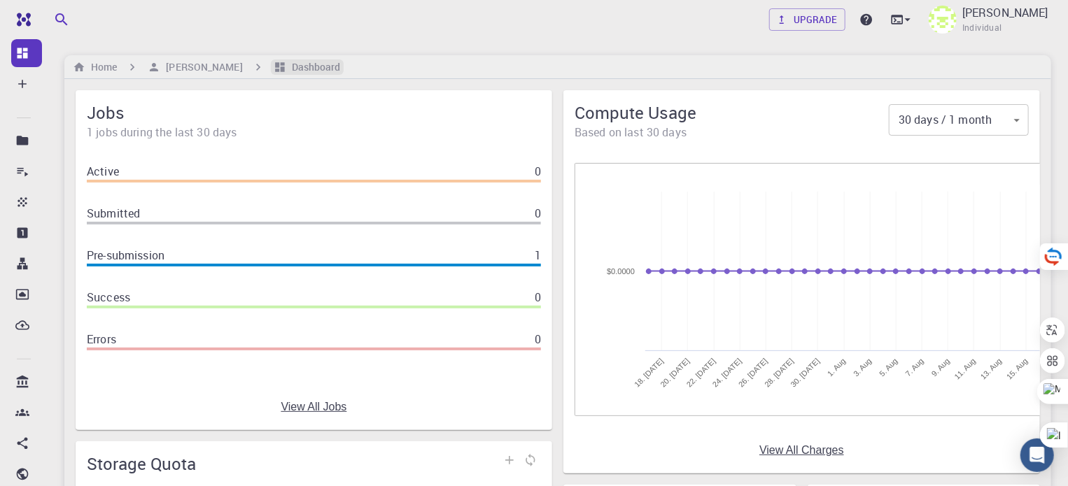
click at [323, 65] on h6 "Dashboard" at bounding box center [313, 66] width 55 height 15
click at [227, 66] on h6 "[PERSON_NAME]" at bounding box center [201, 66] width 82 height 15
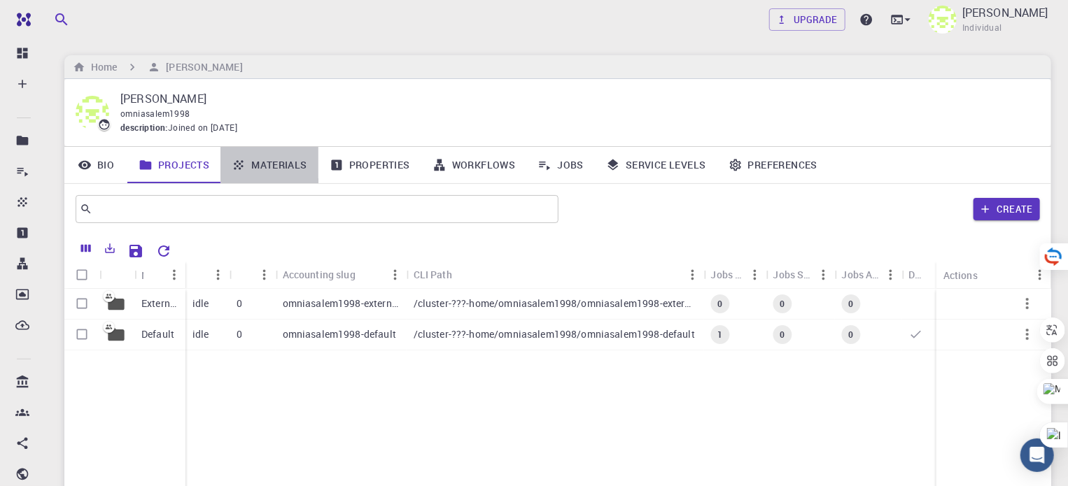
click at [309, 170] on link "Materials" at bounding box center [269, 165] width 98 height 36
click at [336, 167] on icon at bounding box center [336, 165] width 10 height 10
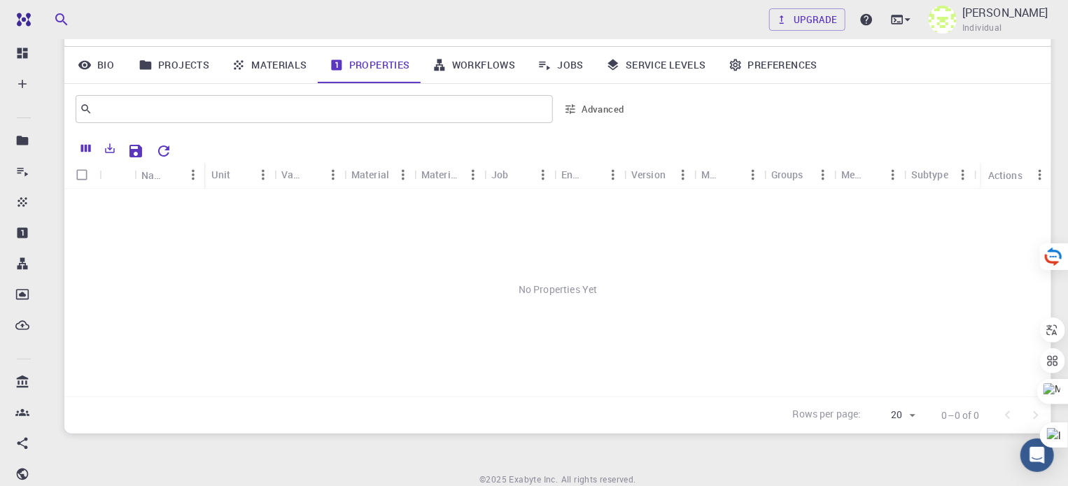
scroll to position [108, 0]
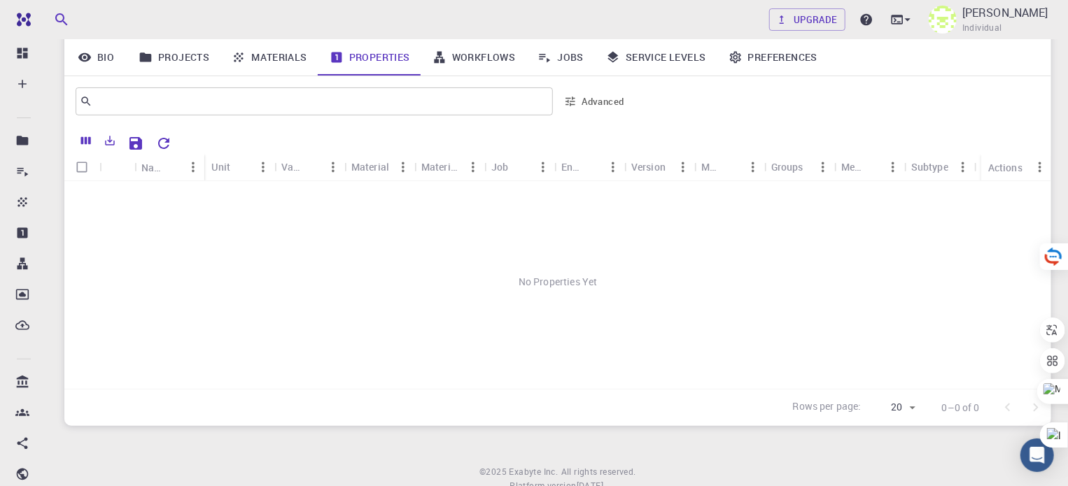
click at [575, 50] on link "Jobs" at bounding box center [560, 57] width 69 height 36
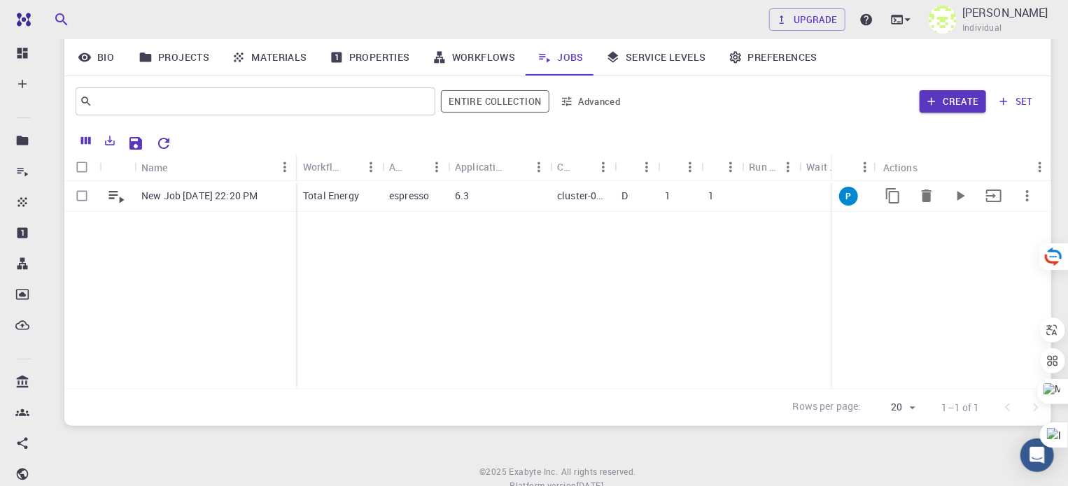
click at [258, 195] on p "New Job [DATE] 22:20 PM" at bounding box center [199, 196] width 116 height 14
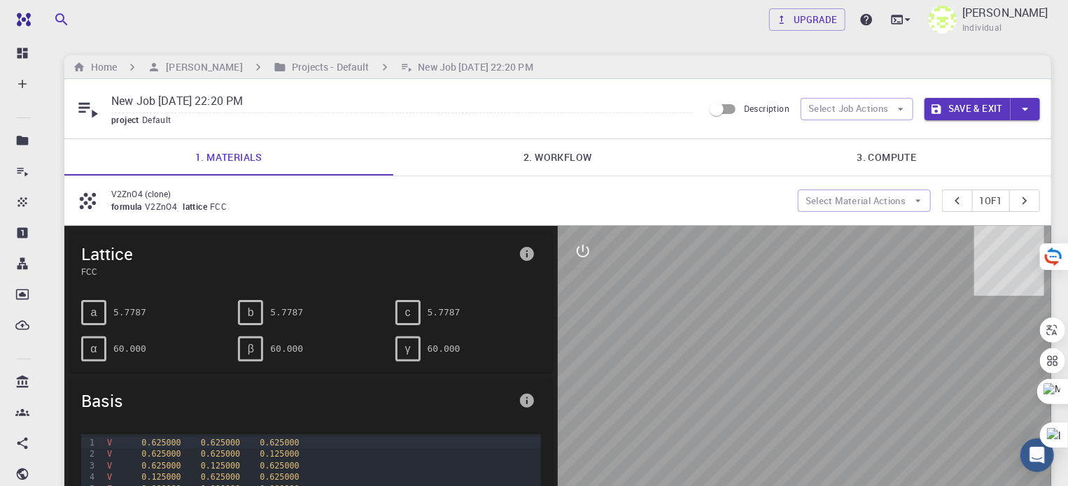
click at [896, 150] on link "3. Compute" at bounding box center [886, 157] width 329 height 36
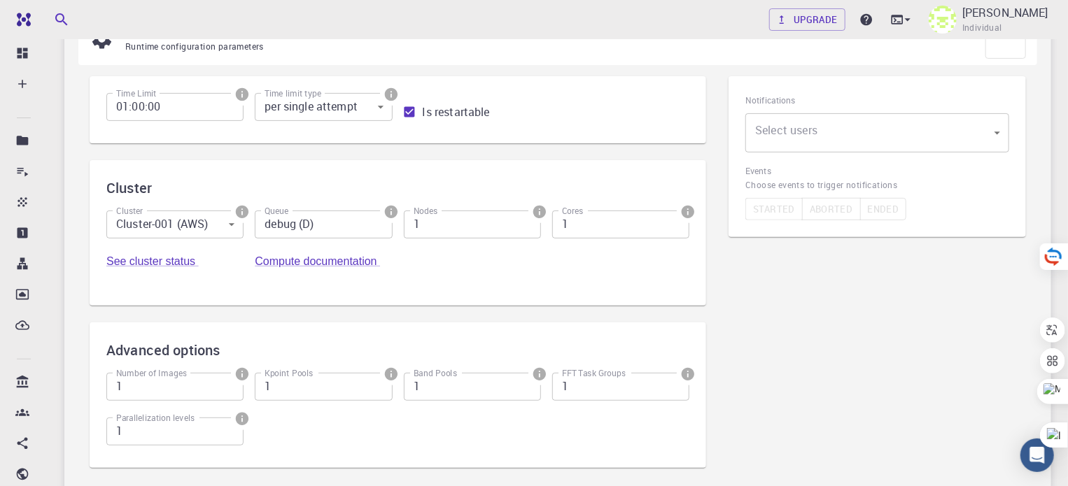
scroll to position [276, 0]
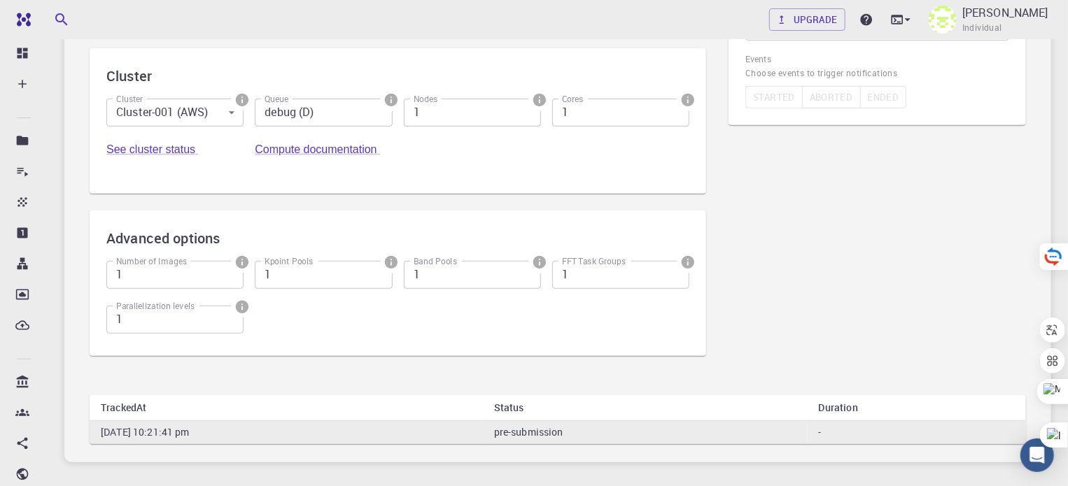
click at [660, 421] on td "pre-submission" at bounding box center [645, 432] width 325 height 23
click at [808, 421] on td "pre-submission" at bounding box center [645, 432] width 325 height 23
